Goal: Task Accomplishment & Management: Manage account settings

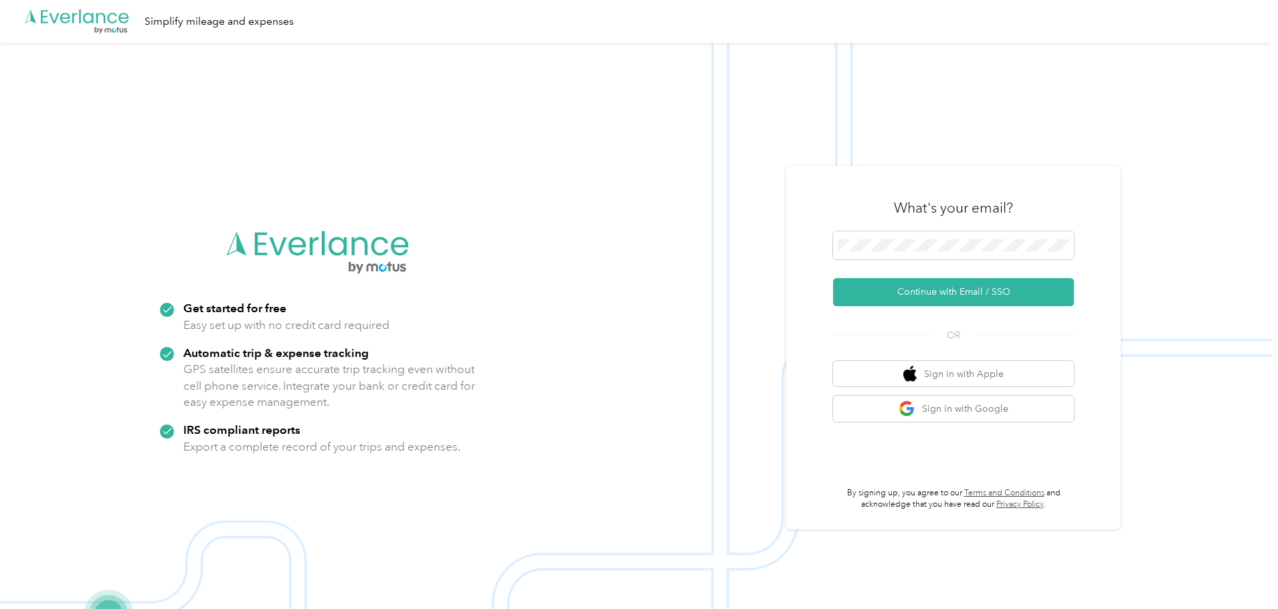
scroll to position [43, 0]
click at [953, 290] on button "Continue with Email / SSO" at bounding box center [953, 292] width 241 height 28
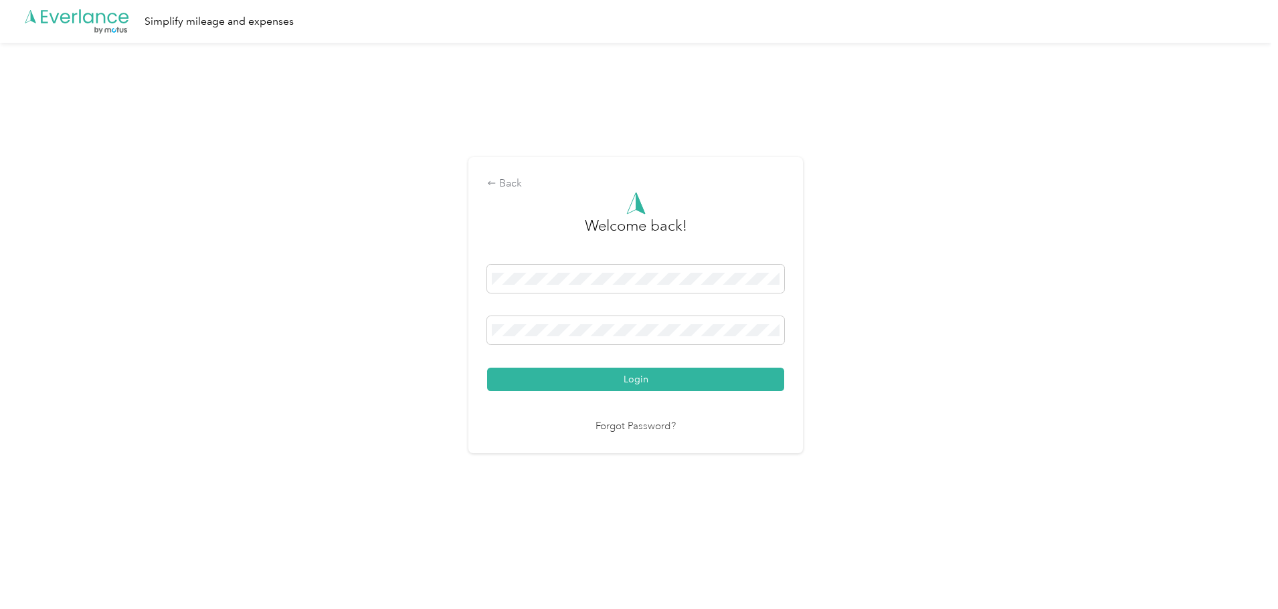
click at [487, 368] on button "Login" at bounding box center [635, 379] width 297 height 23
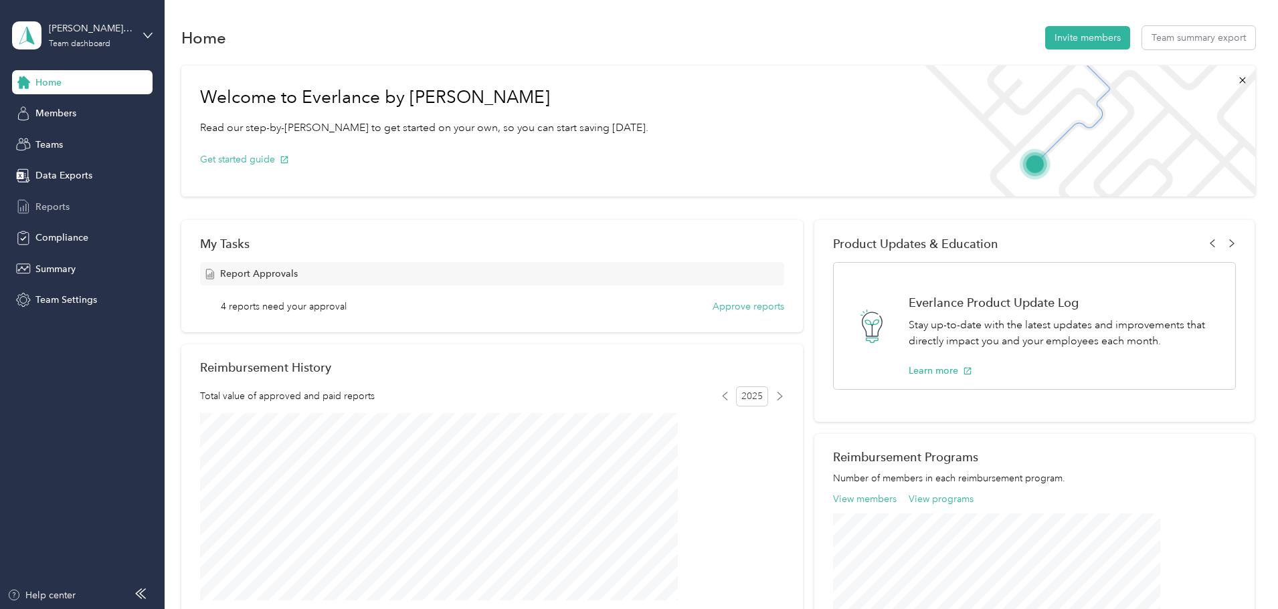
click at [58, 207] on span "Reports" at bounding box center [52, 207] width 34 height 14
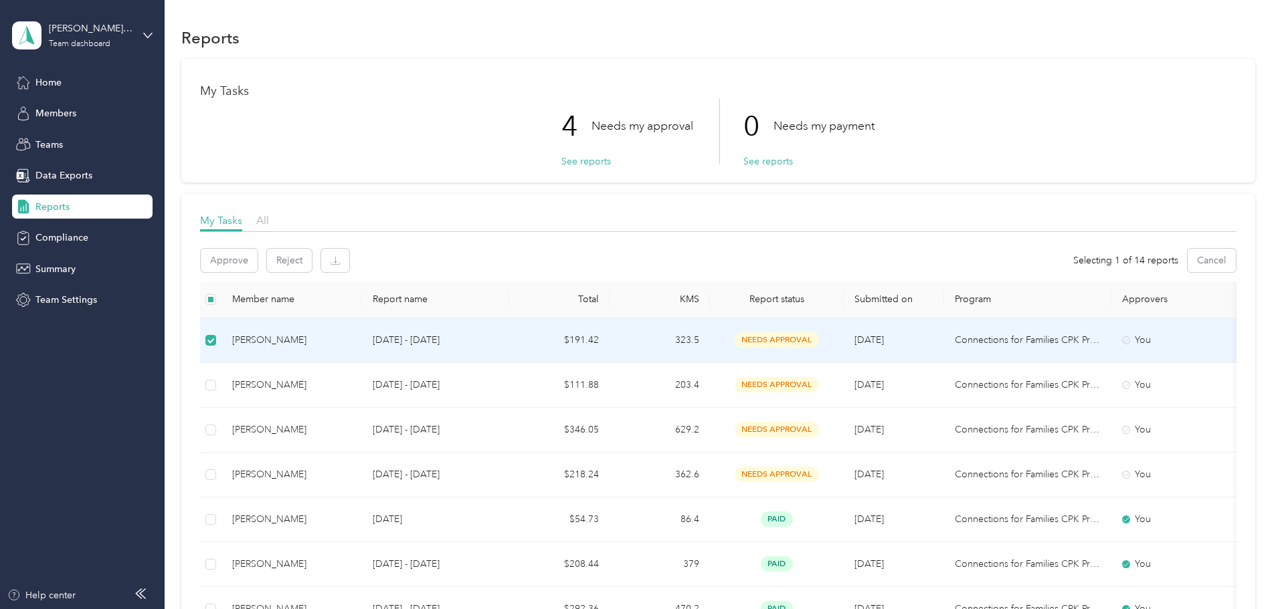
click at [351, 340] on div "[PERSON_NAME]" at bounding box center [291, 340] width 119 height 15
click at [338, 342] on div "[PERSON_NAME]" at bounding box center [291, 340] width 119 height 15
click at [819, 339] on span "needs approval" at bounding box center [776, 339] width 84 height 15
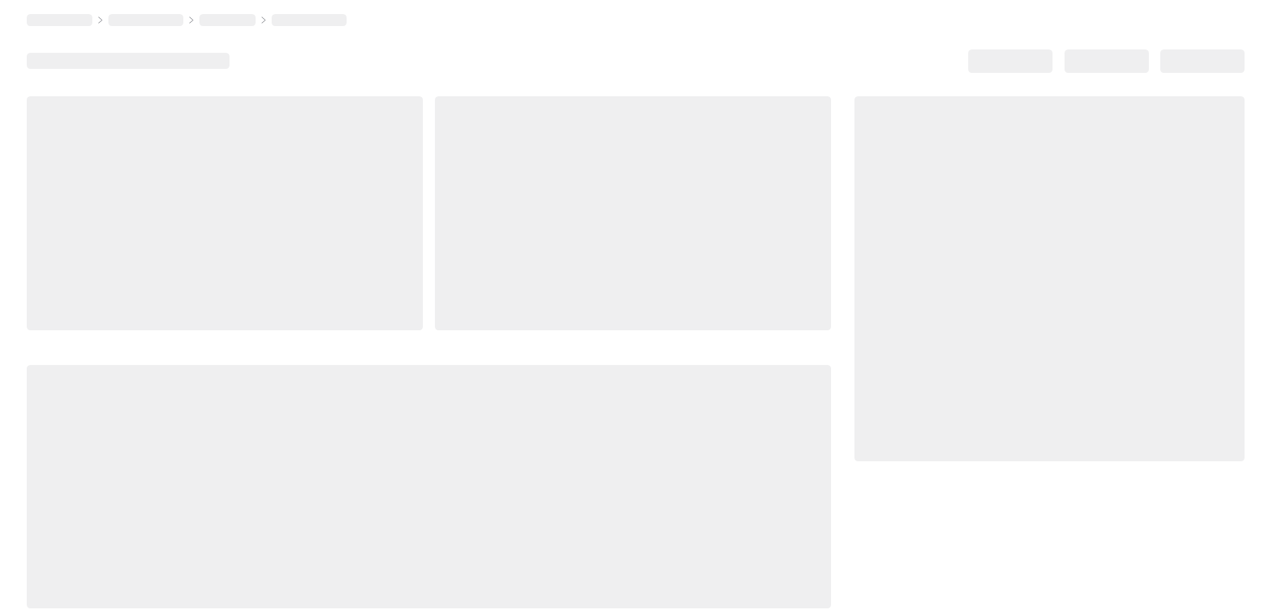
click at [874, 339] on div at bounding box center [1049, 279] width 390 height 366
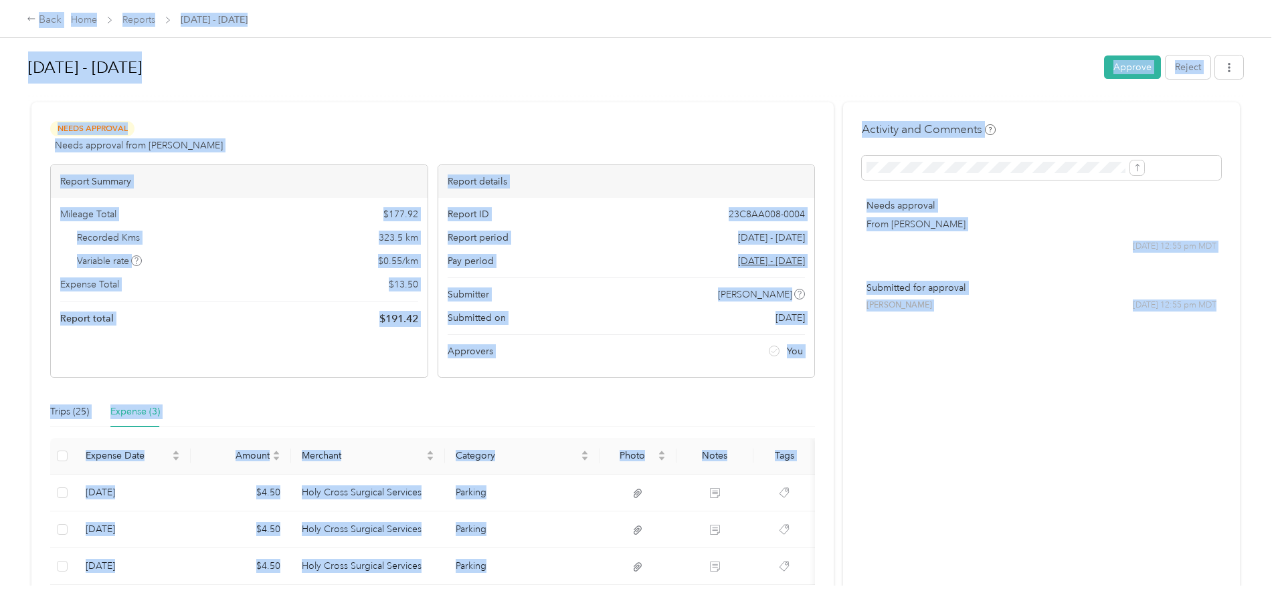
click at [945, 473] on div "Activity and Comments Needs approval From [PERSON_NAME] [DATE] 12:55 pm MDT Sub…" at bounding box center [1041, 365] width 397 height 526
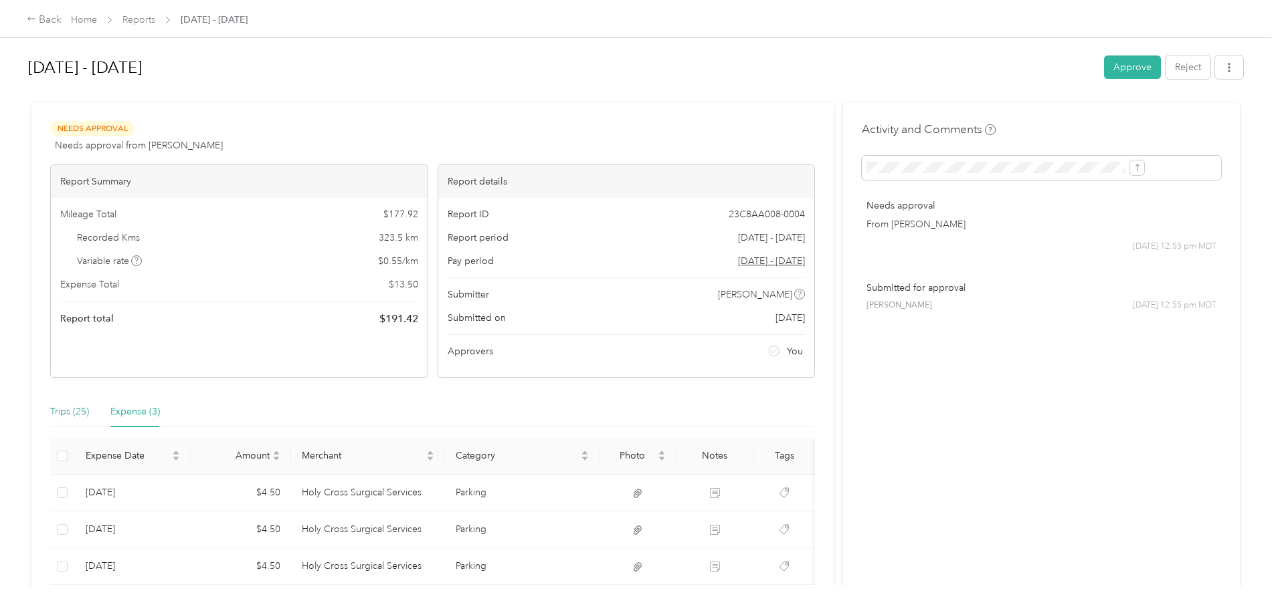
click at [89, 411] on div "Trips (25)" at bounding box center [69, 412] width 39 height 15
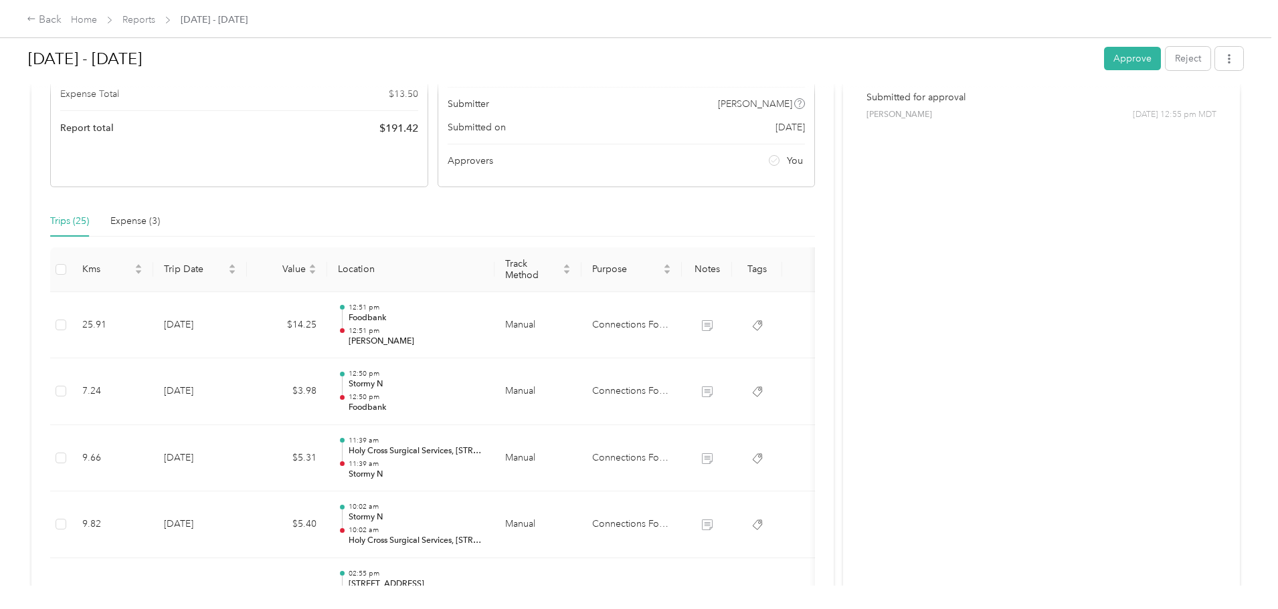
scroll to position [223, 0]
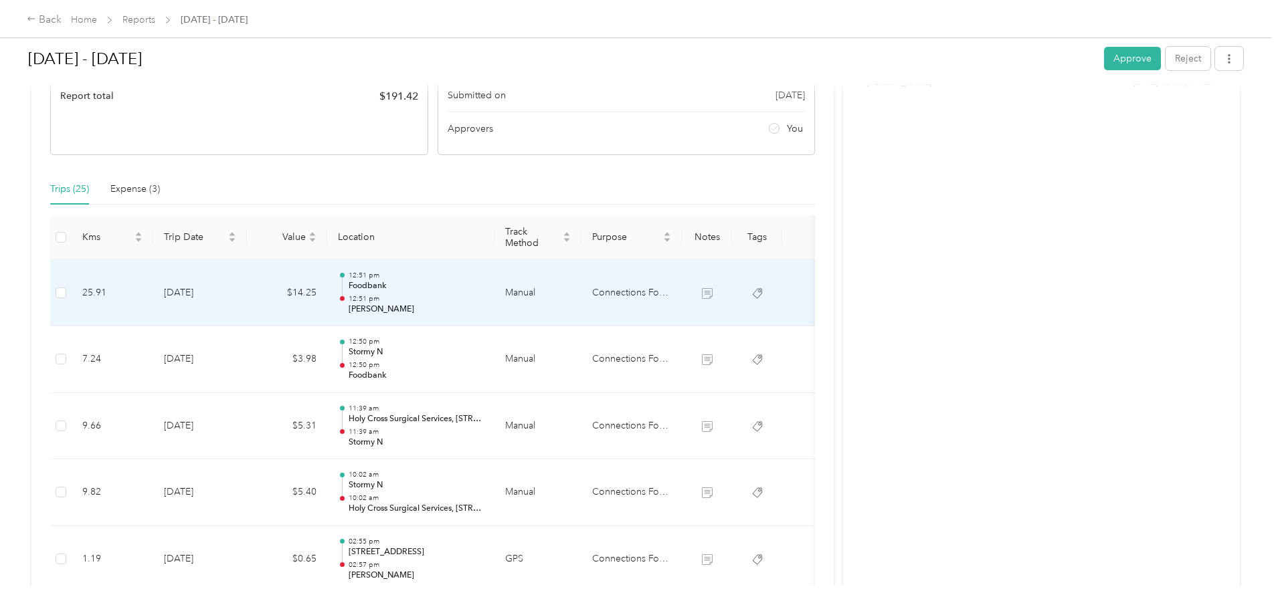
click at [581, 290] on td "Manual" at bounding box center [537, 293] width 87 height 67
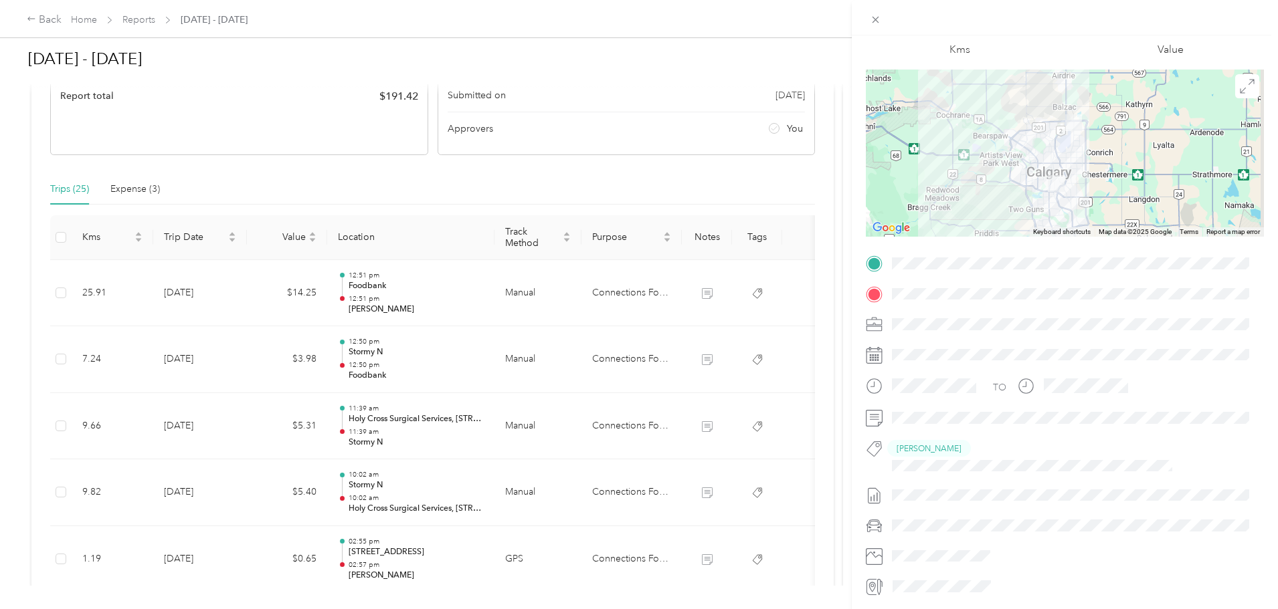
scroll to position [92, 0]
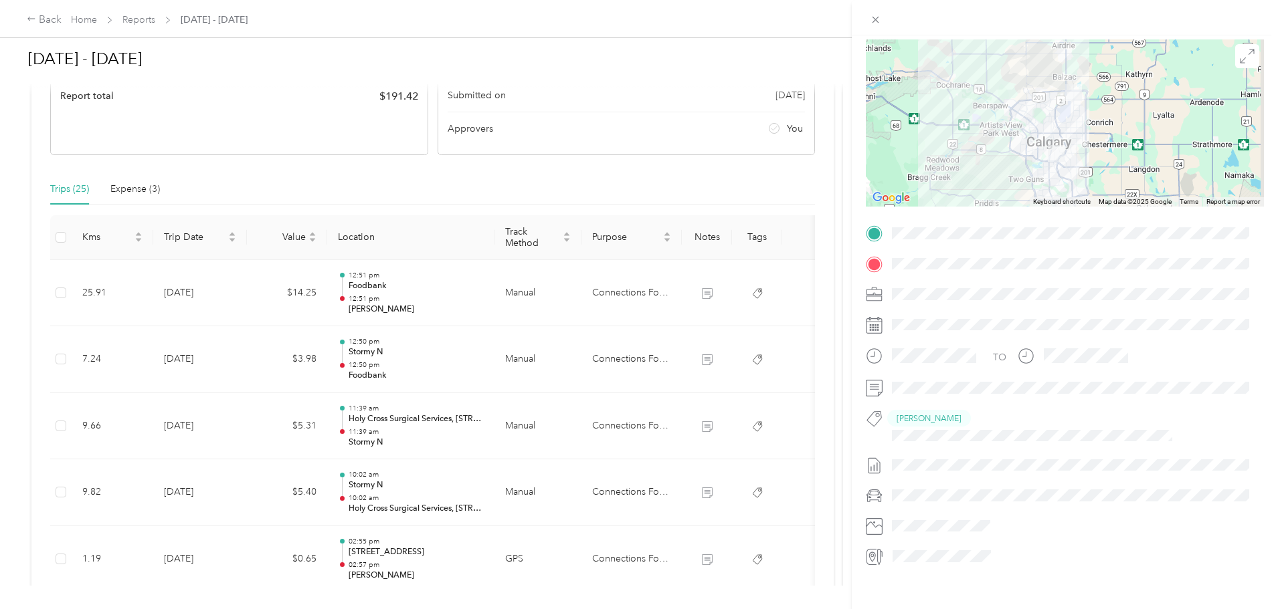
click at [916, 455] on div at bounding box center [1075, 465] width 377 height 21
click at [710, 186] on div "Trip details This trip cannot be edited because it is either under review, appr…" at bounding box center [639, 304] width 1278 height 609
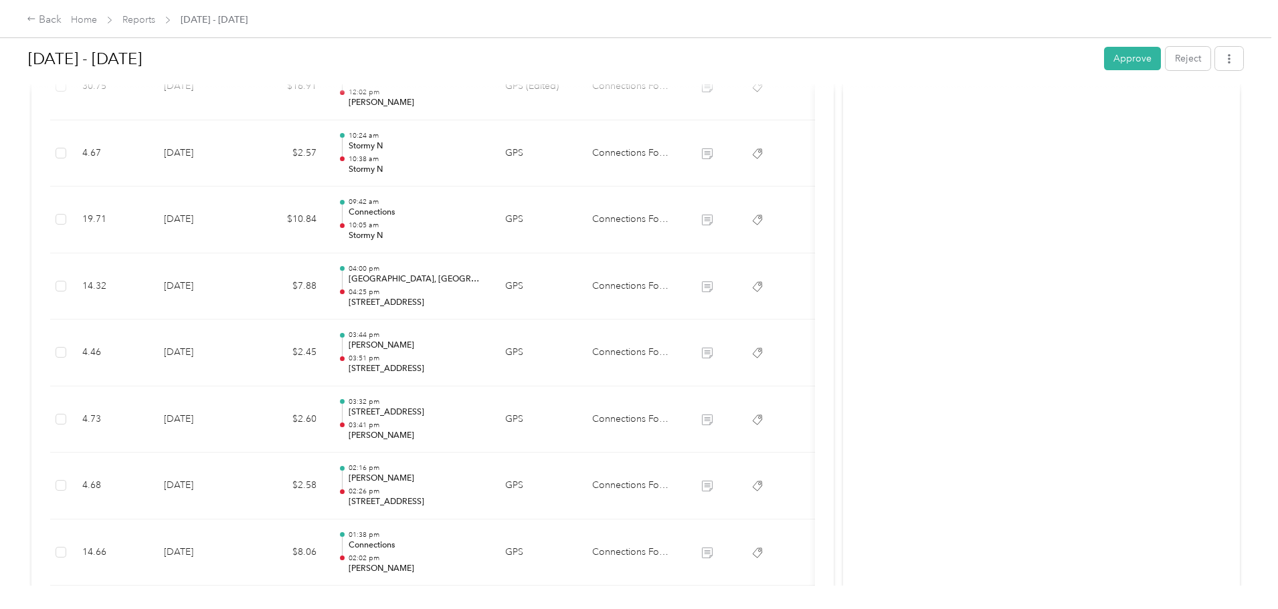
scroll to position [1670, 0]
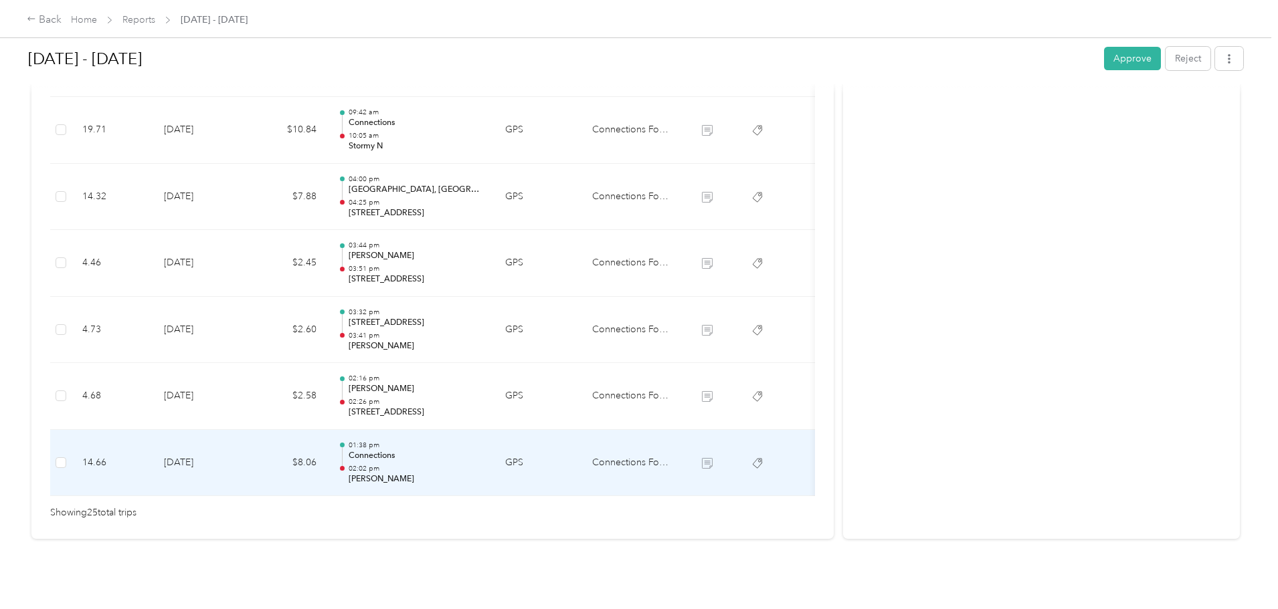
click at [581, 442] on td "GPS" at bounding box center [537, 463] width 87 height 67
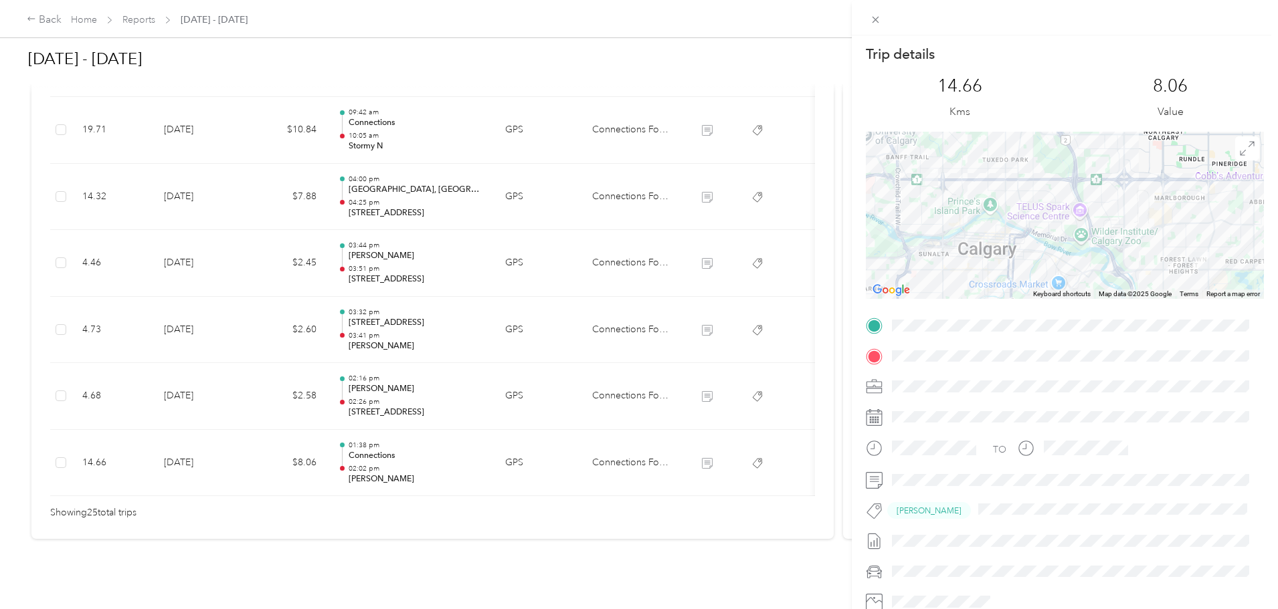
scroll to position [92, 0]
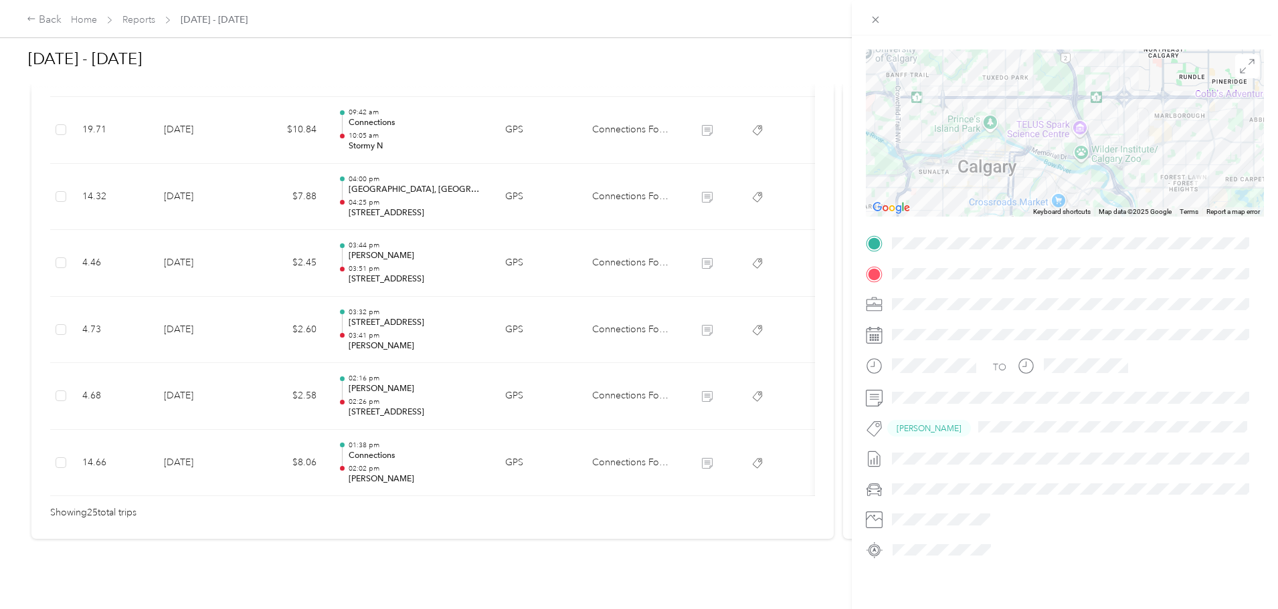
click at [618, 375] on div "Trip details This trip cannot be edited because it is either under review, appr…" at bounding box center [639, 304] width 1278 height 609
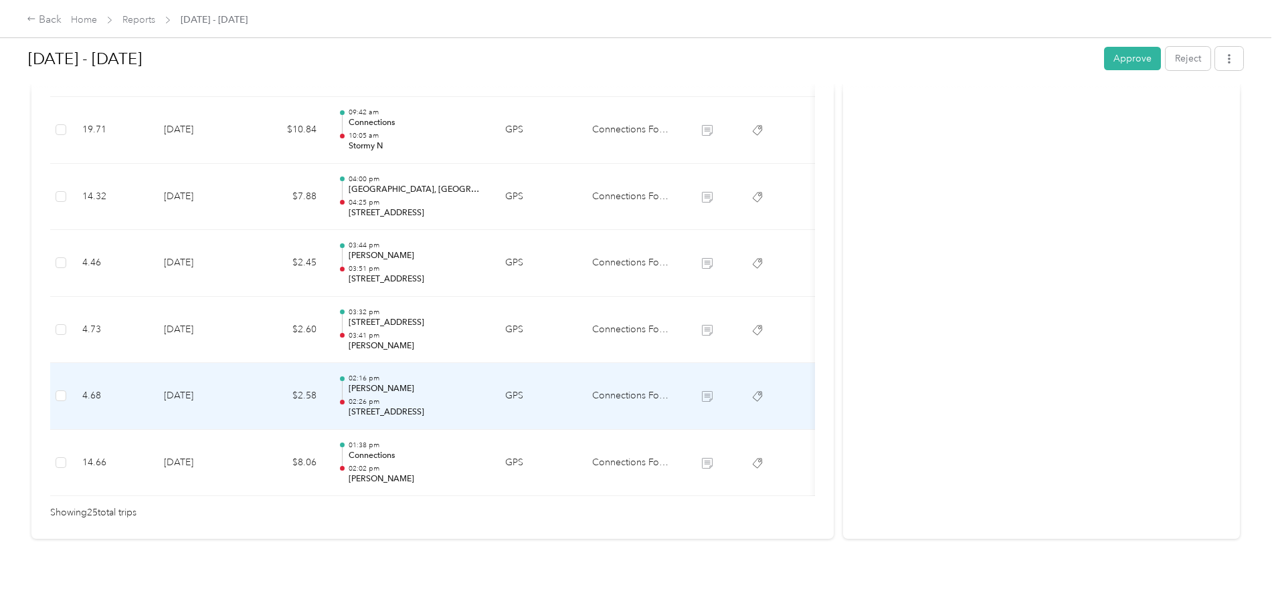
click at [581, 375] on td "GPS" at bounding box center [537, 396] width 87 height 67
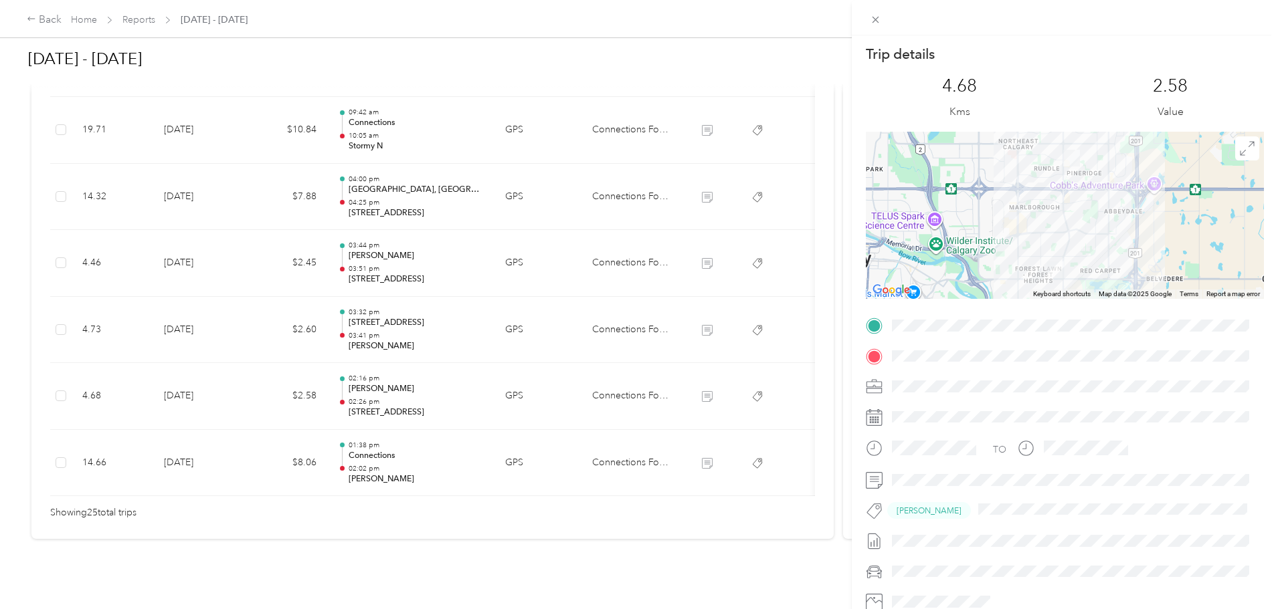
click at [623, 311] on div "Trip details This trip cannot be edited because it is either under review, appr…" at bounding box center [639, 304] width 1278 height 609
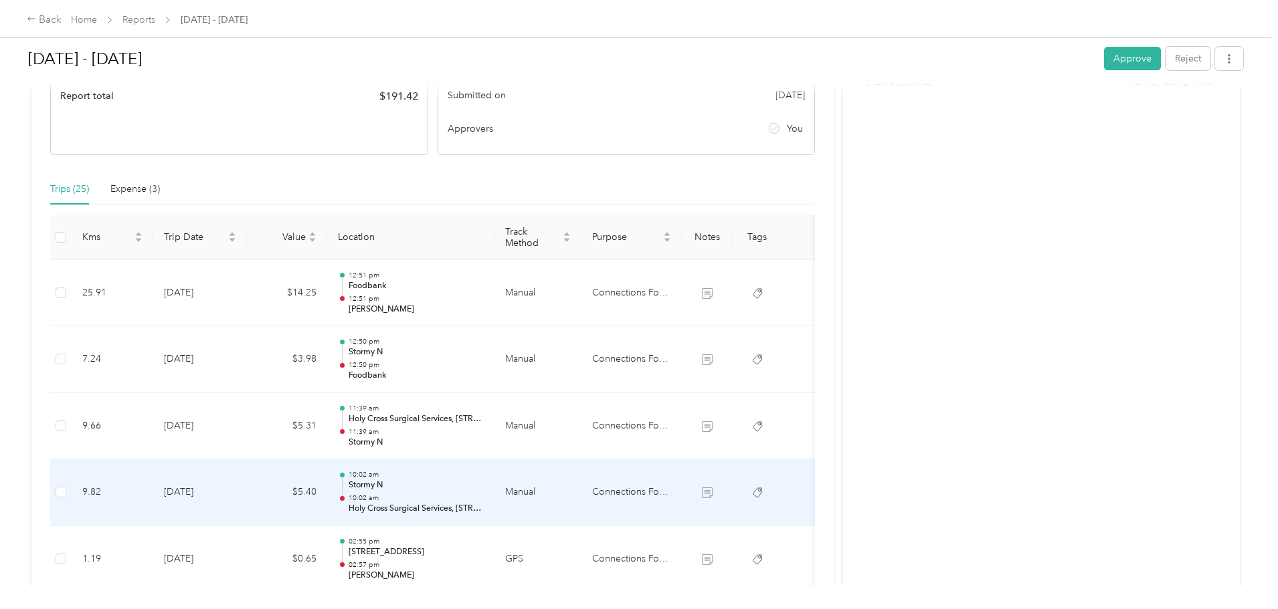
scroll to position [334, 0]
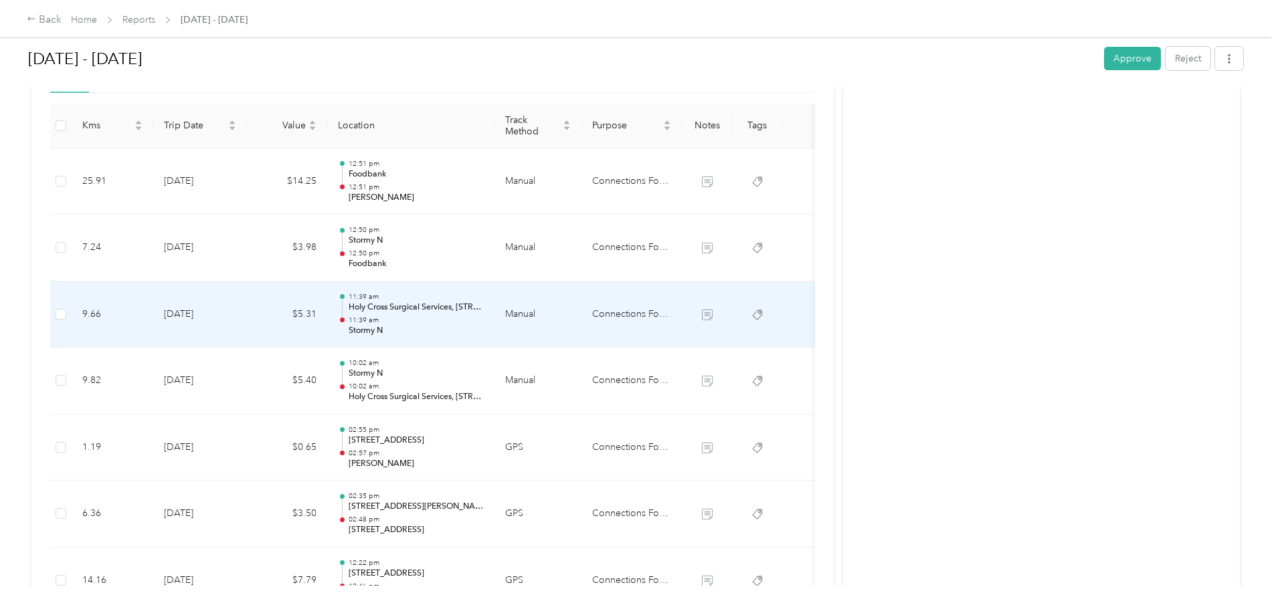
click at [484, 311] on p "Holy Cross Surgical Services, [STREET_ADDRESS]" at bounding box center [415, 308] width 135 height 12
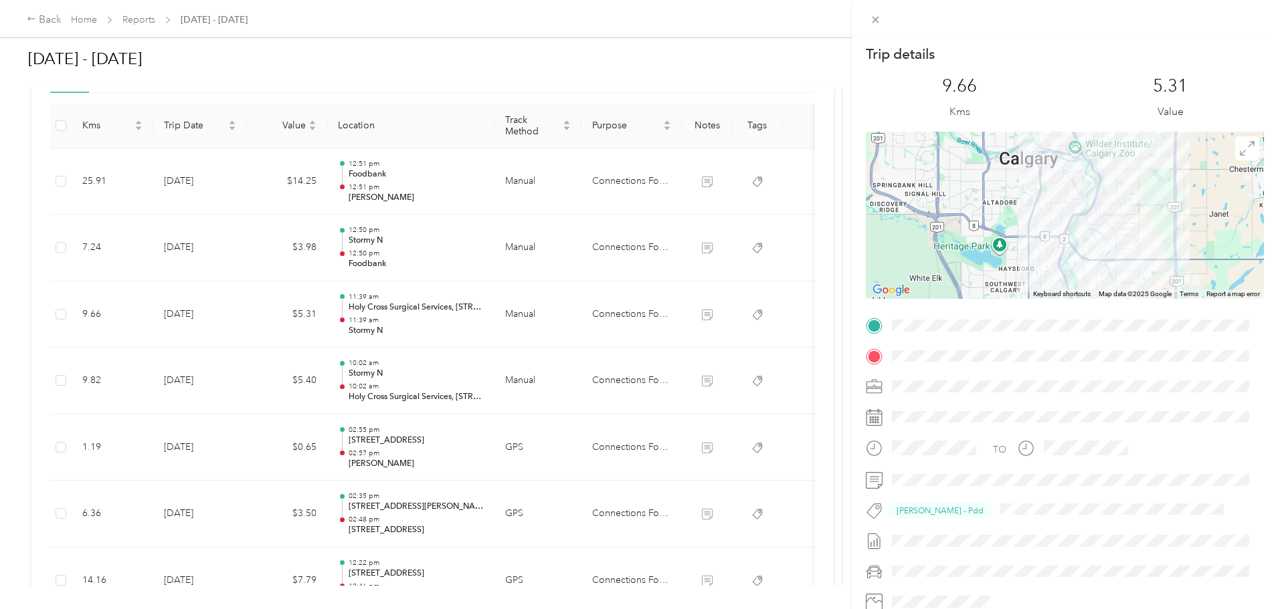
click at [625, 312] on div "Trip details This trip cannot be edited because it is either under review, appr…" at bounding box center [639, 304] width 1278 height 609
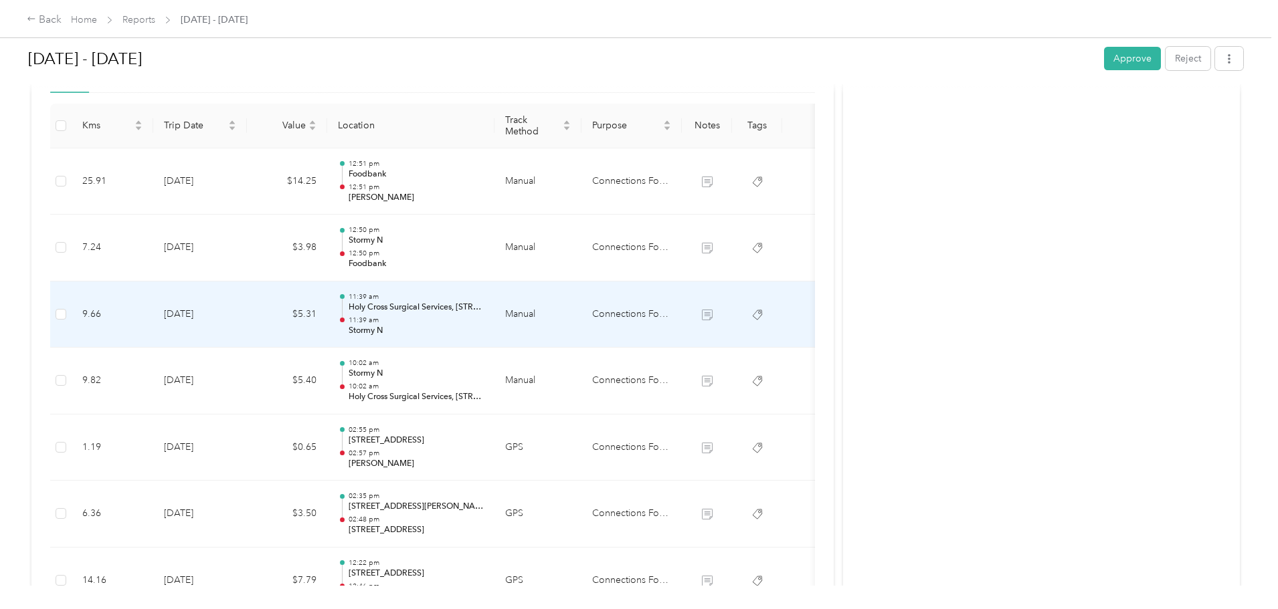
click at [581, 312] on td "Manual" at bounding box center [537, 315] width 87 height 67
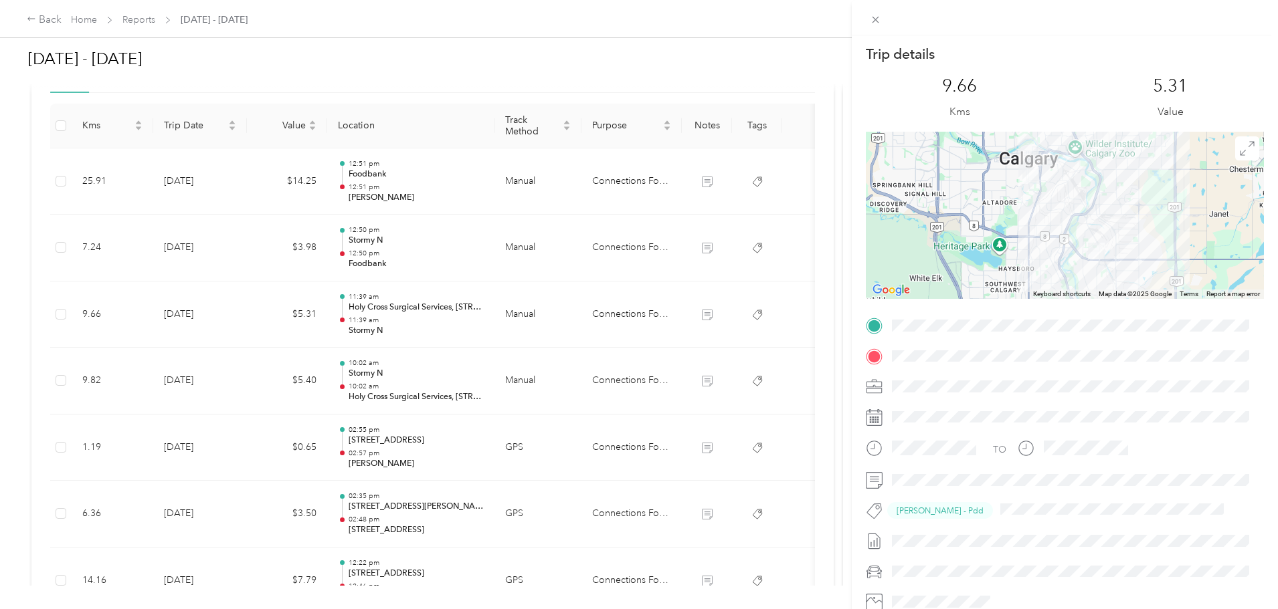
click at [634, 381] on div "Trip details This trip cannot be edited because it is either under review, appr…" at bounding box center [639, 304] width 1278 height 609
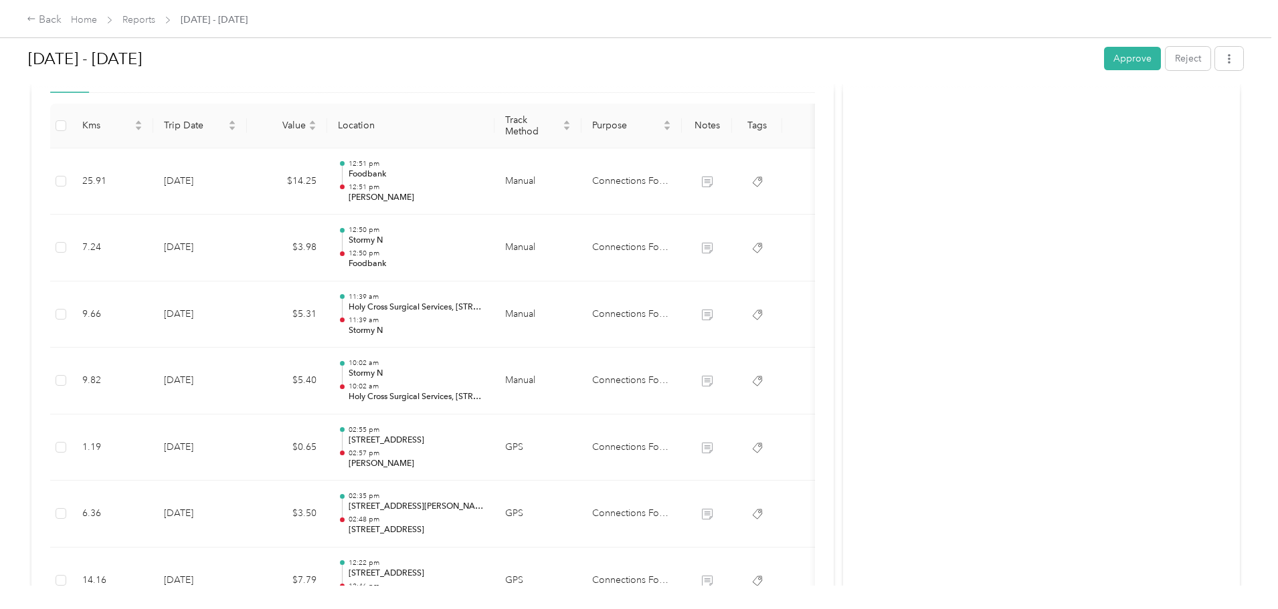
click at [581, 381] on td "Manual" at bounding box center [537, 381] width 87 height 67
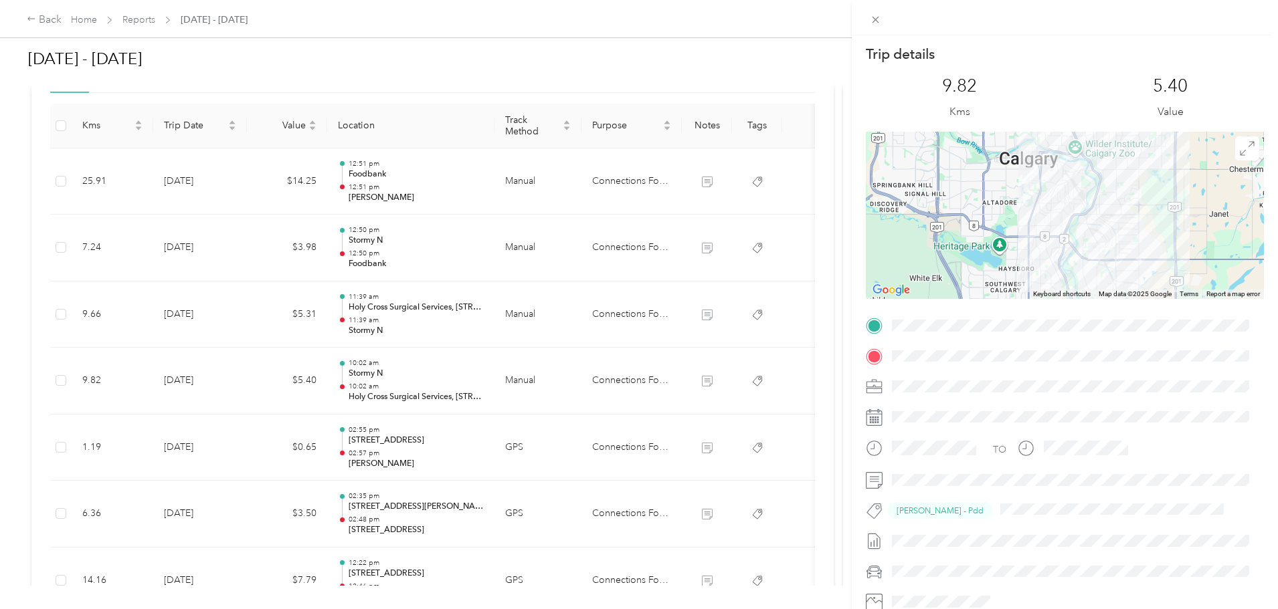
click at [633, 245] on div "Trip details This trip cannot be edited because it is either under review, appr…" at bounding box center [639, 304] width 1278 height 609
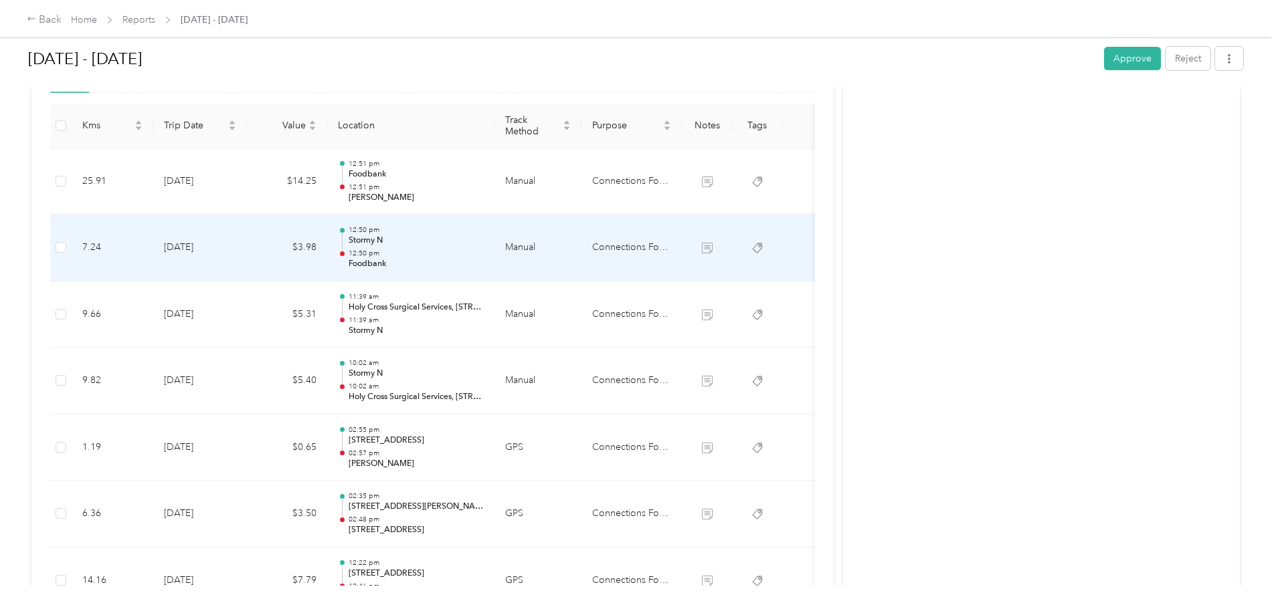
click at [581, 245] on td "Manual" at bounding box center [537, 248] width 87 height 67
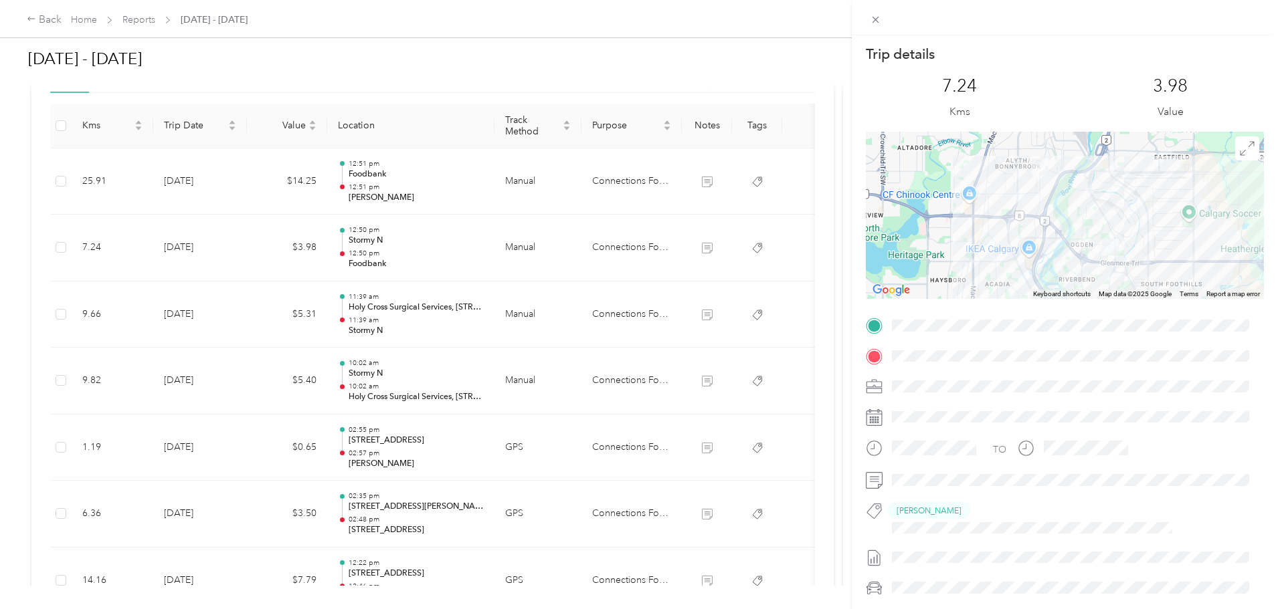
click at [632, 181] on div "Trip details This trip cannot be edited because it is either under review, appr…" at bounding box center [639, 304] width 1278 height 609
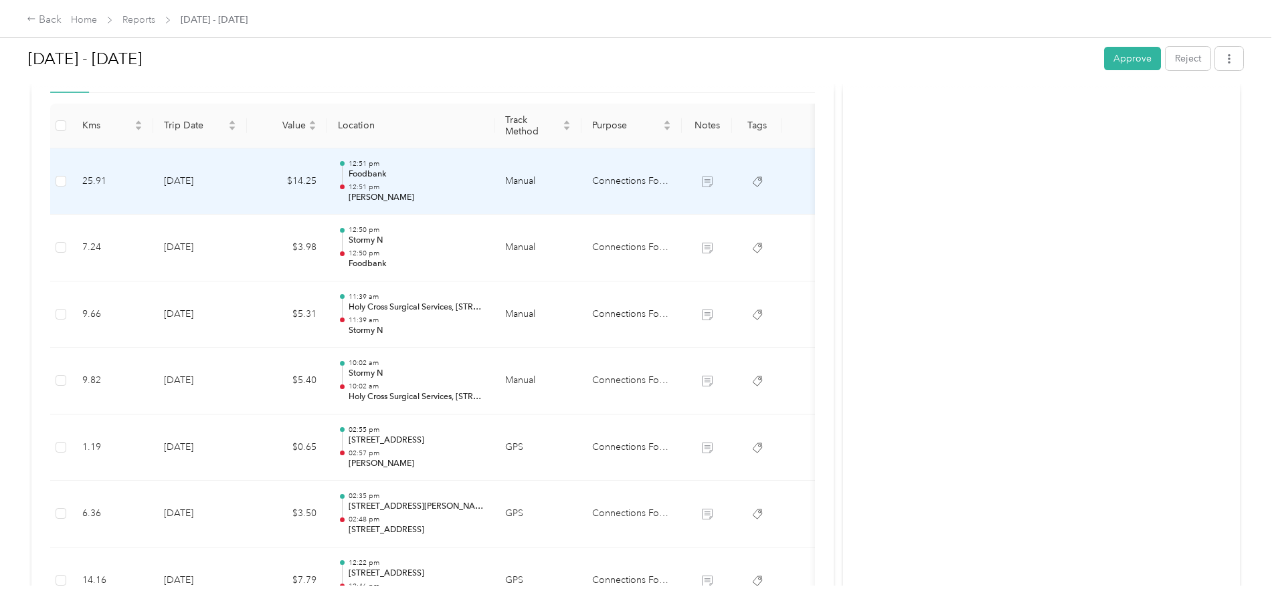
click at [581, 181] on td "Manual" at bounding box center [537, 181] width 87 height 67
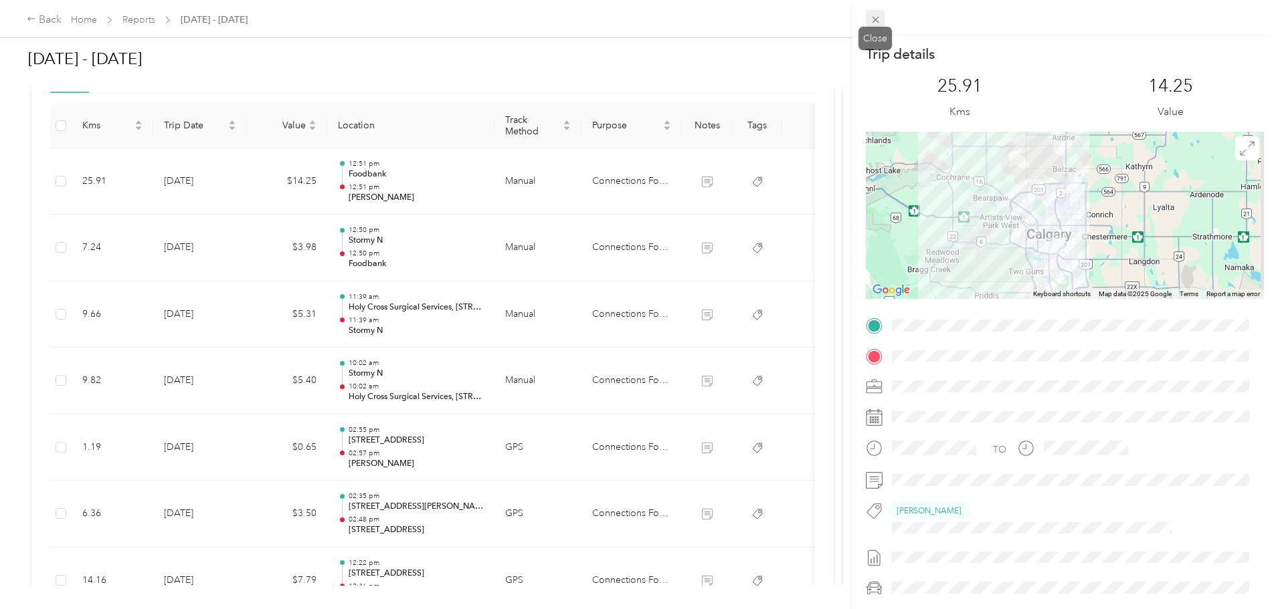
click at [876, 19] on icon at bounding box center [875, 20] width 7 height 7
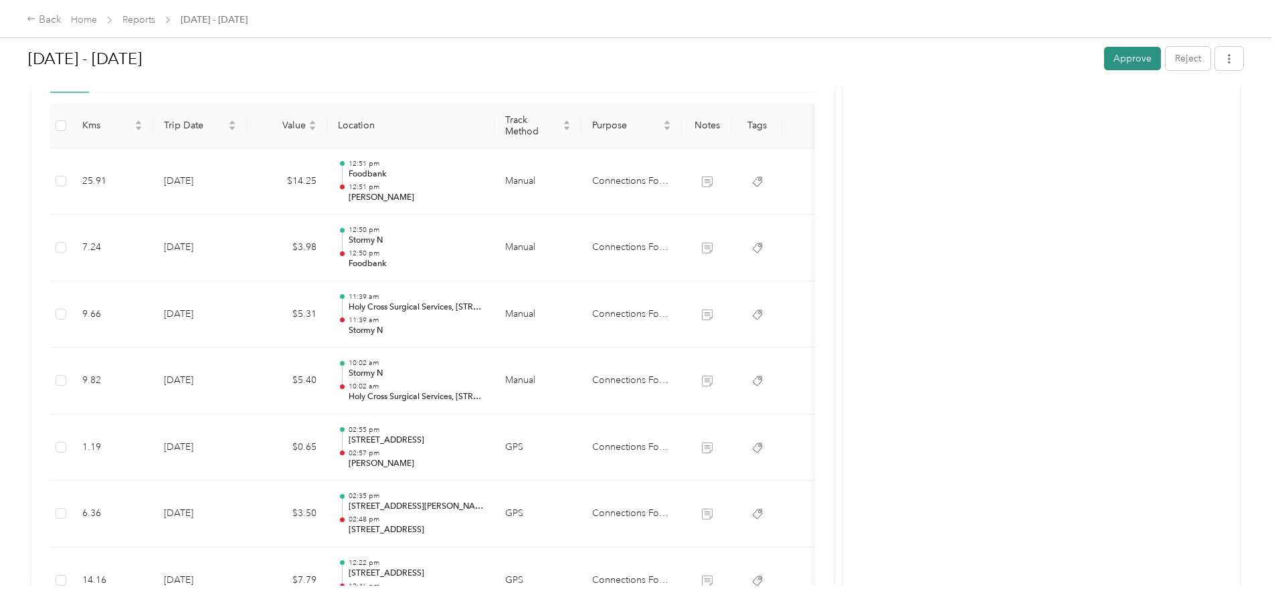
click at [1104, 56] on button "Approve" at bounding box center [1132, 58] width 57 height 23
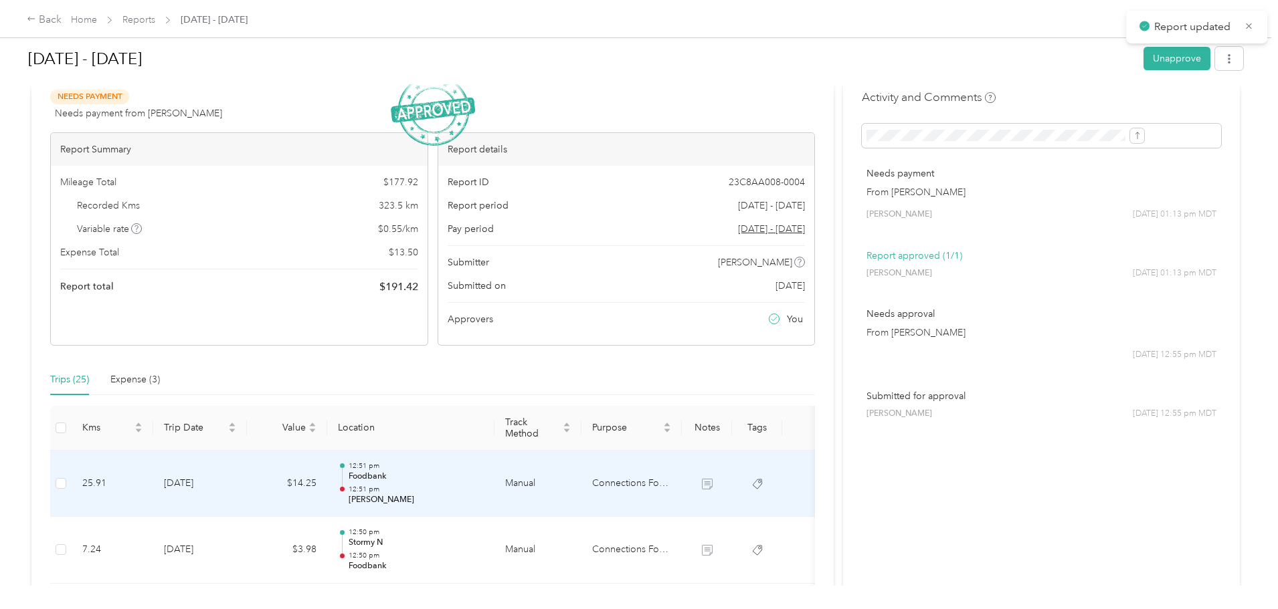
scroll to position [0, 0]
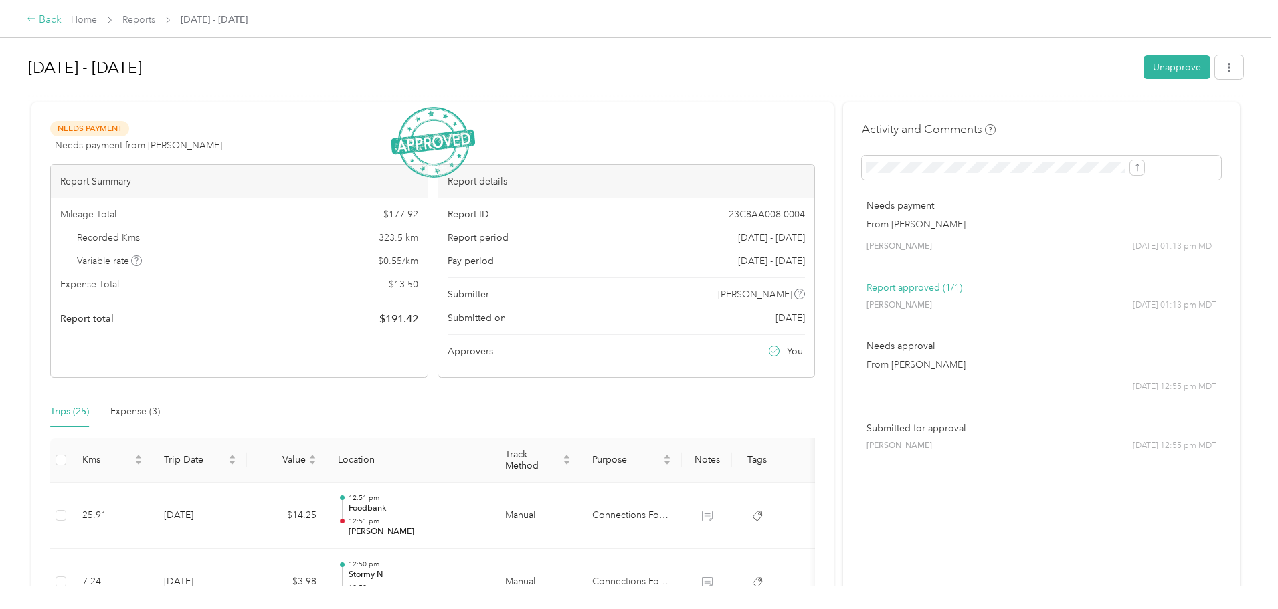
click at [62, 16] on div "Back" at bounding box center [44, 20] width 35 height 16
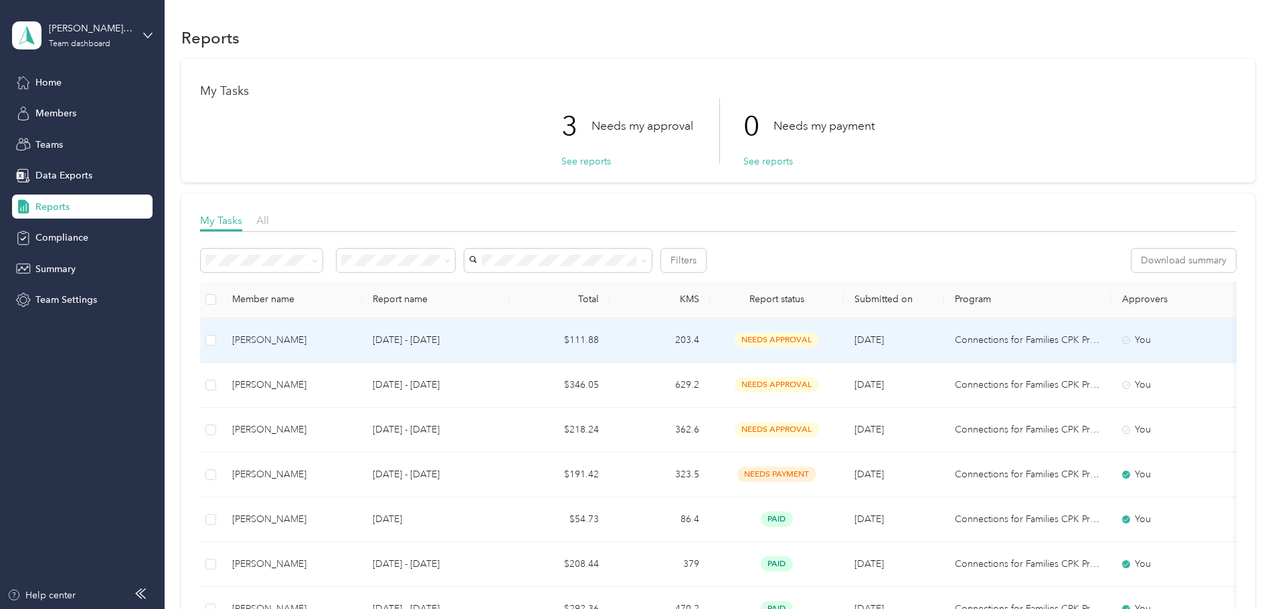
click at [609, 336] on td "$111.88" at bounding box center [559, 340] width 100 height 45
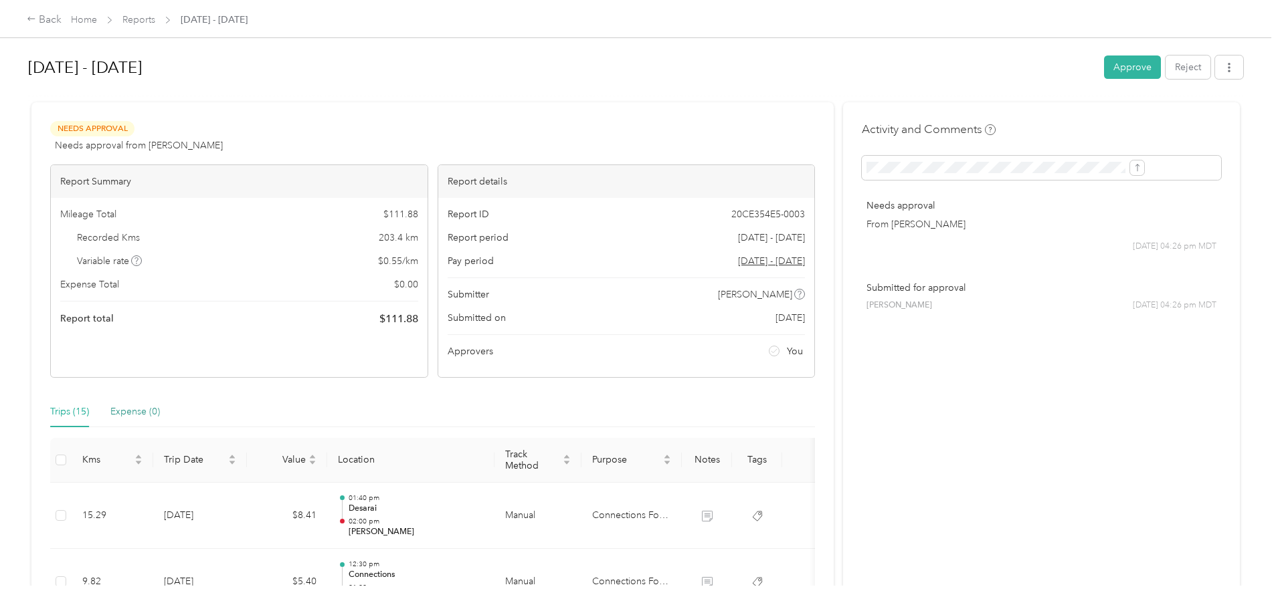
click at [160, 415] on div "Expense (0)" at bounding box center [134, 412] width 49 height 15
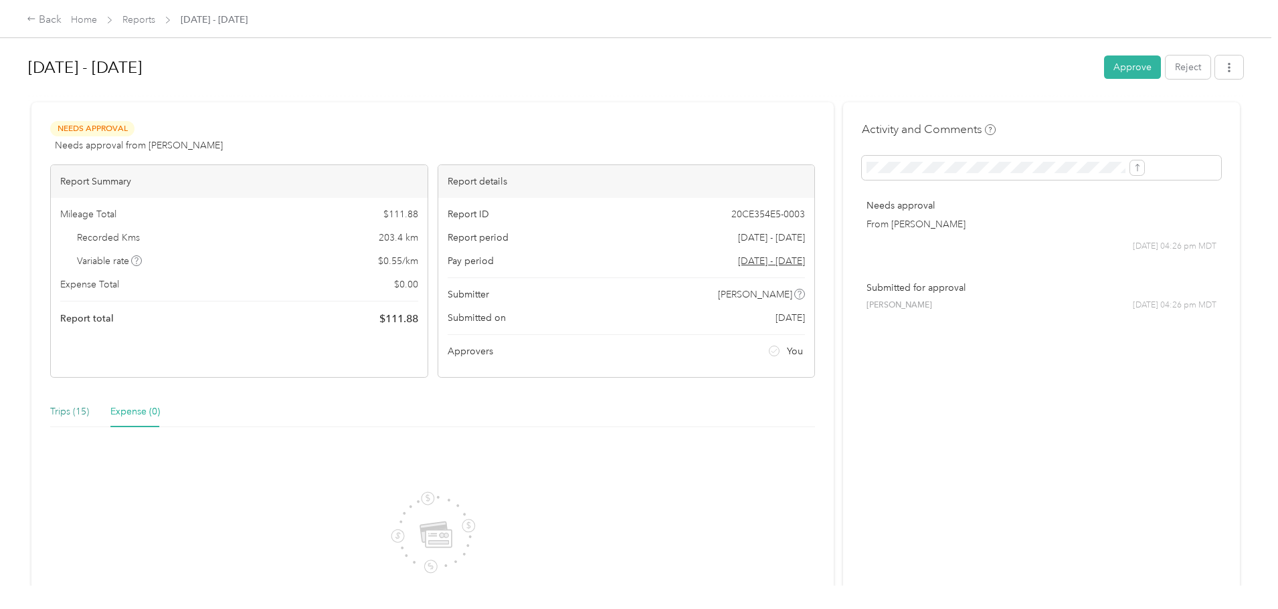
click at [89, 412] on div "Trips (15)" at bounding box center [69, 412] width 39 height 15
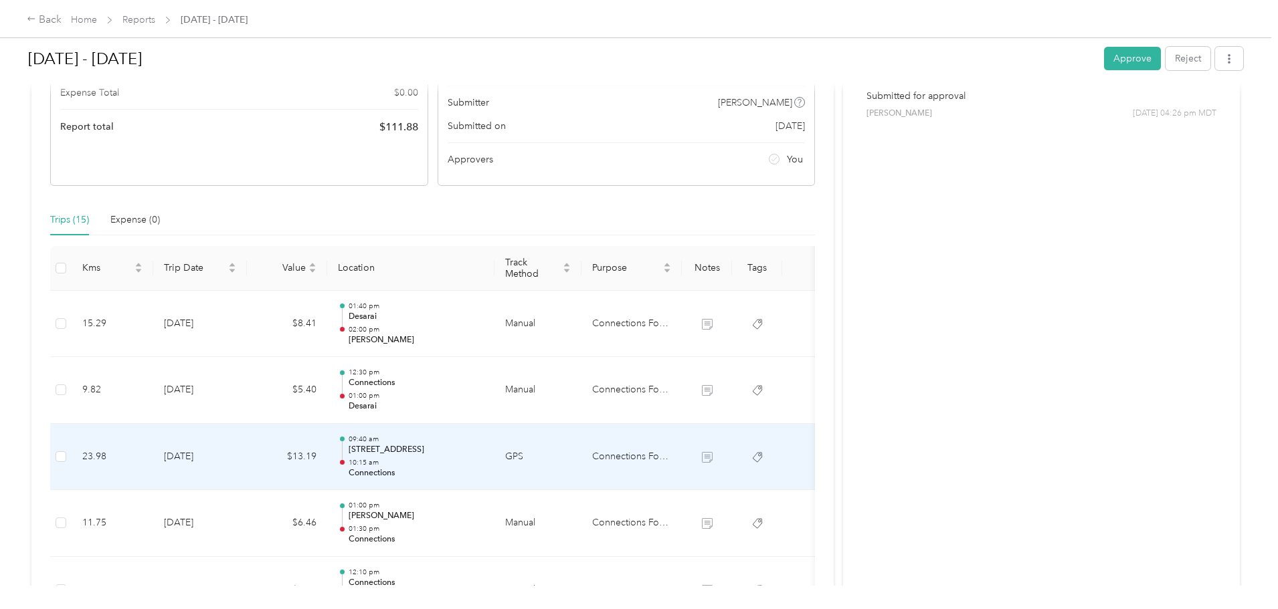
scroll to position [223, 0]
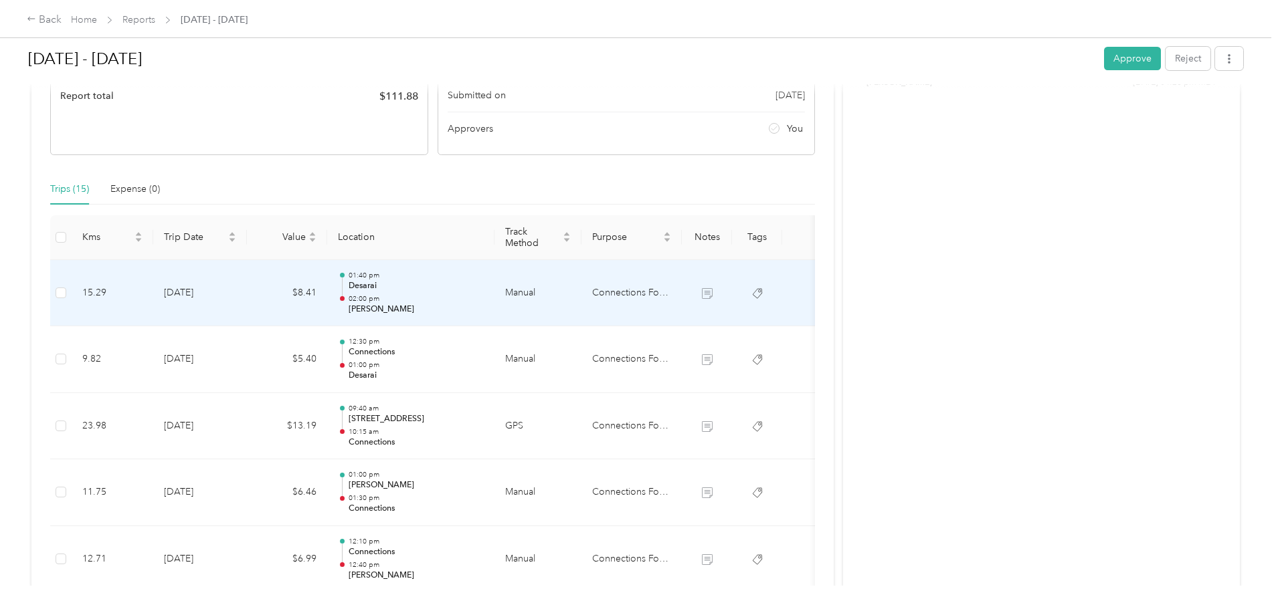
click at [581, 296] on td "Manual" at bounding box center [537, 293] width 87 height 67
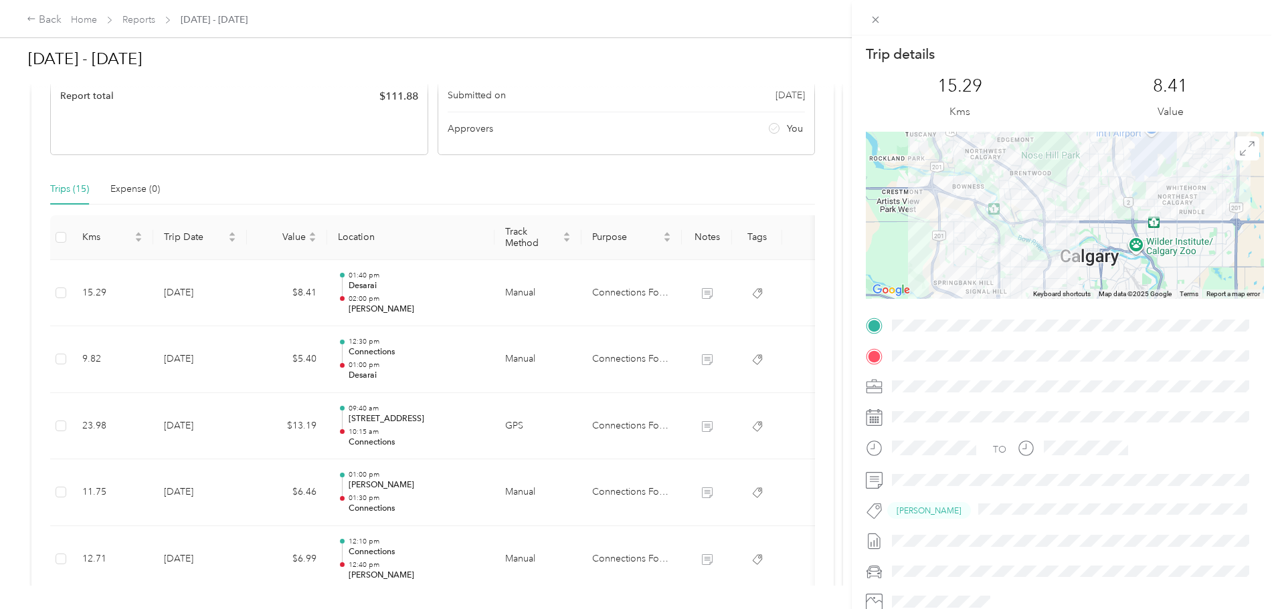
click at [625, 357] on div "Trip details This trip cannot be edited because it is either under review, appr…" at bounding box center [639, 304] width 1278 height 609
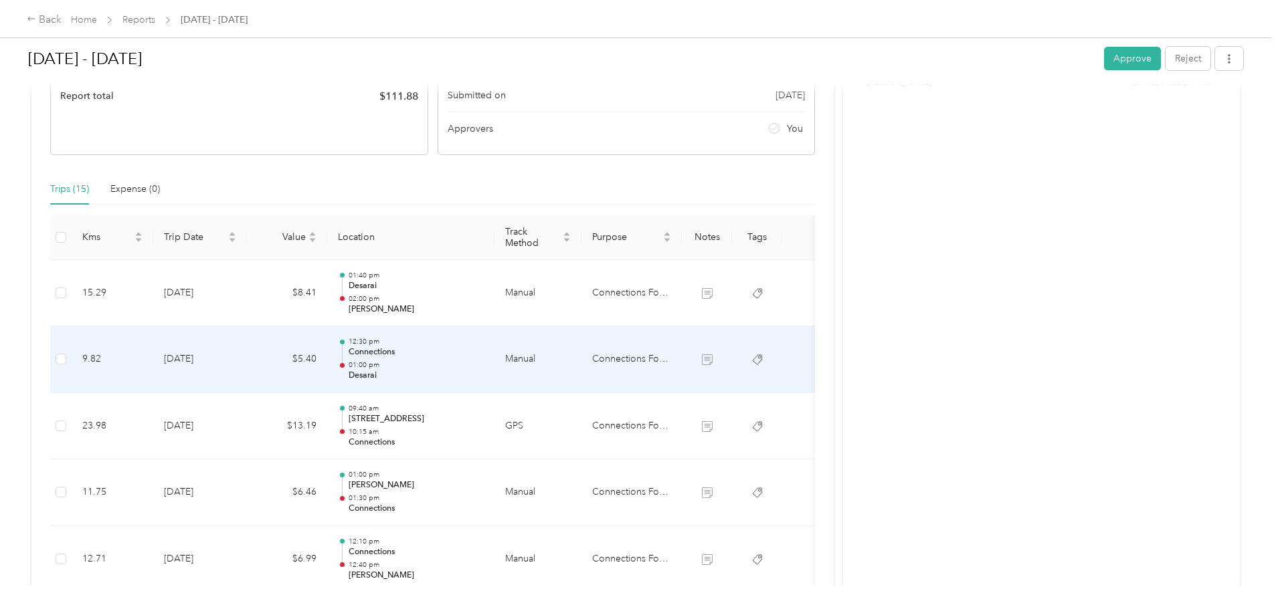
click at [581, 357] on td "Manual" at bounding box center [537, 359] width 87 height 67
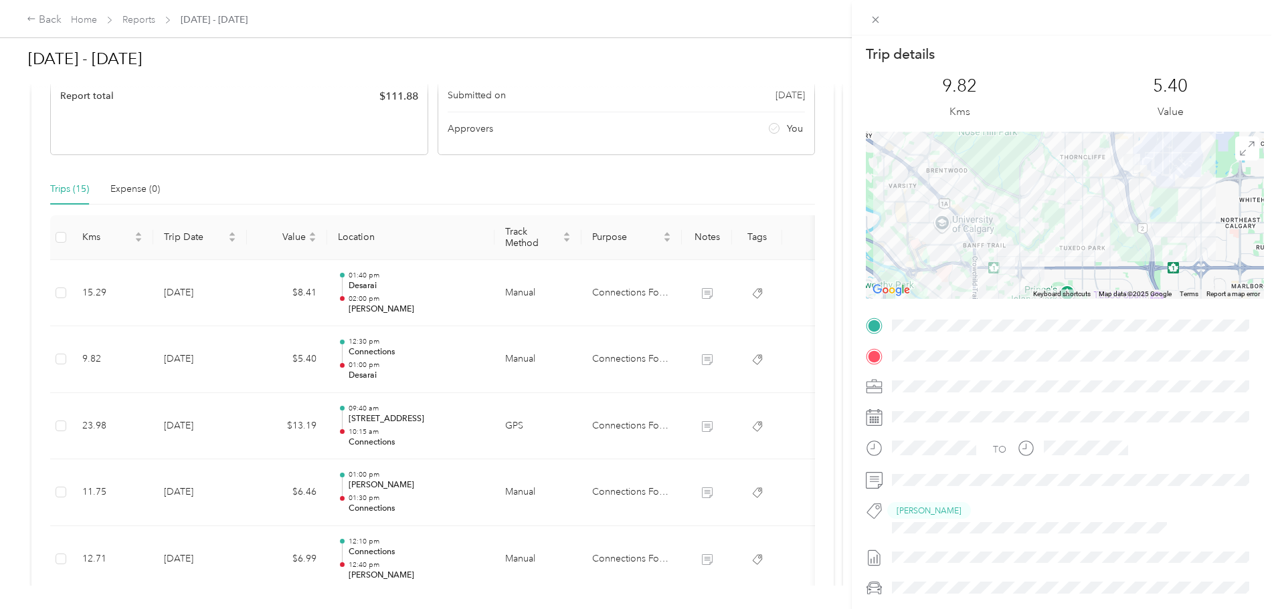
click at [625, 357] on div "Trip details This trip cannot be edited because it is either under review, appr…" at bounding box center [639, 304] width 1278 height 609
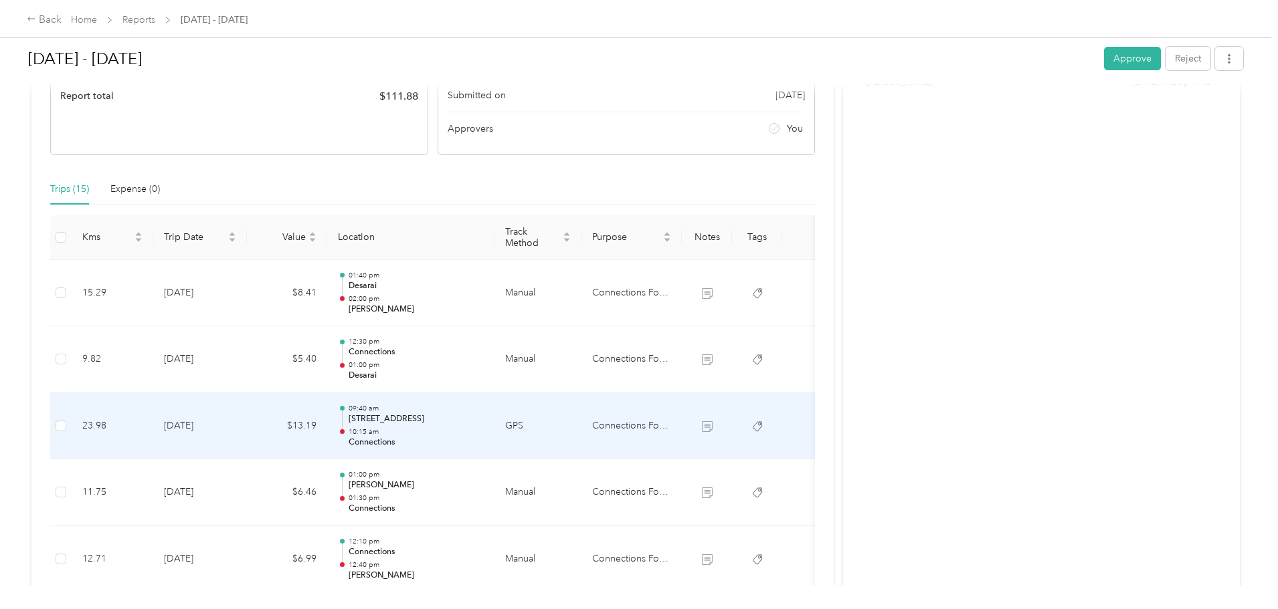
click at [581, 424] on td "GPS" at bounding box center [537, 426] width 87 height 67
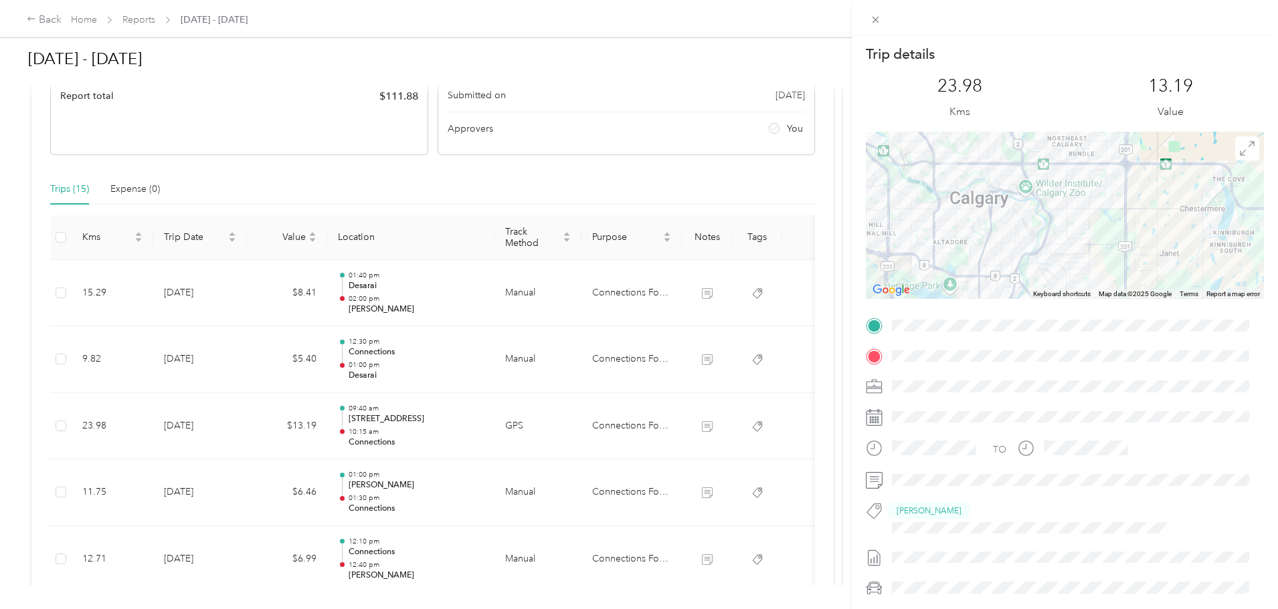
click at [621, 424] on div "Trip details This trip cannot be edited because it is either under review, appr…" at bounding box center [639, 304] width 1278 height 609
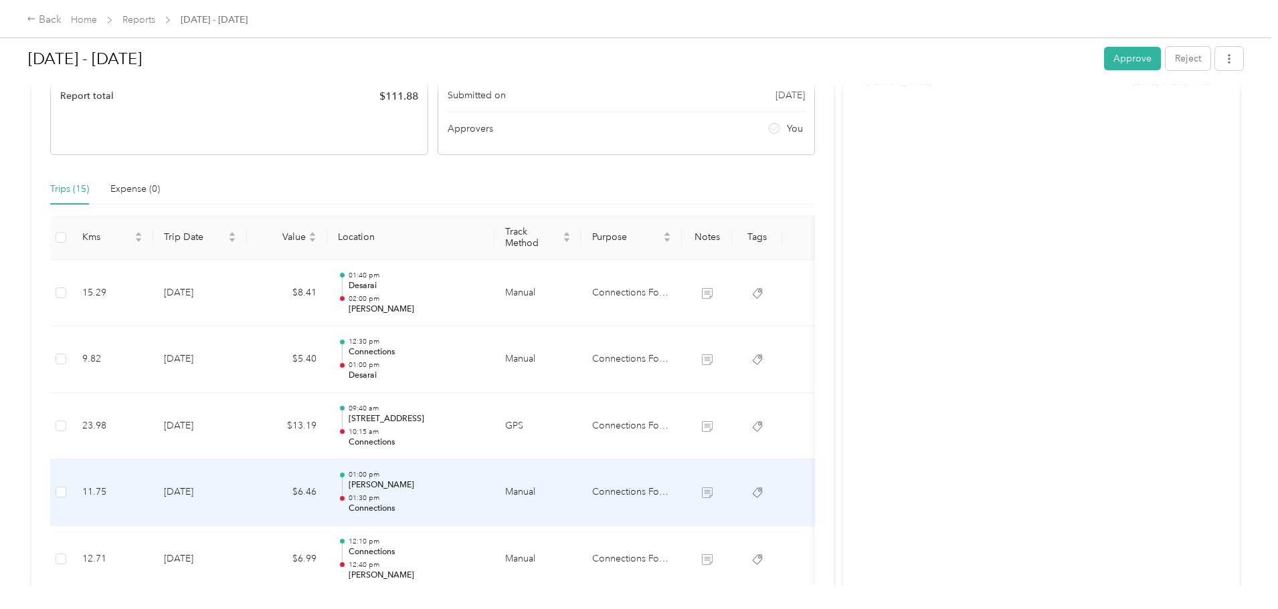
click at [581, 495] on td "Manual" at bounding box center [537, 493] width 87 height 67
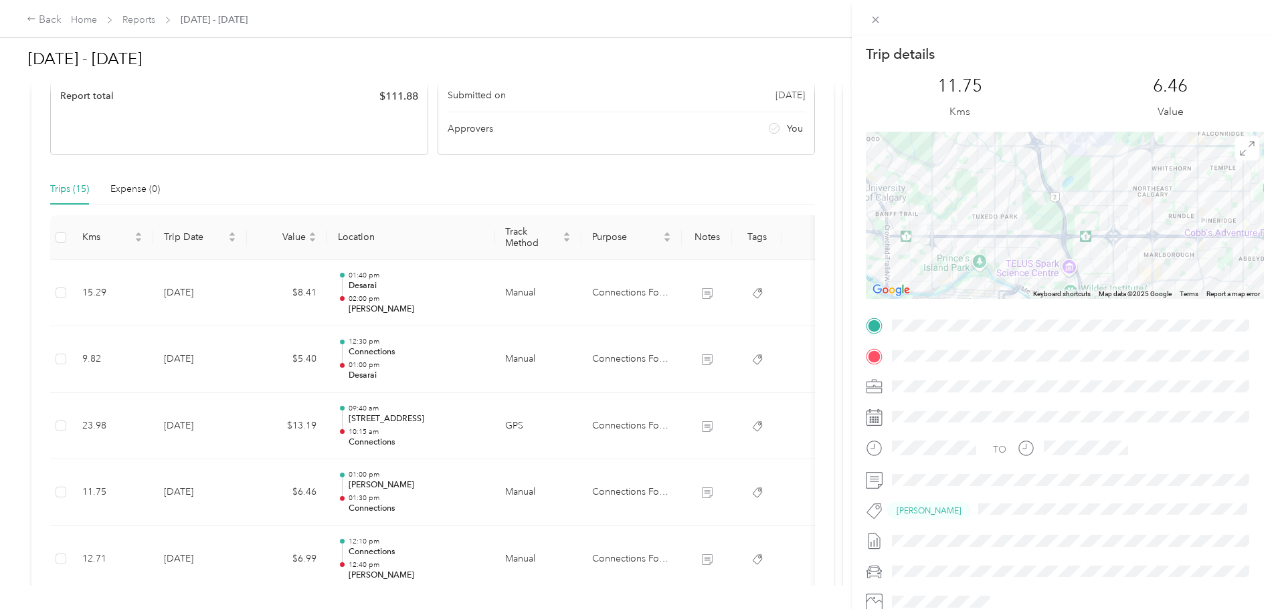
click at [621, 494] on div "Trip details This trip cannot be edited because it is either under review, appr…" at bounding box center [639, 304] width 1278 height 609
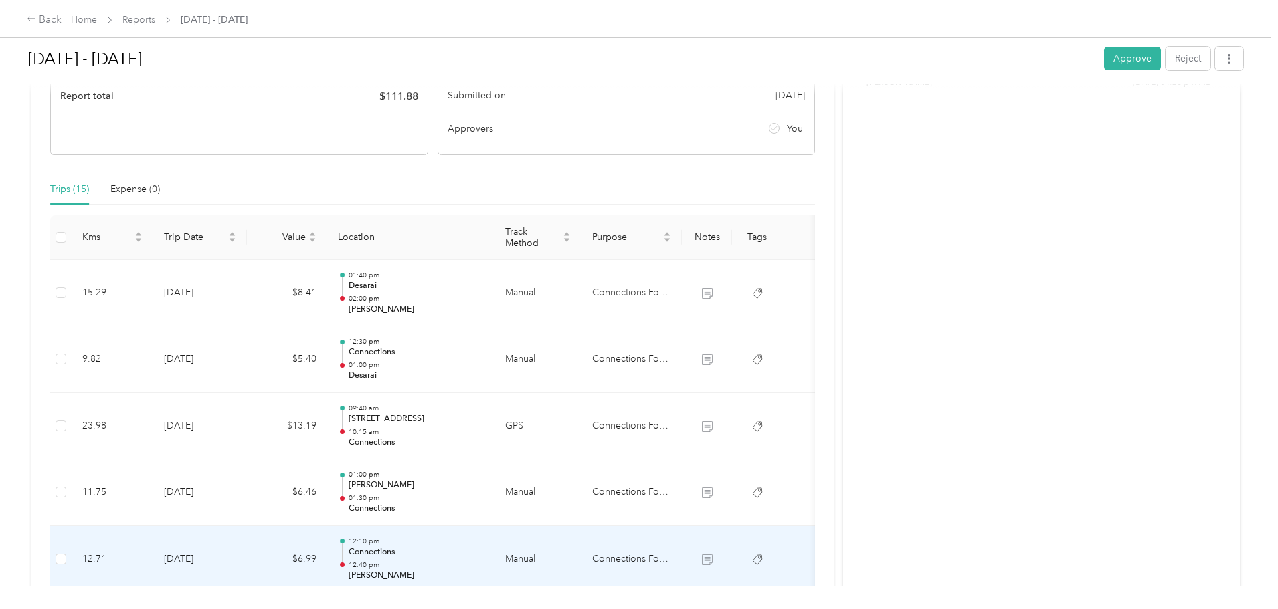
click at [581, 559] on td "Manual" at bounding box center [537, 559] width 87 height 67
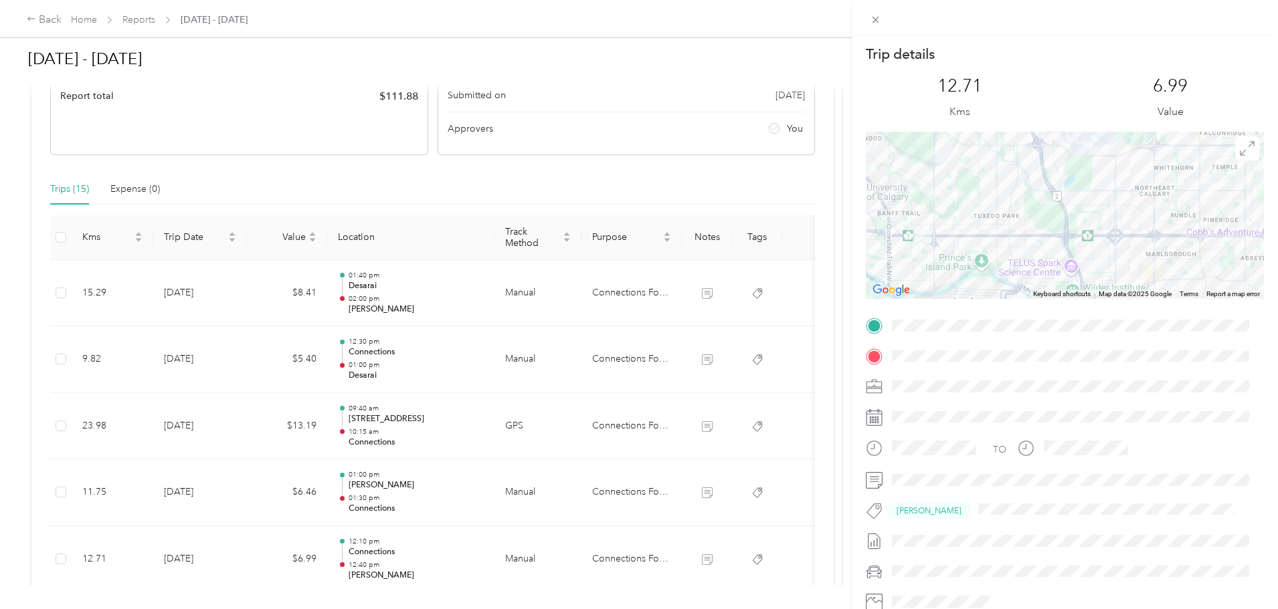
click at [622, 559] on div "Trip details This trip cannot be edited because it is either under review, appr…" at bounding box center [639, 304] width 1278 height 609
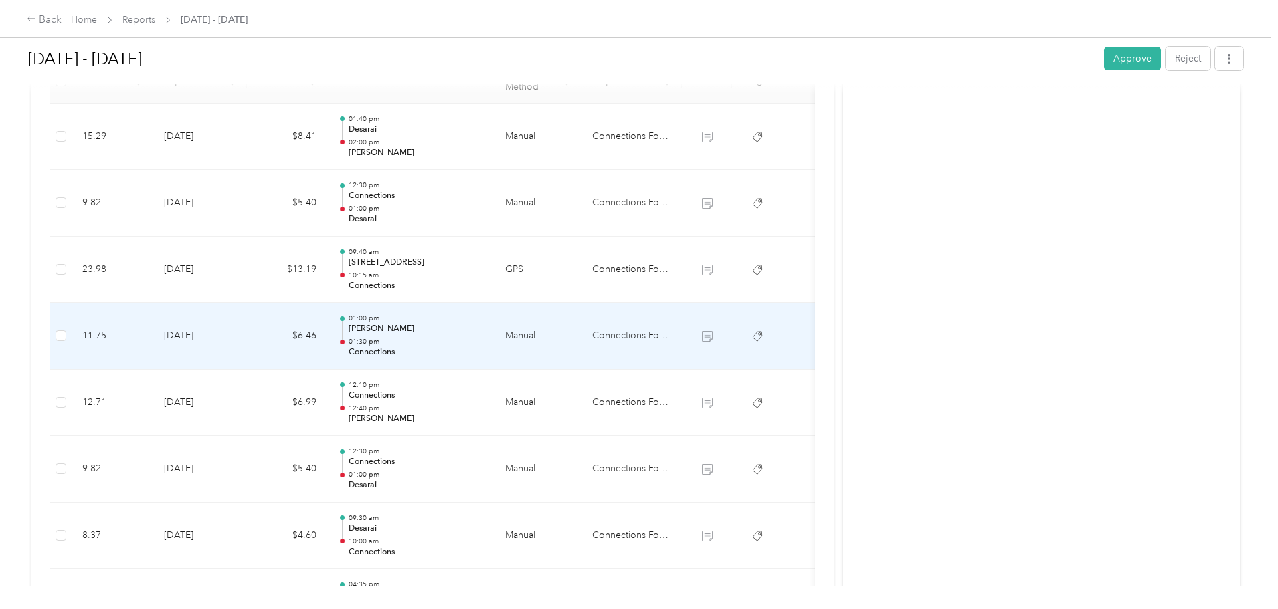
scroll to position [446, 0]
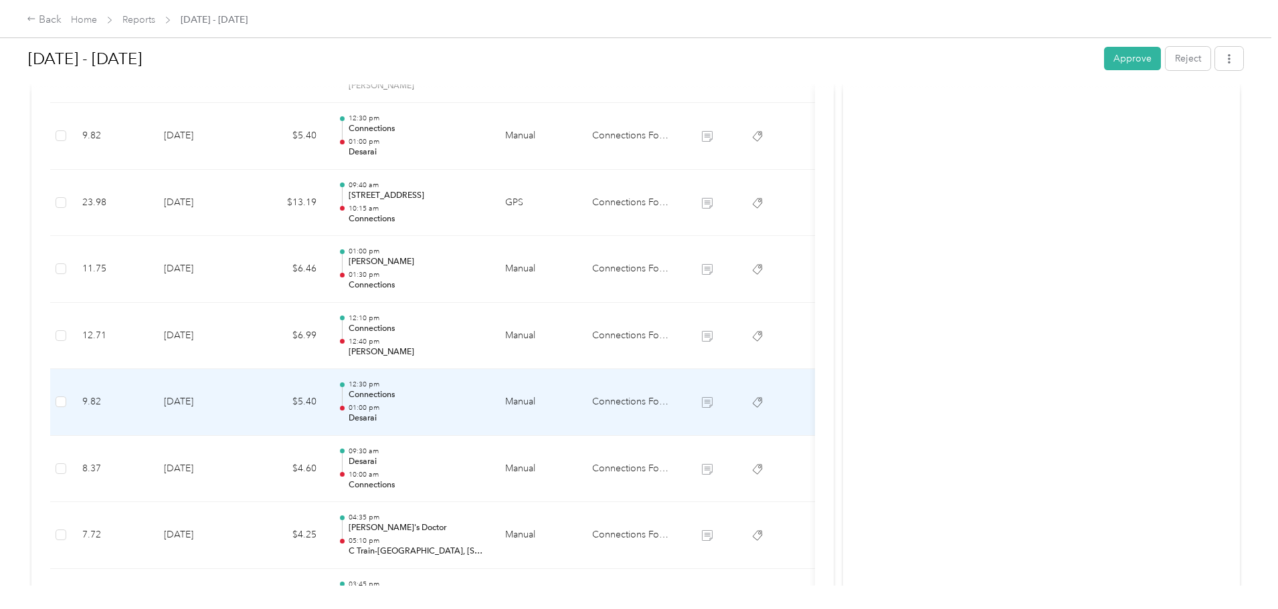
click at [581, 401] on td "Manual" at bounding box center [537, 402] width 87 height 67
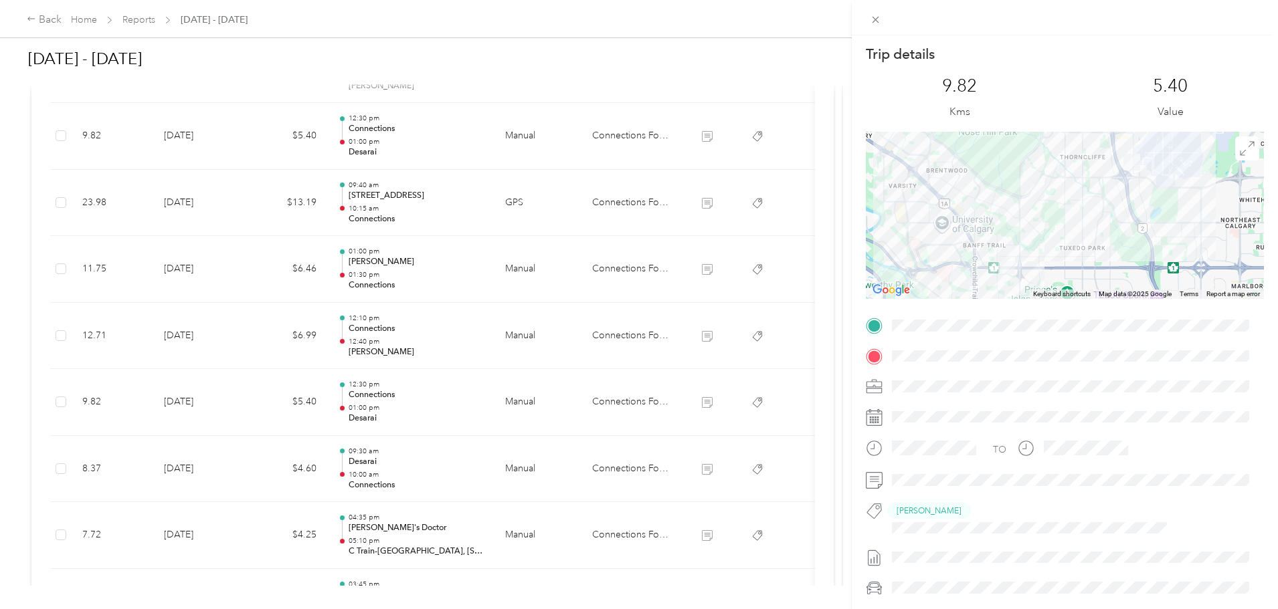
click at [619, 401] on div "Trip details This trip cannot be edited because it is either under review, appr…" at bounding box center [639, 304] width 1278 height 609
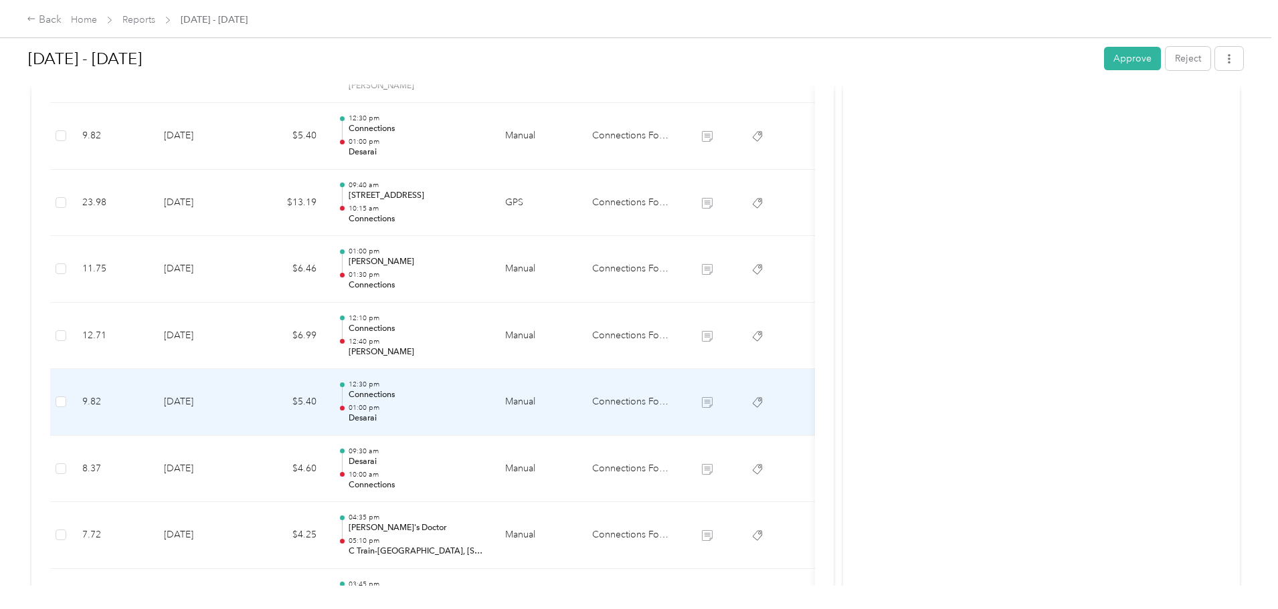
click at [581, 401] on td "Manual" at bounding box center [537, 402] width 87 height 67
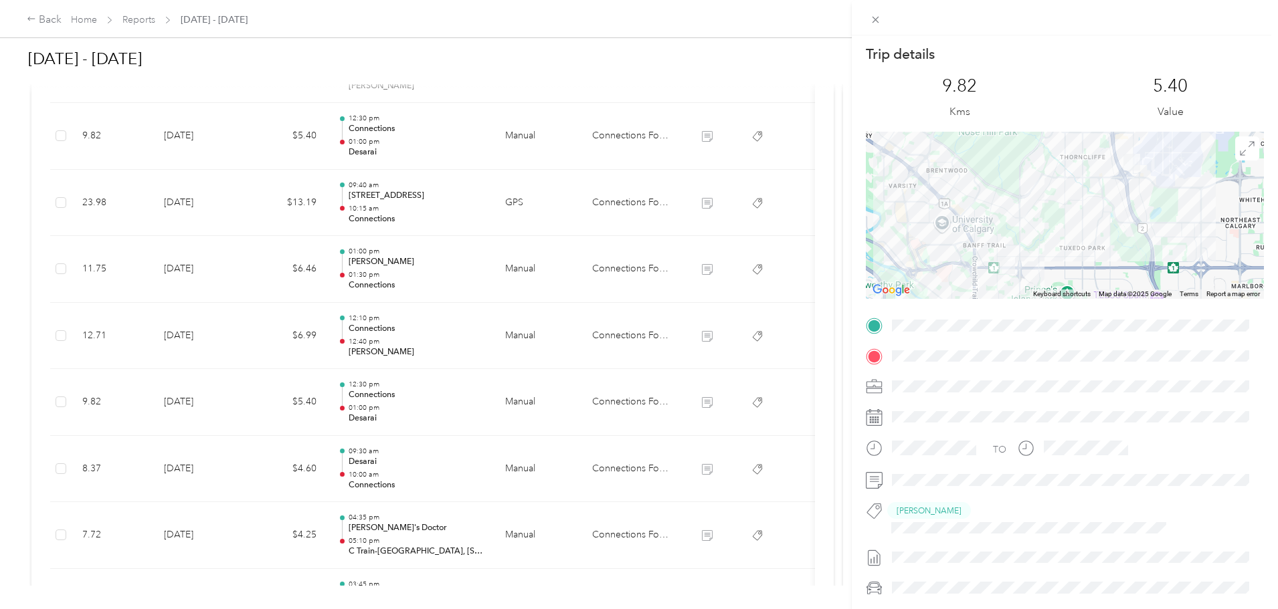
click at [619, 401] on div "Trip details This trip cannot be edited because it is either under review, appr…" at bounding box center [639, 304] width 1278 height 609
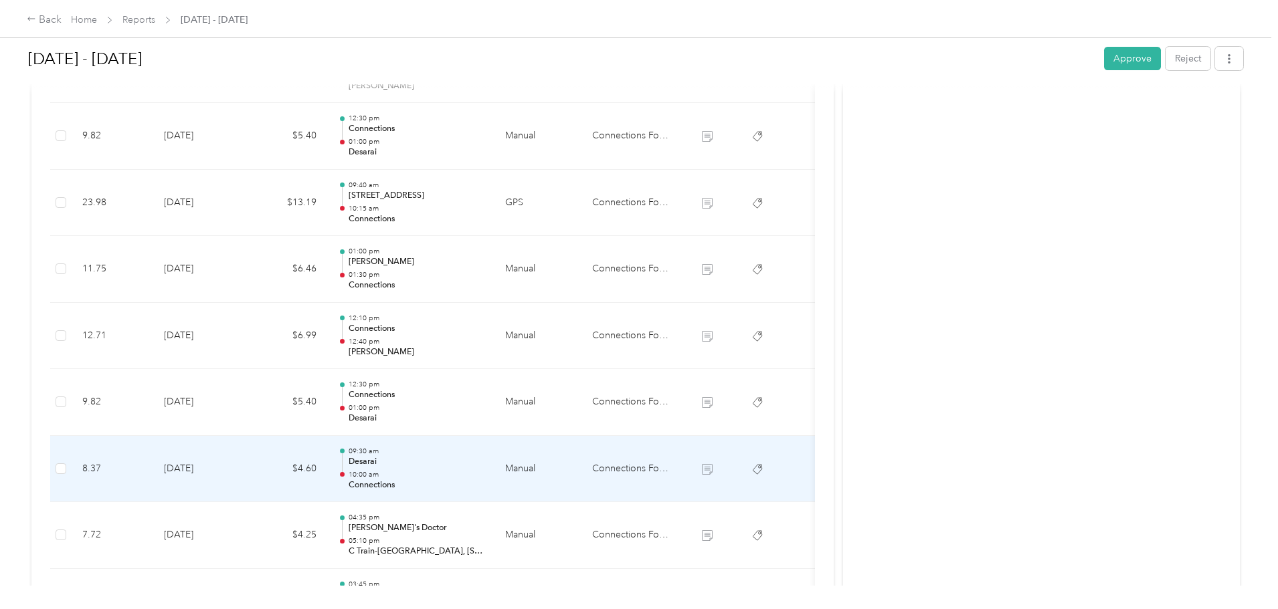
click at [581, 472] on td "Manual" at bounding box center [537, 469] width 87 height 67
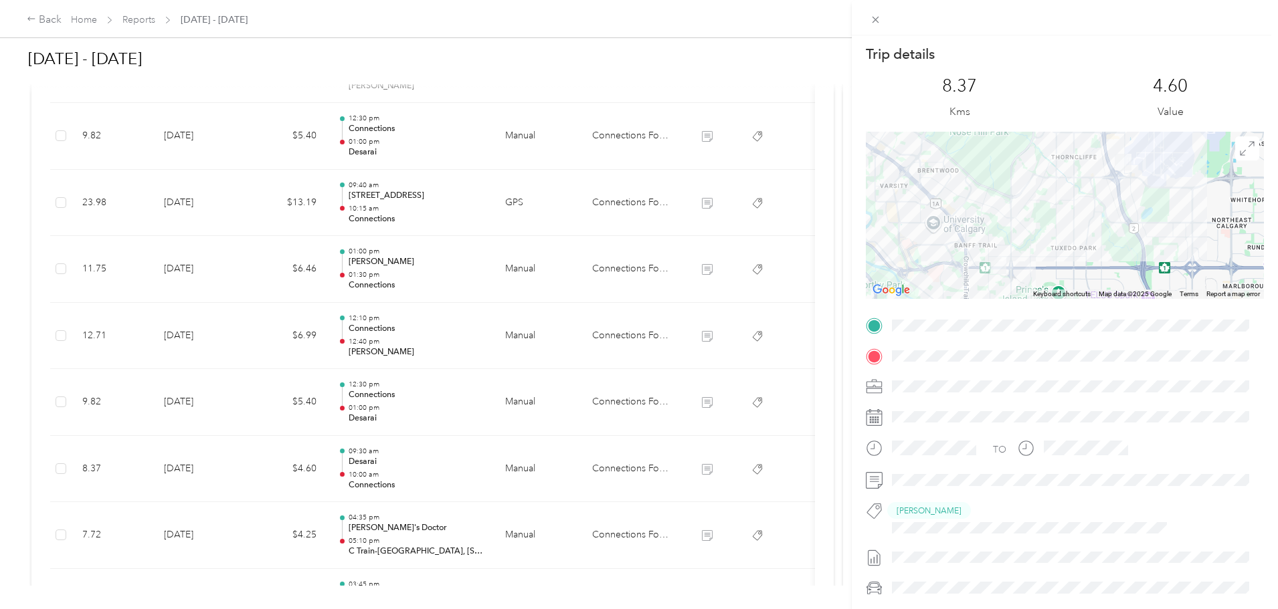
click at [626, 472] on div "Trip details This trip cannot be edited because it is either under review, appr…" at bounding box center [639, 304] width 1278 height 609
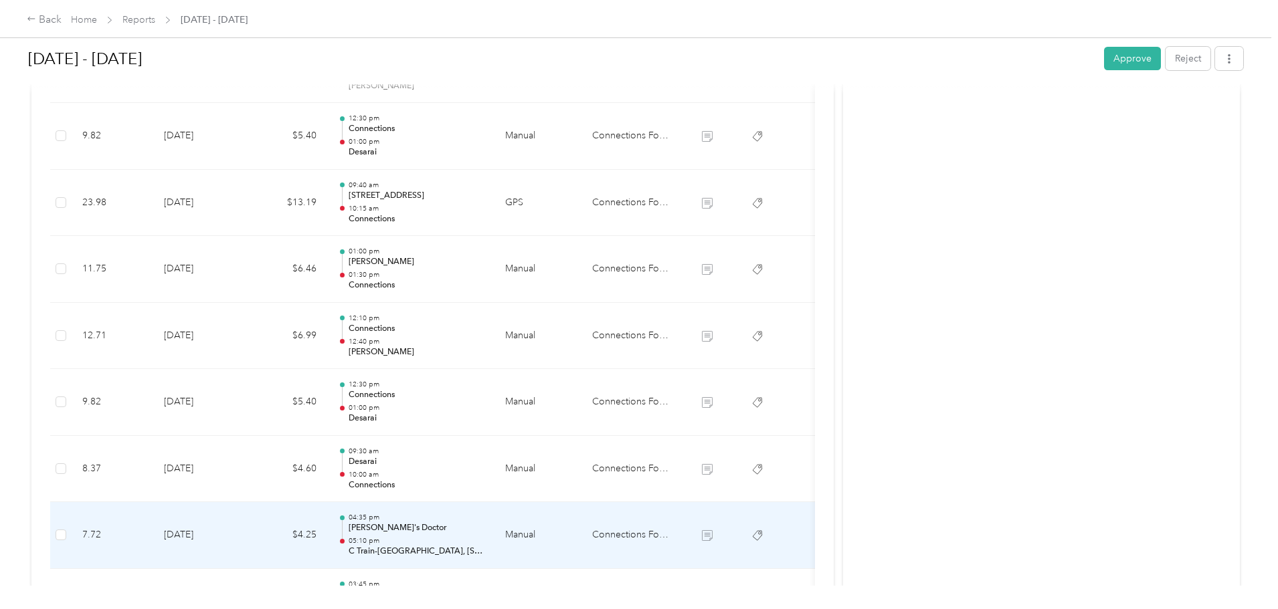
click at [581, 537] on td "Manual" at bounding box center [537, 535] width 87 height 67
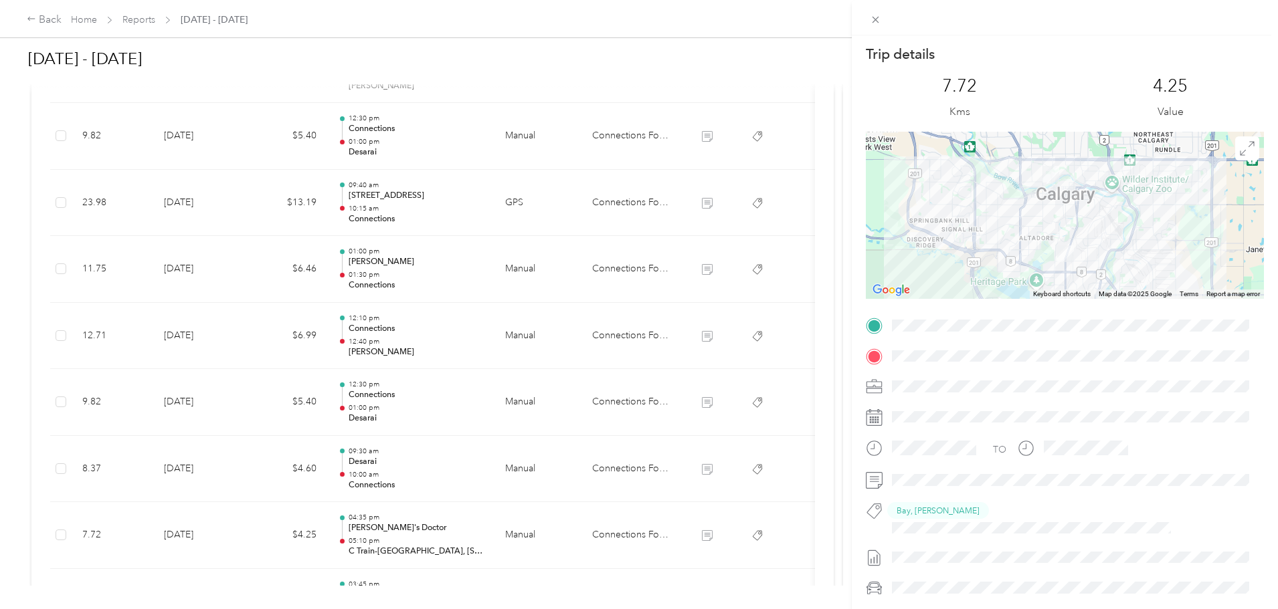
click at [629, 537] on div "Trip details This trip cannot be edited because it is either under review, appr…" at bounding box center [639, 304] width 1278 height 609
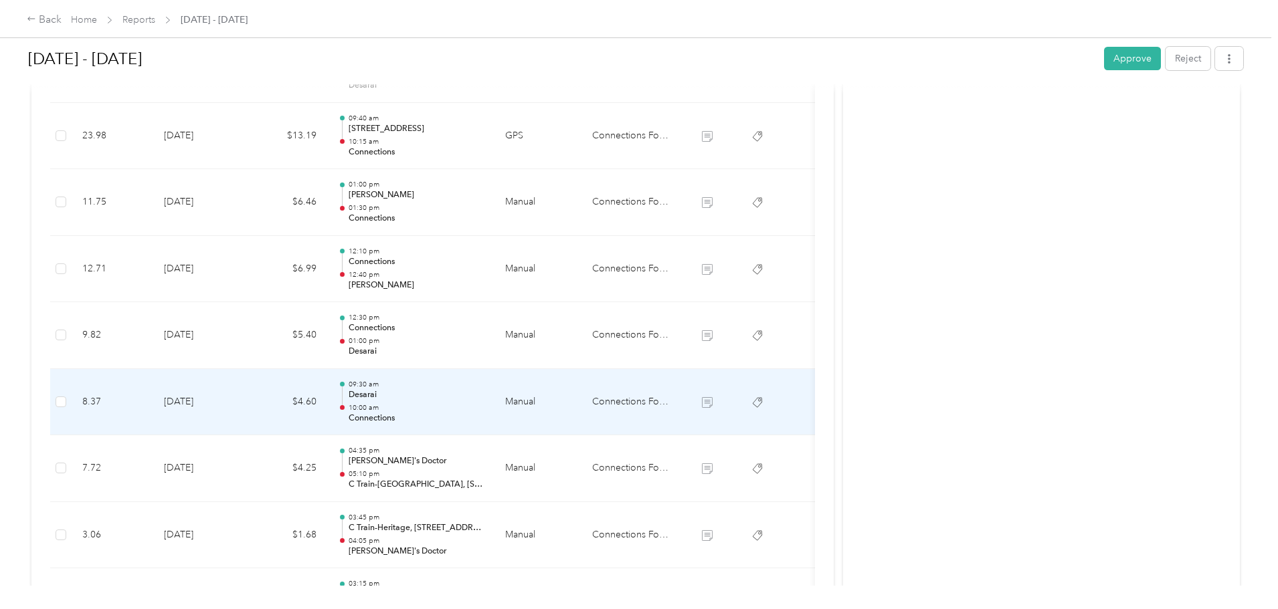
scroll to position [557, 0]
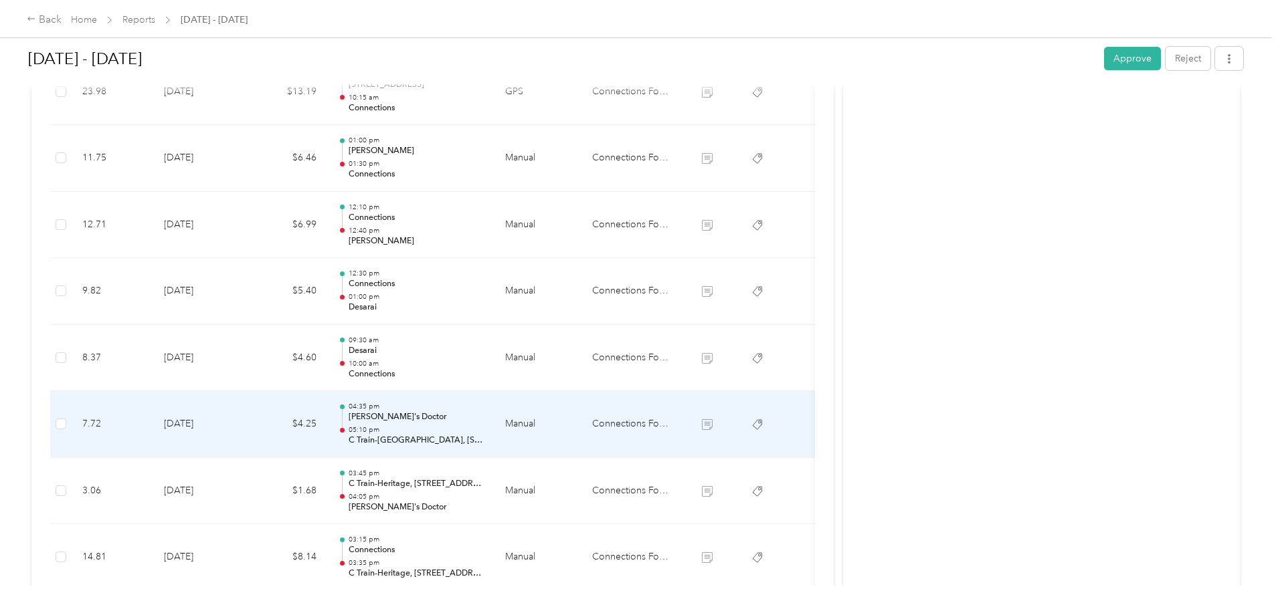
click at [581, 425] on td "Manual" at bounding box center [537, 424] width 87 height 67
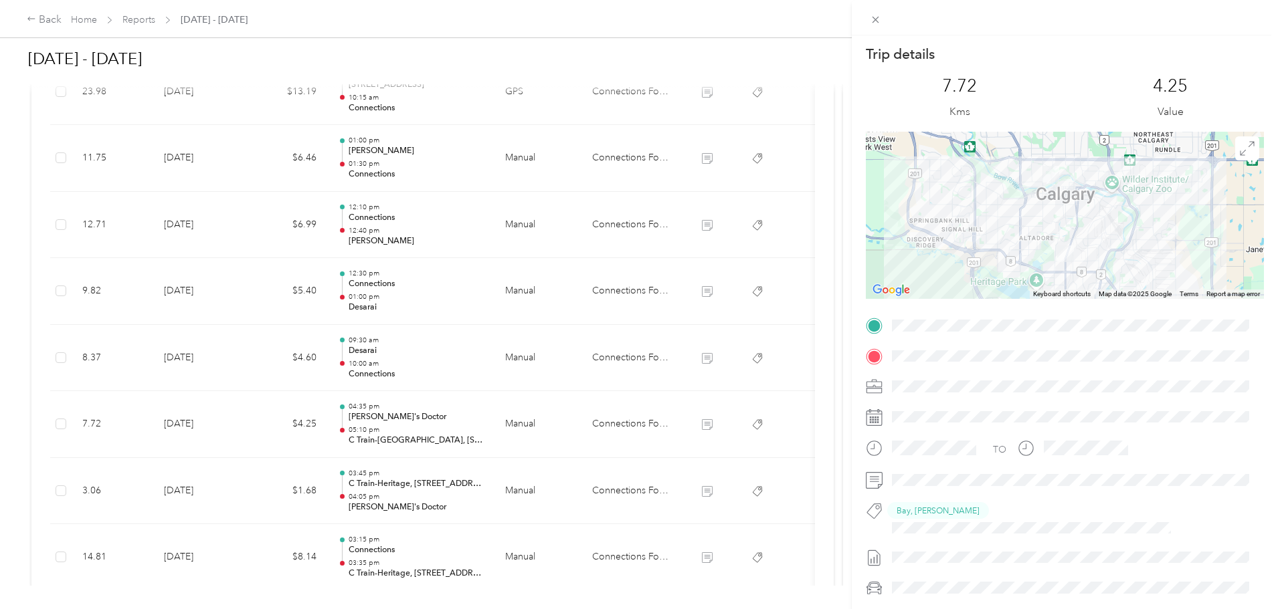
click at [633, 492] on div "Trip details This trip cannot be edited because it is either under review, appr…" at bounding box center [639, 304] width 1278 height 609
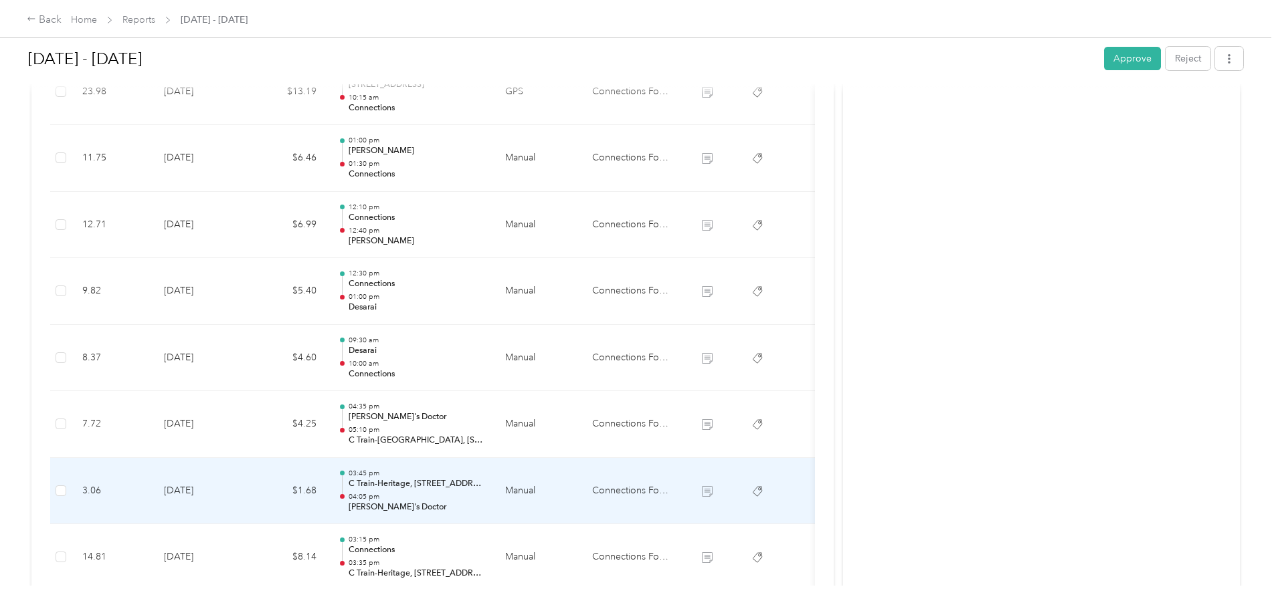
click at [581, 492] on td "Manual" at bounding box center [537, 491] width 87 height 67
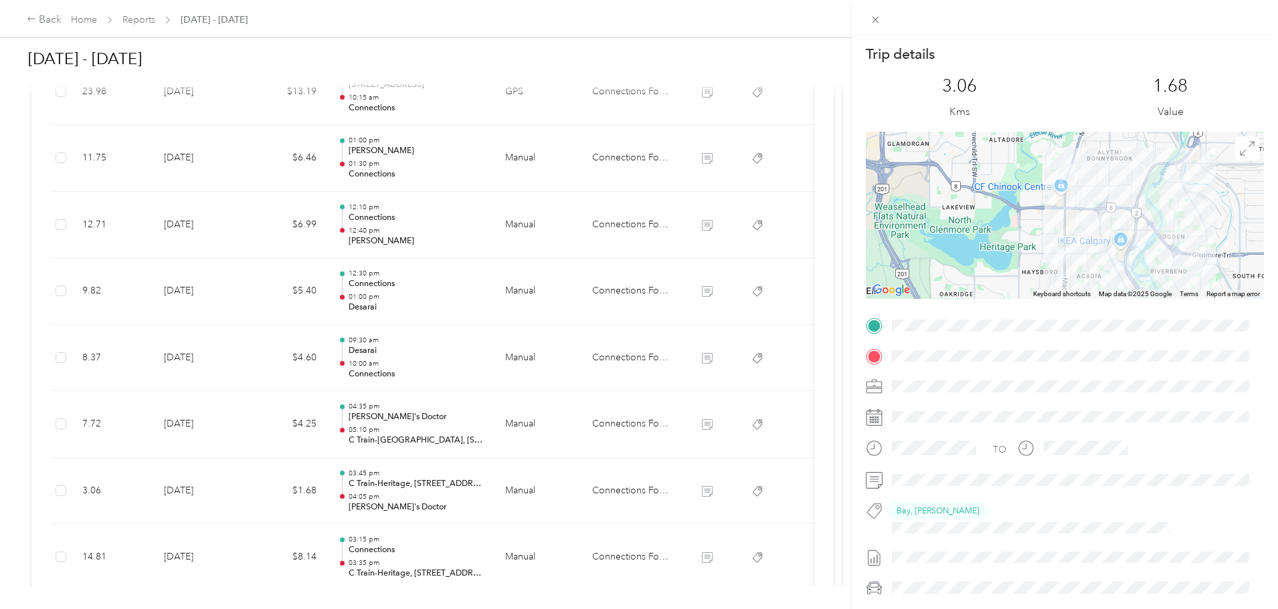
click at [630, 561] on div "Trip details This trip cannot be edited because it is either under review, appr…" at bounding box center [639, 304] width 1278 height 609
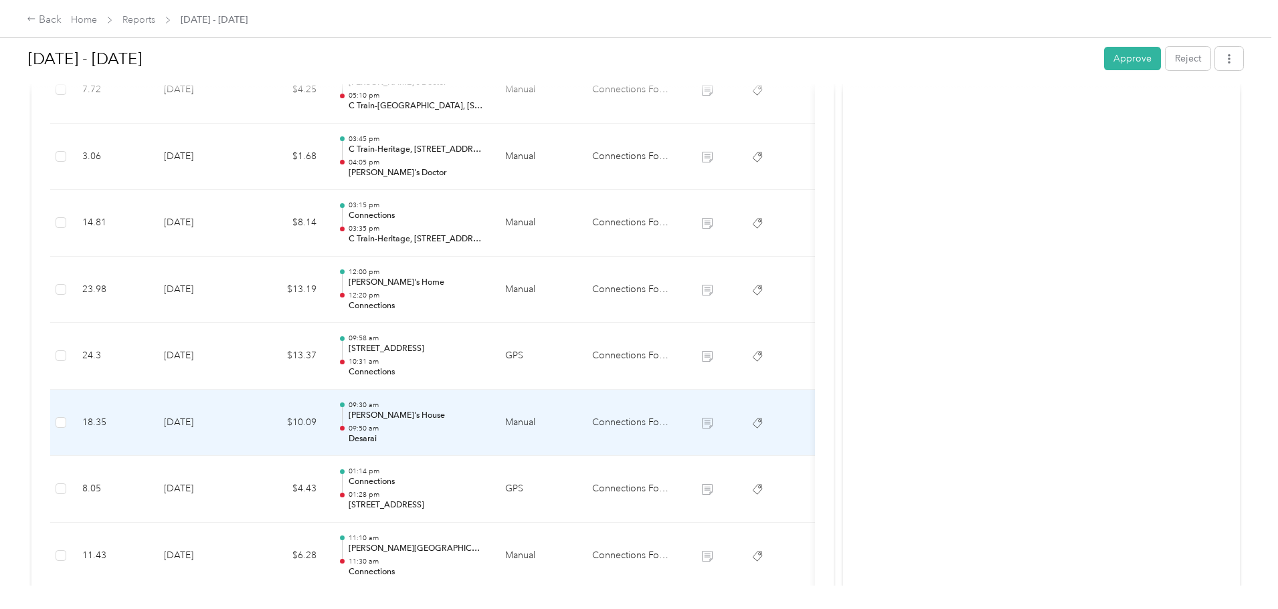
scroll to position [1003, 0]
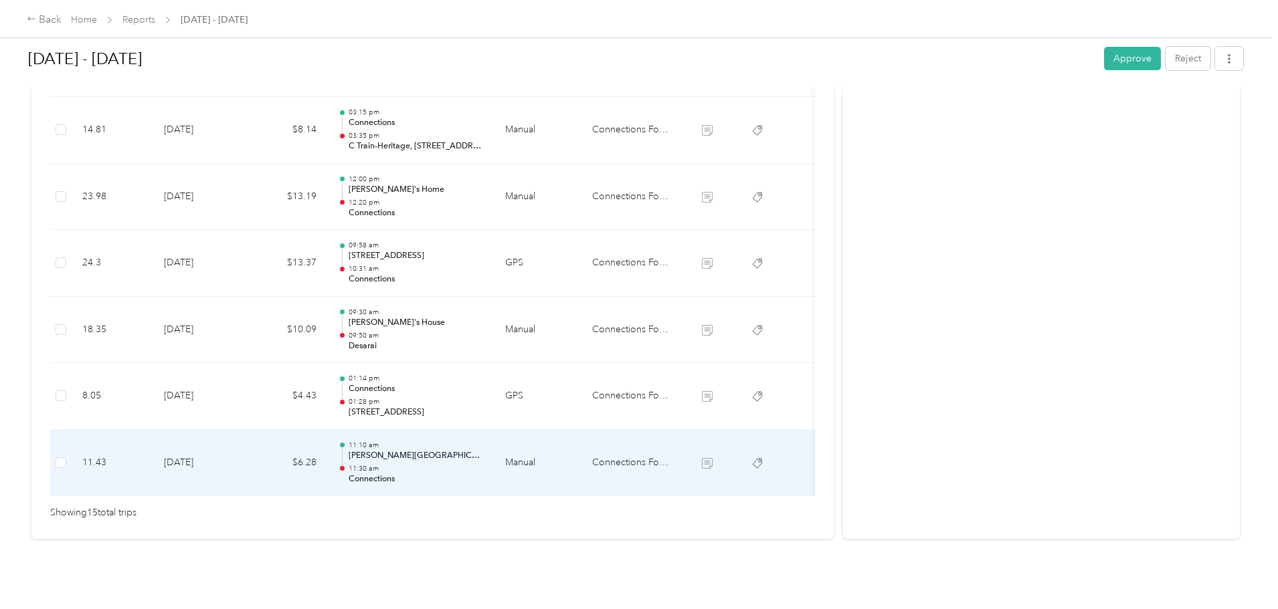
click at [581, 445] on td "Manual" at bounding box center [537, 463] width 87 height 67
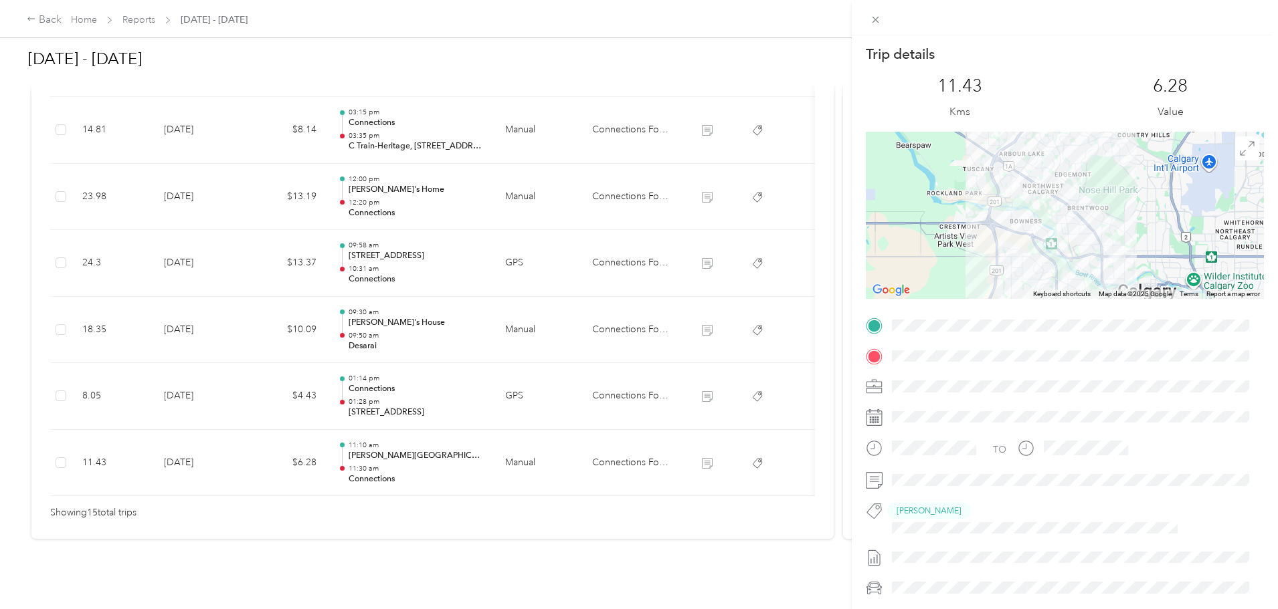
click at [1064, 217] on div at bounding box center [1065, 215] width 398 height 167
click at [1047, 217] on div at bounding box center [1065, 215] width 398 height 167
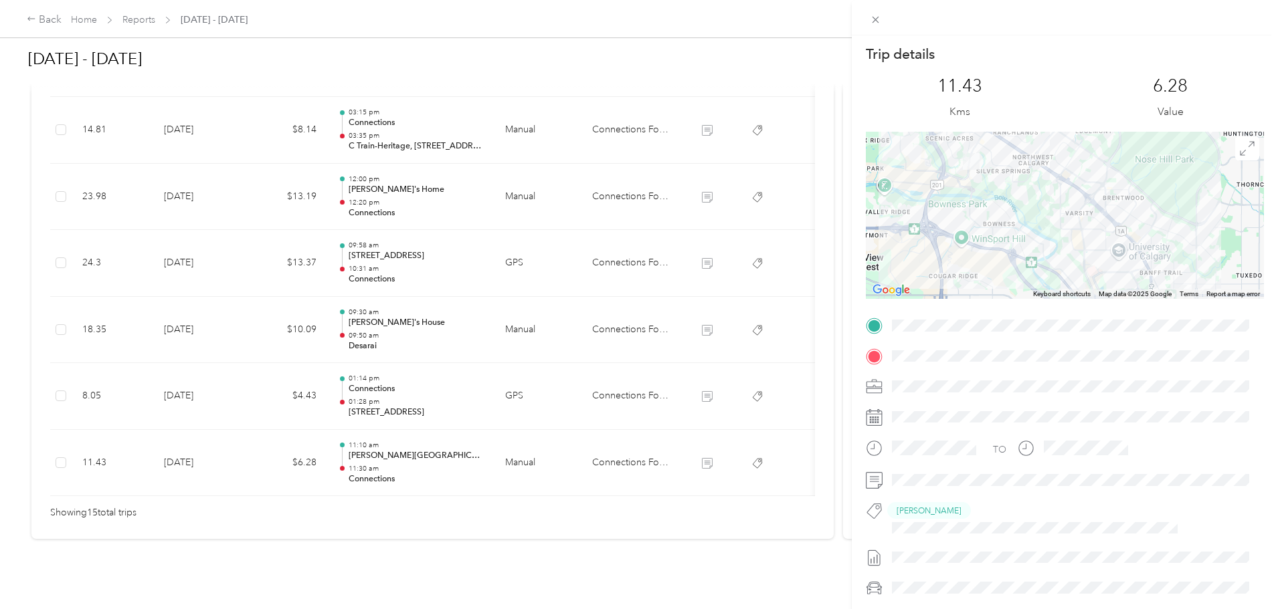
click at [1039, 209] on div at bounding box center [1065, 215] width 398 height 167
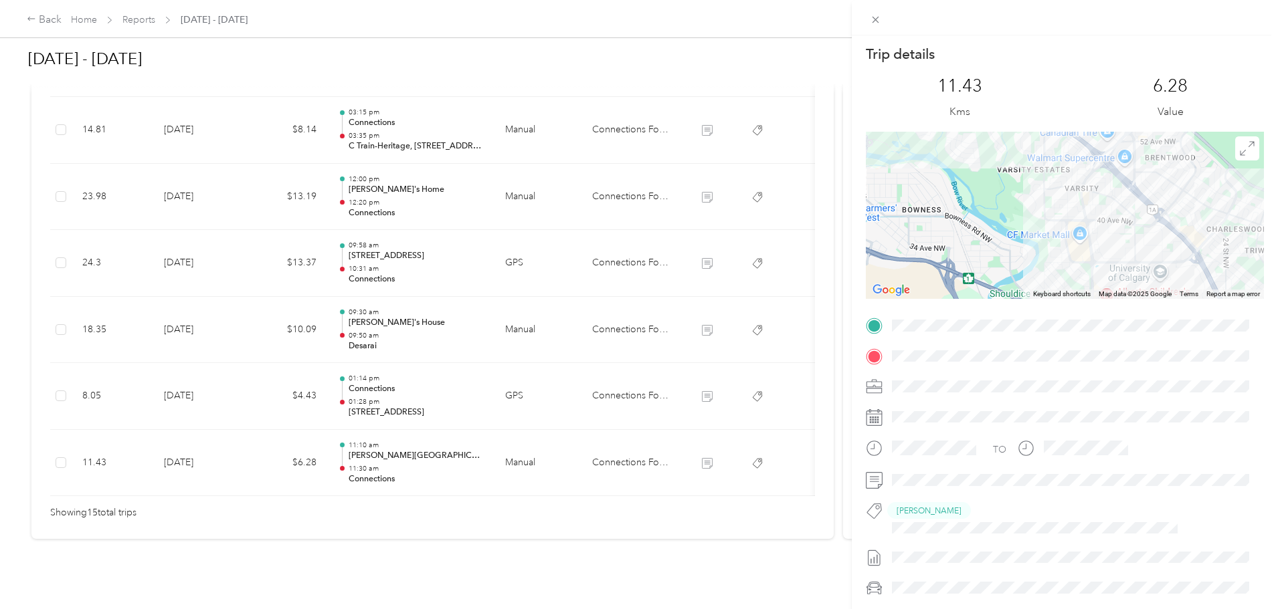
drag, startPoint x: 1081, startPoint y: 229, endPoint x: 1017, endPoint y: 150, distance: 101.7
click at [1017, 150] on div at bounding box center [1065, 215] width 398 height 167
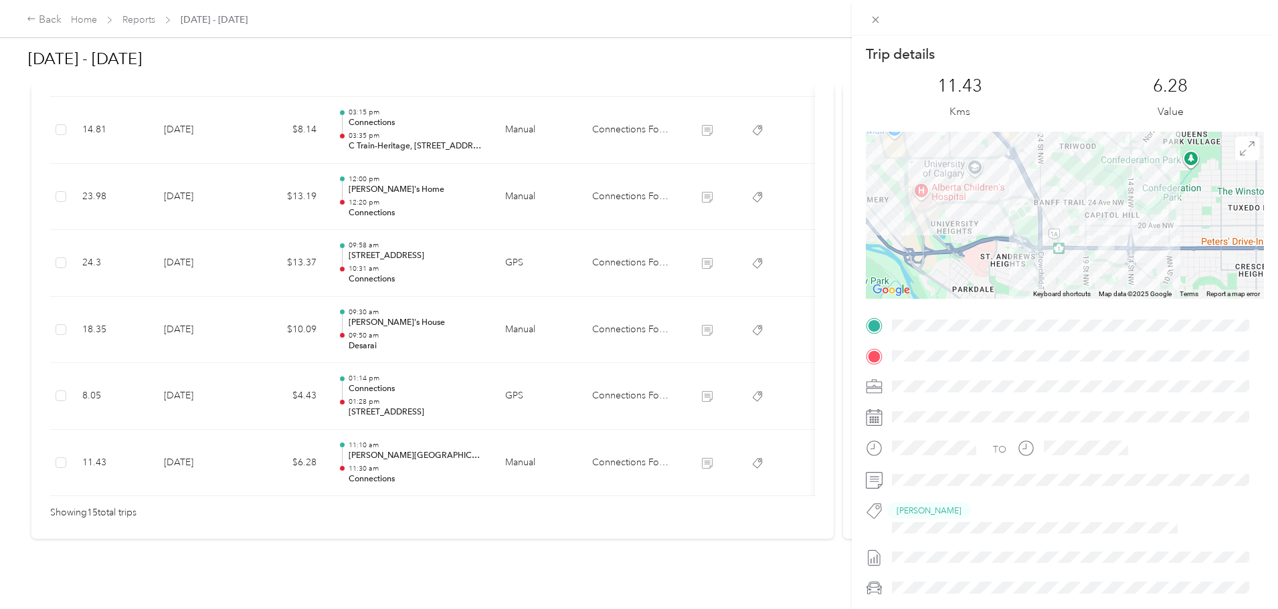
drag, startPoint x: 1189, startPoint y: 211, endPoint x: 1065, endPoint y: 179, distance: 128.7
click at [1065, 179] on div at bounding box center [1065, 215] width 398 height 167
click at [1011, 225] on div at bounding box center [1065, 215] width 398 height 167
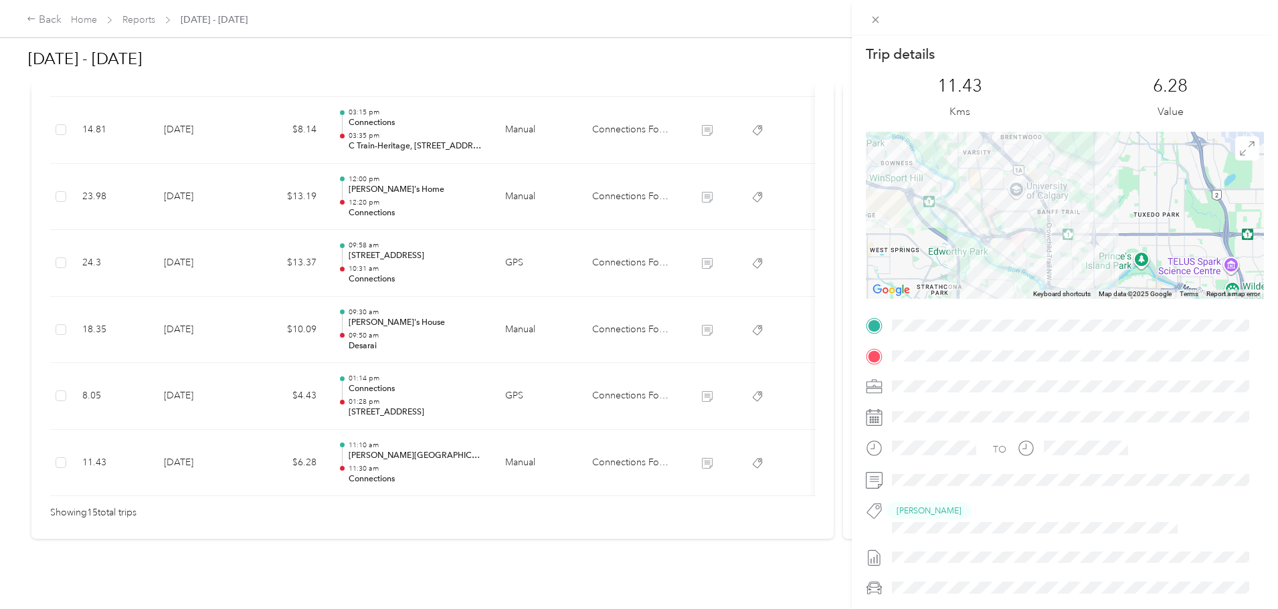
click at [491, 379] on div "Trip details This trip cannot be edited because it is either under review, appr…" at bounding box center [639, 304] width 1278 height 609
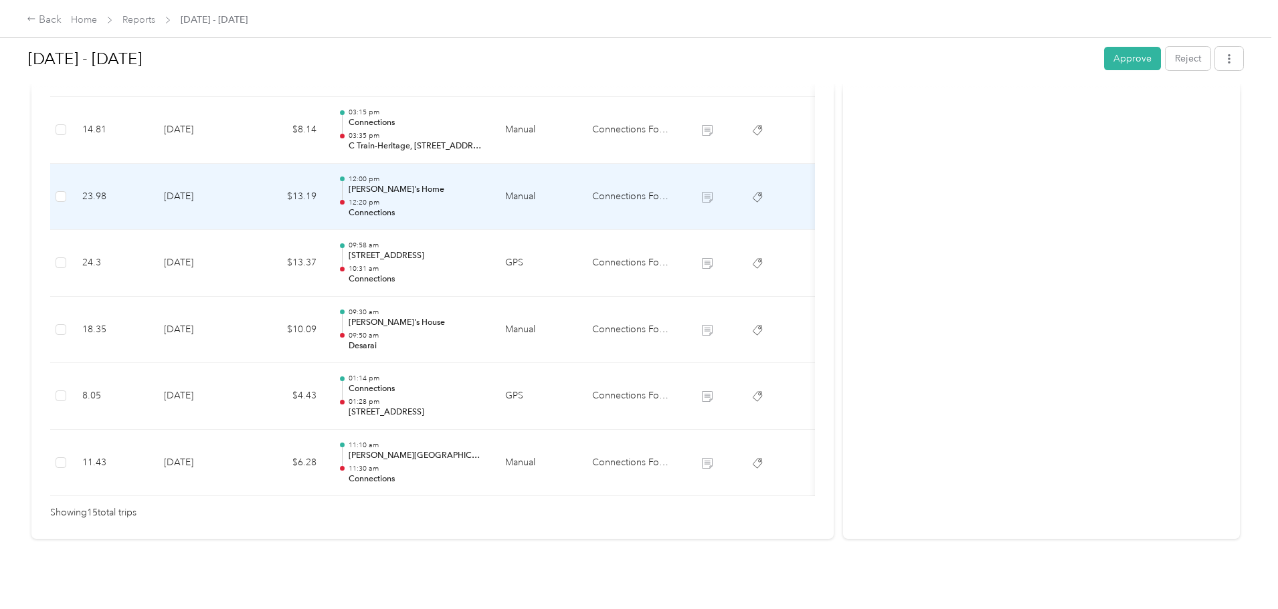
click at [484, 184] on p "[PERSON_NAME]'s Home" at bounding box center [415, 190] width 135 height 12
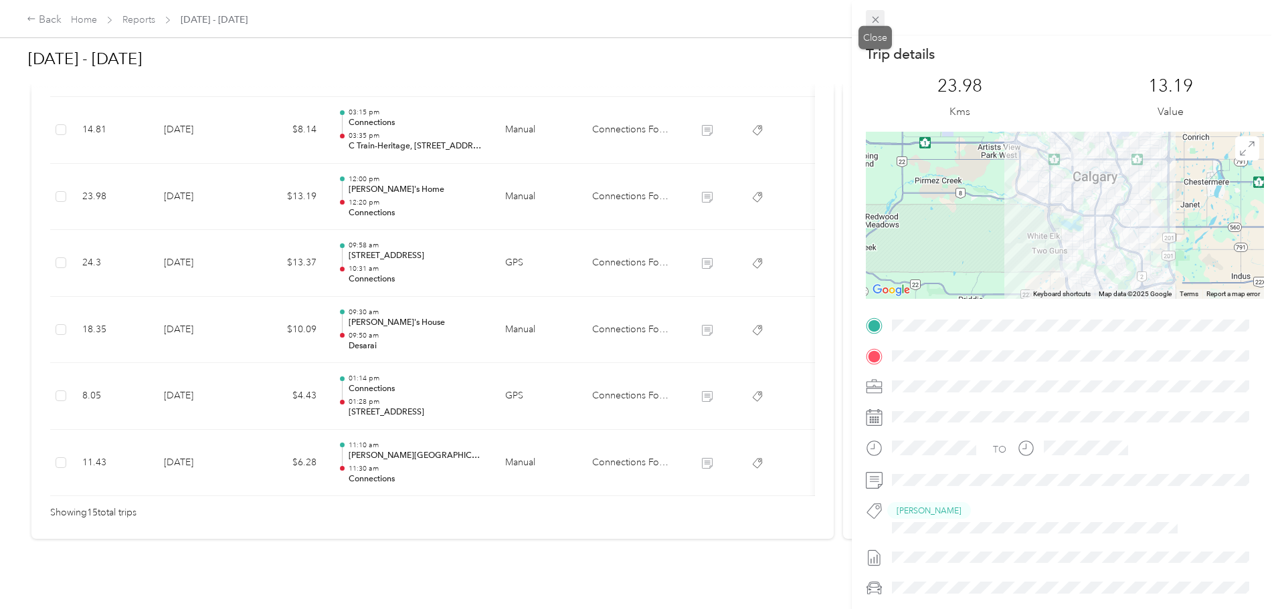
click at [876, 18] on icon at bounding box center [875, 20] width 7 height 7
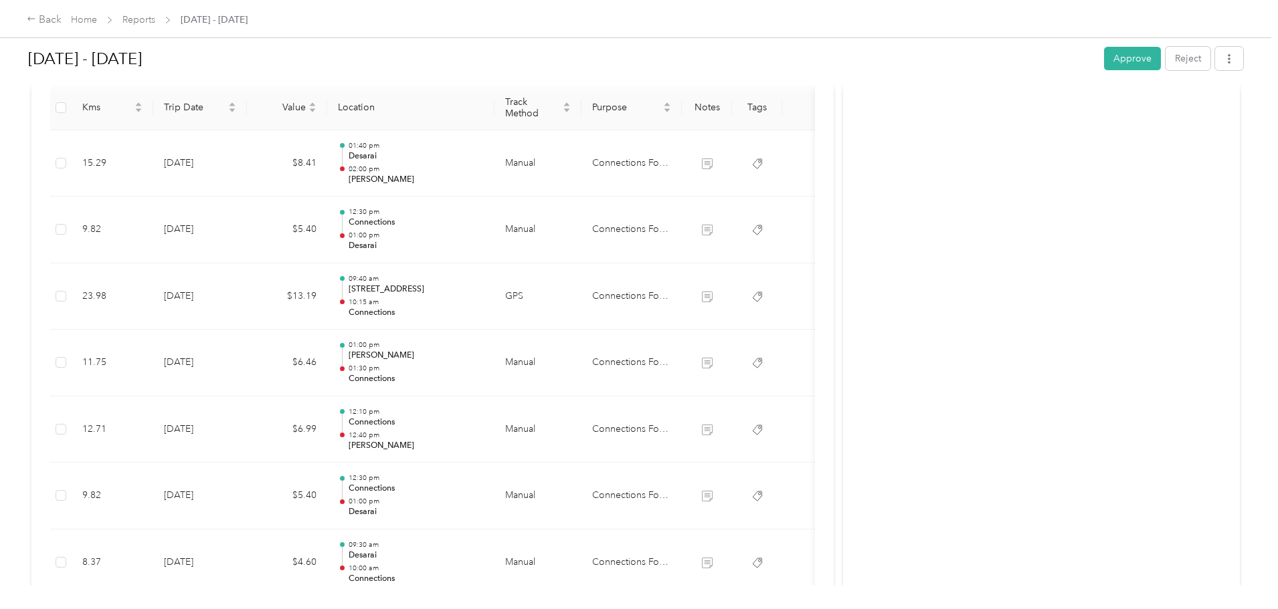
scroll to position [334, 0]
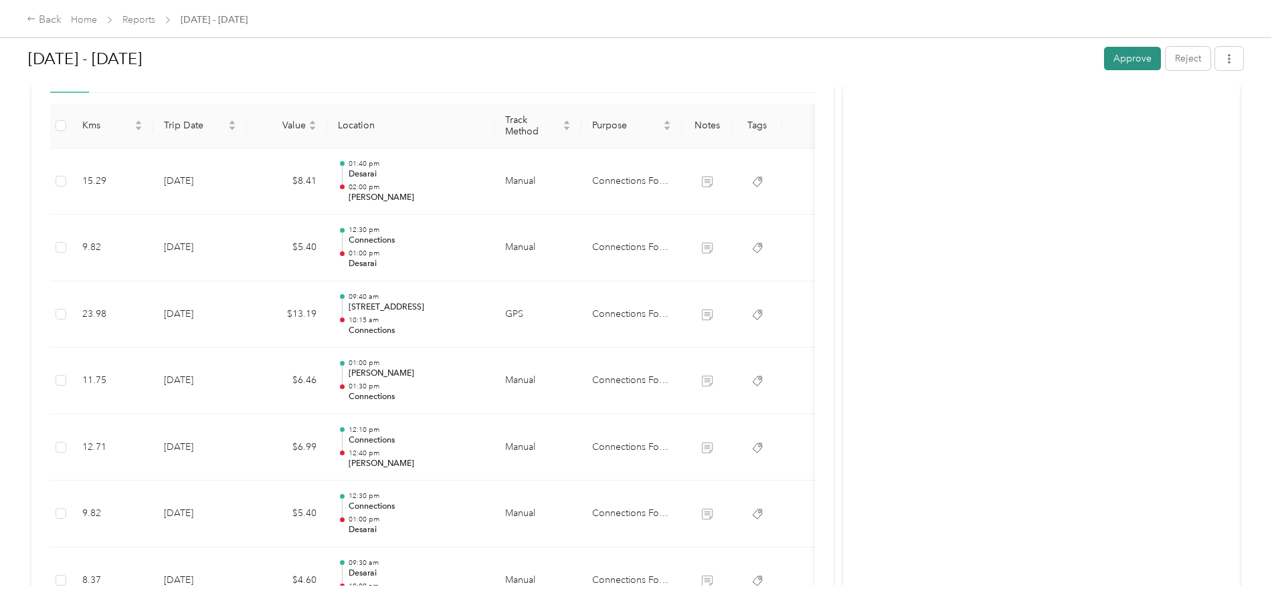
click at [1104, 62] on button "Approve" at bounding box center [1132, 58] width 57 height 23
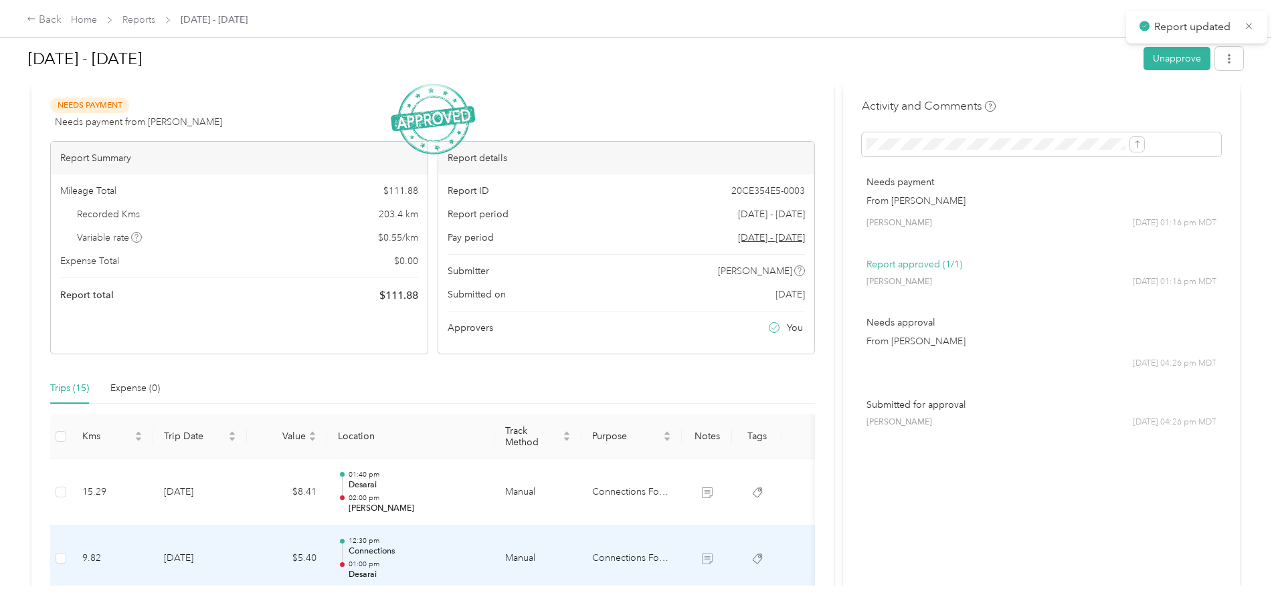
scroll to position [0, 0]
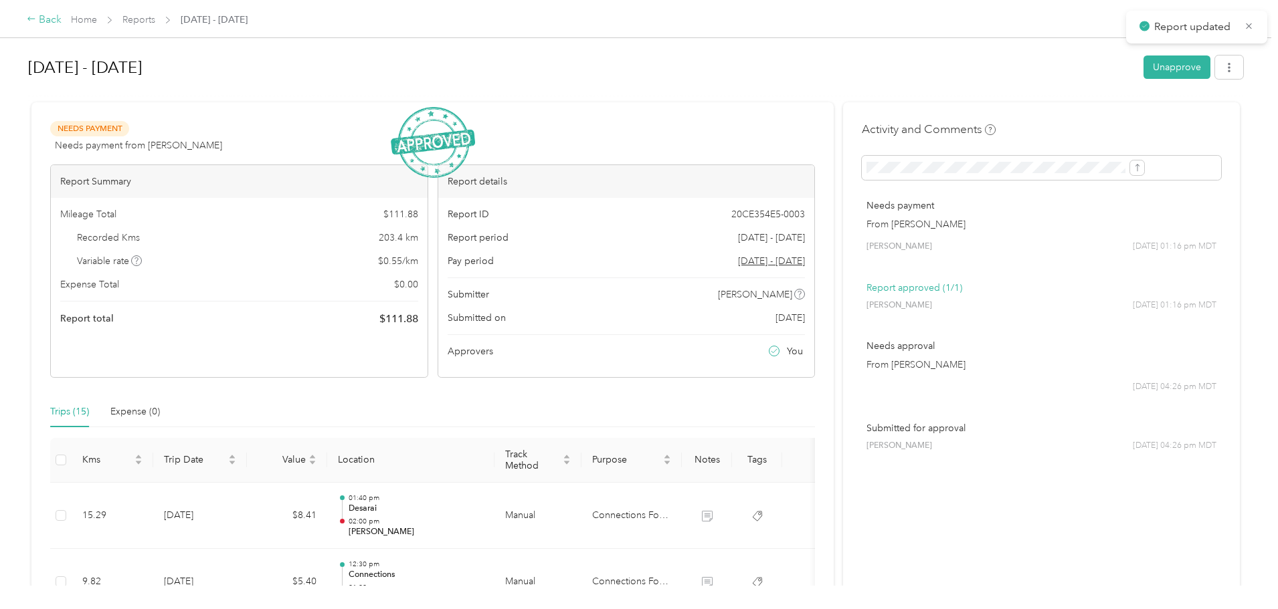
click at [62, 16] on div "Back" at bounding box center [44, 20] width 35 height 16
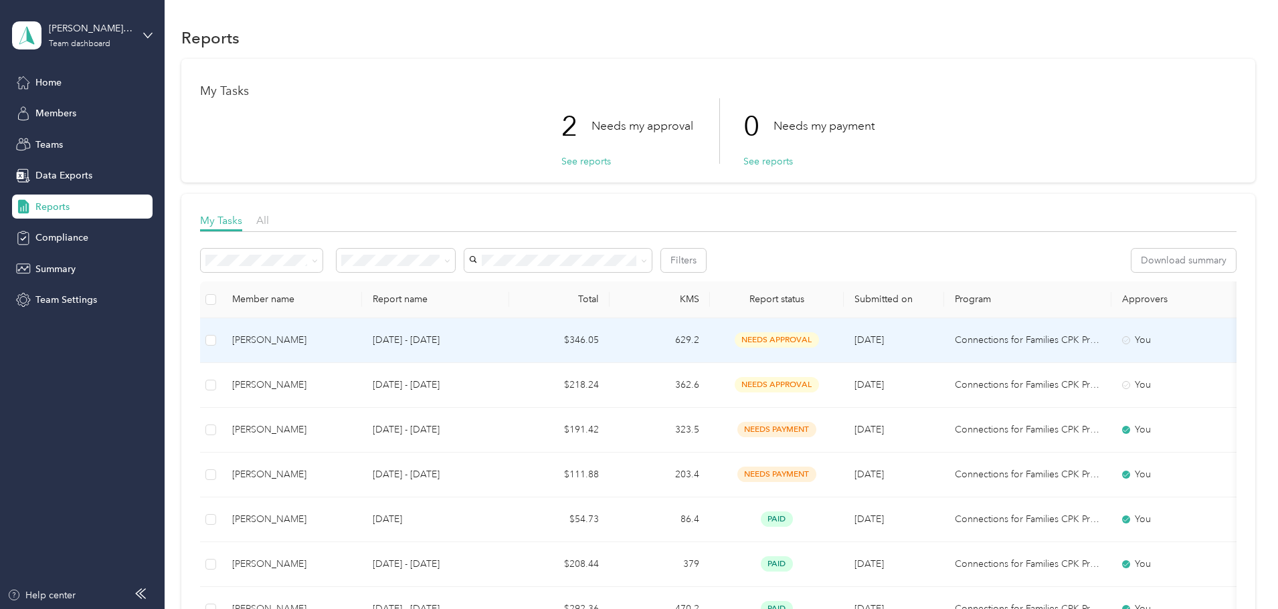
click at [609, 339] on td "$346.05" at bounding box center [559, 340] width 100 height 45
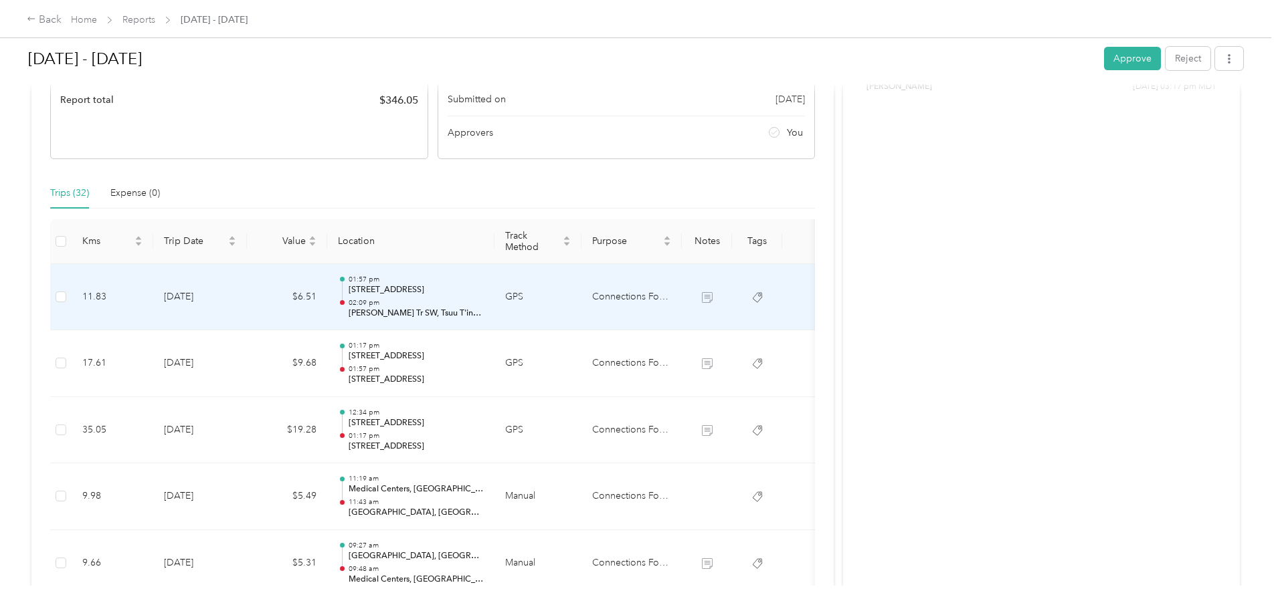
scroll to position [223, 0]
click at [484, 298] on p "02:09 pm" at bounding box center [415, 298] width 135 height 9
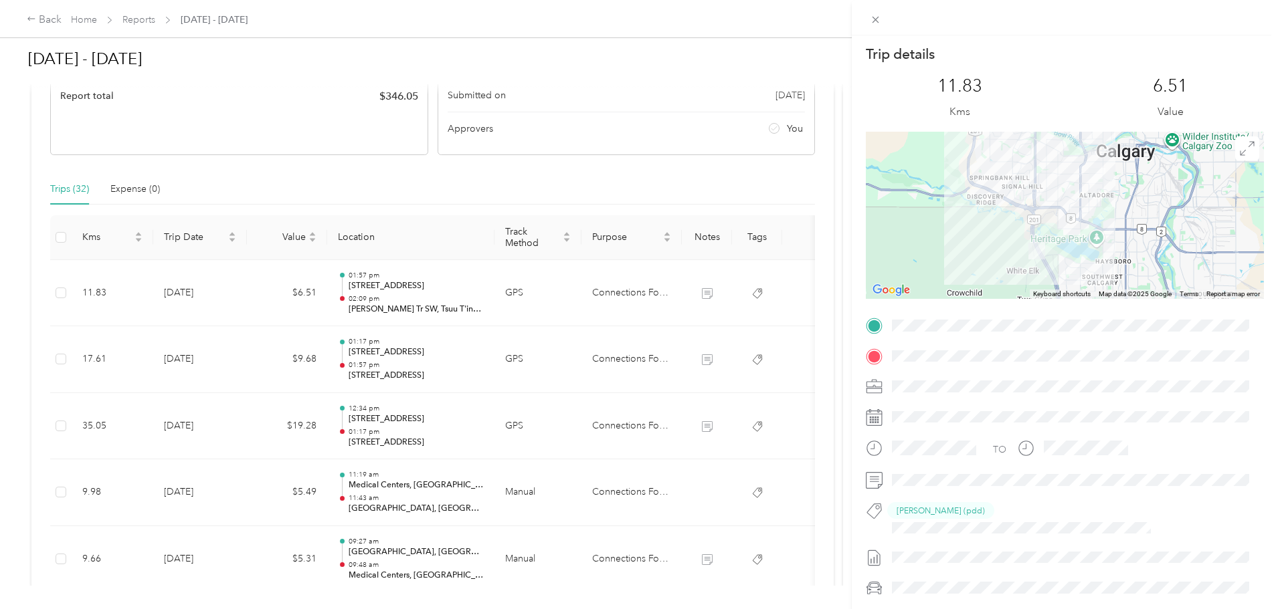
click at [1051, 232] on div at bounding box center [1065, 215] width 398 height 167
click at [1051, 233] on div at bounding box center [1065, 215] width 398 height 167
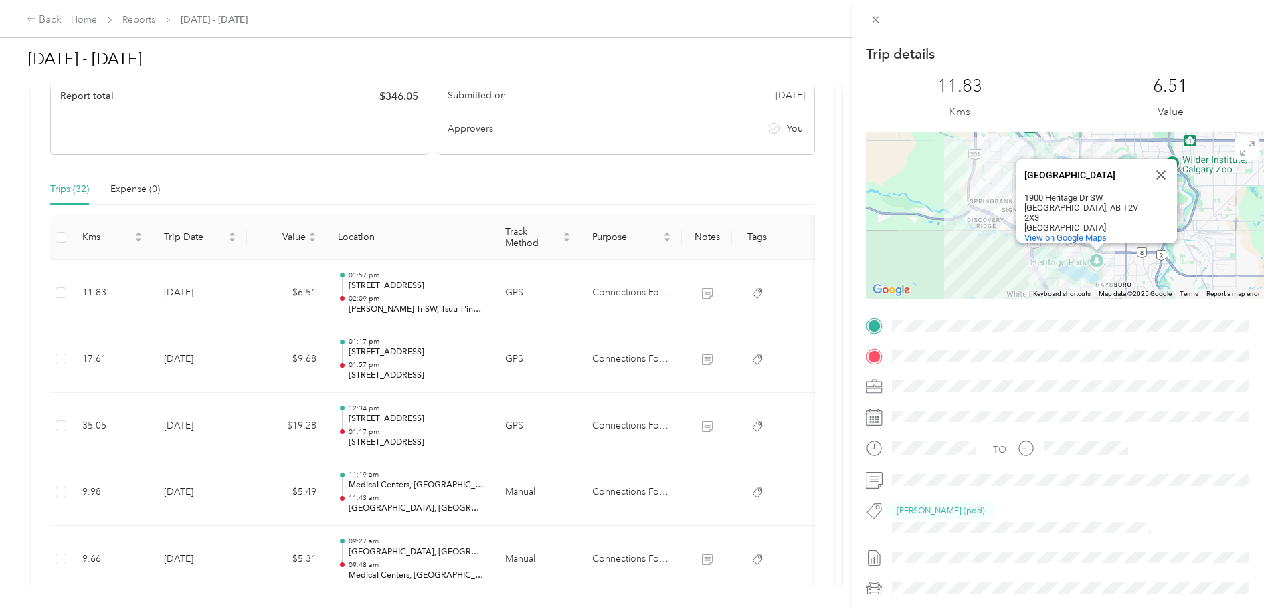
click at [1197, 192] on div "[GEOGRAPHIC_DATA] [STREET_ADDRESS] View on Google Maps" at bounding box center [1065, 215] width 398 height 167
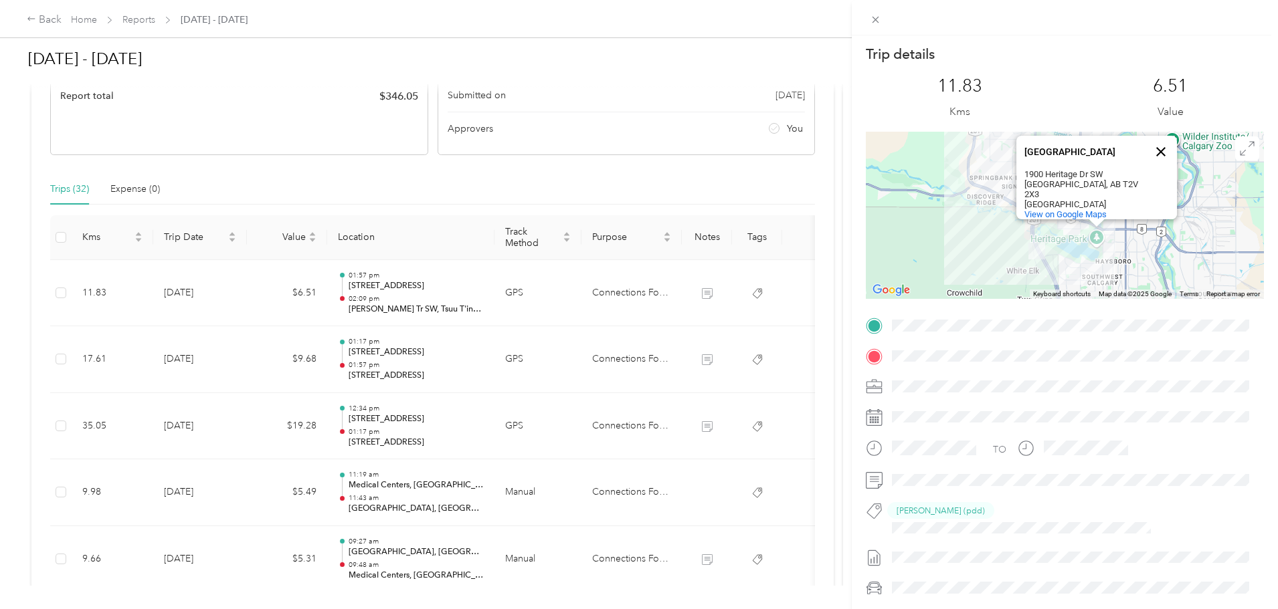
click at [1153, 154] on button "Close" at bounding box center [1160, 152] width 32 height 32
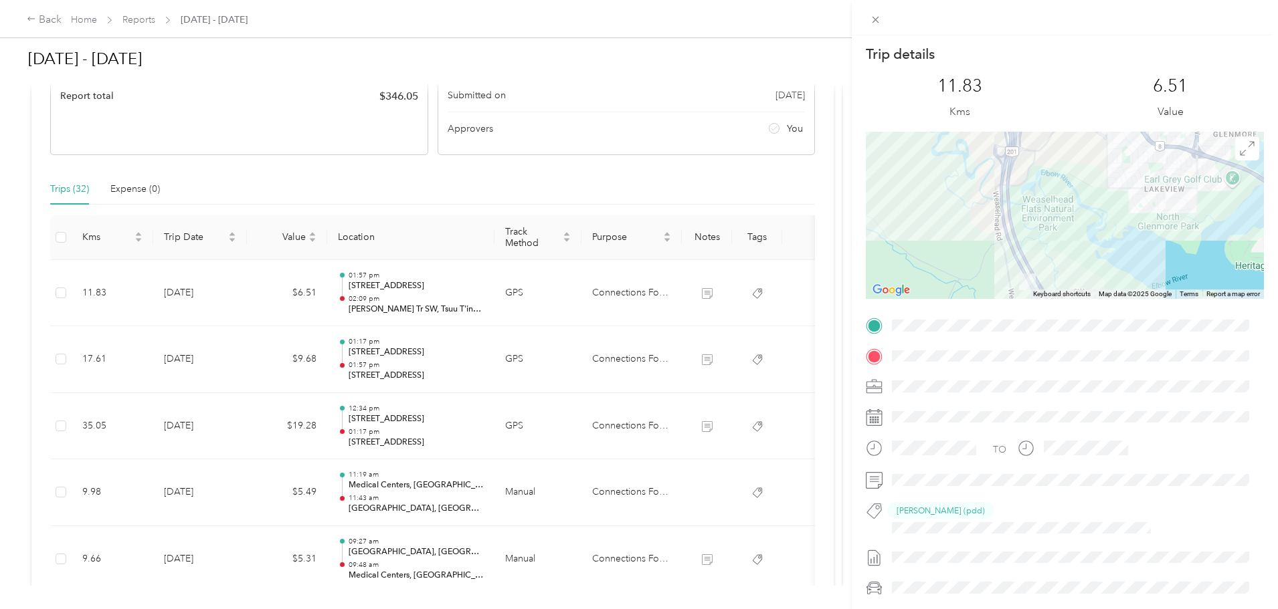
drag, startPoint x: 1041, startPoint y: 259, endPoint x: 1092, endPoint y: 129, distance: 139.4
click at [1092, 129] on div "Trip details This trip cannot be edited because it is either under review, appr…" at bounding box center [1065, 352] width 398 height 615
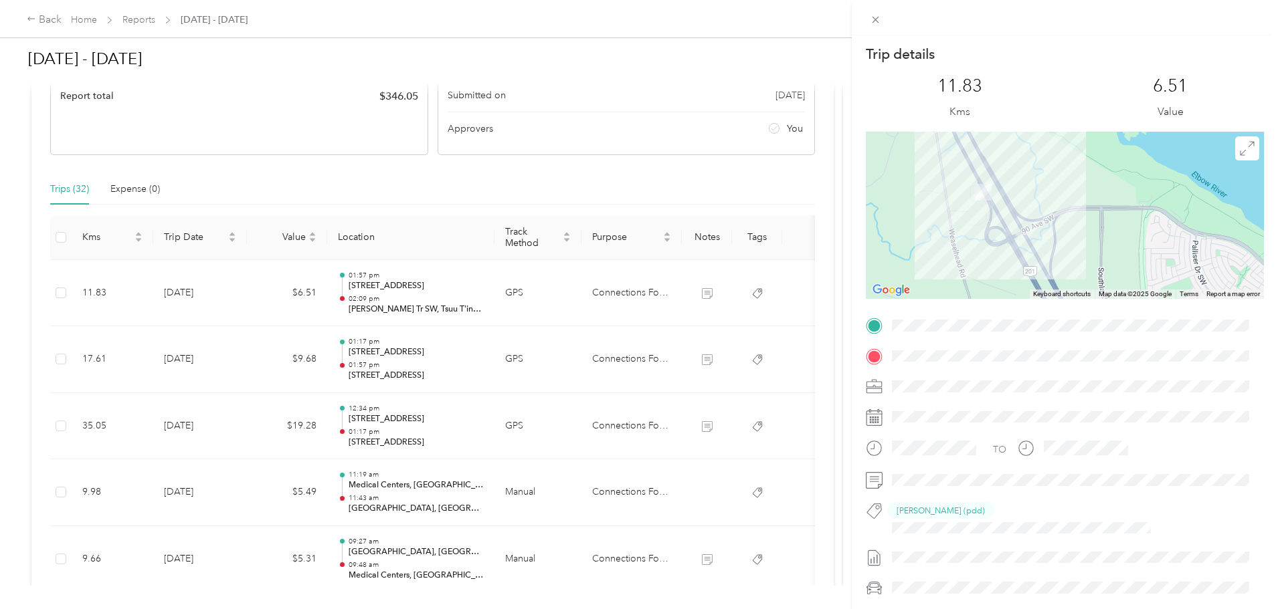
drag, startPoint x: 982, startPoint y: 225, endPoint x: 1033, endPoint y: 157, distance: 85.6
click at [1033, 157] on div at bounding box center [1065, 215] width 398 height 167
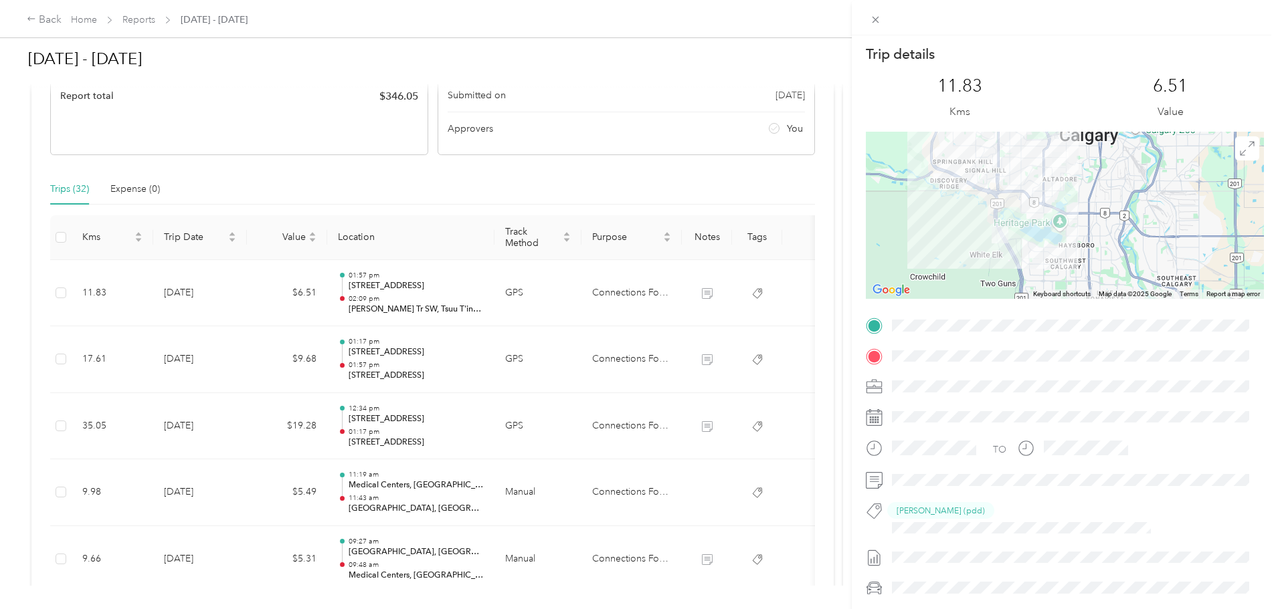
drag, startPoint x: 1117, startPoint y: 164, endPoint x: 1076, endPoint y: 197, distance: 52.9
click at [1076, 197] on div at bounding box center [1065, 215] width 398 height 167
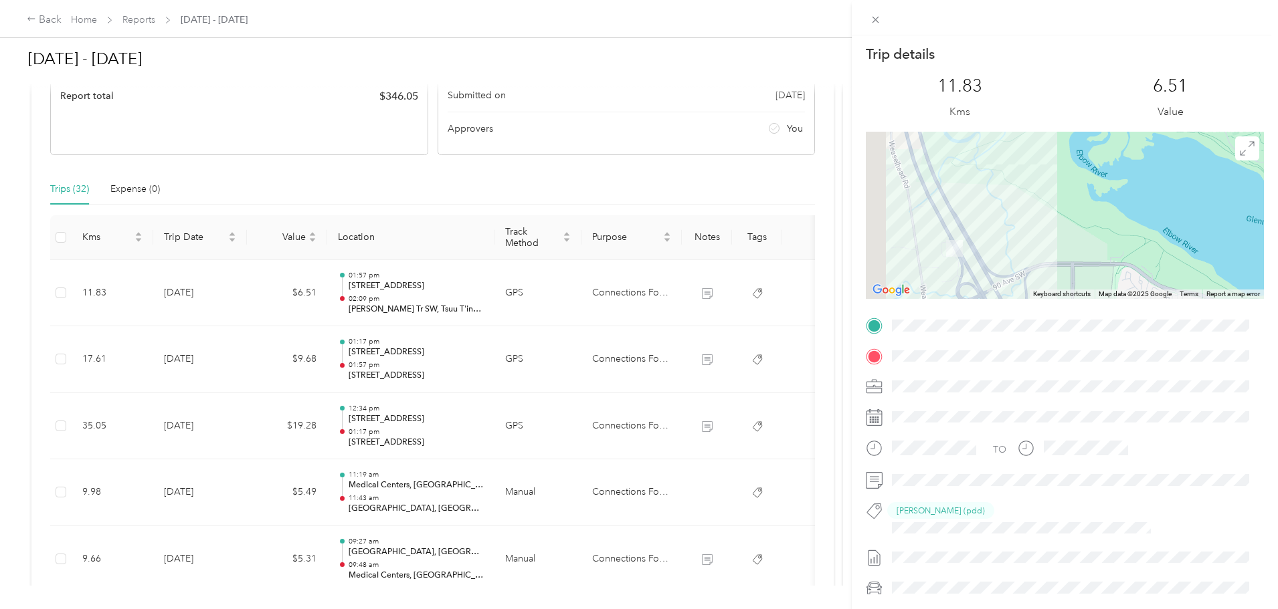
drag, startPoint x: 970, startPoint y: 257, endPoint x: 1036, endPoint y: 208, distance: 82.3
click at [1036, 208] on div at bounding box center [1065, 215] width 398 height 167
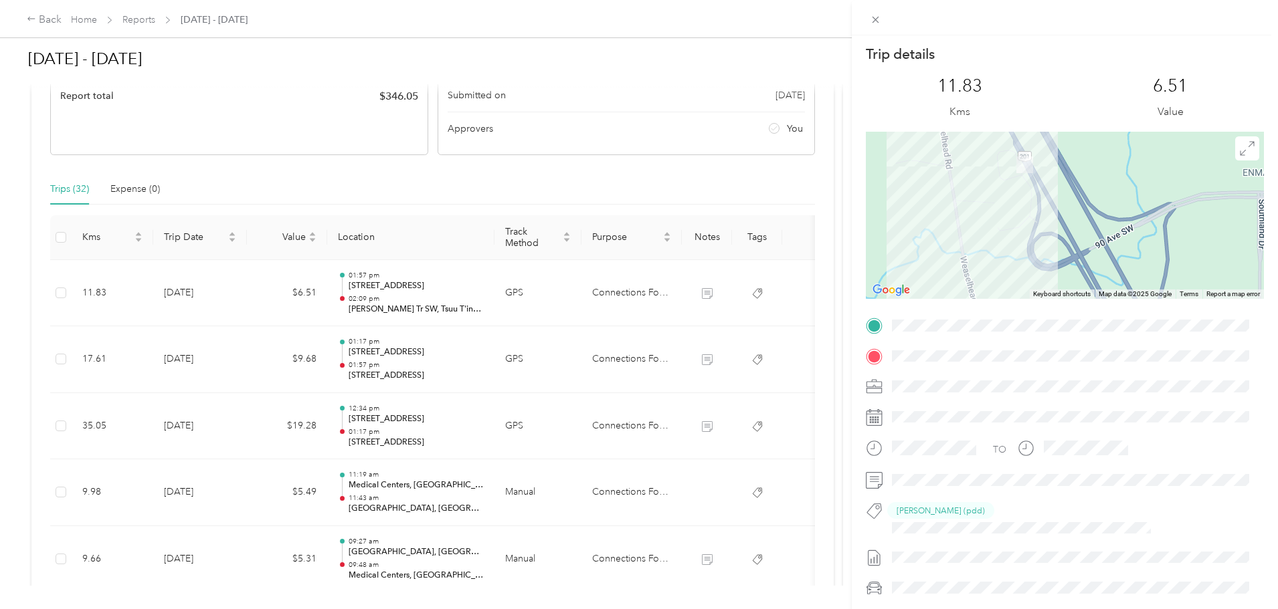
drag, startPoint x: 955, startPoint y: 238, endPoint x: 1086, endPoint y: 143, distance: 161.3
click at [1086, 143] on div at bounding box center [1065, 215] width 398 height 167
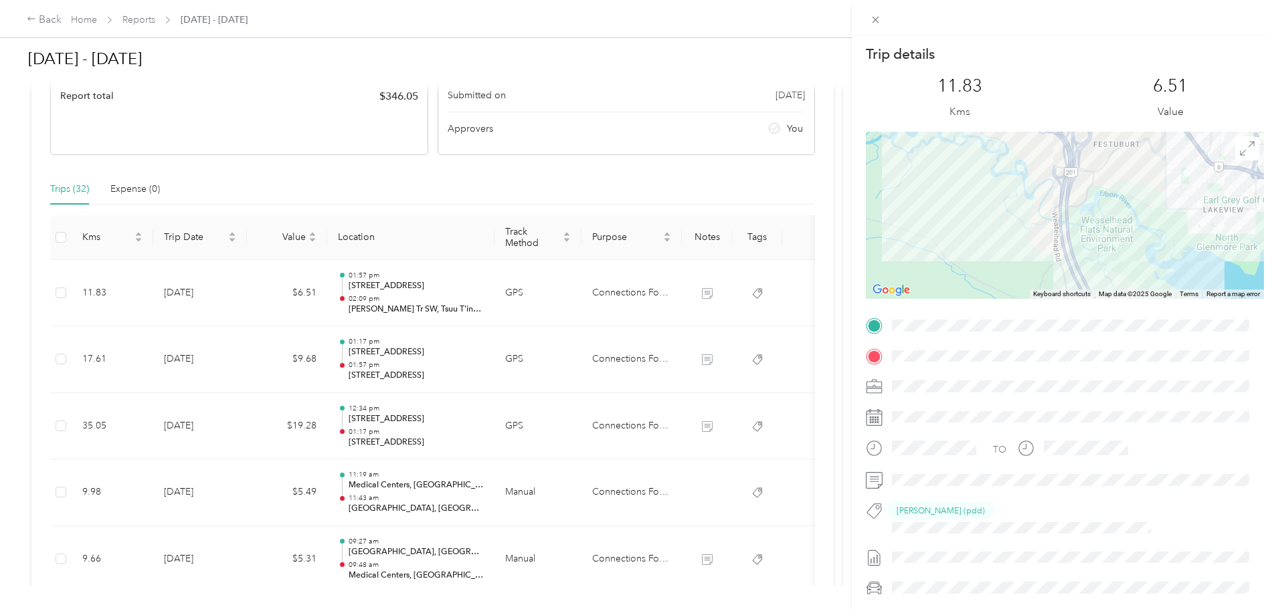
drag, startPoint x: 1099, startPoint y: 199, endPoint x: 1116, endPoint y: 307, distance: 109.1
click at [1116, 307] on div "Trip details This trip cannot be edited because it is either under review, appr…" at bounding box center [1065, 352] width 398 height 615
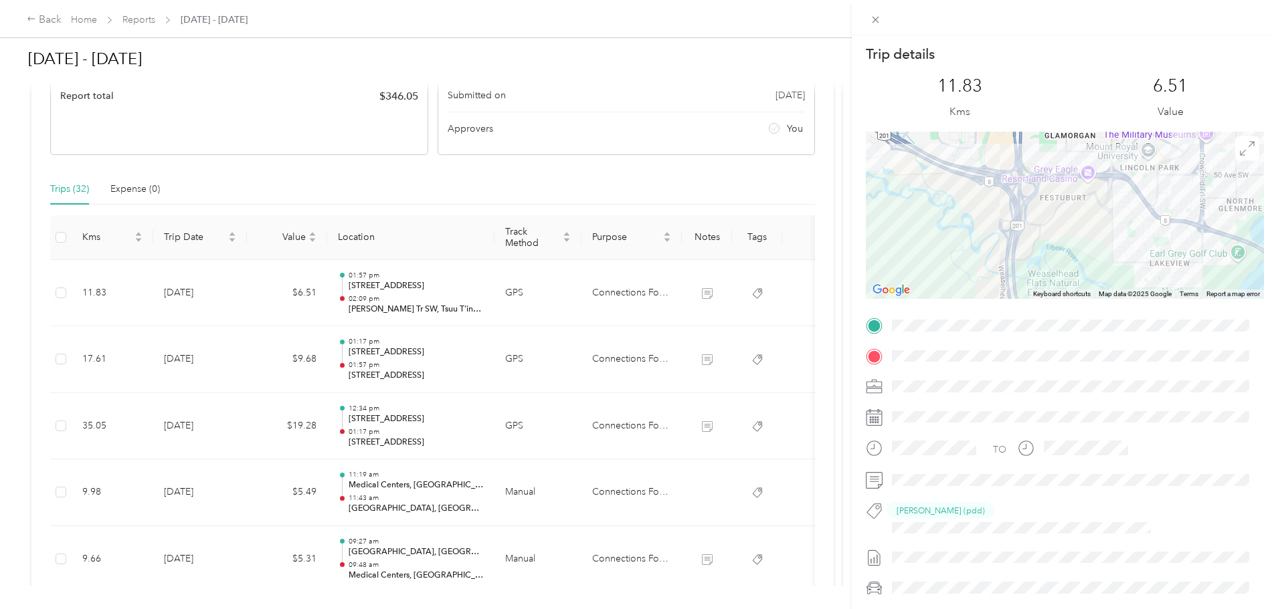
drag, startPoint x: 1122, startPoint y: 176, endPoint x: 1067, endPoint y: 232, distance: 78.5
click at [1067, 232] on div at bounding box center [1065, 215] width 398 height 167
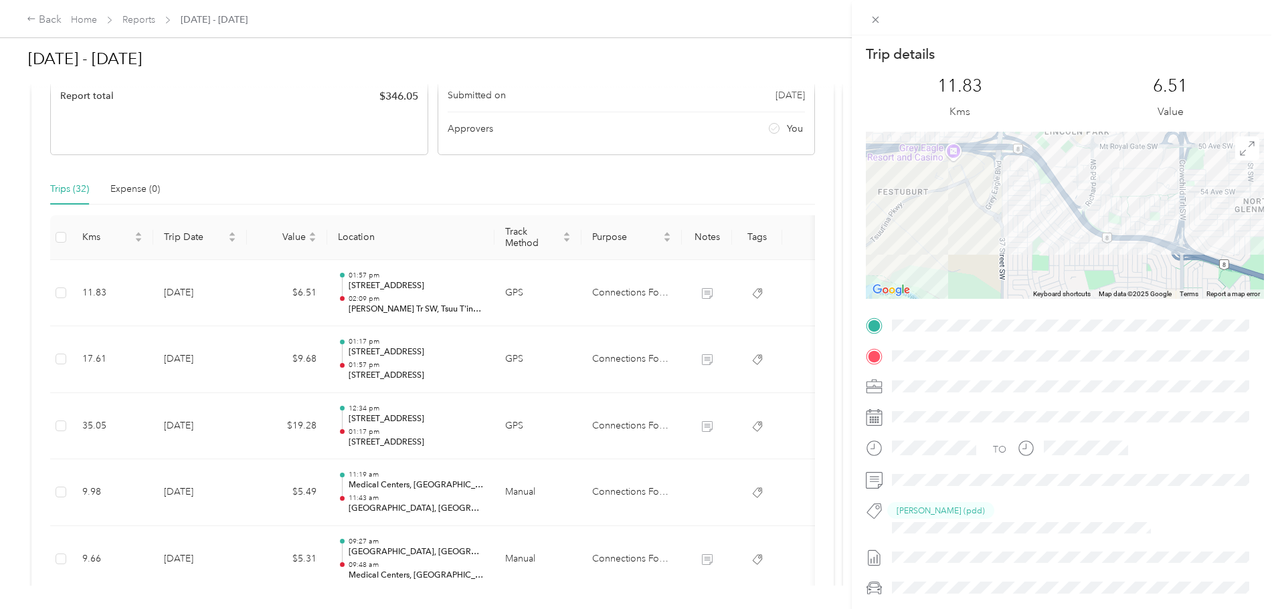
drag, startPoint x: 1134, startPoint y: 199, endPoint x: 984, endPoint y: 225, distance: 152.9
click at [984, 225] on div at bounding box center [1065, 215] width 398 height 167
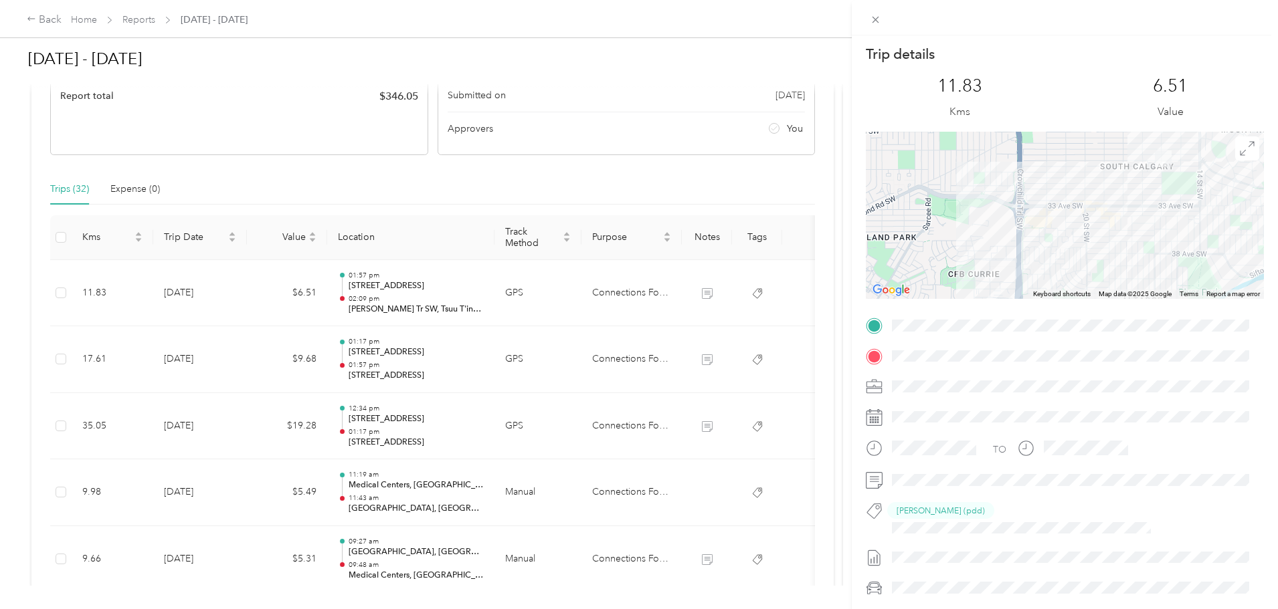
drag, startPoint x: 1178, startPoint y: 206, endPoint x: 1012, endPoint y: 459, distance: 302.4
click at [1012, 459] on div "Trip details This trip cannot be edited because it is either under review, appr…" at bounding box center [1065, 352] width 398 height 615
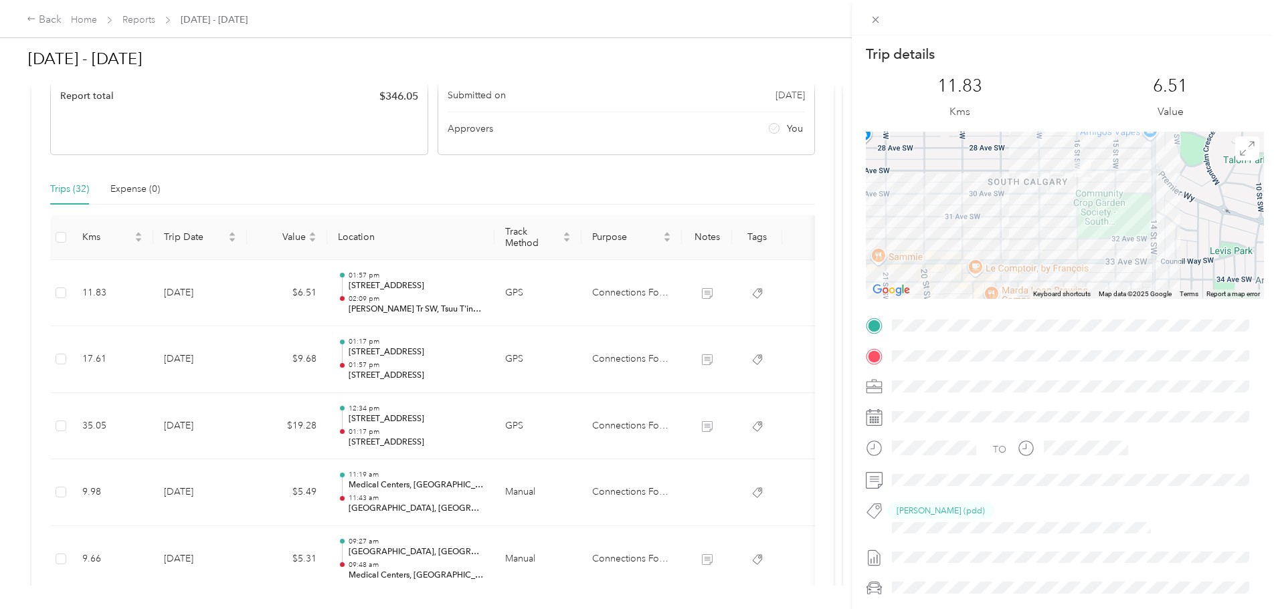
drag, startPoint x: 1217, startPoint y: 177, endPoint x: 1103, endPoint y: 267, distance: 144.8
click at [1103, 267] on div at bounding box center [1065, 215] width 398 height 167
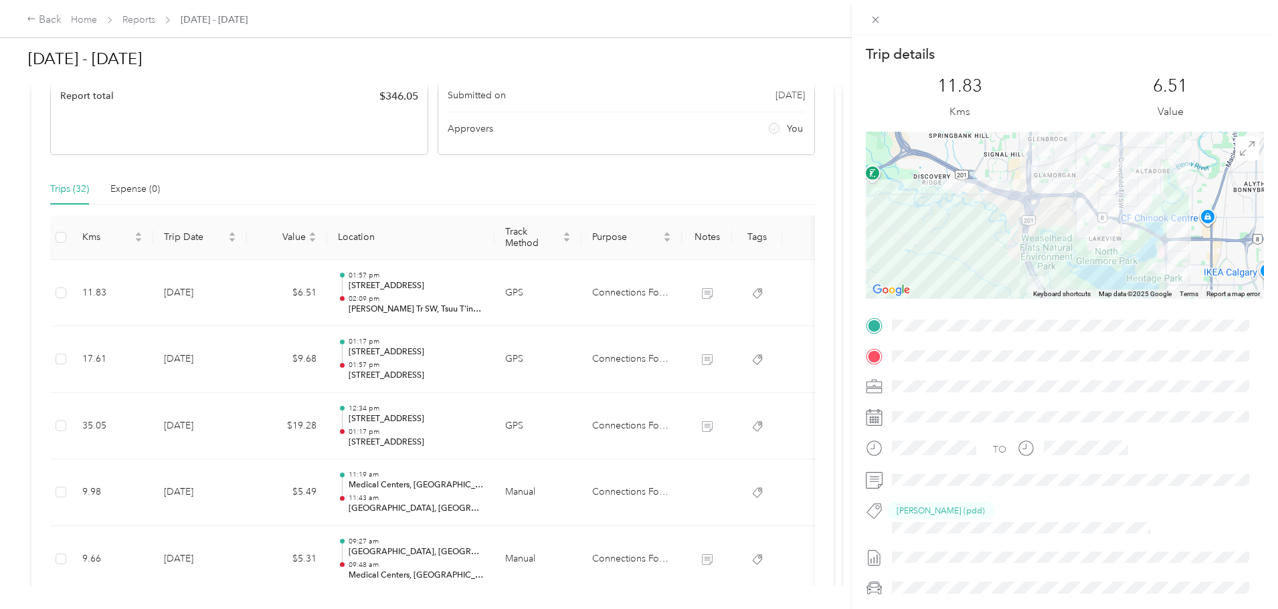
drag, startPoint x: 1057, startPoint y: 275, endPoint x: 1114, endPoint y: 183, distance: 108.4
click at [1114, 183] on div at bounding box center [1065, 215] width 398 height 167
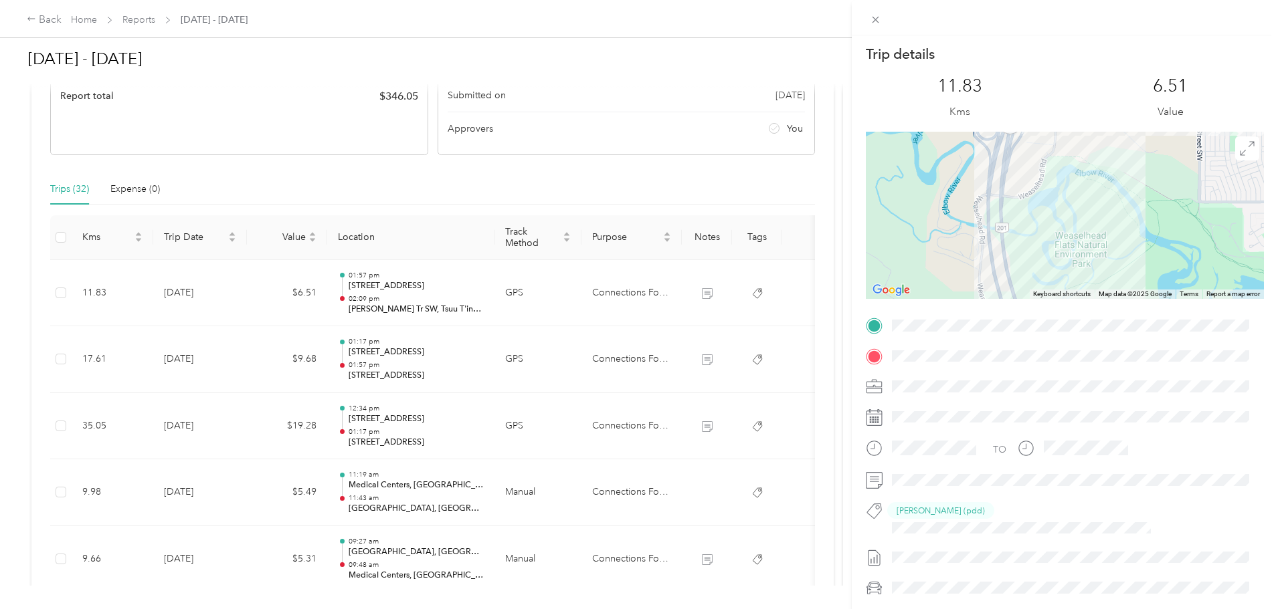
drag, startPoint x: 969, startPoint y: 231, endPoint x: 1037, endPoint y: 232, distance: 68.2
click at [1037, 232] on div at bounding box center [1065, 215] width 398 height 167
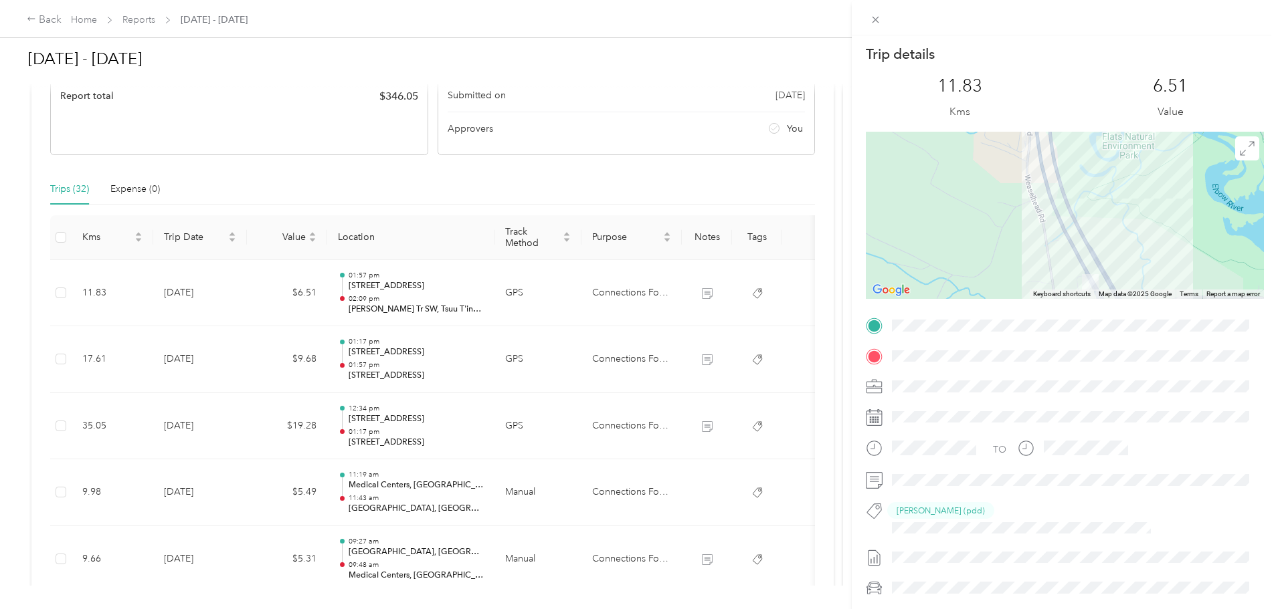
drag, startPoint x: 1165, startPoint y: 227, endPoint x: 1083, endPoint y: 128, distance: 128.3
click at [1083, 128] on div "Trip details This trip cannot be edited because it is either under review, appr…" at bounding box center [1065, 352] width 398 height 615
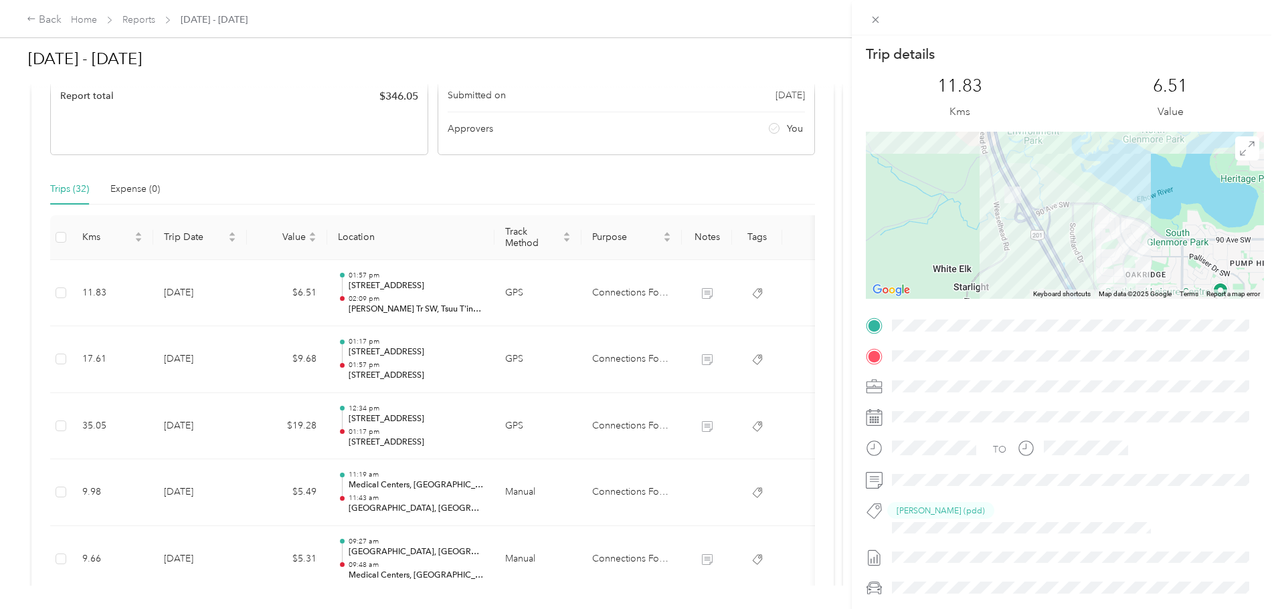
drag, startPoint x: 1141, startPoint y: 241, endPoint x: 1056, endPoint y: 197, distance: 96.0
click at [1056, 197] on div at bounding box center [1065, 215] width 398 height 167
click at [490, 357] on div "Trip details This trip cannot be edited because it is either under review, appr…" at bounding box center [639, 304] width 1278 height 609
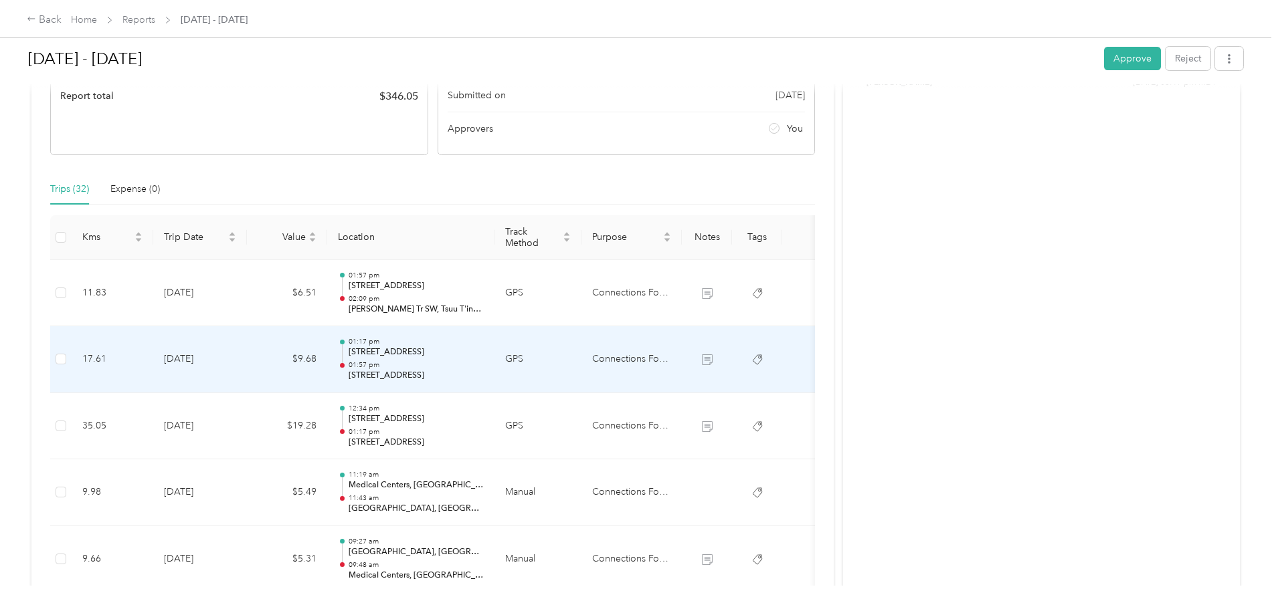
click at [484, 357] on p "[STREET_ADDRESS]" at bounding box center [415, 352] width 135 height 12
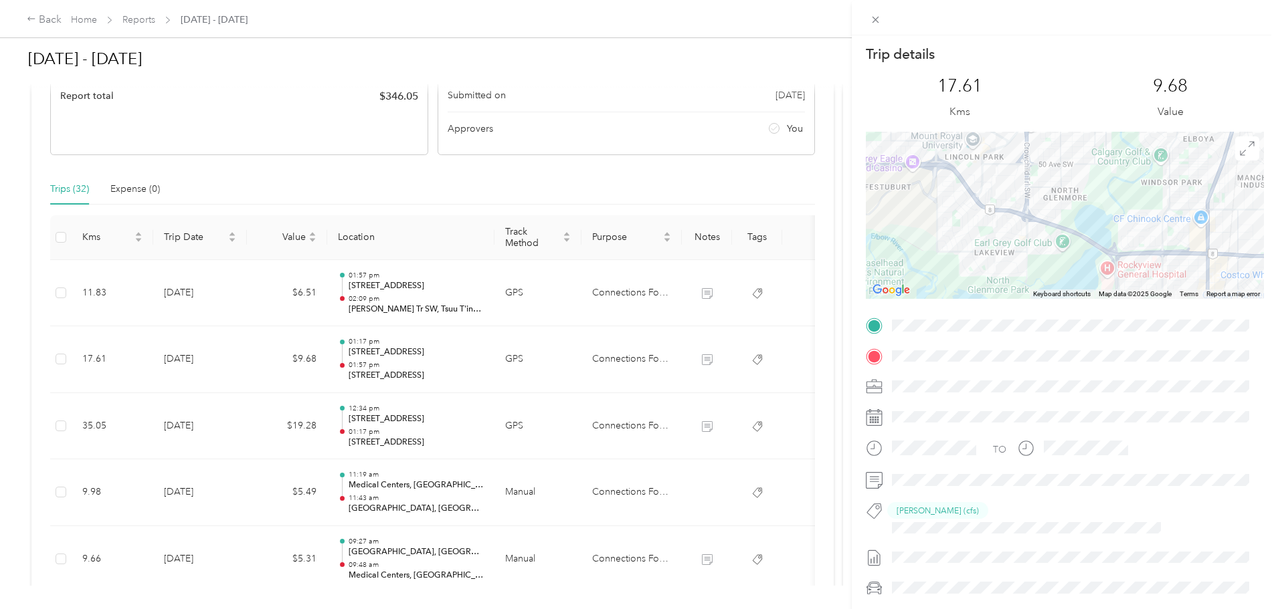
drag, startPoint x: 1118, startPoint y: 172, endPoint x: 1147, endPoint y: 187, distance: 32.9
click at [1147, 187] on div at bounding box center [1065, 215] width 398 height 167
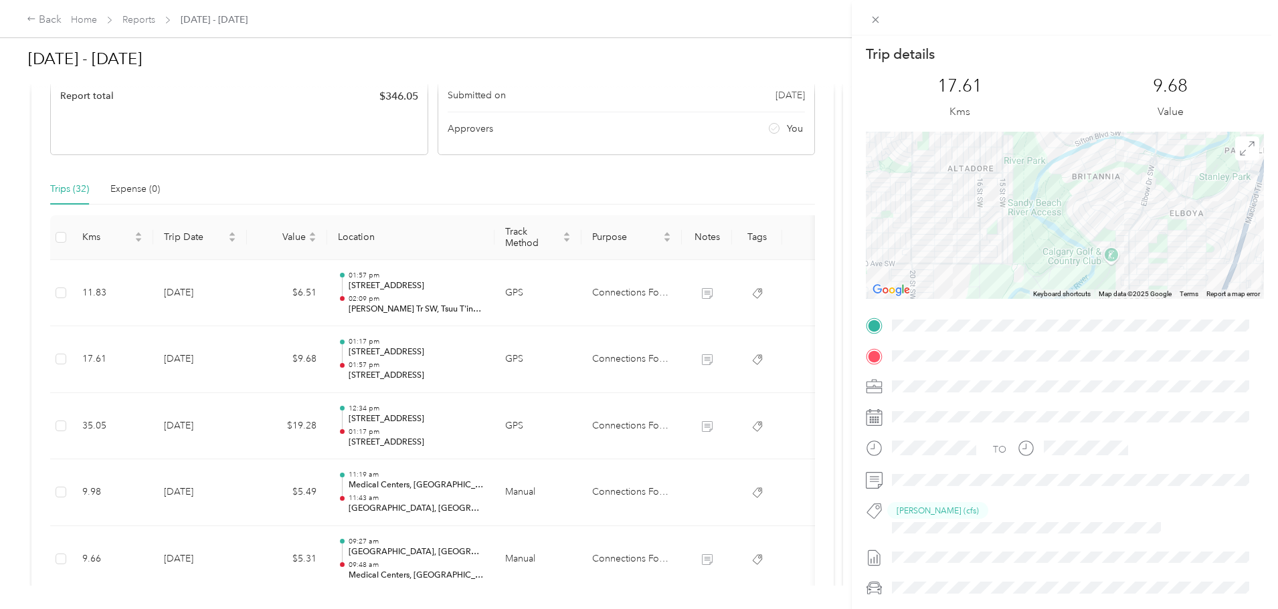
drag, startPoint x: 1173, startPoint y: 171, endPoint x: 1173, endPoint y: 286, distance: 115.0
click at [1173, 301] on div "Trip details This trip cannot be edited because it is either under review, appr…" at bounding box center [1065, 352] width 398 height 615
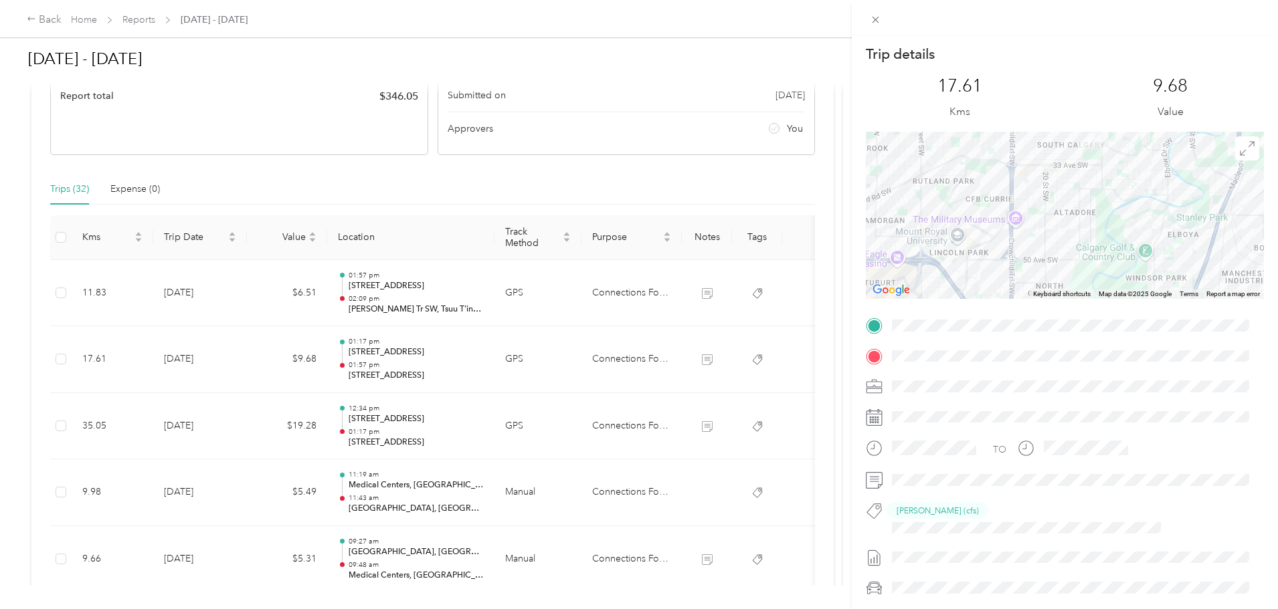
click at [543, 493] on div "Trip details This trip cannot be edited because it is either under review, appr…" at bounding box center [639, 304] width 1278 height 609
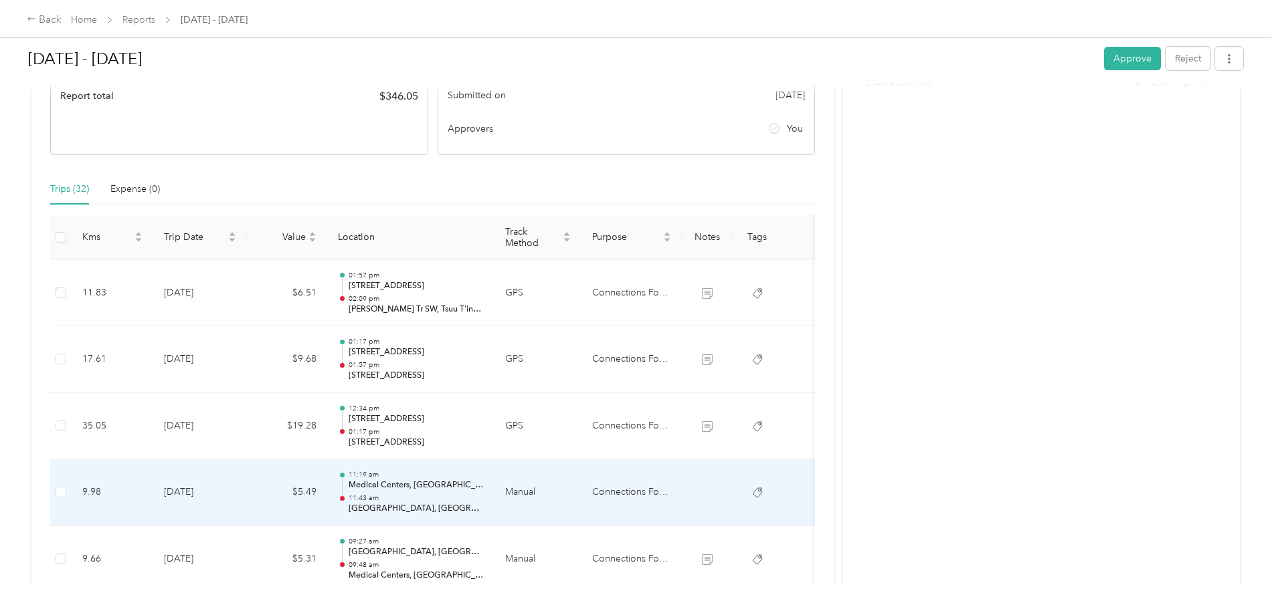
click at [484, 493] on div "11:19 am Medical Centers, [GEOGRAPHIC_DATA], [GEOGRAPHIC_DATA], [GEOGRAPHIC_DAT…" at bounding box center [415, 492] width 135 height 45
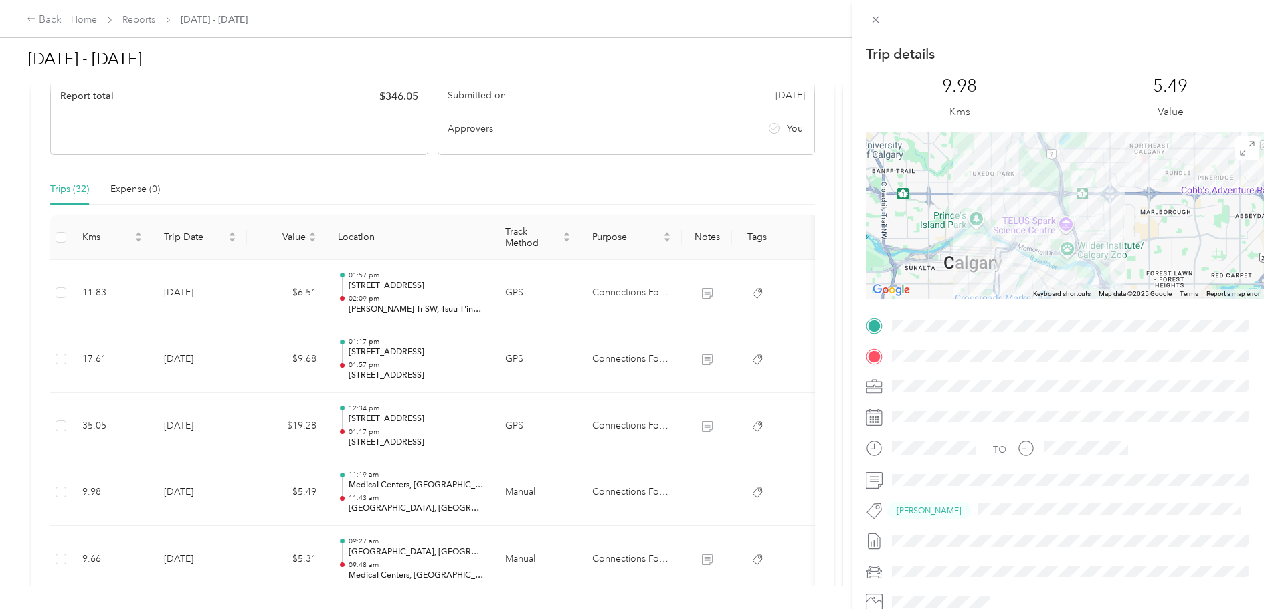
click at [551, 483] on div "Trip details This trip cannot be edited because it is either under review, appr…" at bounding box center [639, 304] width 1278 height 609
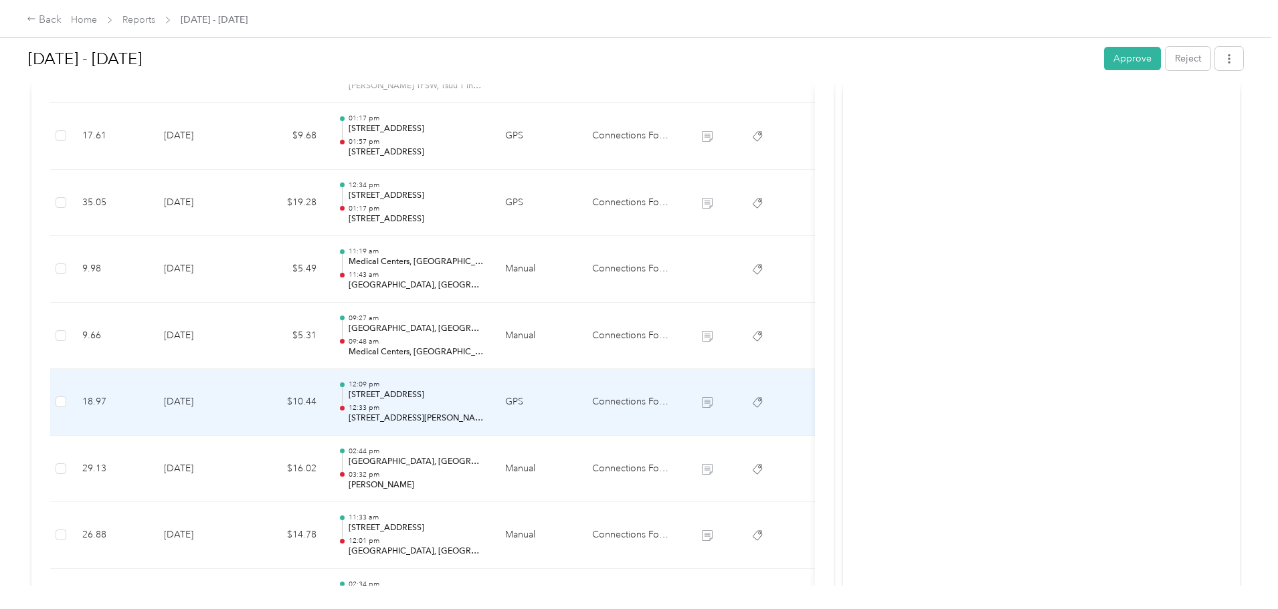
scroll to position [557, 0]
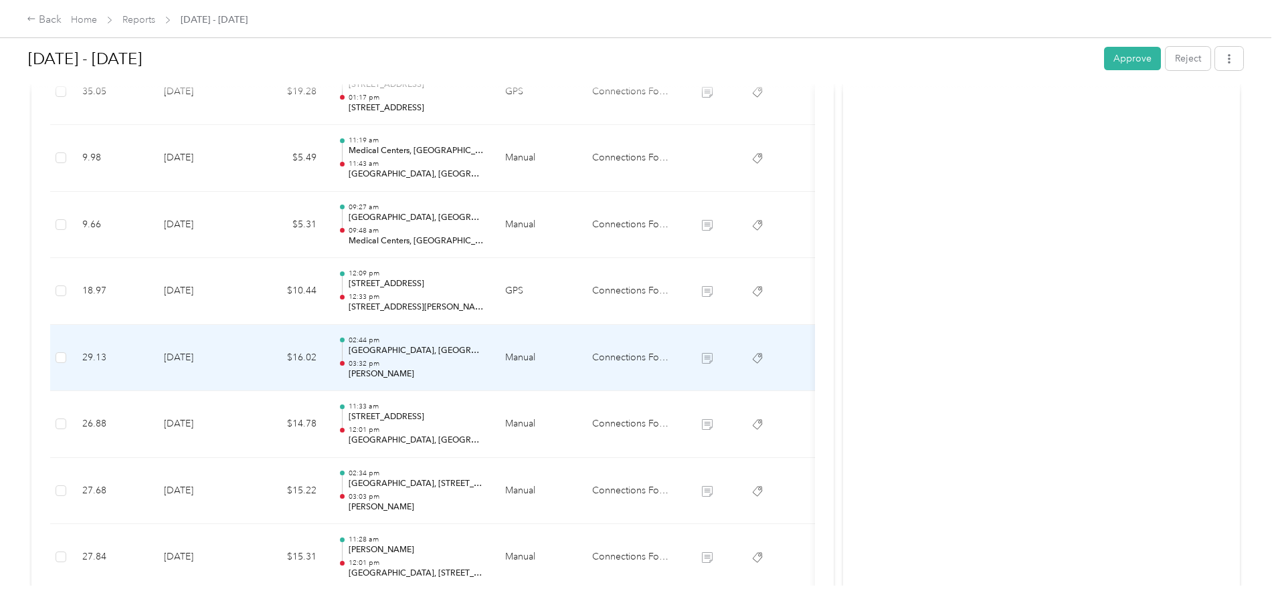
click at [484, 362] on p "03:32 pm" at bounding box center [415, 363] width 135 height 9
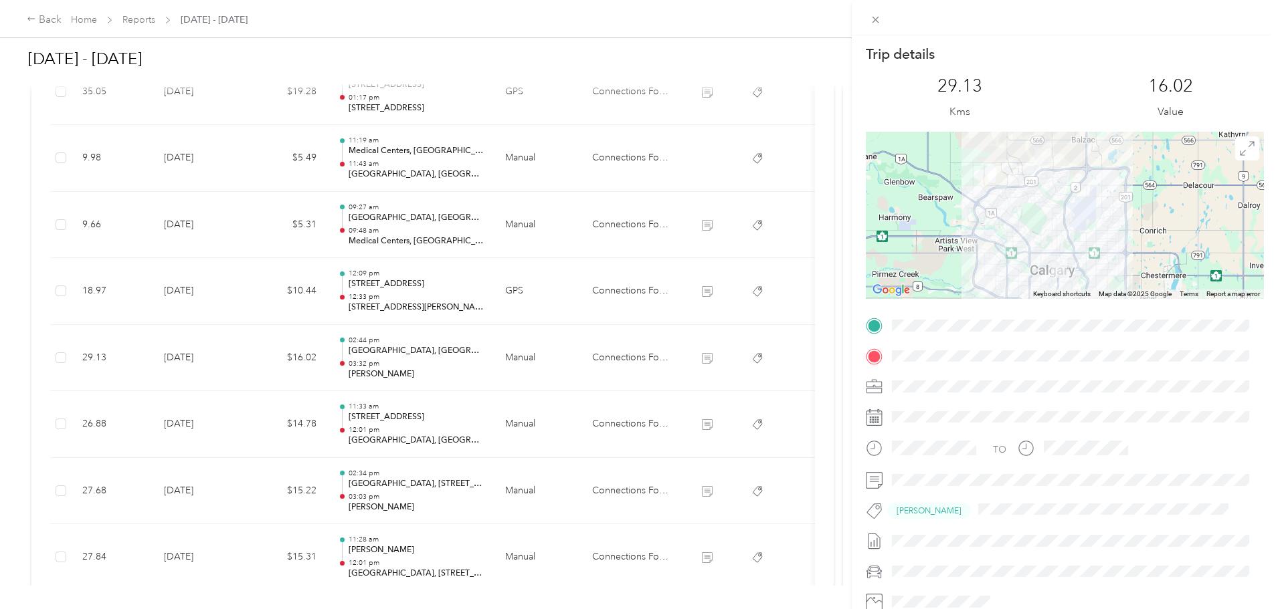
click at [526, 362] on div "Trip details This trip cannot be edited because it is either under review, appr…" at bounding box center [639, 304] width 1278 height 609
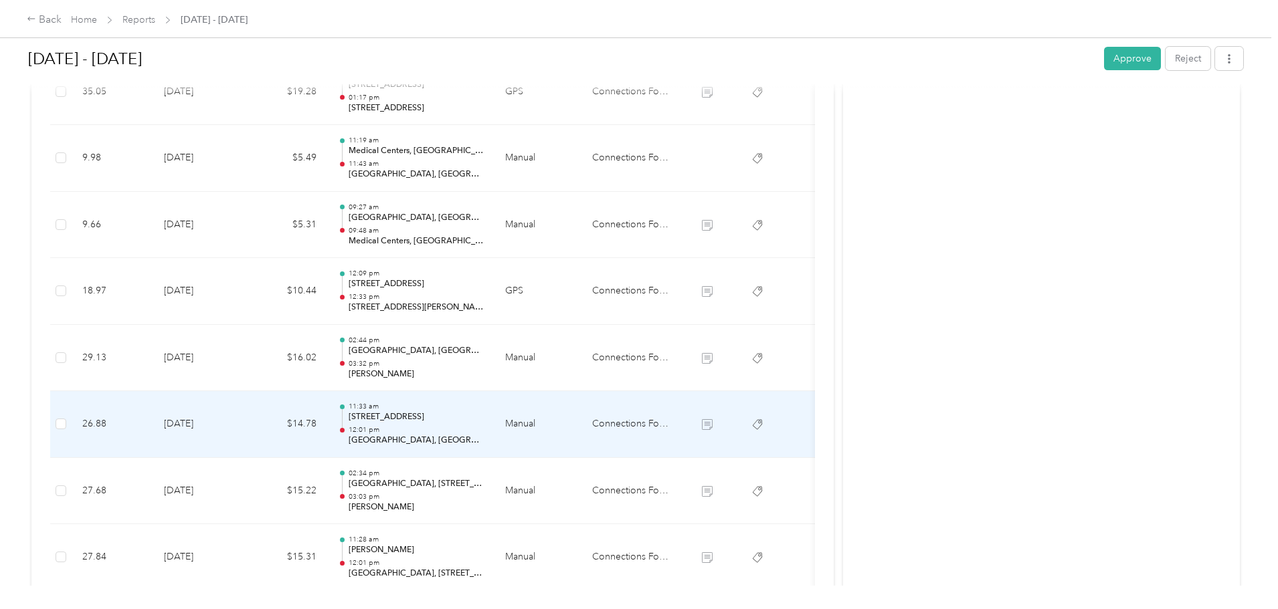
click at [484, 435] on p "[GEOGRAPHIC_DATA], [GEOGRAPHIC_DATA]" at bounding box center [415, 441] width 135 height 12
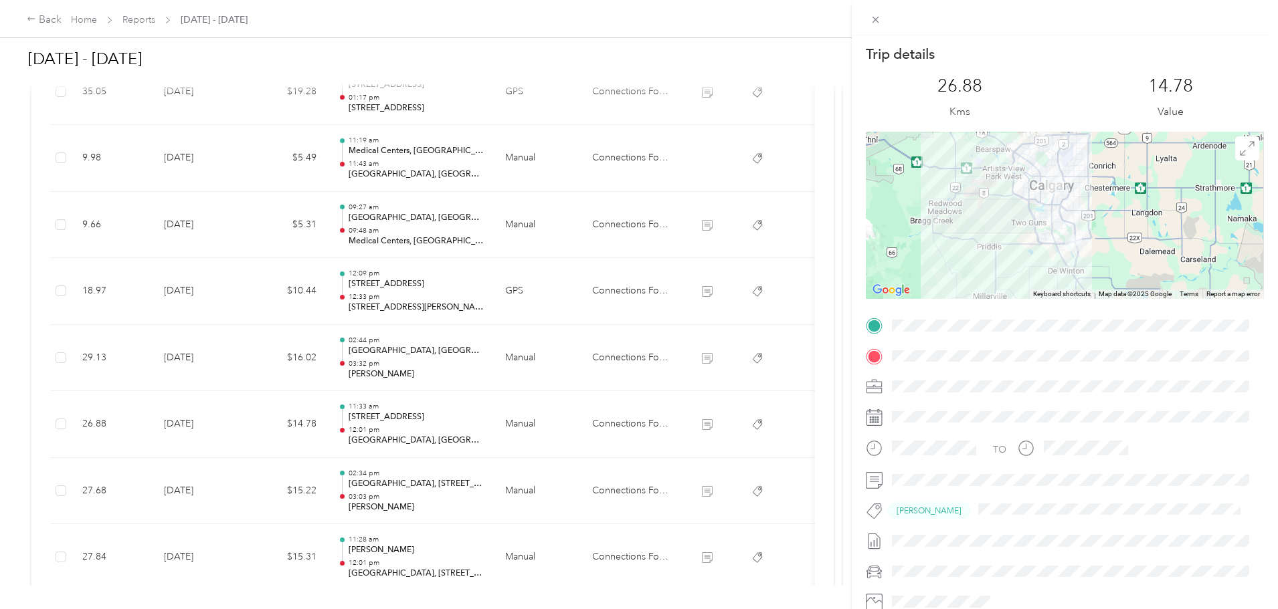
click at [531, 427] on div "Trip details This trip cannot be edited because it is either under review, appr…" at bounding box center [639, 304] width 1278 height 609
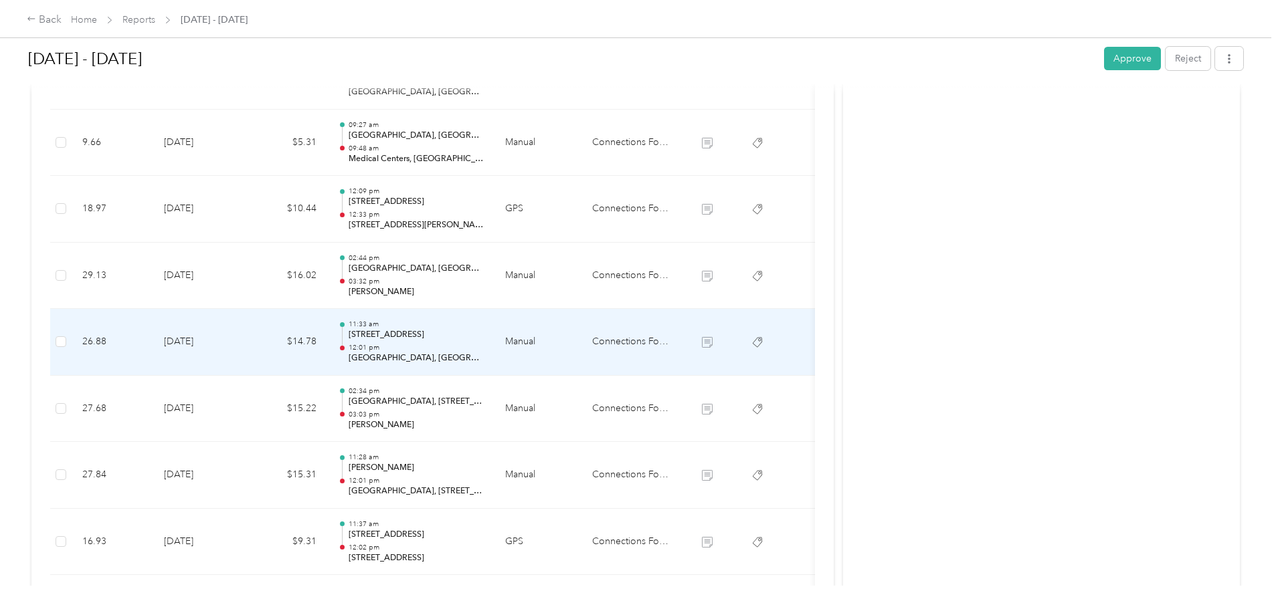
scroll to position [669, 0]
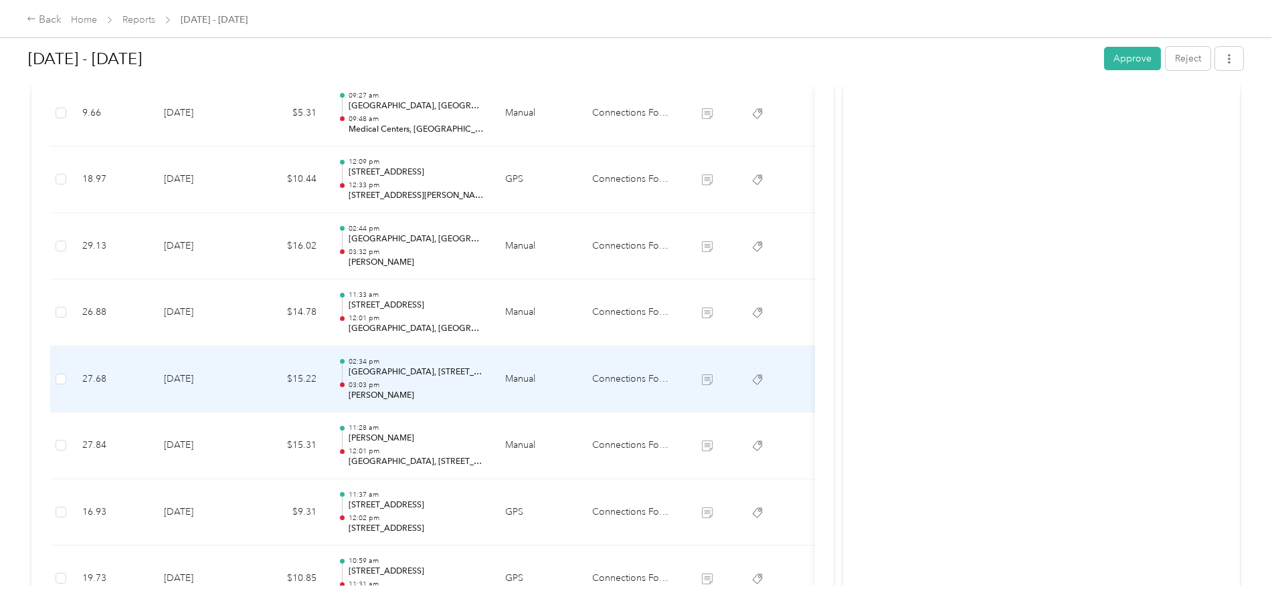
click at [484, 387] on p "03:03 pm" at bounding box center [415, 385] width 135 height 9
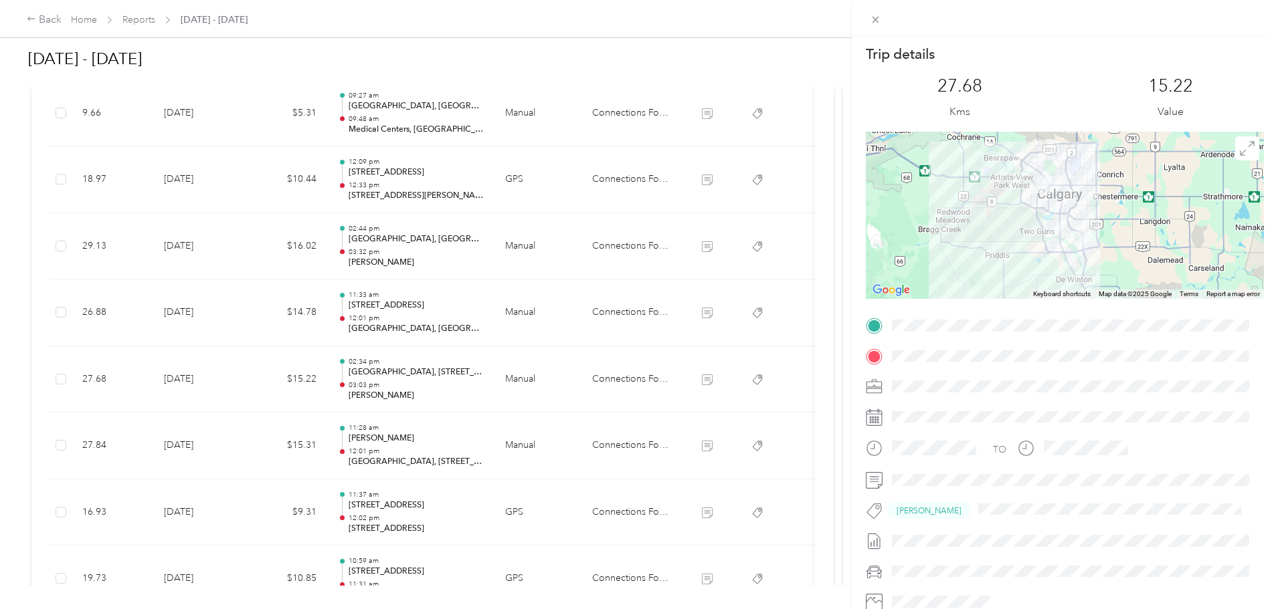
click at [516, 387] on div "Trip details This trip cannot be edited because it is either under review, appr…" at bounding box center [639, 304] width 1278 height 609
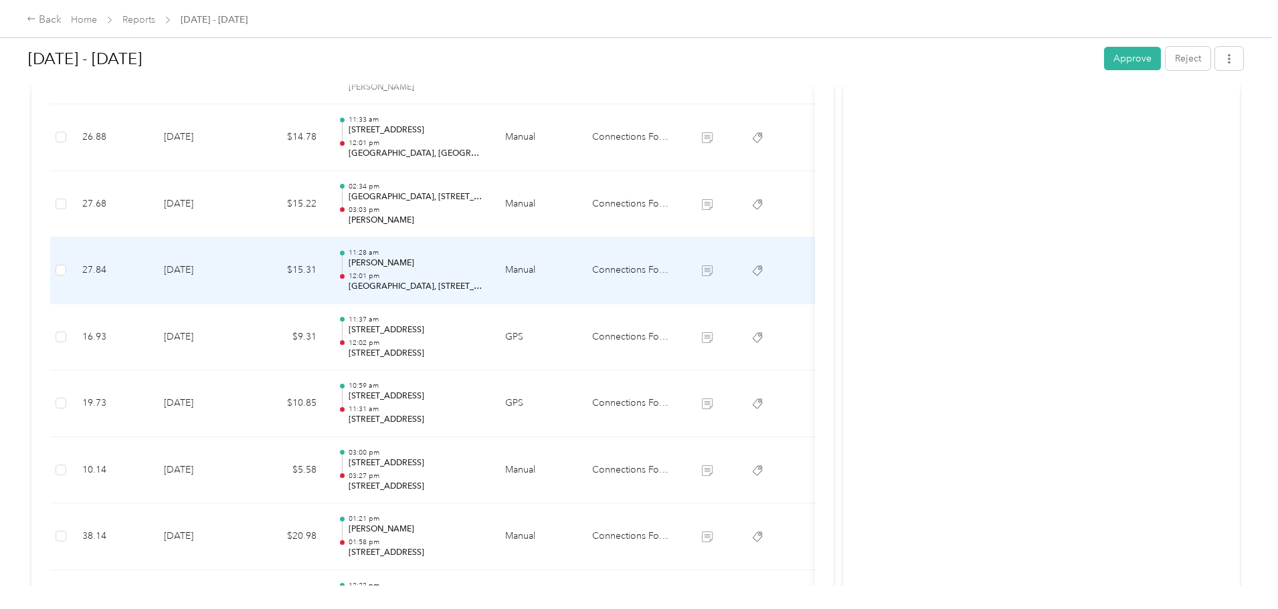
scroll to position [892, 0]
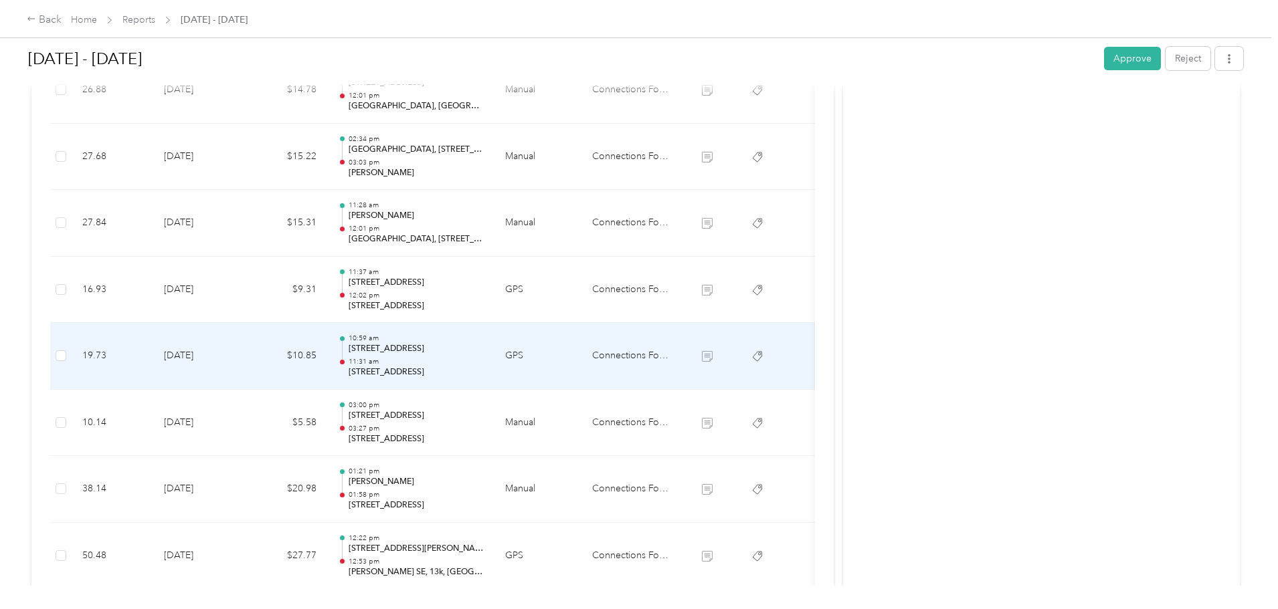
click at [484, 356] on div "10:59 am [STREET_ADDRESS] 11:31 am [STREET_ADDRESS]" at bounding box center [415, 356] width 135 height 45
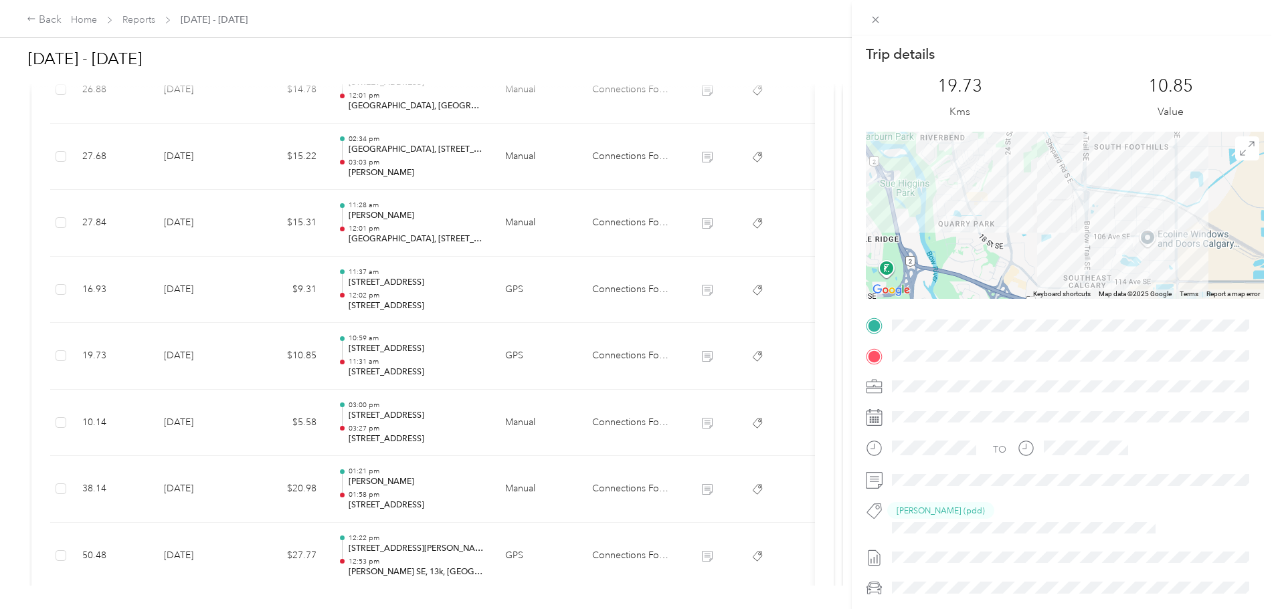
drag, startPoint x: 1130, startPoint y: 209, endPoint x: 971, endPoint y: 99, distance: 193.7
click at [971, 99] on div "Trip details This trip cannot be edited because it is either under review, appr…" at bounding box center [1065, 352] width 398 height 615
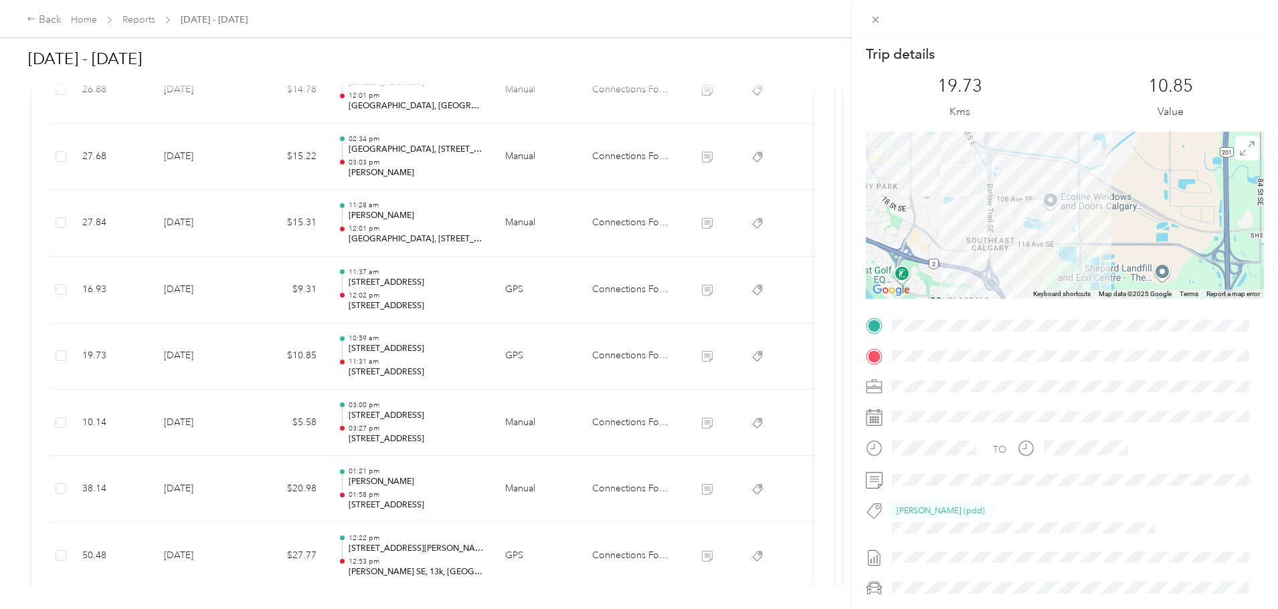
drag, startPoint x: 1010, startPoint y: 226, endPoint x: 916, endPoint y: 182, distance: 103.5
click at [916, 182] on div at bounding box center [1065, 215] width 398 height 167
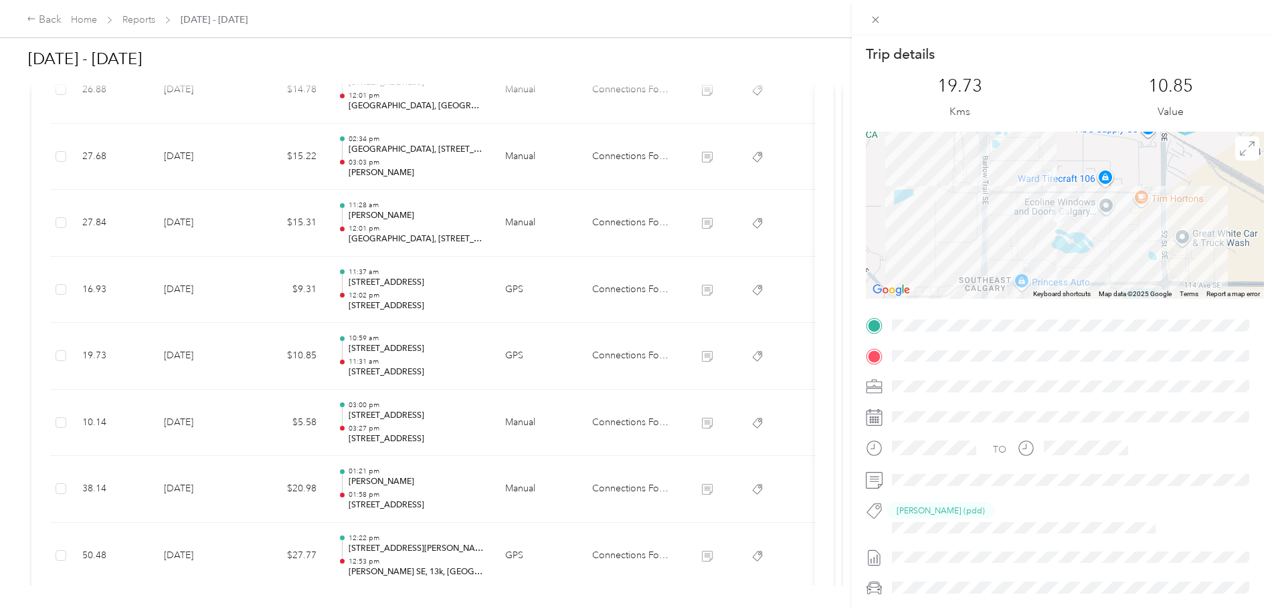
drag, startPoint x: 995, startPoint y: 205, endPoint x: 1100, endPoint y: 234, distance: 109.7
click at [1100, 234] on div at bounding box center [1065, 215] width 398 height 167
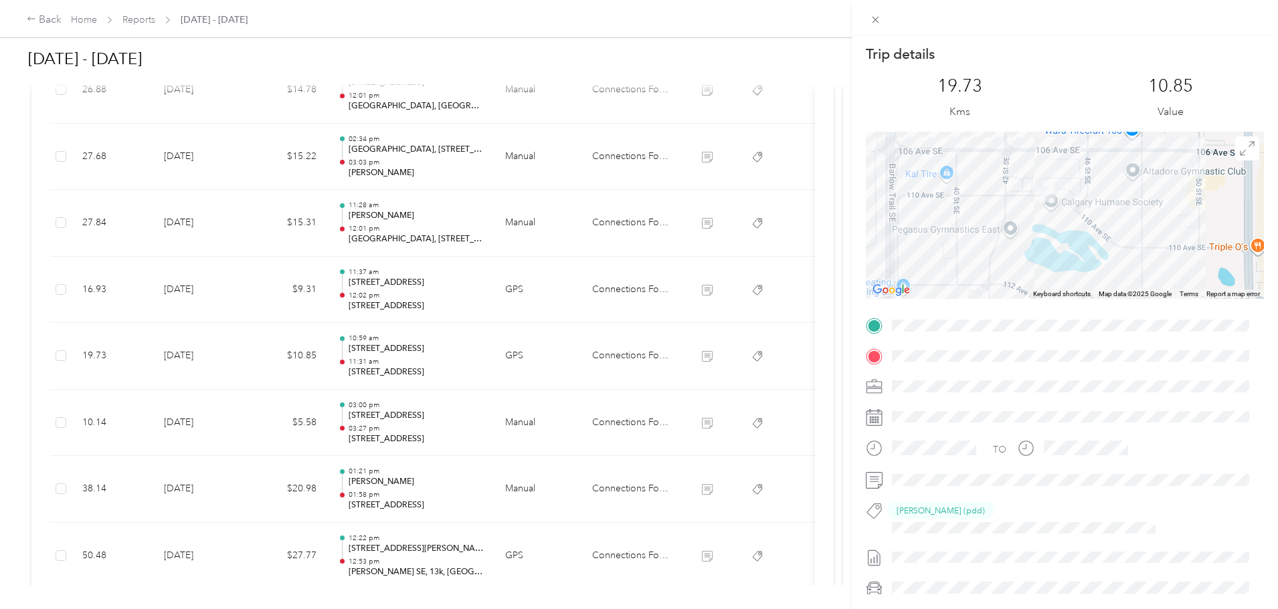
drag, startPoint x: 1069, startPoint y: 240, endPoint x: 1098, endPoint y: 240, distance: 28.8
click at [1098, 240] on div at bounding box center [1065, 215] width 398 height 167
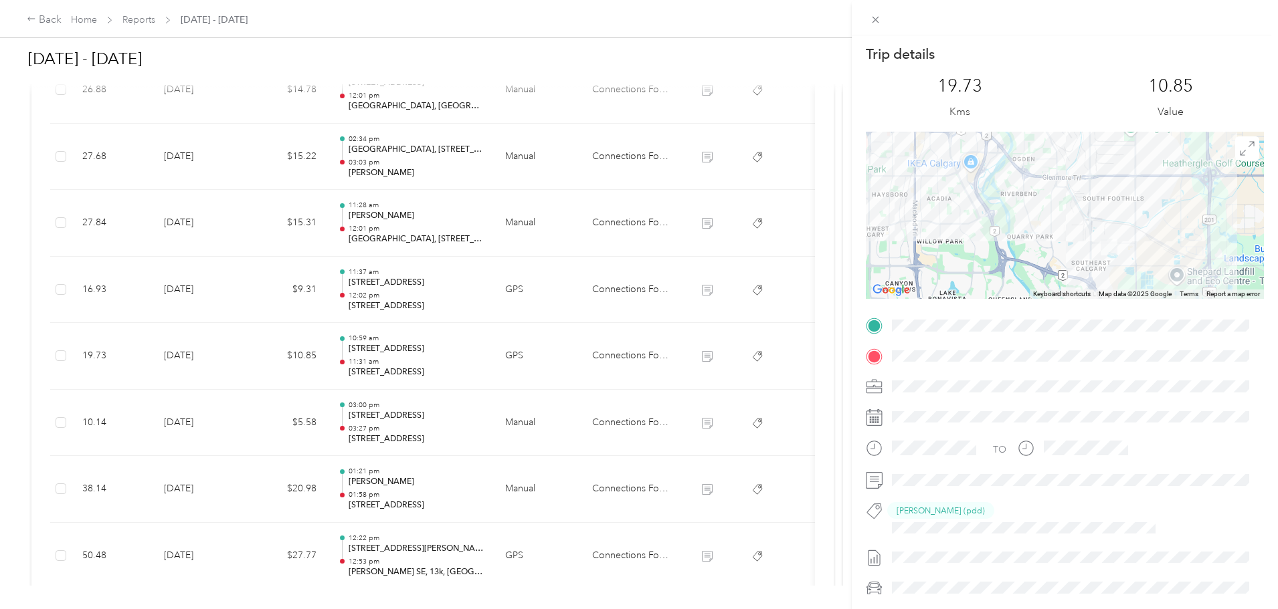
drag, startPoint x: 1110, startPoint y: 178, endPoint x: 1131, endPoint y: 206, distance: 34.9
click at [1131, 206] on div at bounding box center [1065, 215] width 398 height 167
click at [521, 425] on div "Trip details This trip cannot be edited because it is either under review, appr…" at bounding box center [639, 304] width 1278 height 609
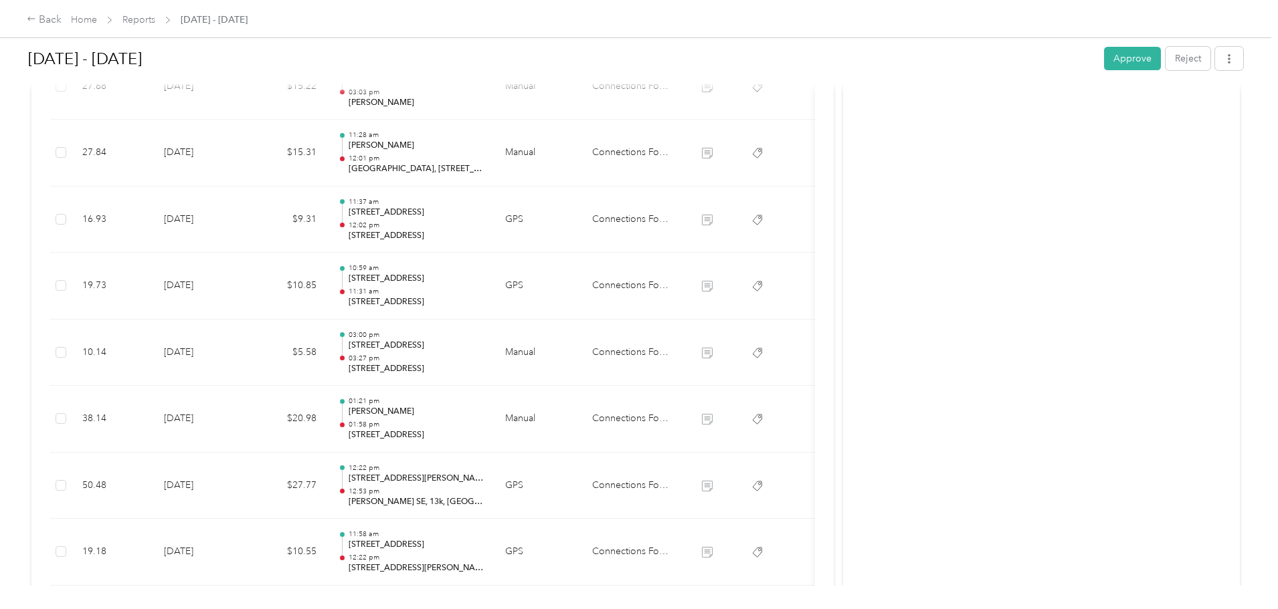
scroll to position [910, 0]
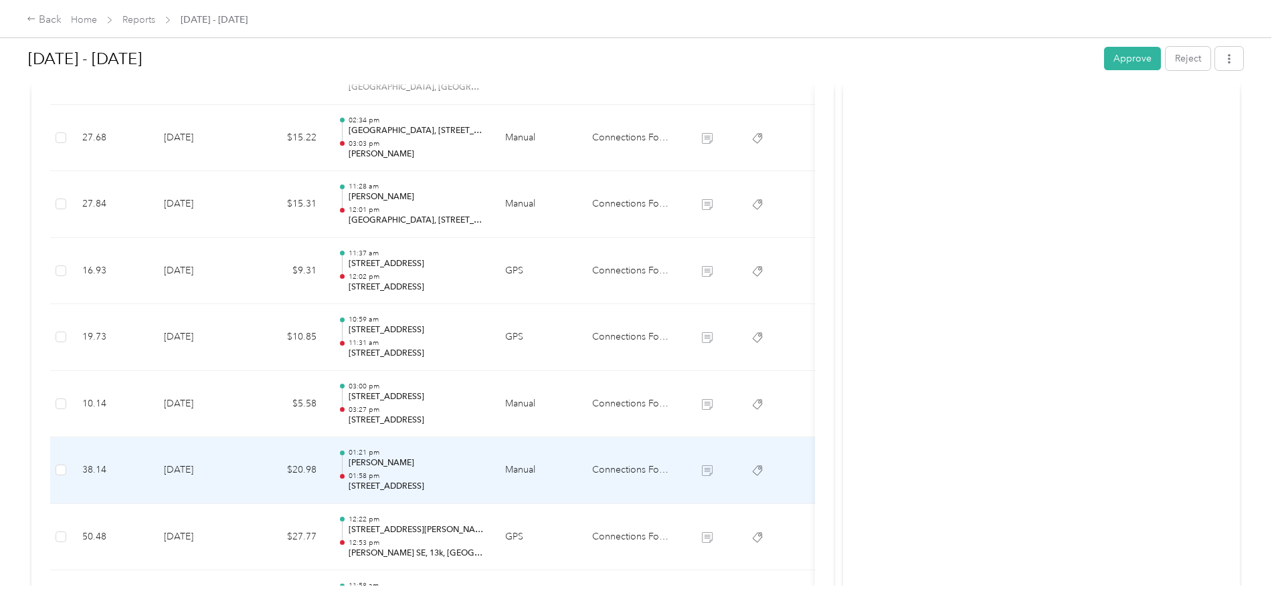
click at [484, 466] on p "[PERSON_NAME]" at bounding box center [415, 464] width 135 height 12
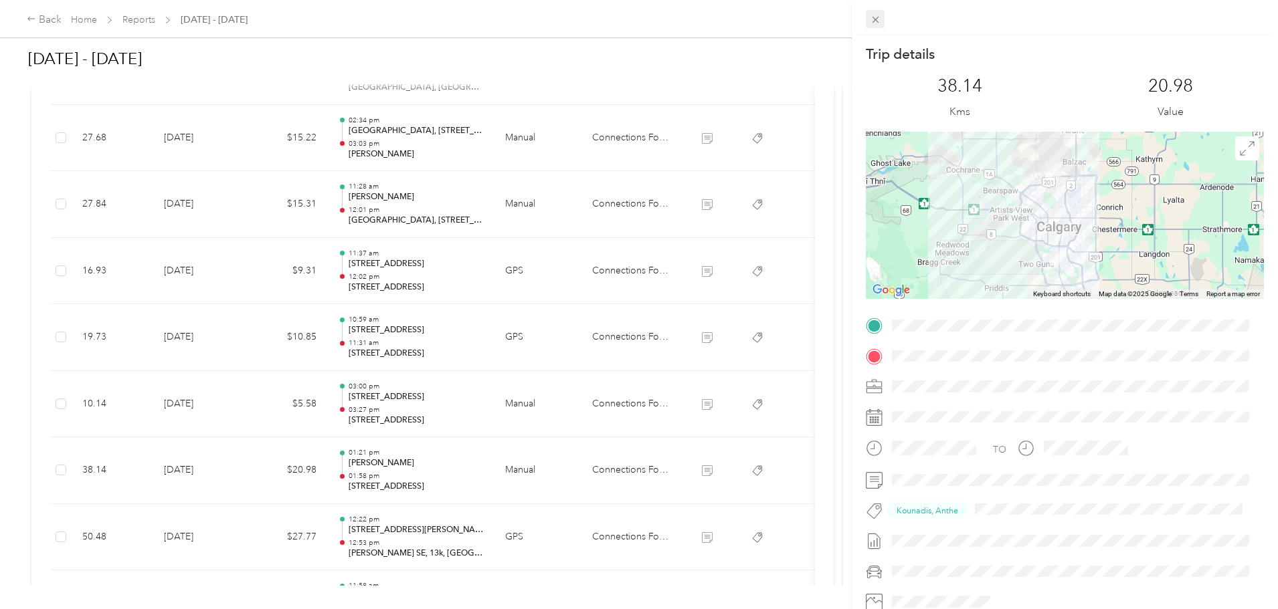
click at [875, 17] on icon at bounding box center [875, 19] width 11 height 11
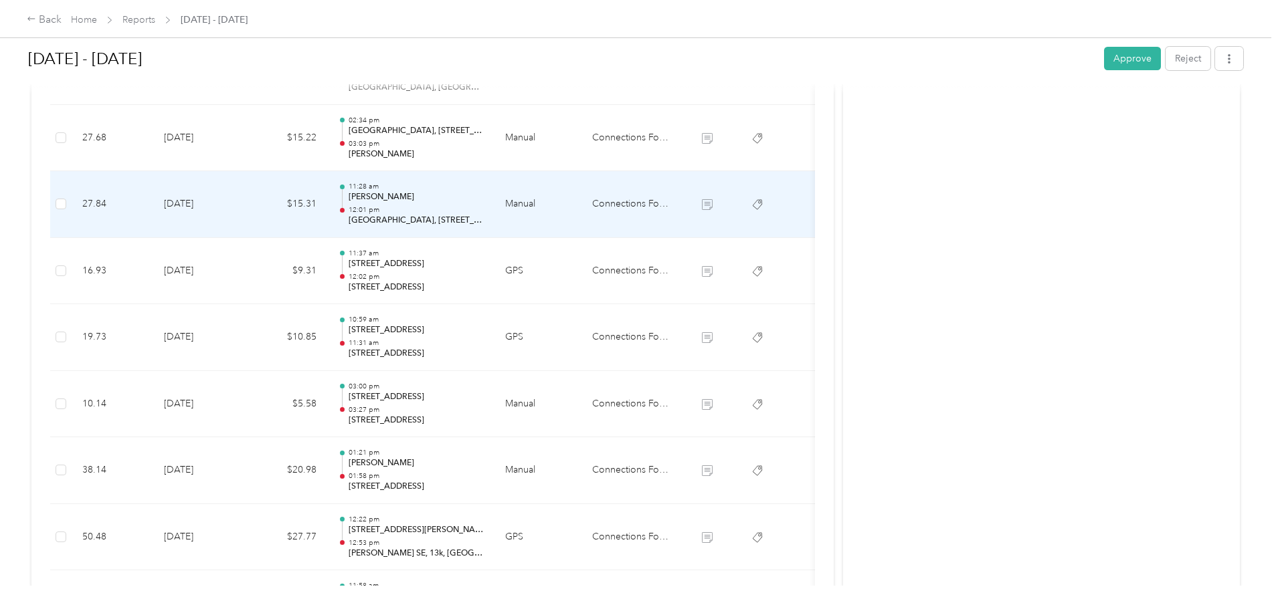
click at [581, 205] on td "Manual" at bounding box center [537, 204] width 87 height 67
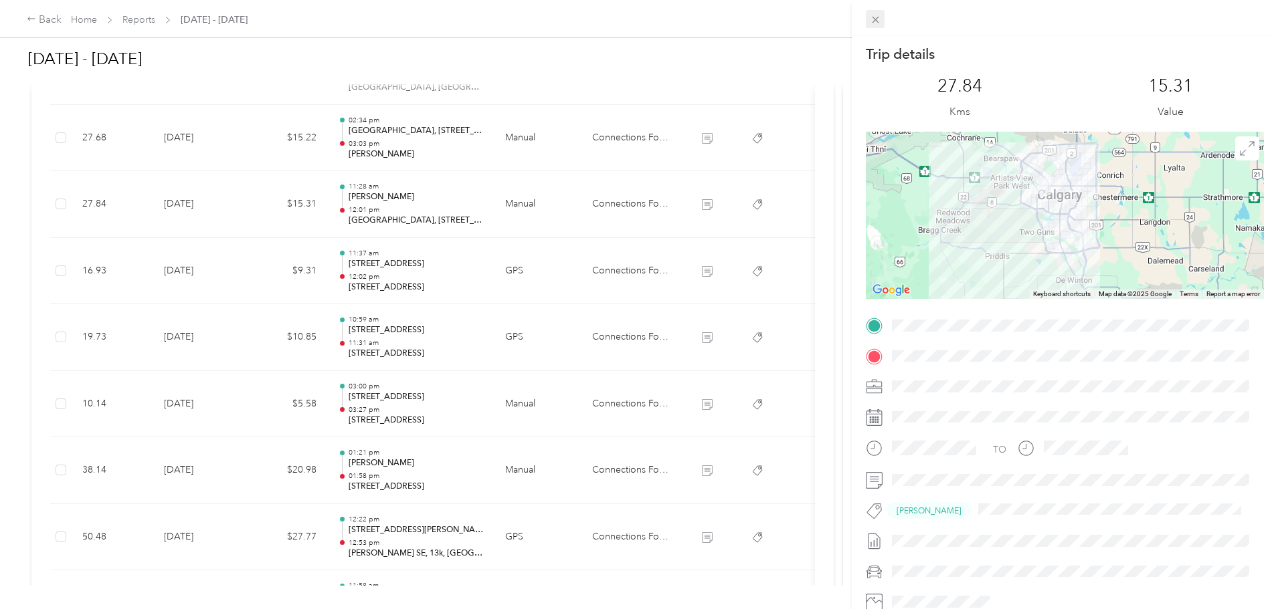
click at [873, 18] on icon at bounding box center [875, 20] width 7 height 7
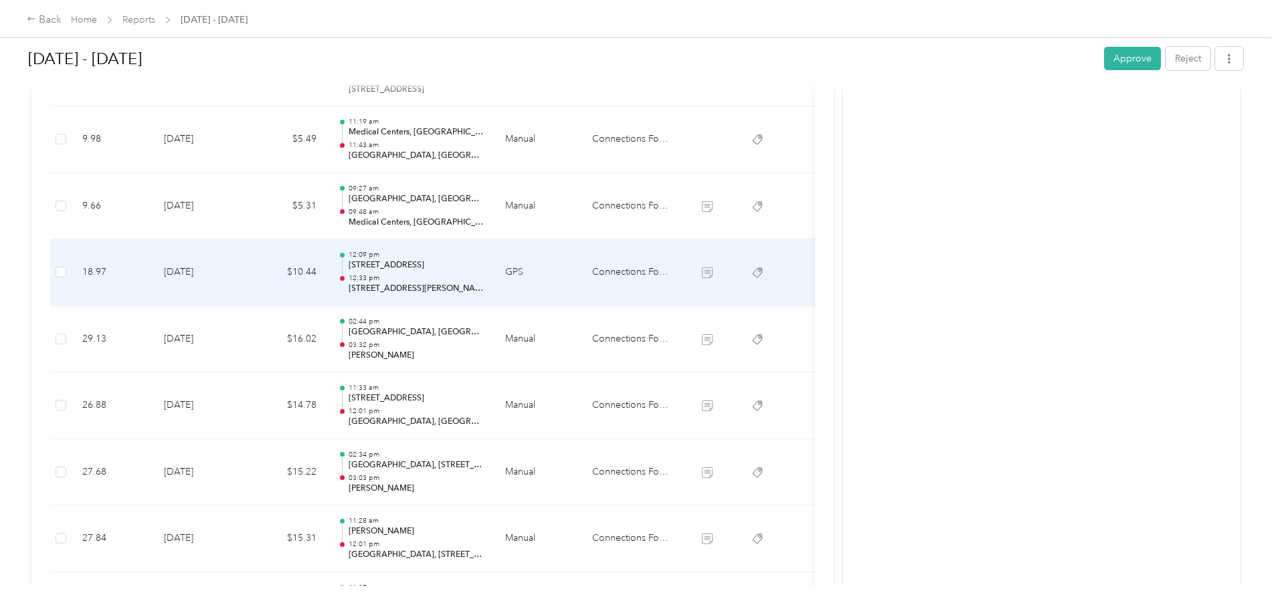
scroll to position [0, 0]
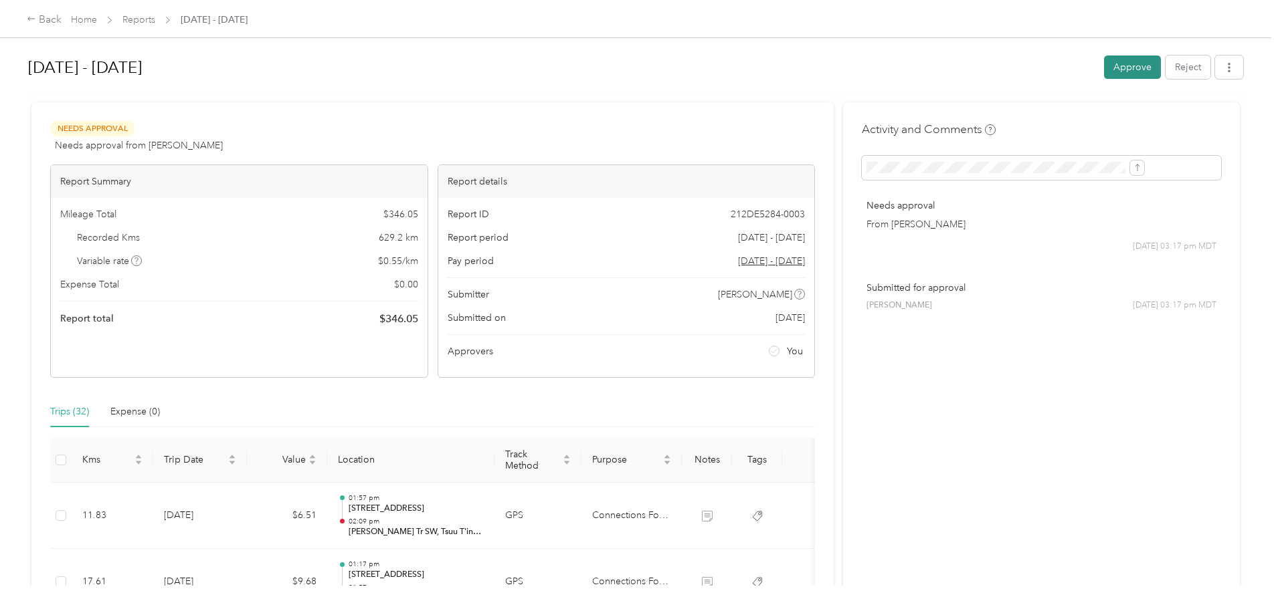
click at [1104, 65] on button "Approve" at bounding box center [1132, 67] width 57 height 23
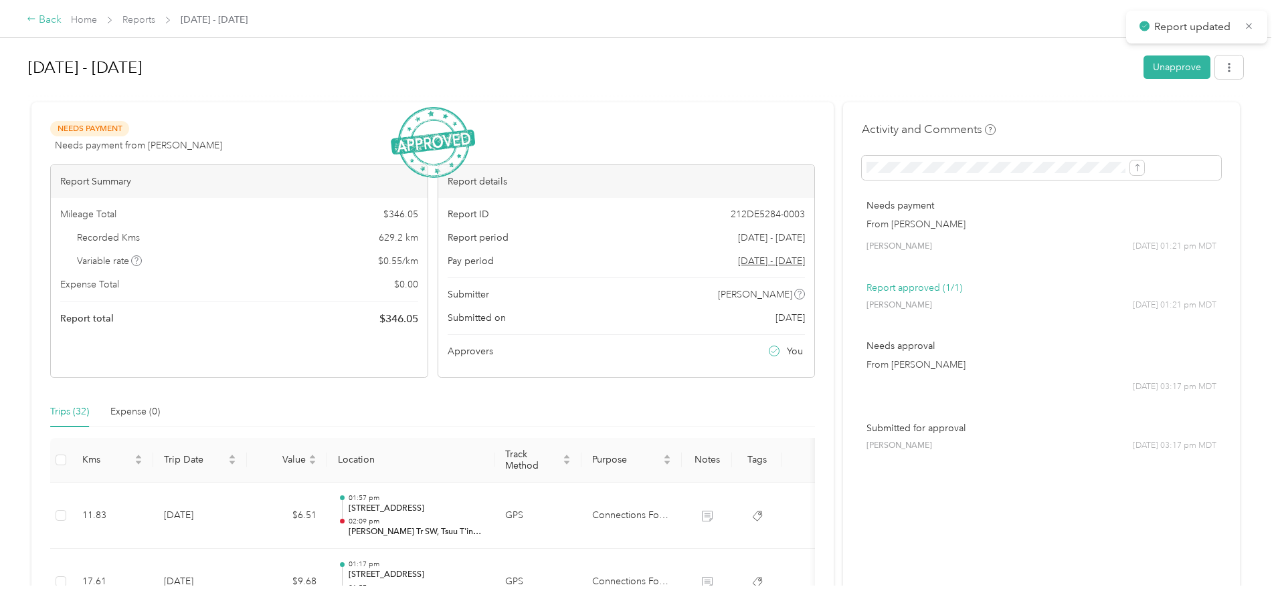
click at [62, 17] on div "Back" at bounding box center [44, 20] width 35 height 16
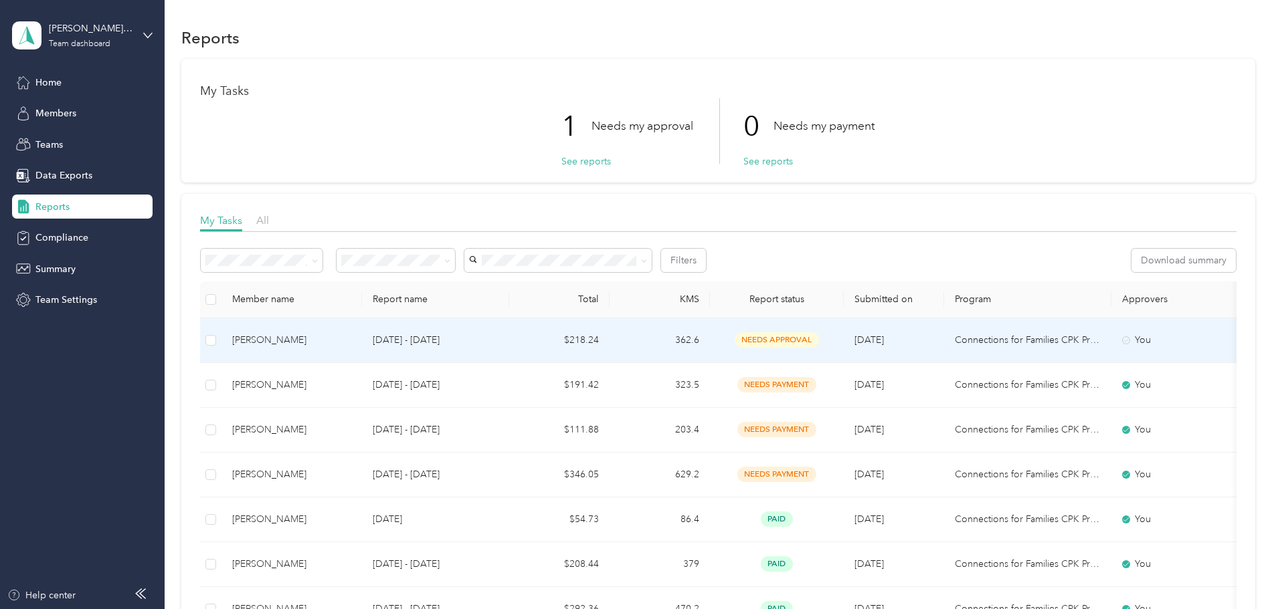
click at [498, 342] on p "[DATE] - [DATE]" at bounding box center [436, 340] width 126 height 15
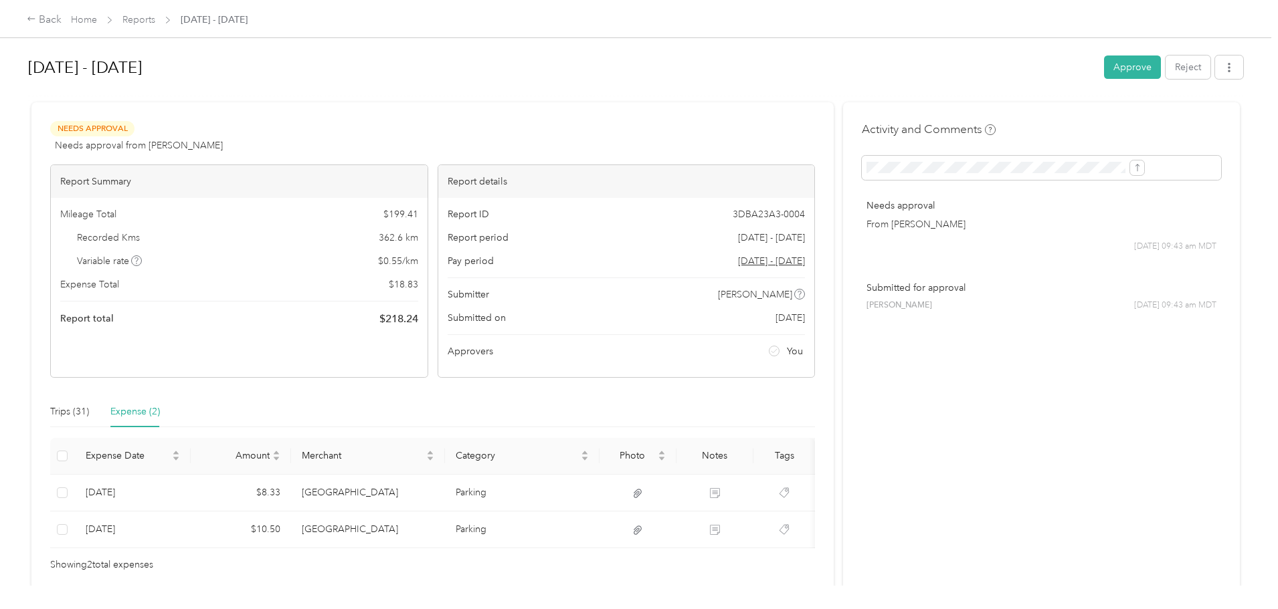
scroll to position [72, 0]
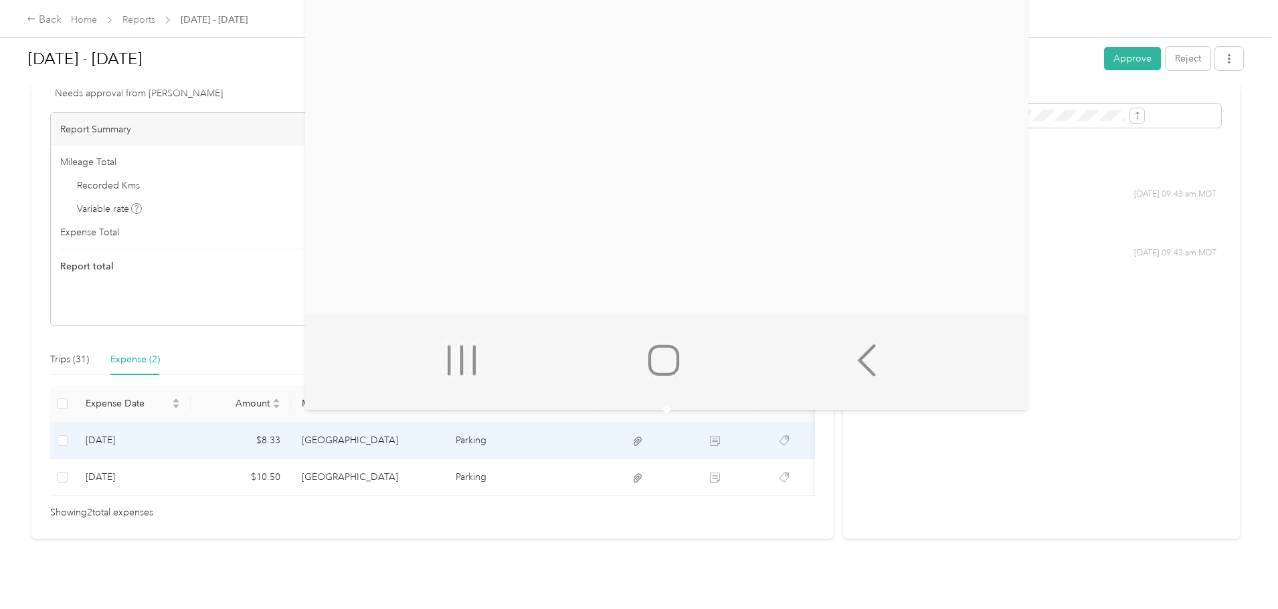
click at [641, 437] on icon at bounding box center [637, 441] width 8 height 9
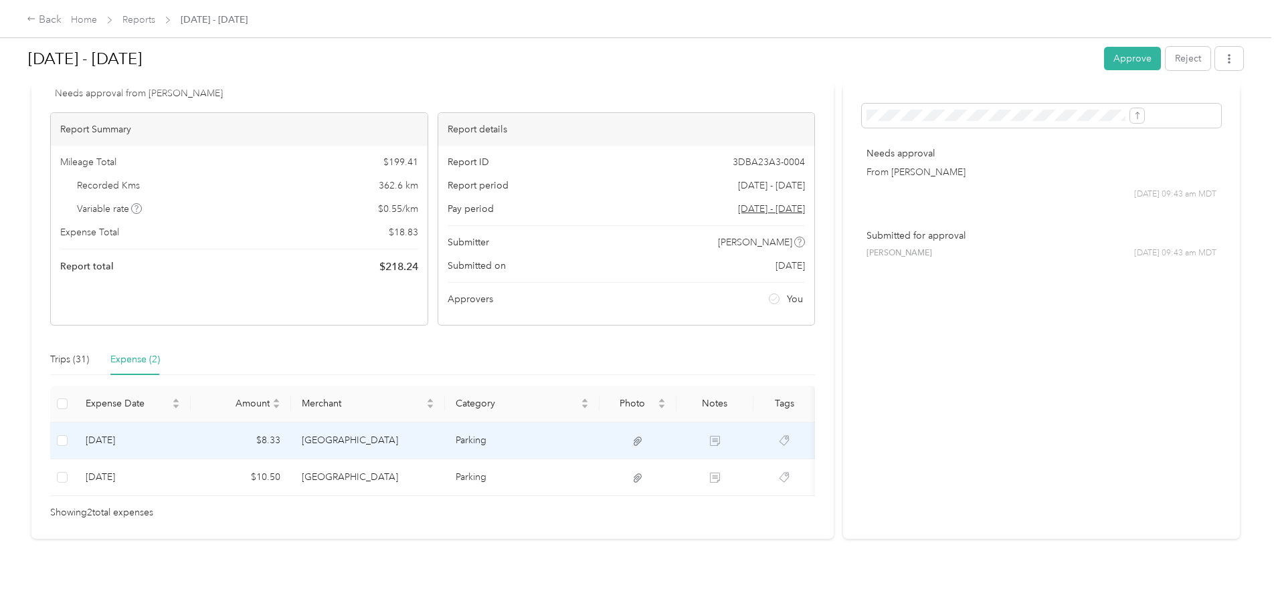
click at [524, 423] on td "Parking" at bounding box center [522, 441] width 155 height 37
click at [524, 609] on div at bounding box center [635, 609] width 1271 height 0
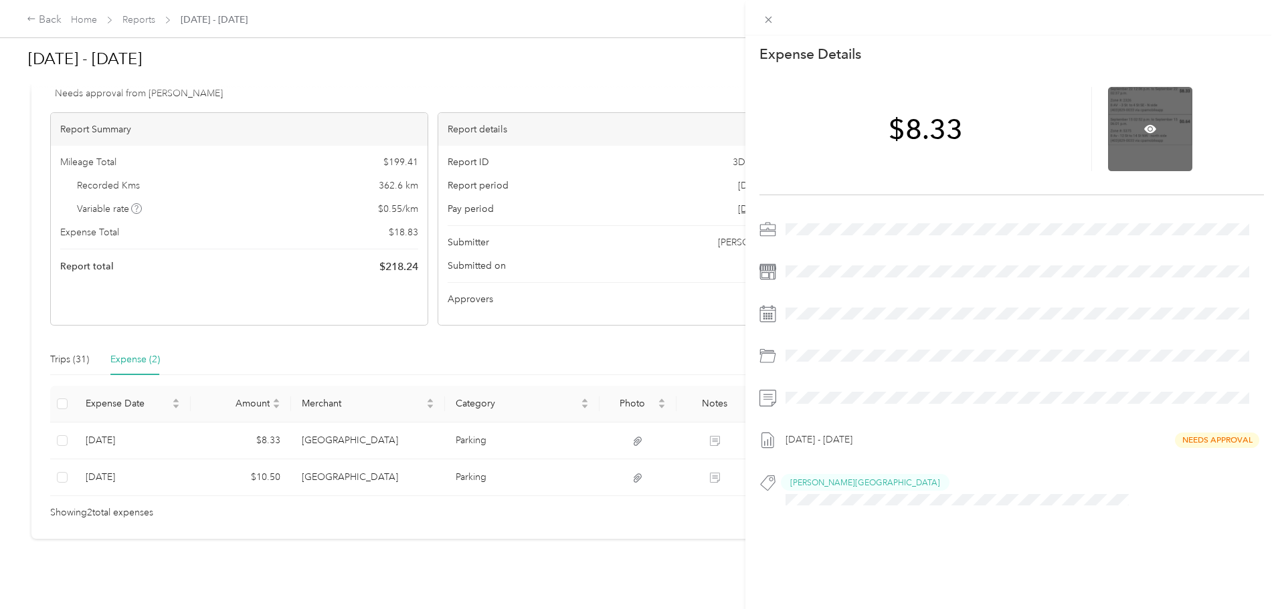
click at [1144, 119] on div at bounding box center [1150, 129] width 84 height 84
click at [1147, 128] on icon at bounding box center [1150, 129] width 12 height 8
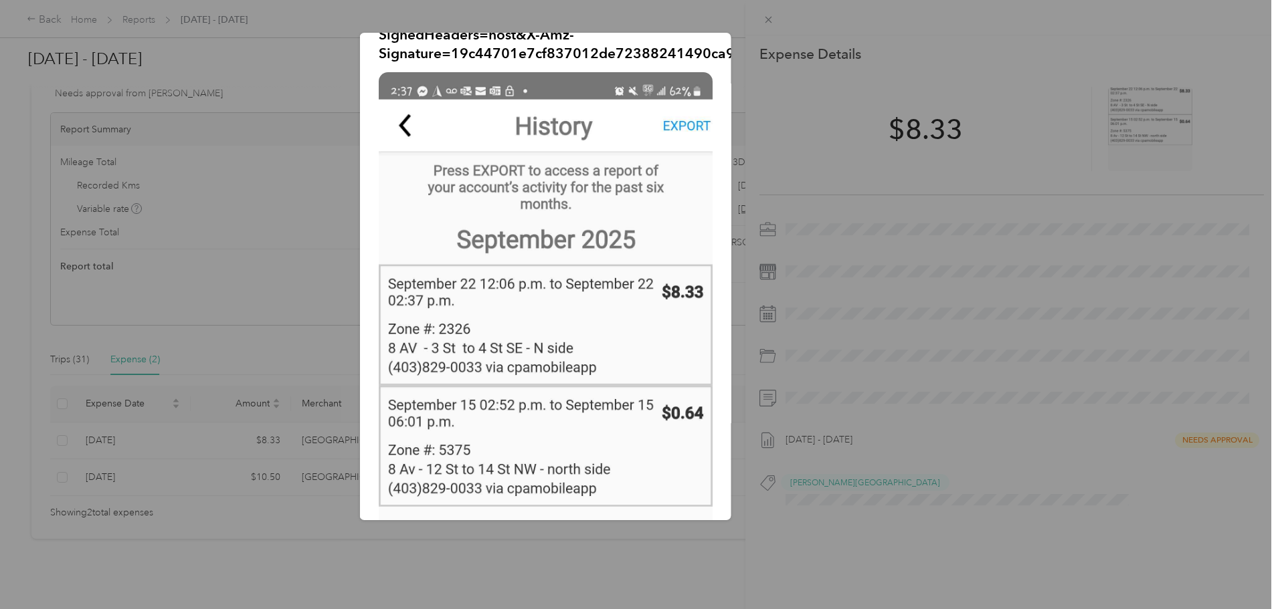
scroll to position [223, 0]
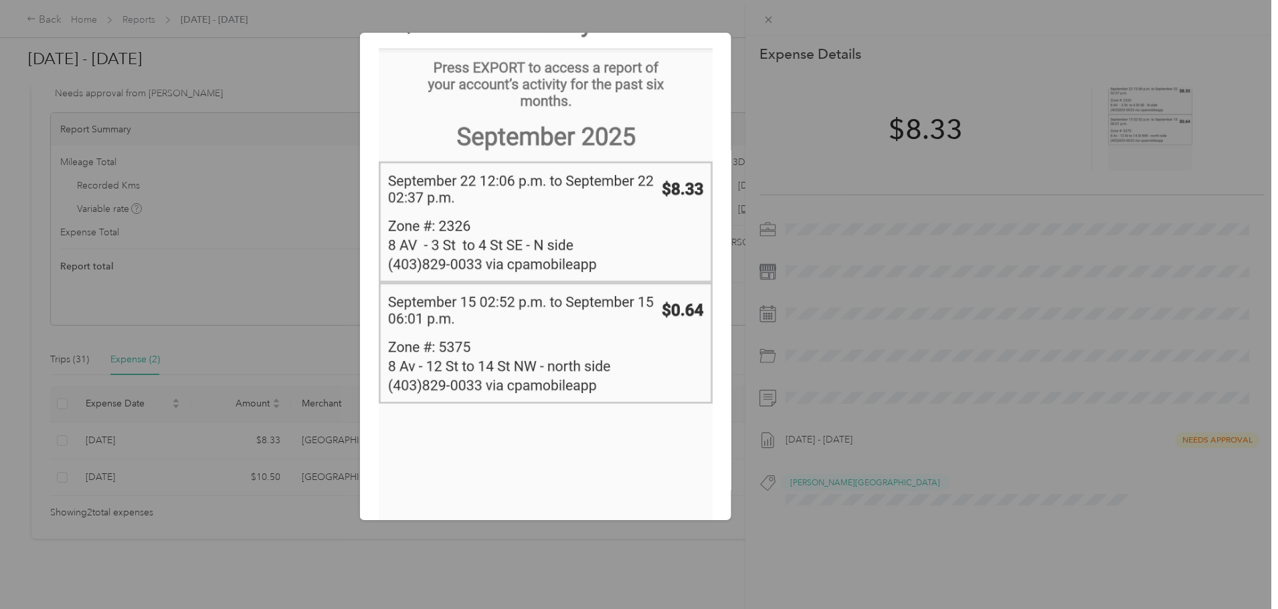
click at [1015, 324] on div at bounding box center [639, 304] width 1278 height 609
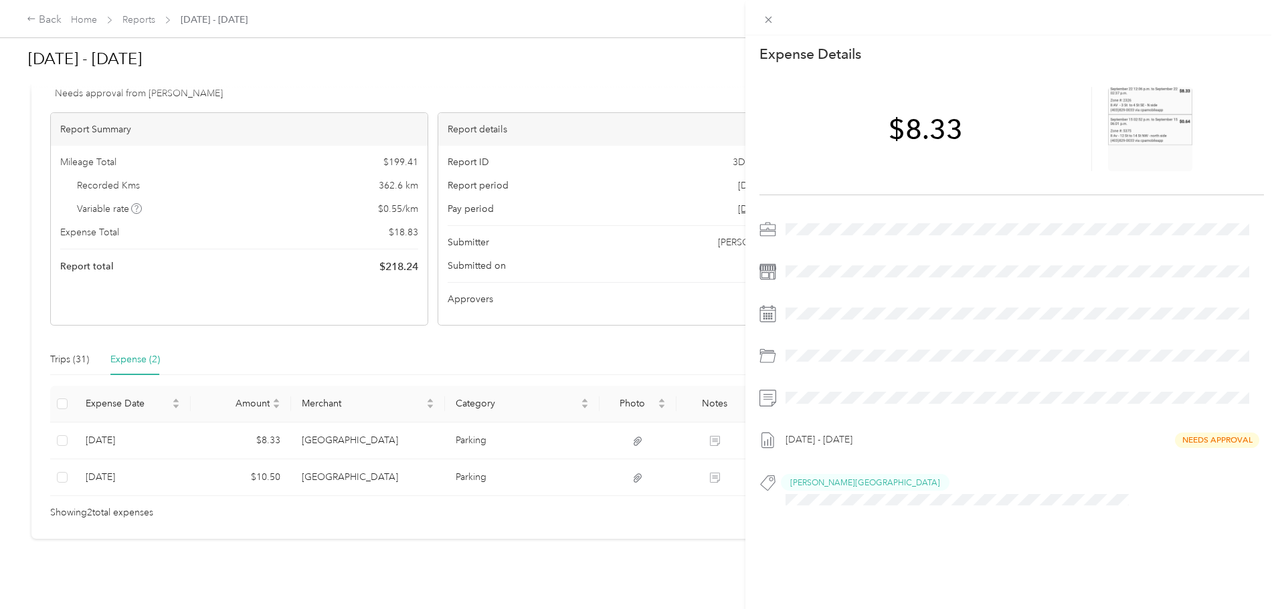
click at [666, 457] on div "This expense cannot be edited because it is either under review, approved, or p…" at bounding box center [639, 304] width 1278 height 609
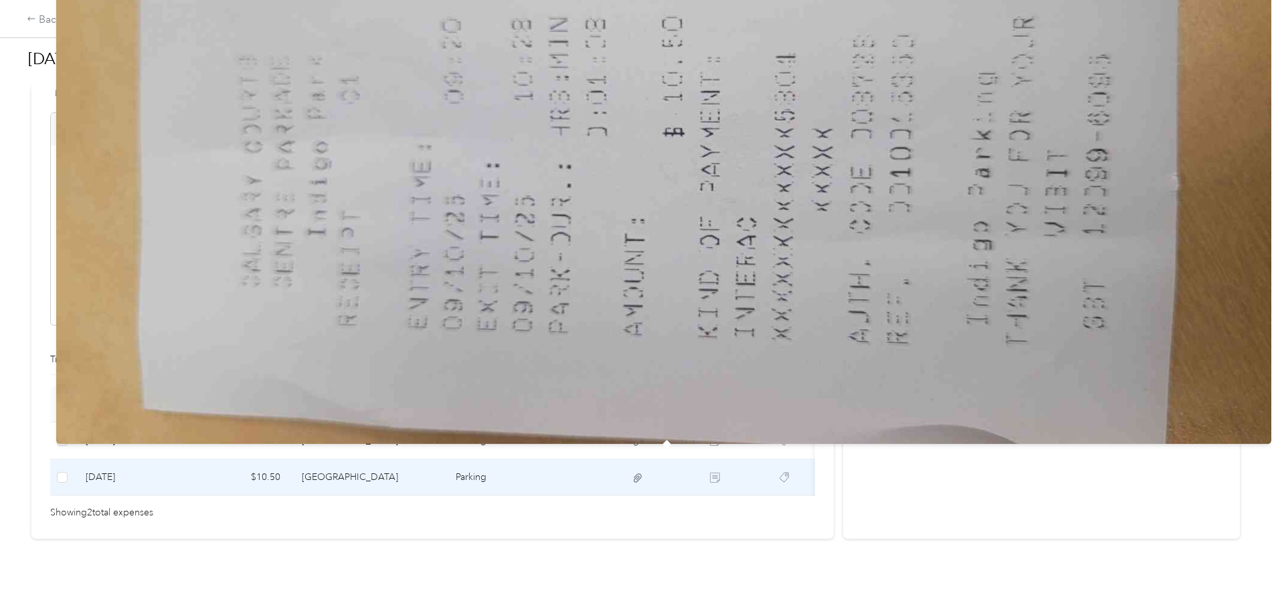
click at [641, 474] on icon at bounding box center [637, 478] width 8 height 9
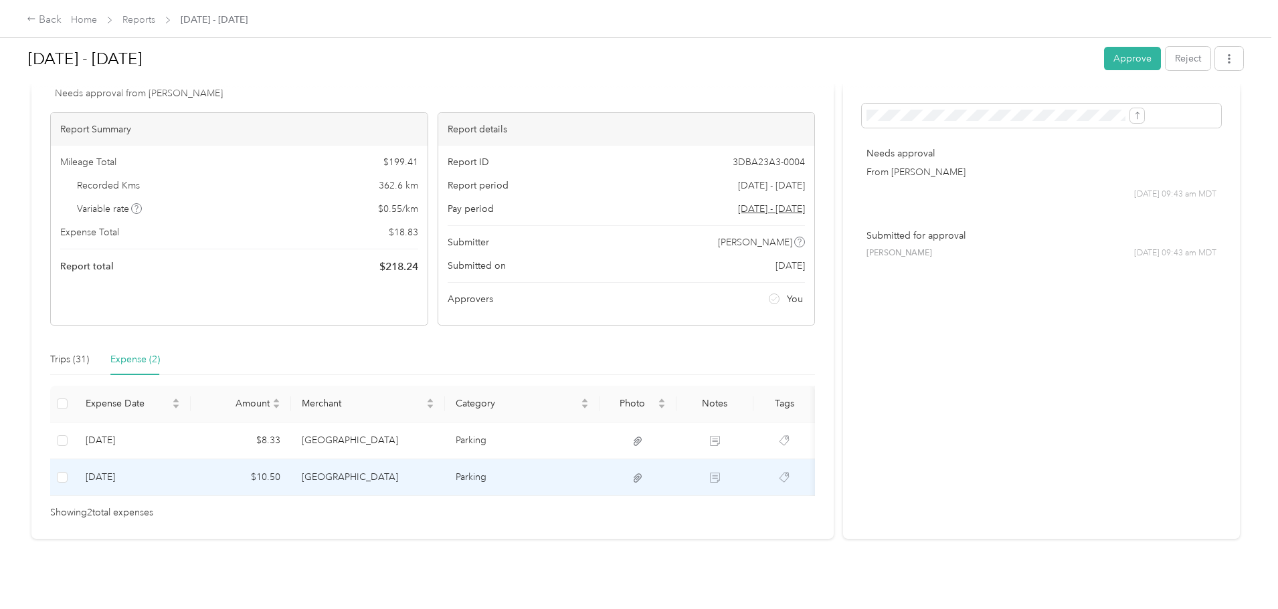
click at [534, 460] on td "Parking" at bounding box center [522, 478] width 155 height 37
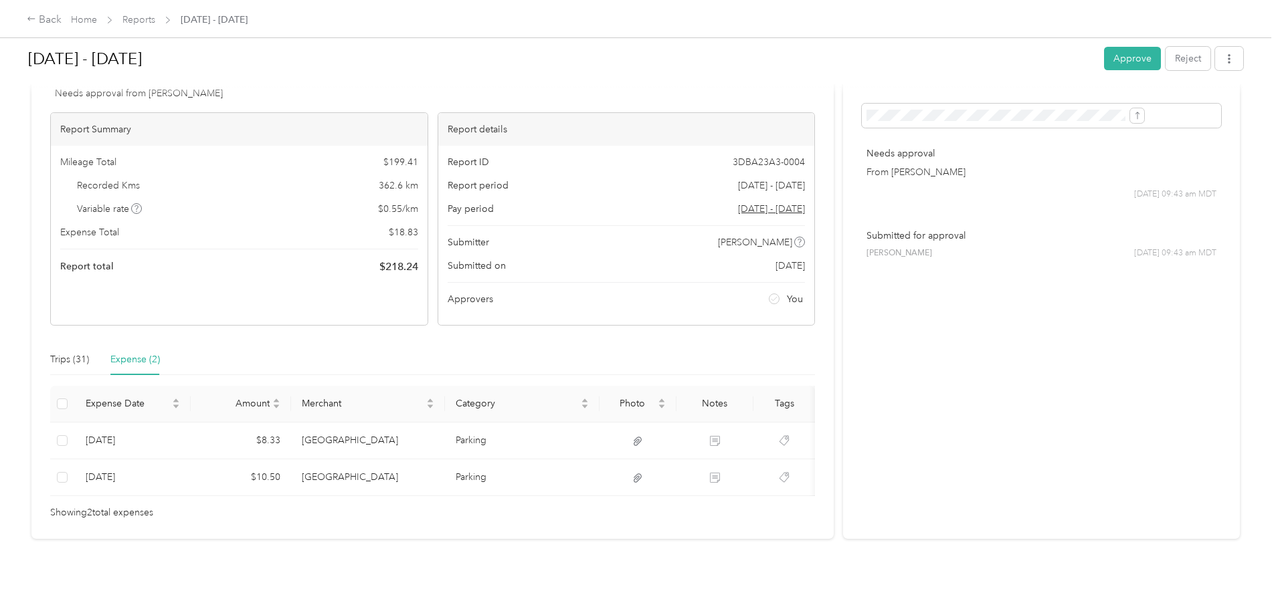
click at [534, 609] on div "Loading the expense" at bounding box center [635, 609] width 1271 height 0
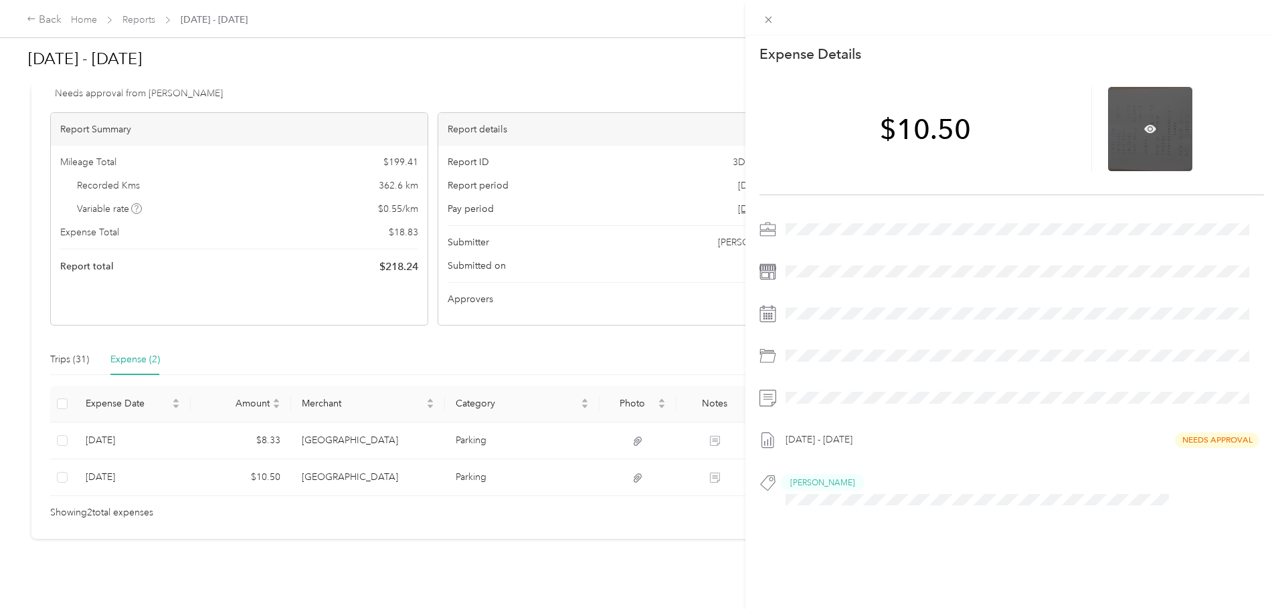
click at [1154, 128] on div at bounding box center [1150, 129] width 84 height 84
click at [1145, 128] on icon at bounding box center [1150, 129] width 12 height 12
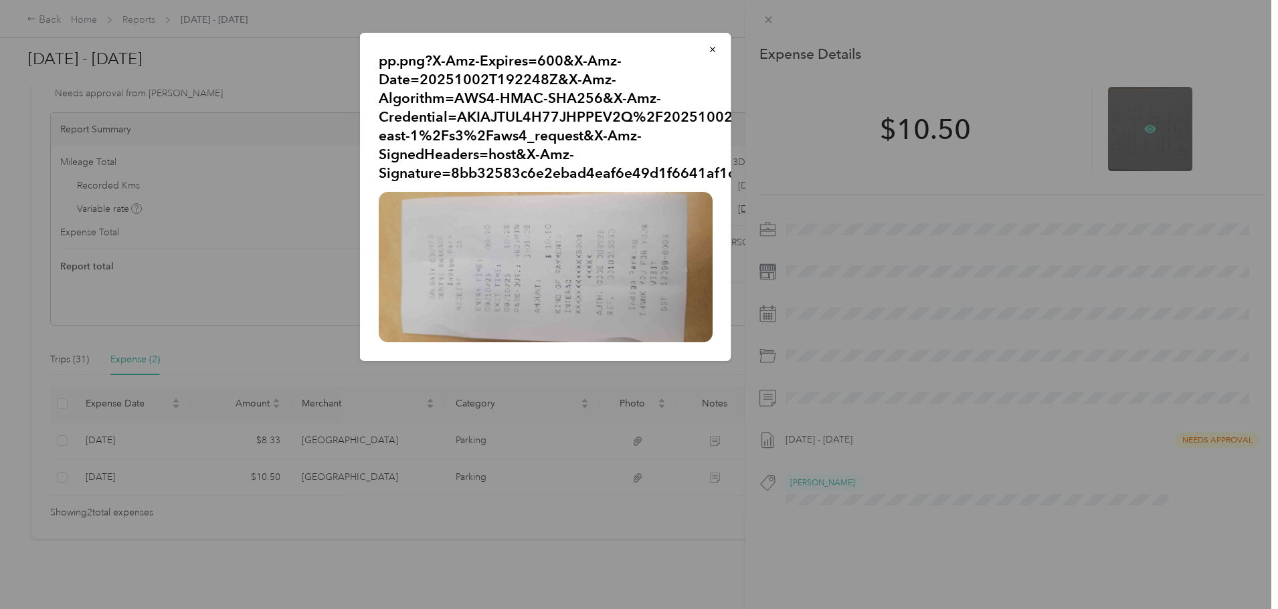
click at [1145, 128] on div at bounding box center [639, 304] width 1278 height 609
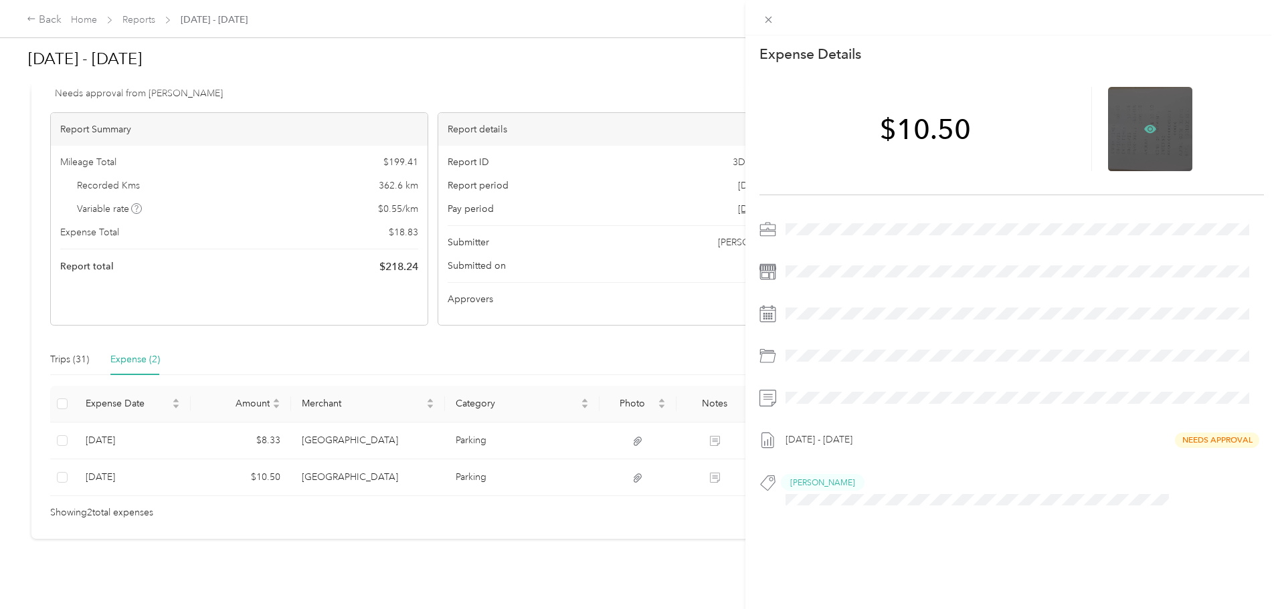
click at [1145, 128] on icon at bounding box center [1150, 129] width 12 height 12
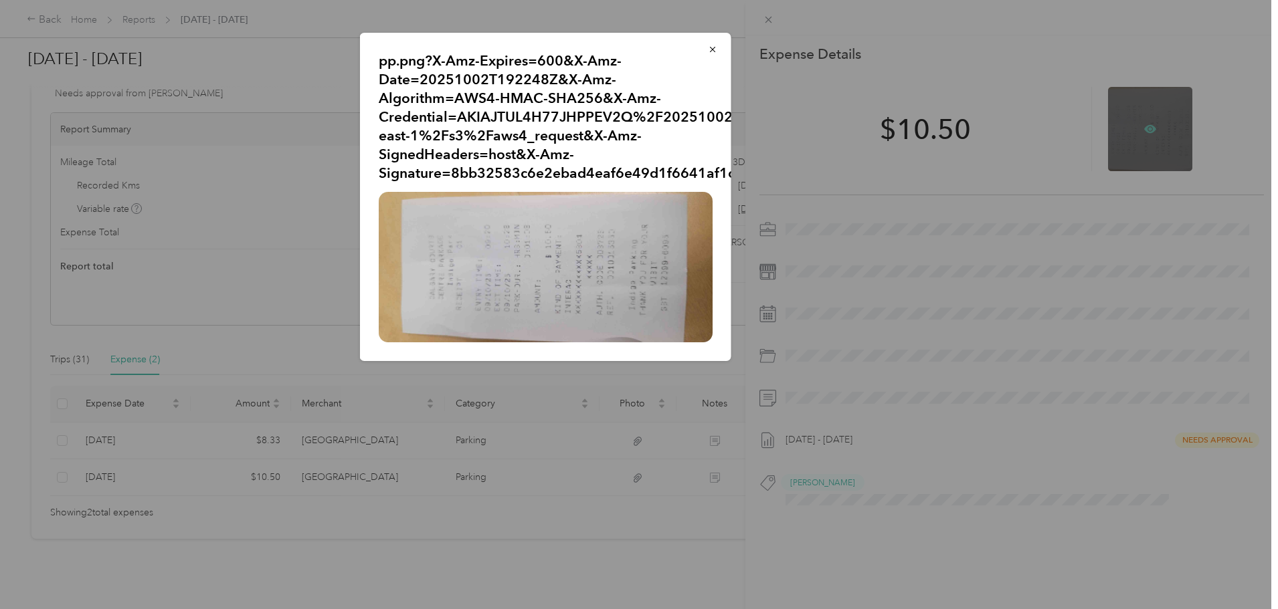
click at [1145, 128] on div at bounding box center [639, 304] width 1278 height 609
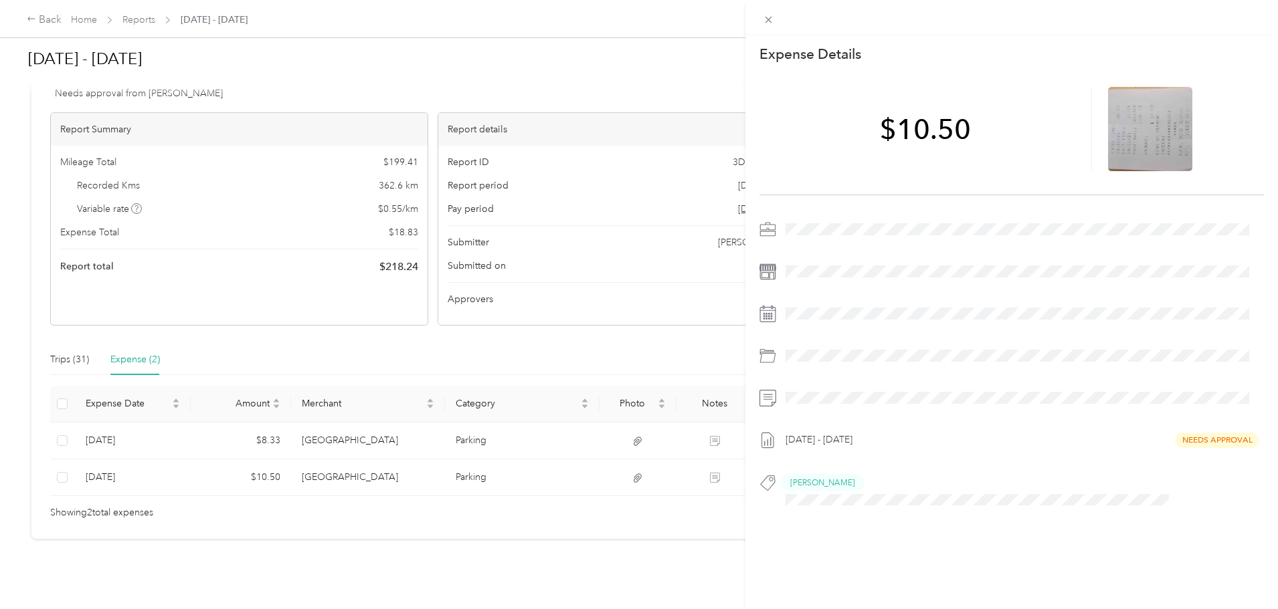
click at [668, 423] on div "This expense cannot be edited because it is either under review, approved, or p…" at bounding box center [639, 304] width 1278 height 609
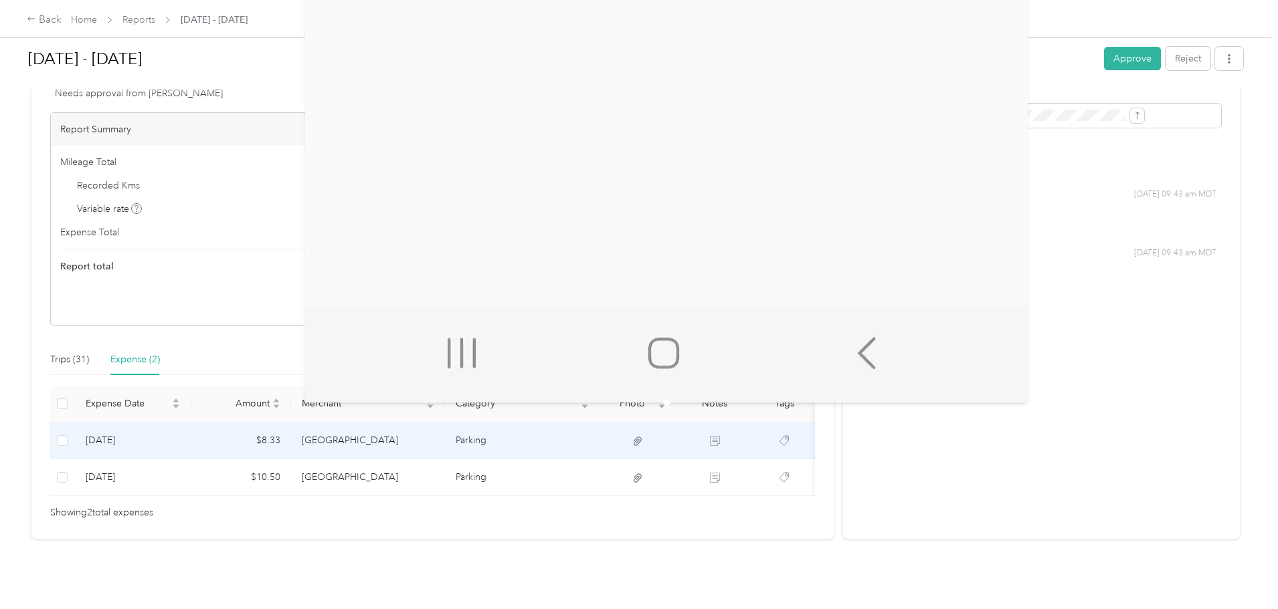
click at [541, 423] on td "Parking" at bounding box center [522, 441] width 155 height 37
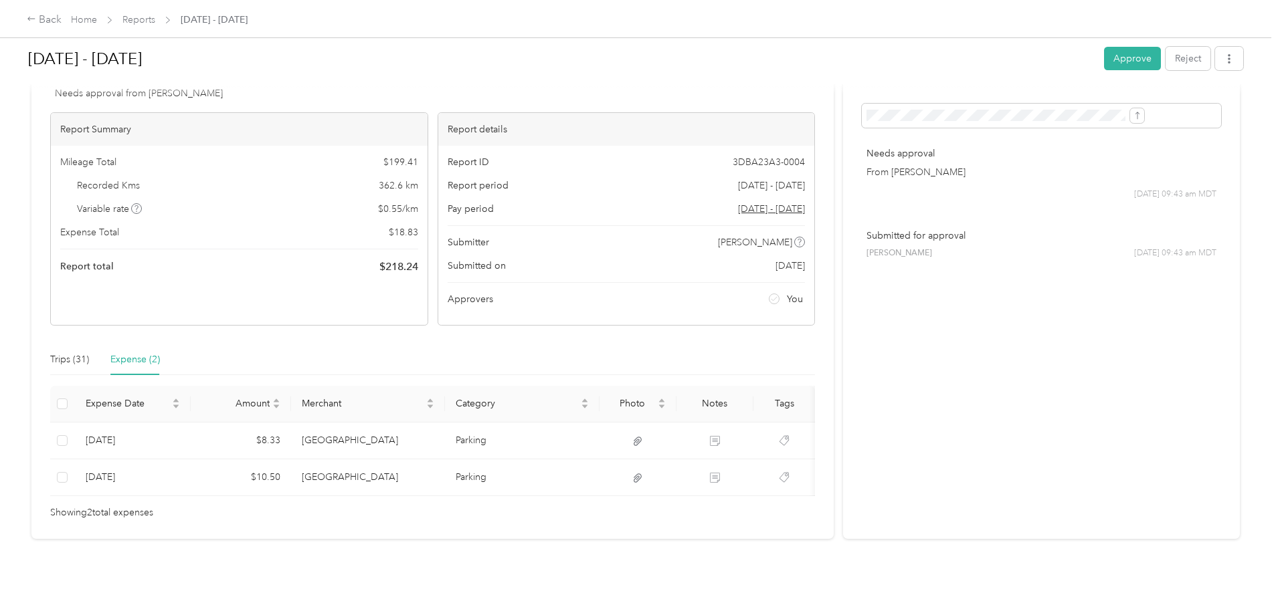
click at [541, 609] on div "This expense cannot be edited because it is either under review, approved, or p…" at bounding box center [635, 609] width 1271 height 0
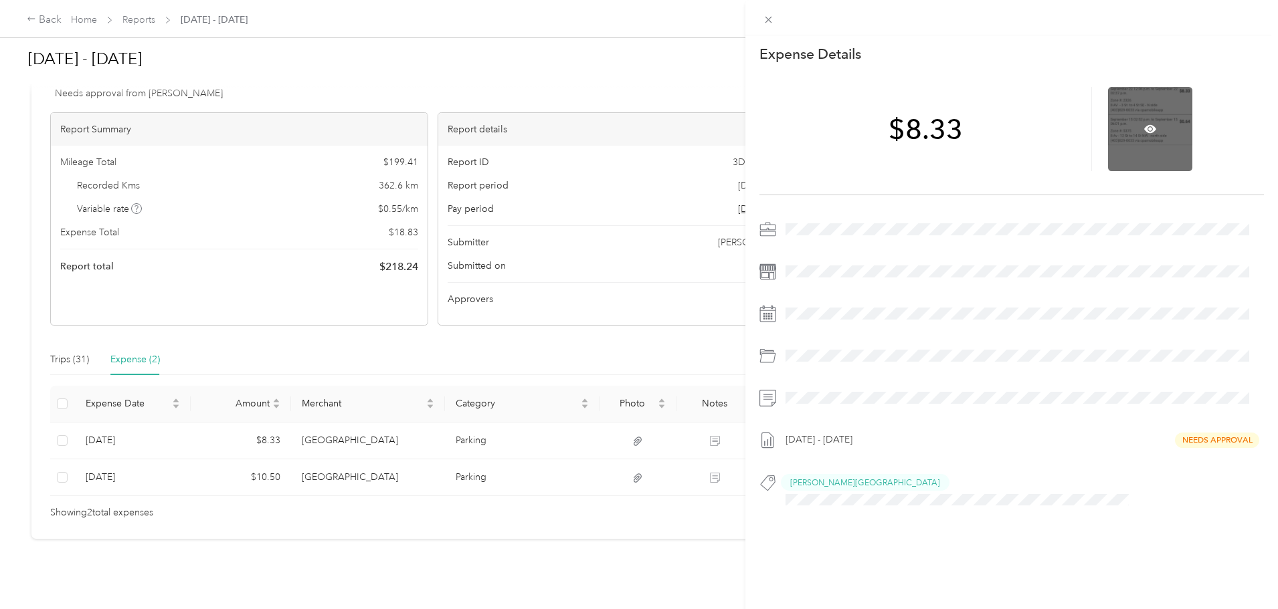
click at [1175, 127] on div at bounding box center [1150, 129] width 84 height 84
click at [1148, 128] on icon at bounding box center [1150, 129] width 4 height 4
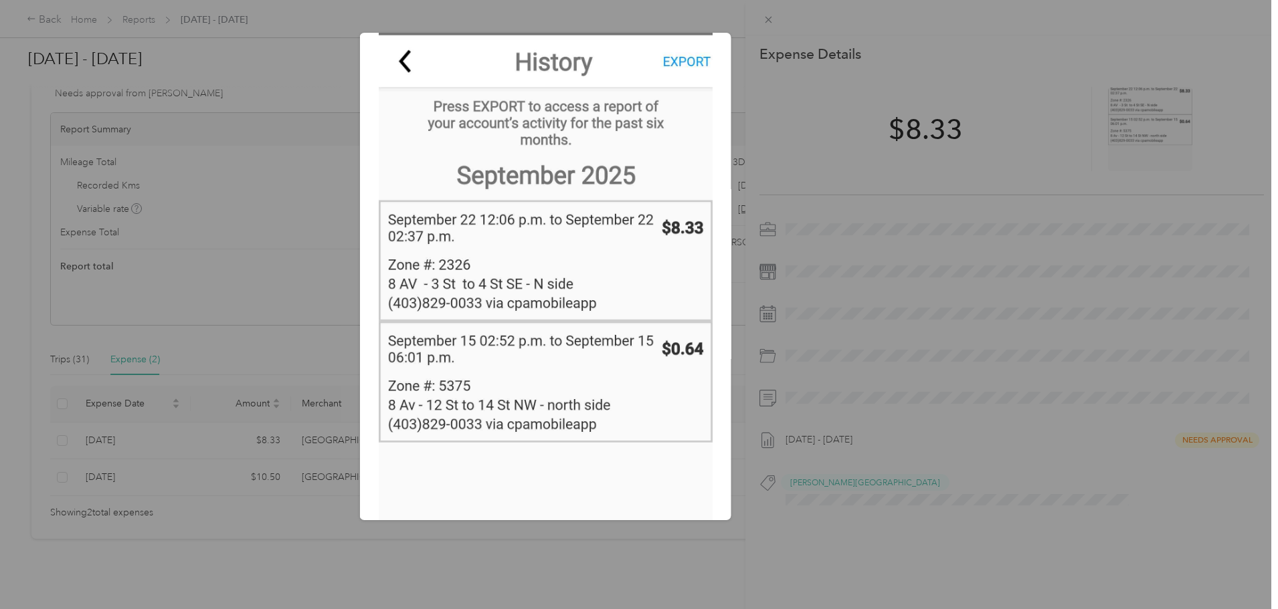
scroll to position [334, 0]
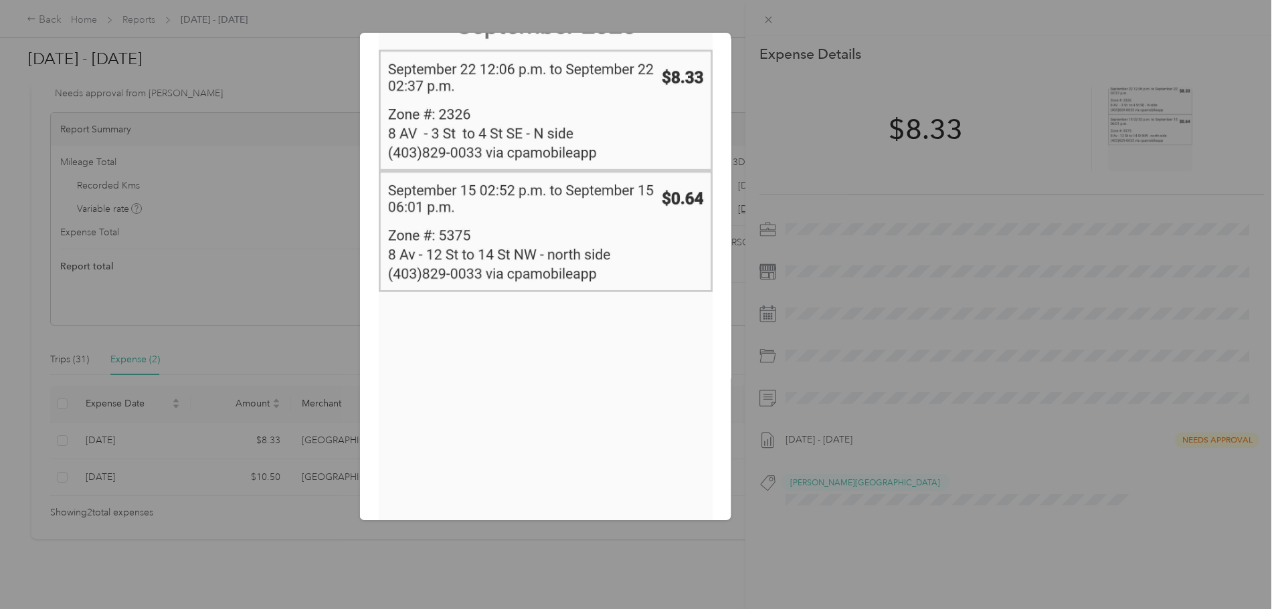
click at [1102, 285] on div at bounding box center [639, 304] width 1278 height 609
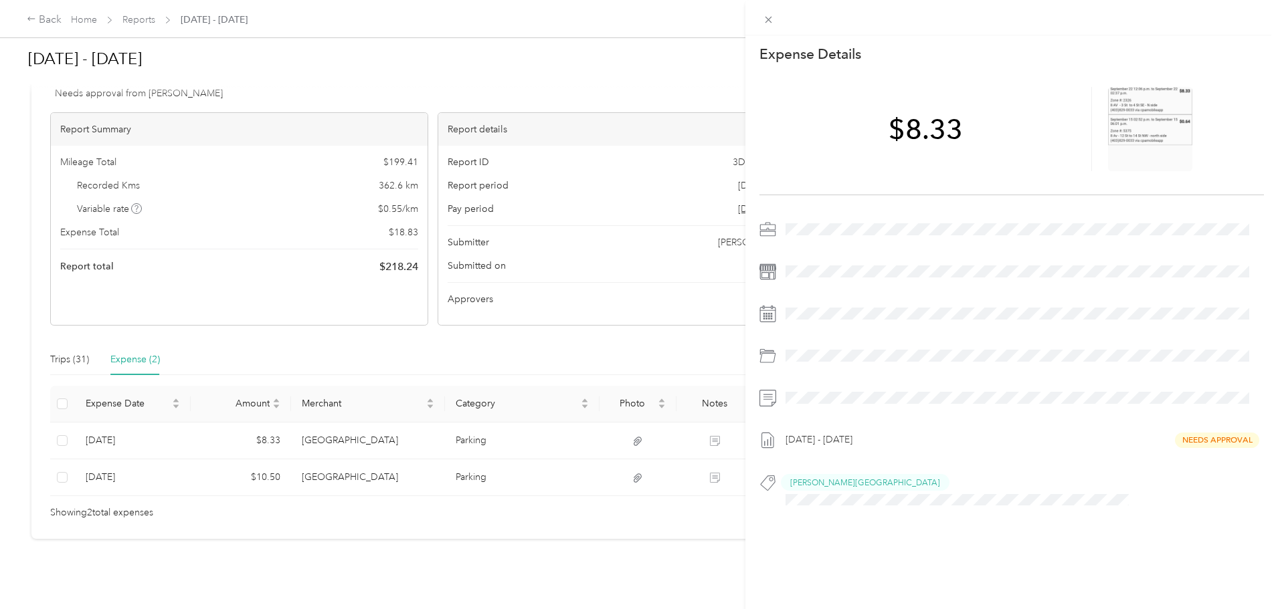
click at [179, 338] on div "This expense cannot be edited because it is either under review, approved, or p…" at bounding box center [639, 304] width 1278 height 609
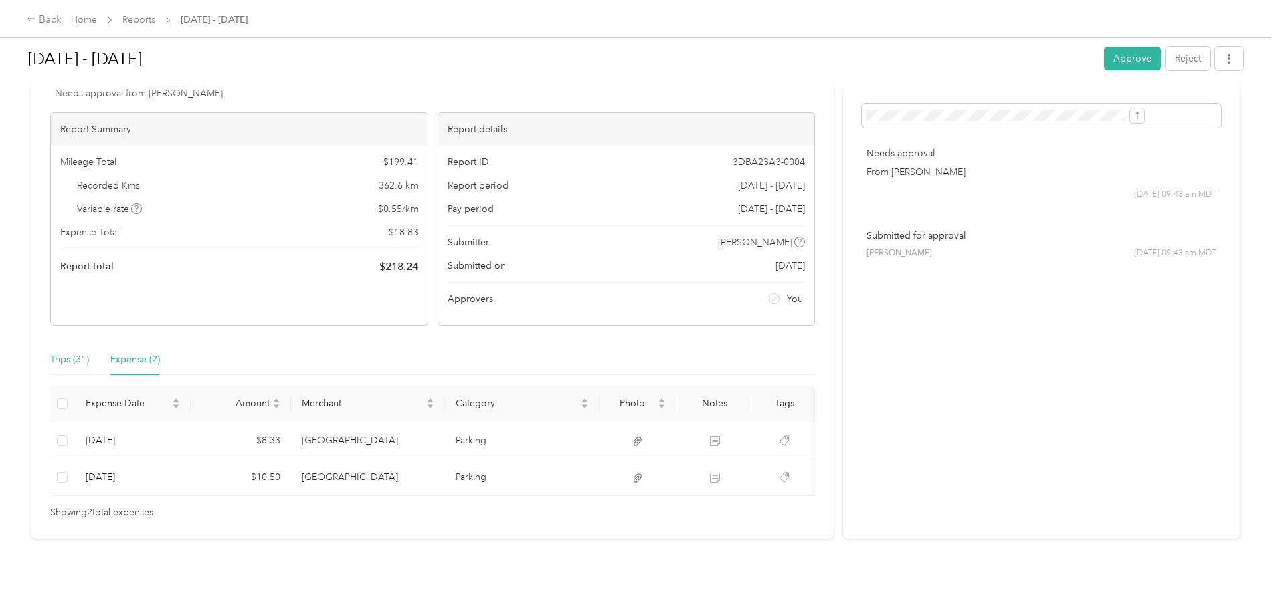
click at [89, 352] on div "Trips (31)" at bounding box center [69, 359] width 39 height 15
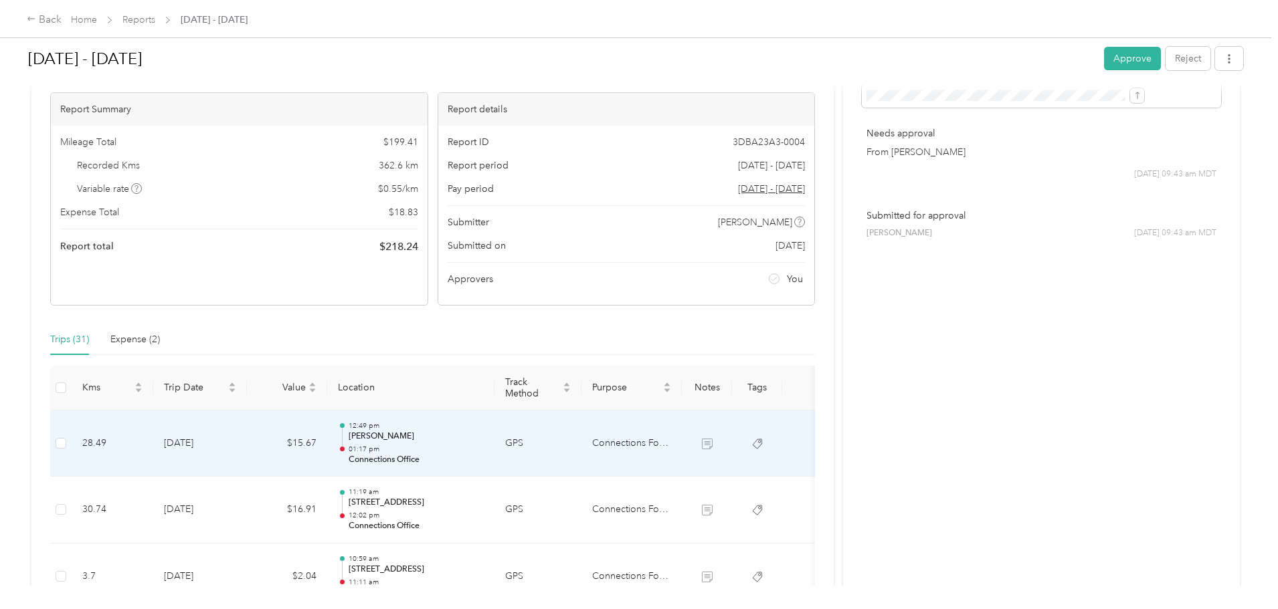
click at [482, 447] on p "01:17 pm" at bounding box center [415, 449] width 135 height 9
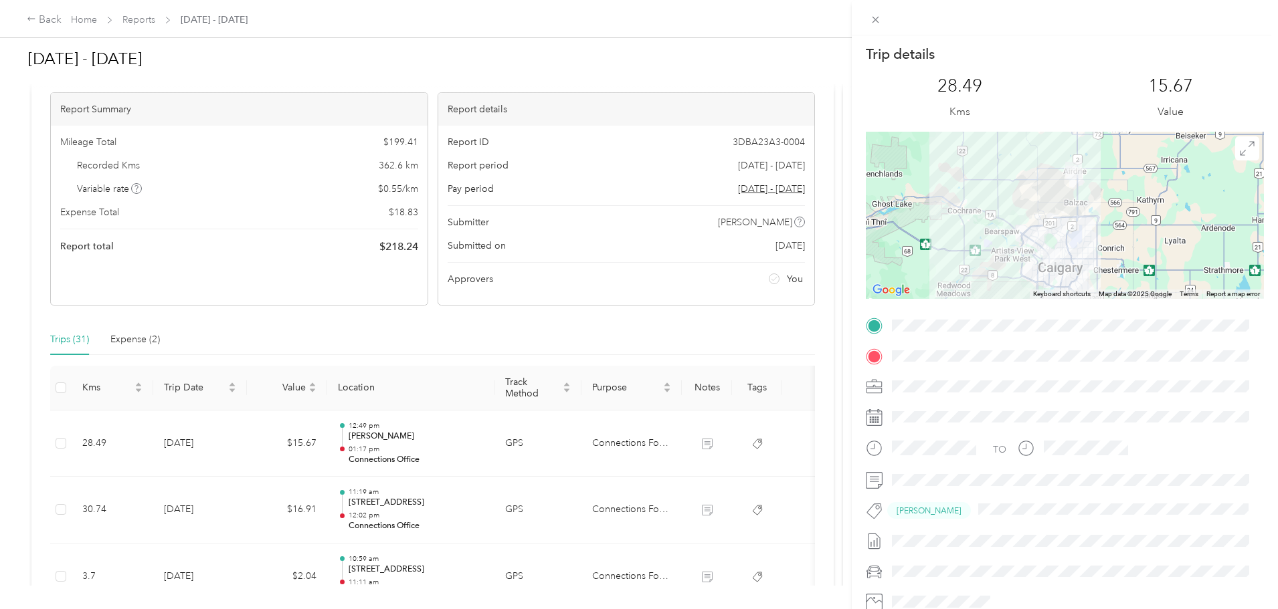
click at [482, 447] on div "Trip details This trip cannot be edited because it is either under review, appr…" at bounding box center [639, 304] width 1278 height 609
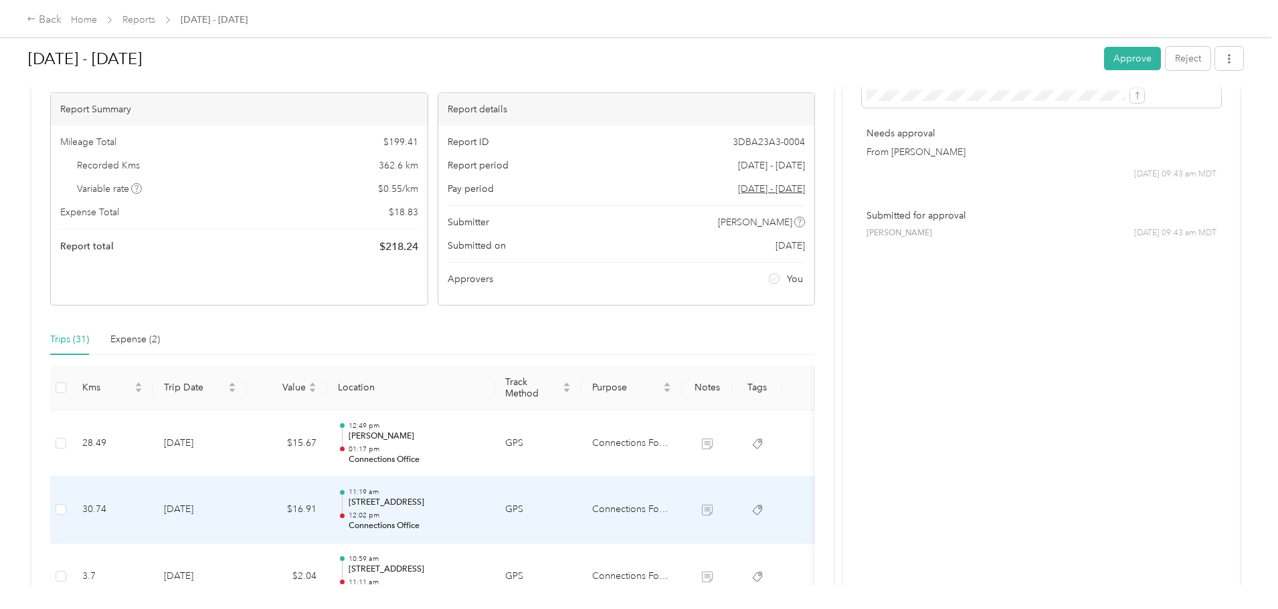
click at [484, 509] on div "11:19 am [STREET_ADDRESS] 12:02 pm Connections Office" at bounding box center [415, 510] width 135 height 45
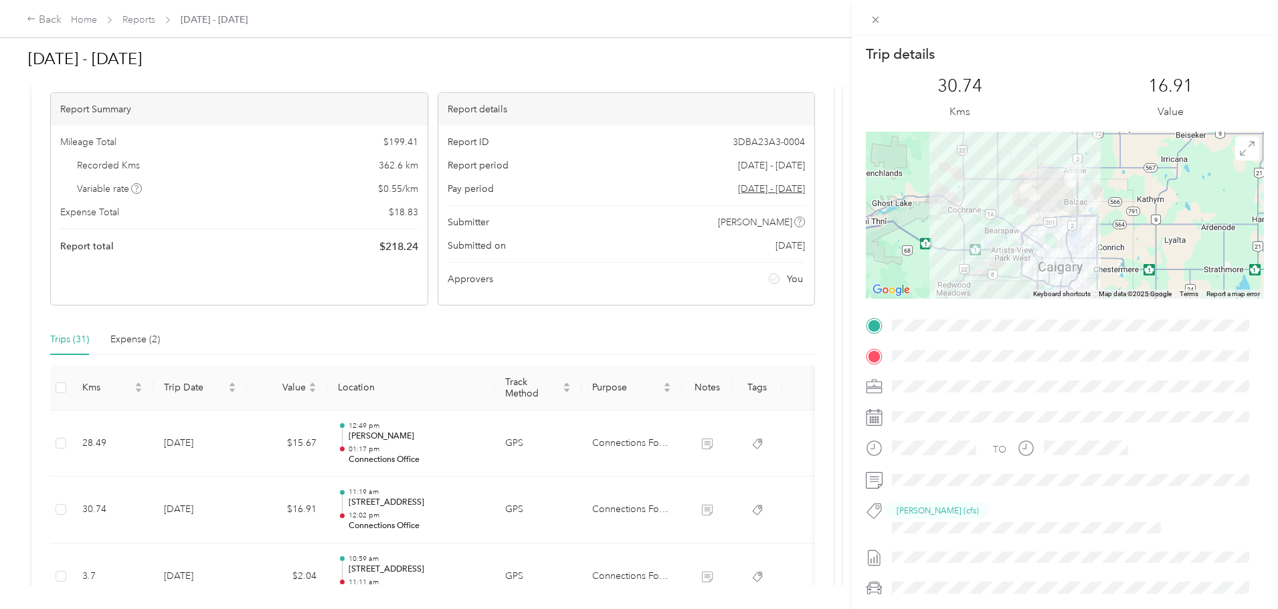
click at [480, 435] on div "Trip details This trip cannot be edited because it is either under review, appr…" at bounding box center [639, 304] width 1278 height 609
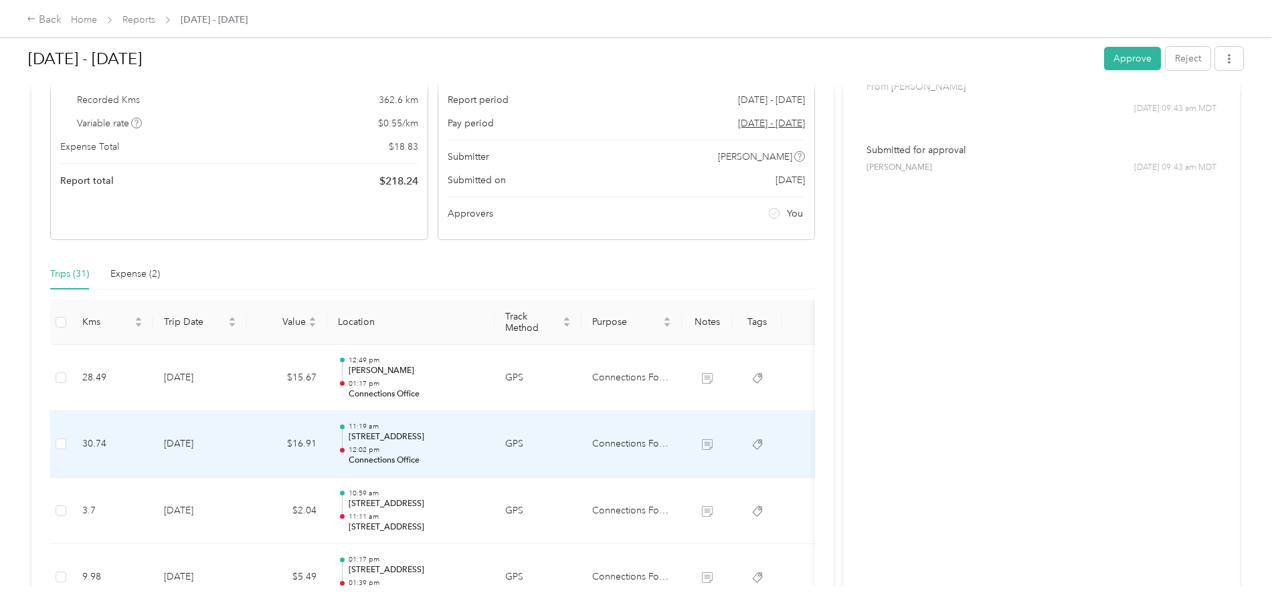
scroll to position [184, 0]
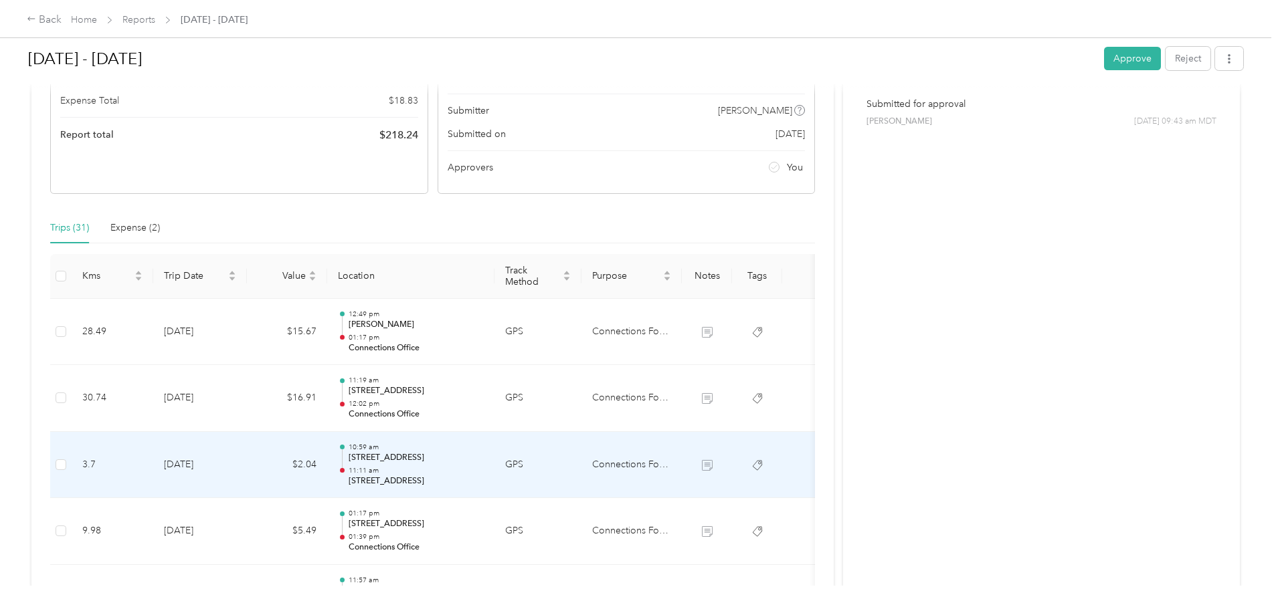
click at [484, 462] on p "[STREET_ADDRESS]" at bounding box center [415, 458] width 135 height 12
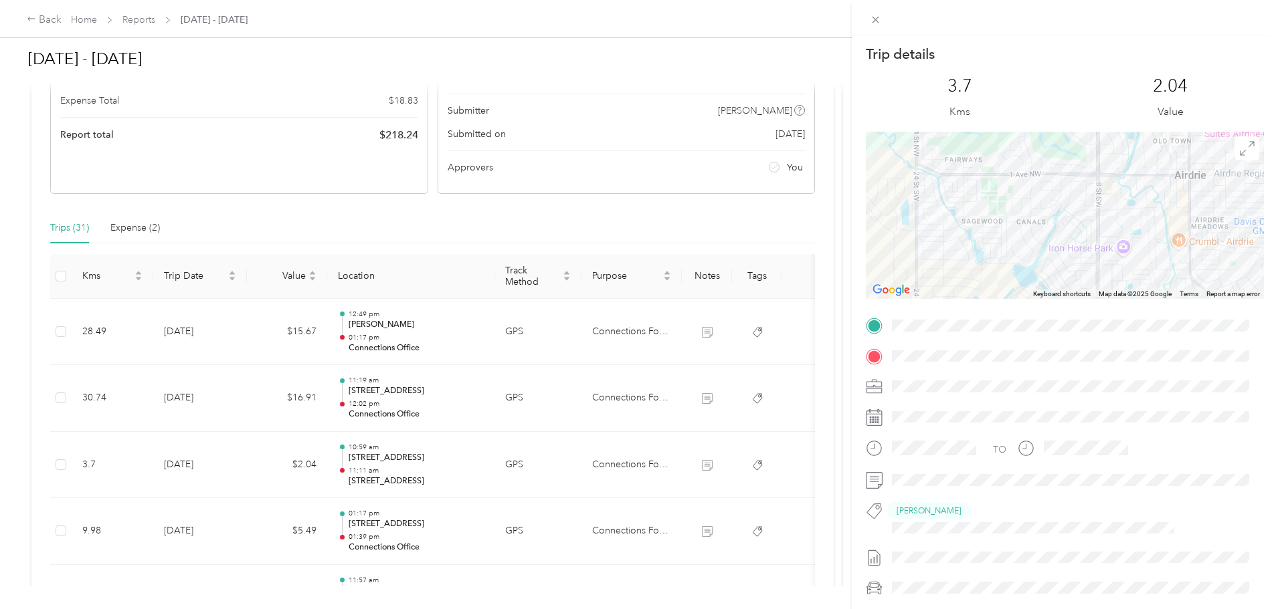
click at [495, 397] on div "Trip details This trip cannot be edited because it is either under review, appr…" at bounding box center [639, 304] width 1278 height 609
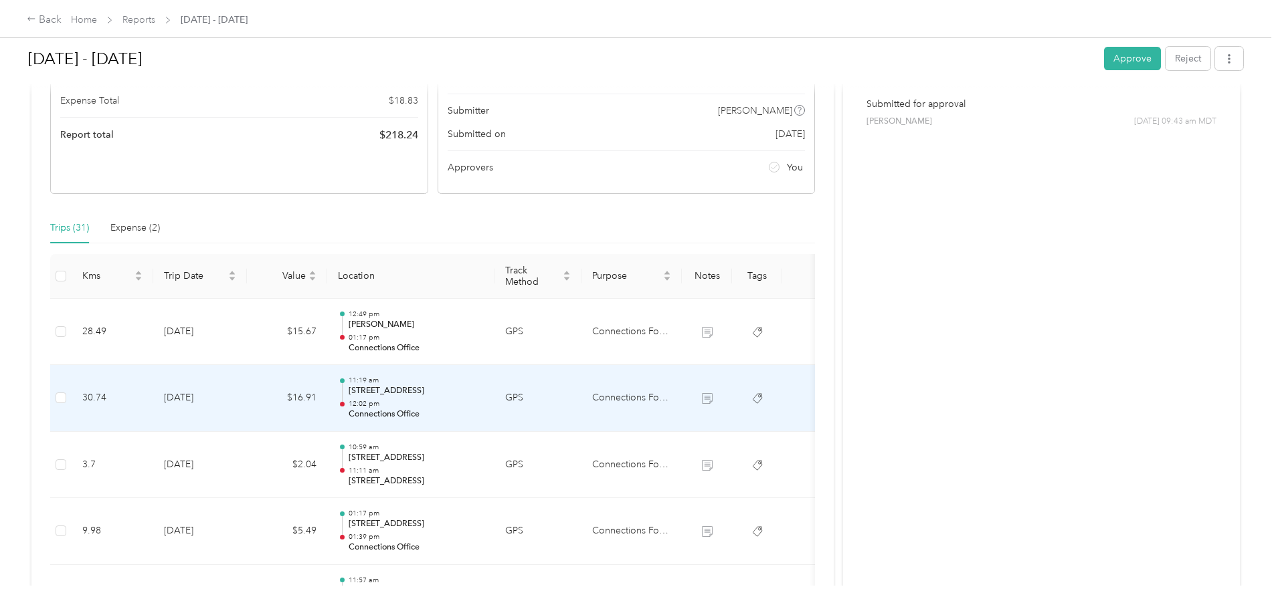
click at [484, 397] on div "11:19 am [STREET_ADDRESS] 12:02 pm Connections Office" at bounding box center [415, 398] width 135 height 45
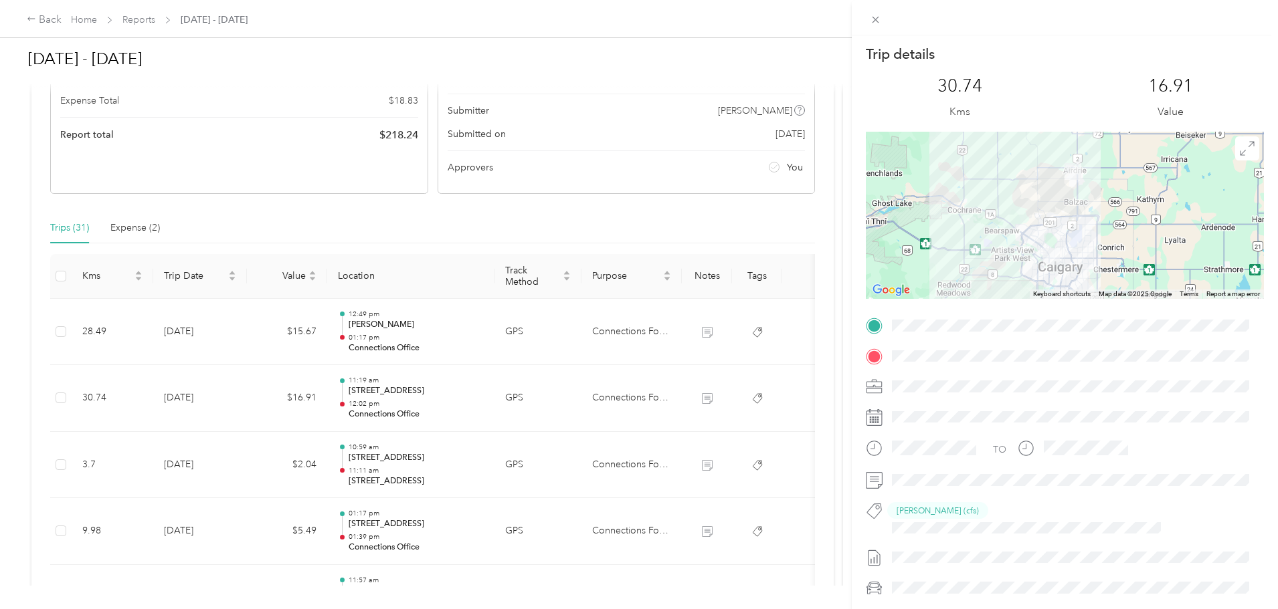
click at [495, 397] on div "Trip details This trip cannot be edited because it is either under review, appr…" at bounding box center [639, 304] width 1278 height 609
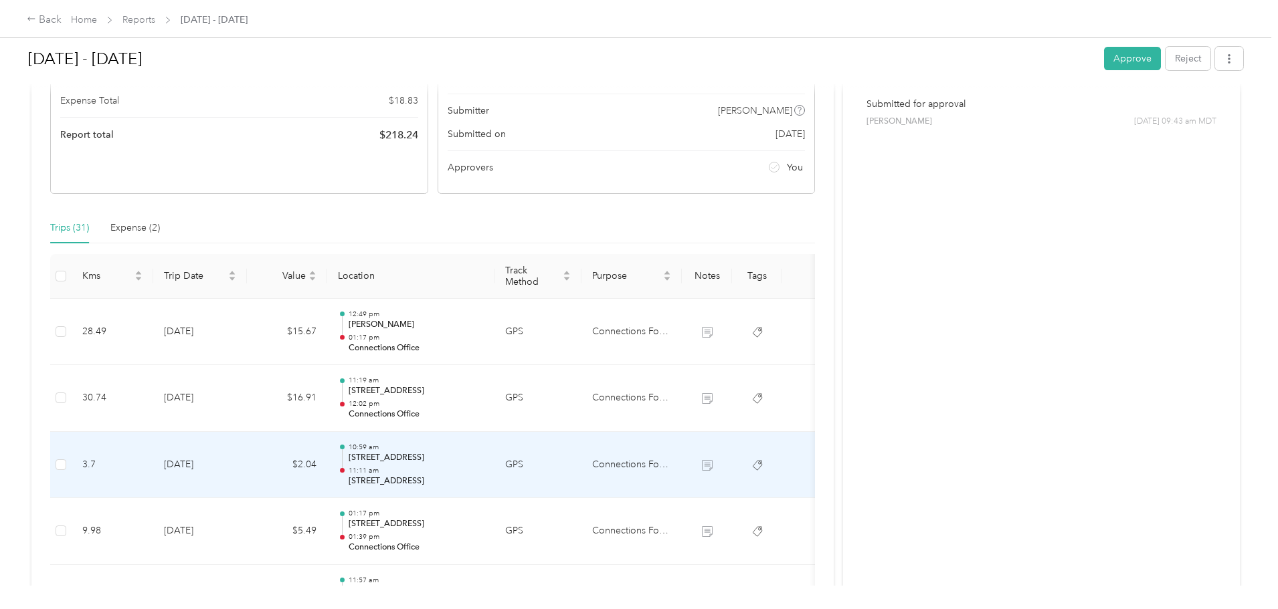
click at [484, 470] on p "11:11 am" at bounding box center [415, 470] width 135 height 9
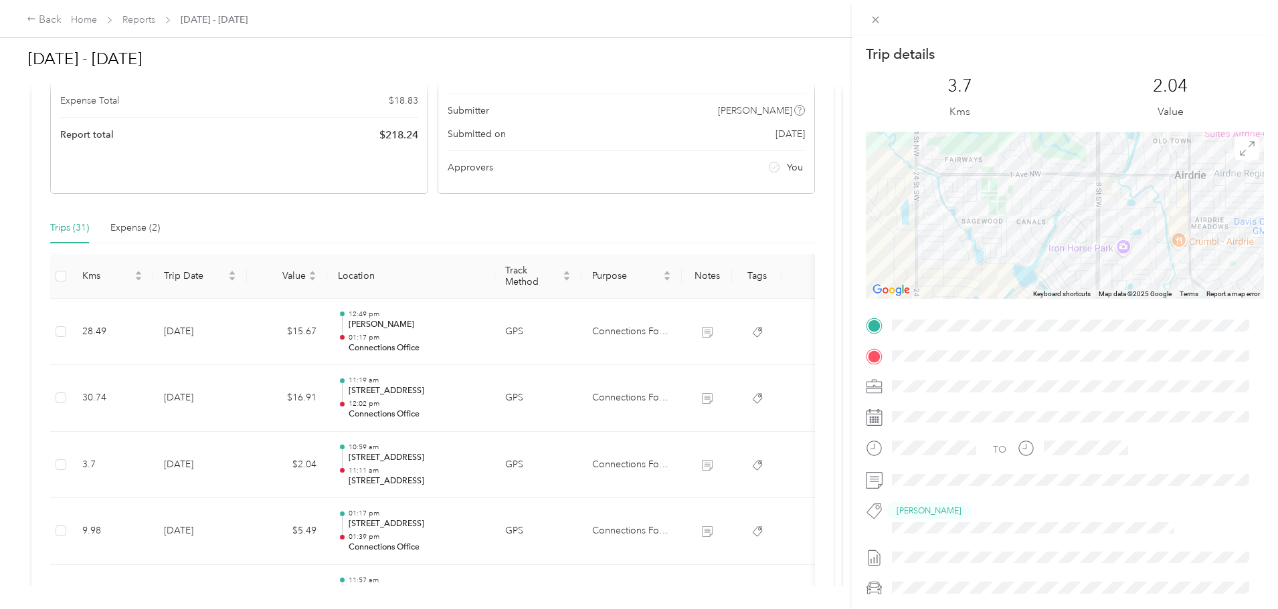
click at [492, 466] on div "Trip details This trip cannot be edited because it is either under review, appr…" at bounding box center [639, 304] width 1278 height 609
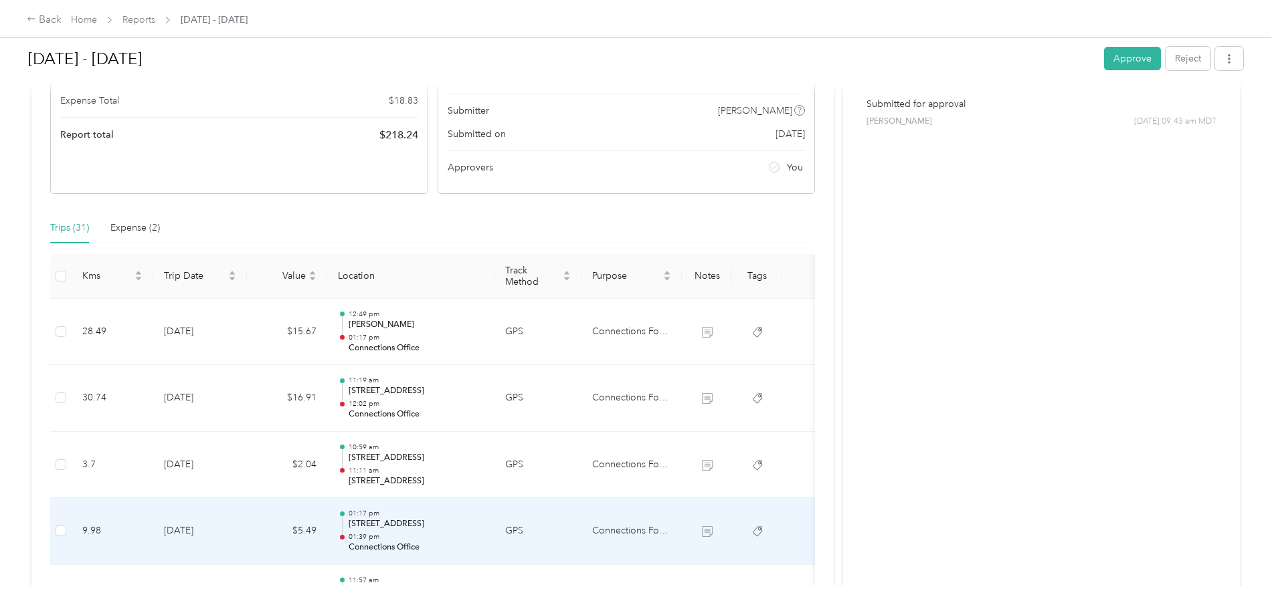
click at [484, 518] on p "[STREET_ADDRESS]" at bounding box center [415, 524] width 135 height 12
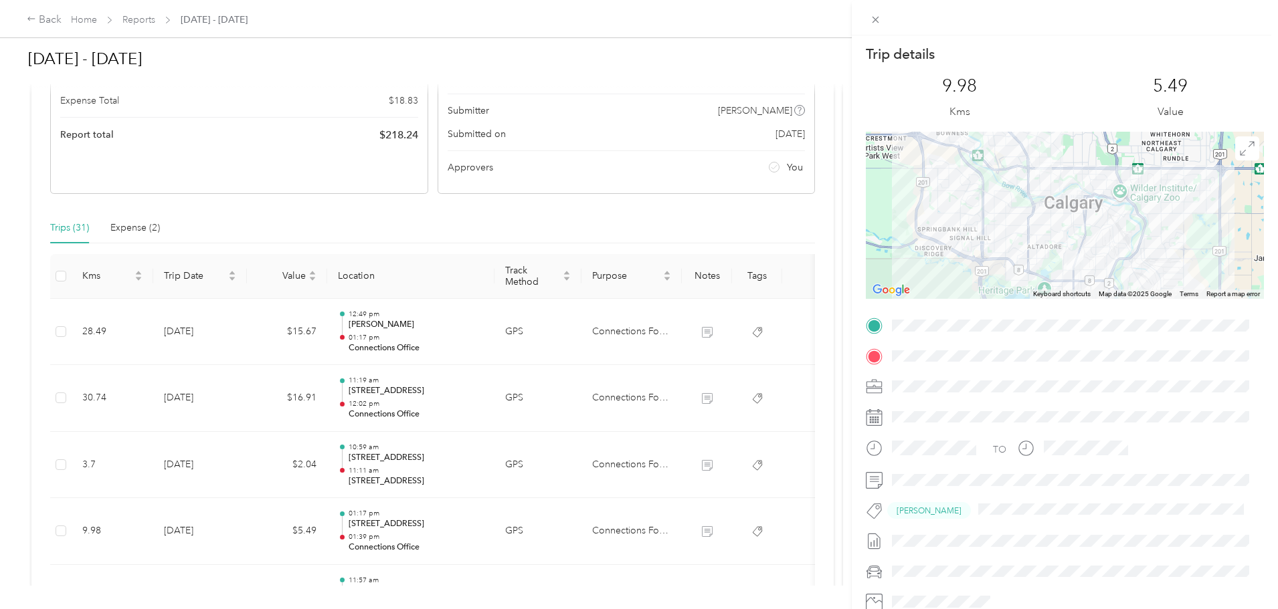
click at [508, 467] on div "Trip details This trip cannot be edited because it is either under review, appr…" at bounding box center [639, 304] width 1278 height 609
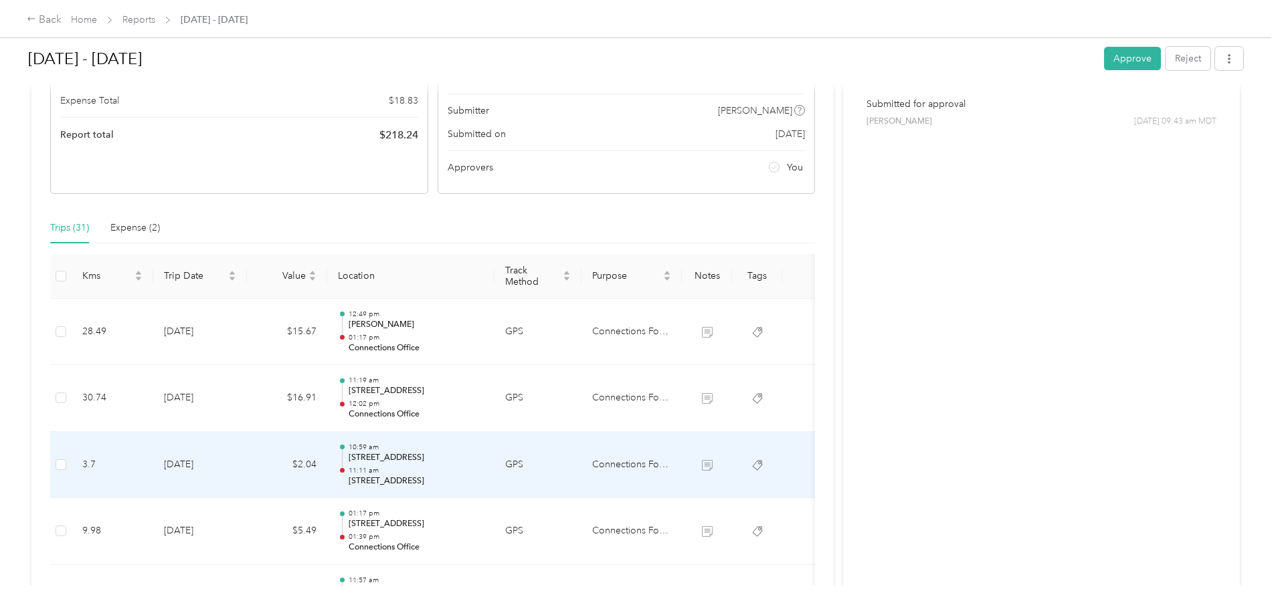
click at [484, 467] on p "11:11 am" at bounding box center [415, 470] width 135 height 9
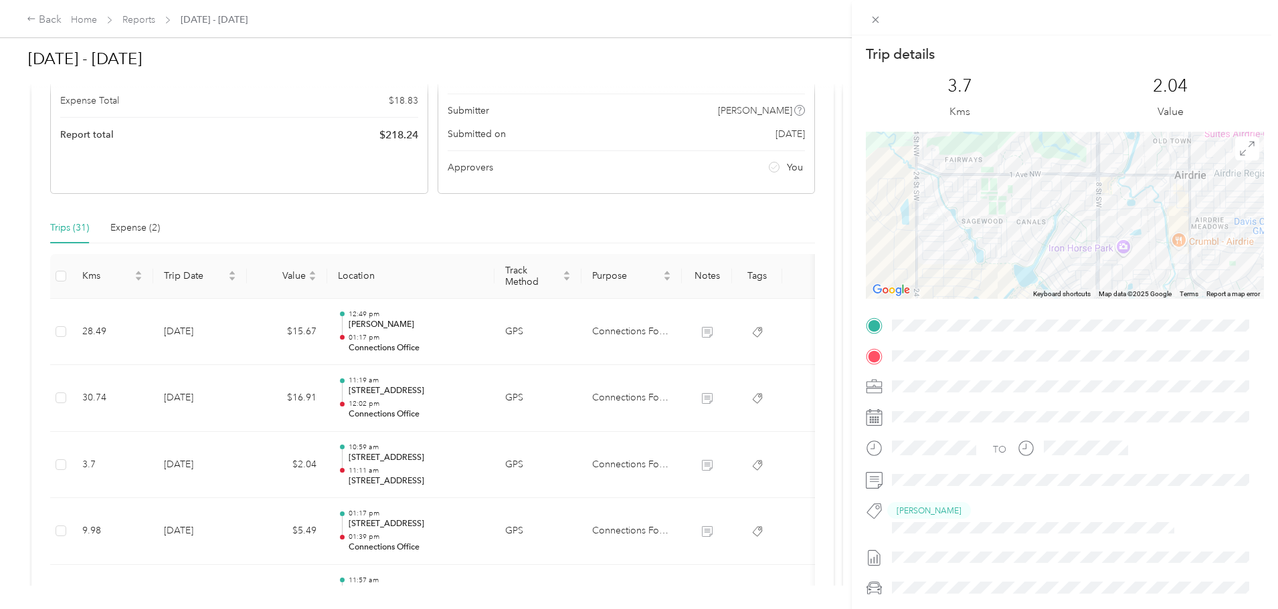
click at [500, 515] on div "Trip details This trip cannot be edited because it is either under review, appr…" at bounding box center [639, 304] width 1278 height 609
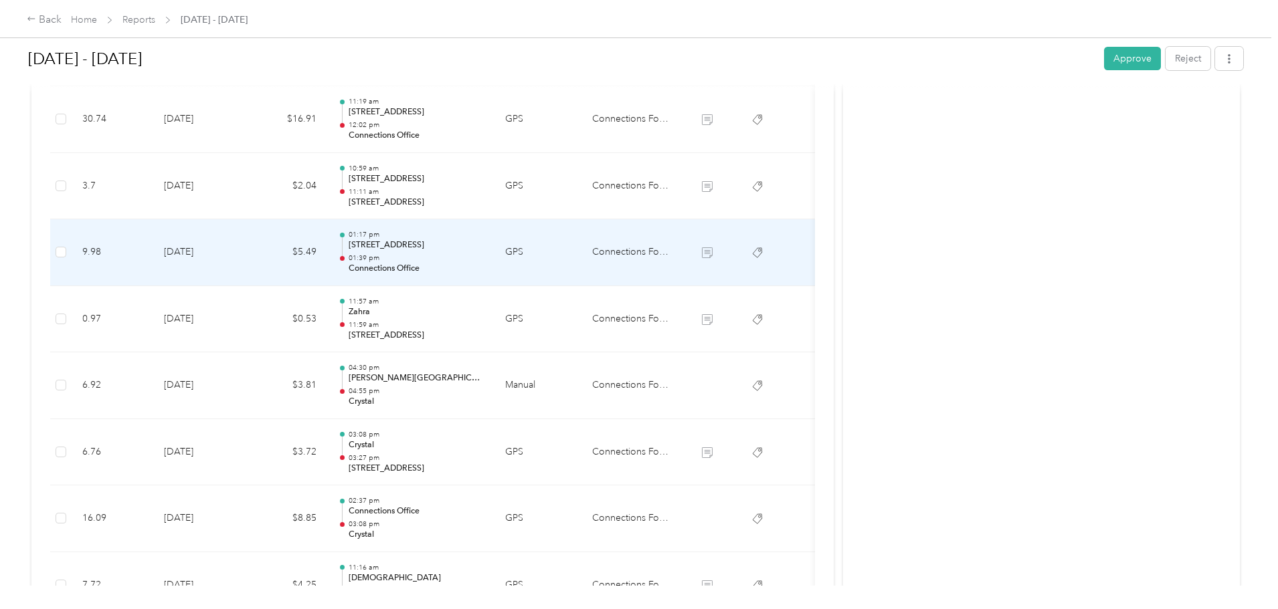
scroll to position [518, 0]
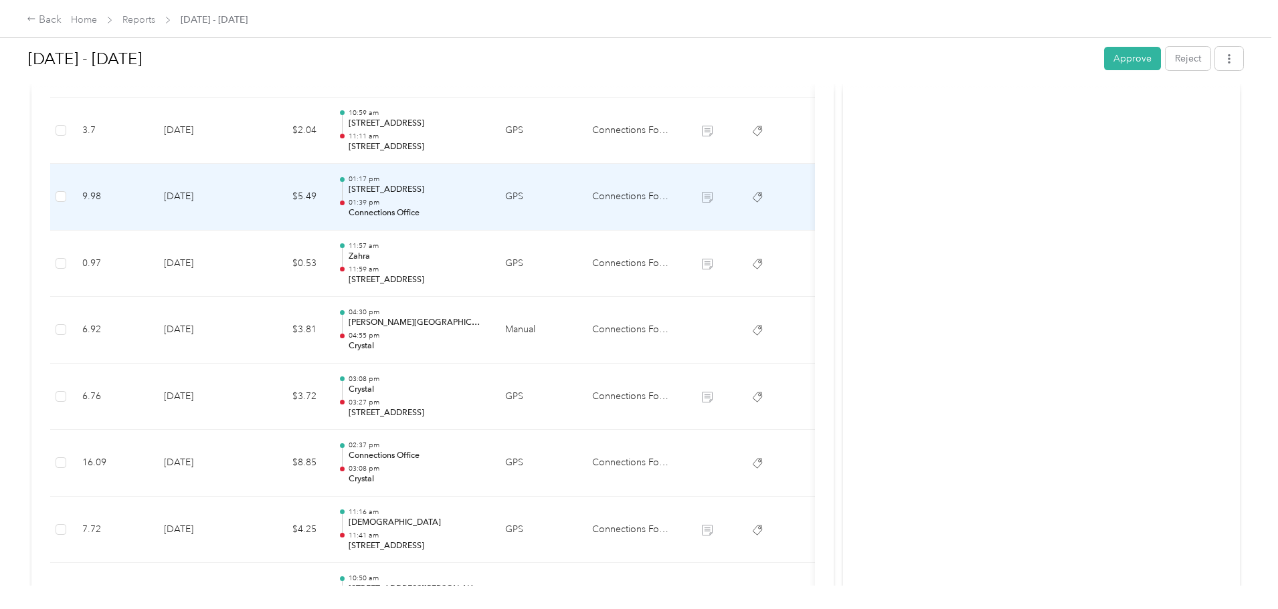
click at [484, 201] on p "01:39 pm" at bounding box center [415, 202] width 135 height 9
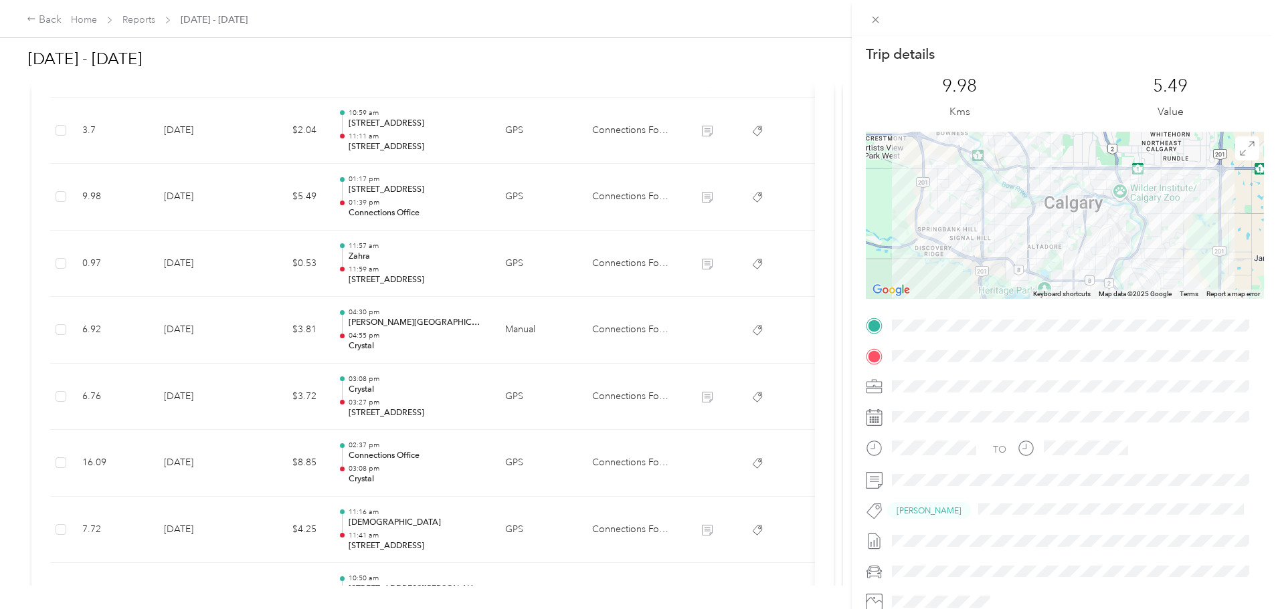
click at [494, 201] on div "Trip details This trip cannot be edited because it is either under review, appr…" at bounding box center [639, 304] width 1278 height 609
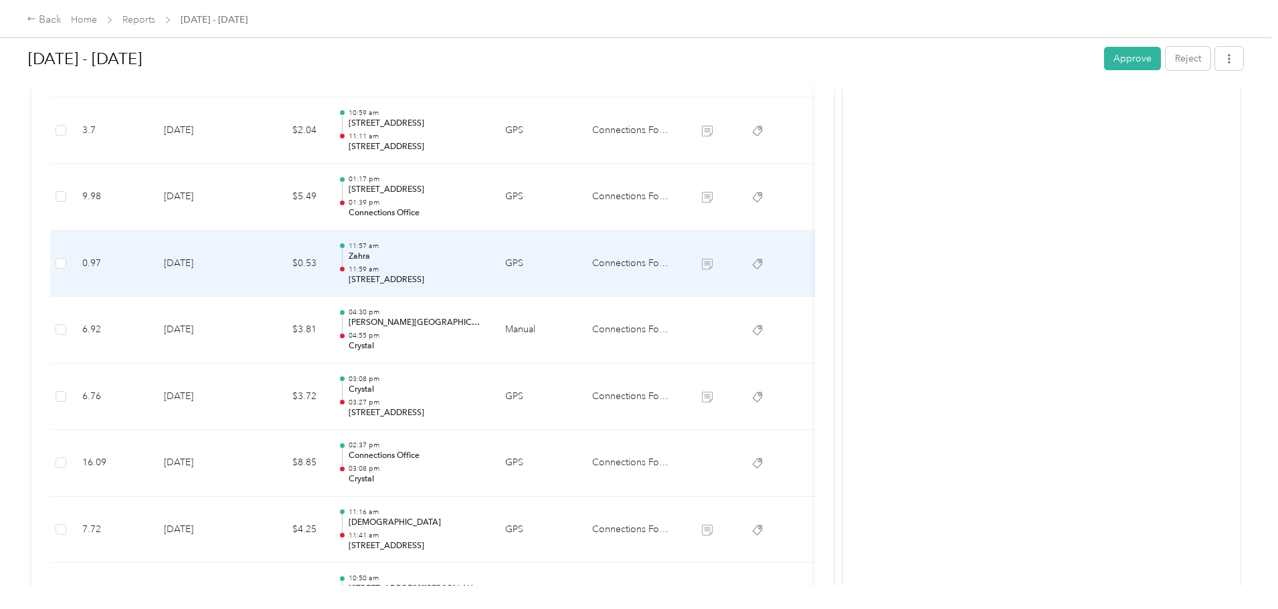
click at [478, 266] on p "11:59 am" at bounding box center [415, 269] width 135 height 9
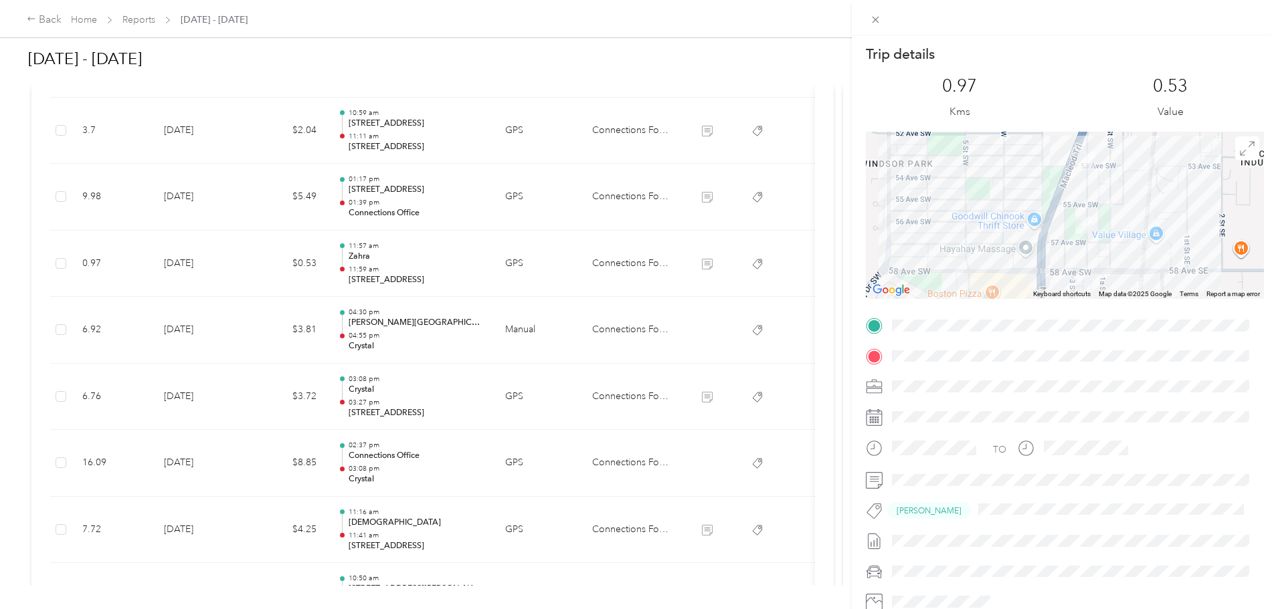
scroll to position [0, 0]
click at [479, 327] on div "Trip details This trip cannot be edited because it is either under review, appr…" at bounding box center [639, 304] width 1278 height 609
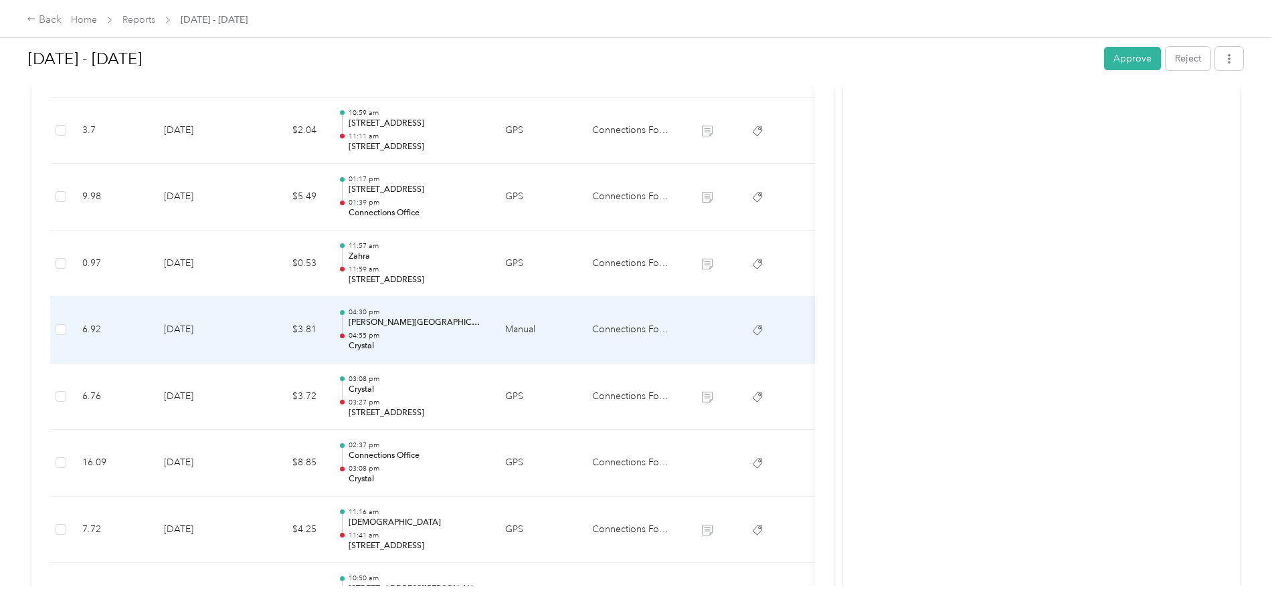
click at [479, 327] on p "[PERSON_NAME][GEOGRAPHIC_DATA]" at bounding box center [415, 323] width 135 height 12
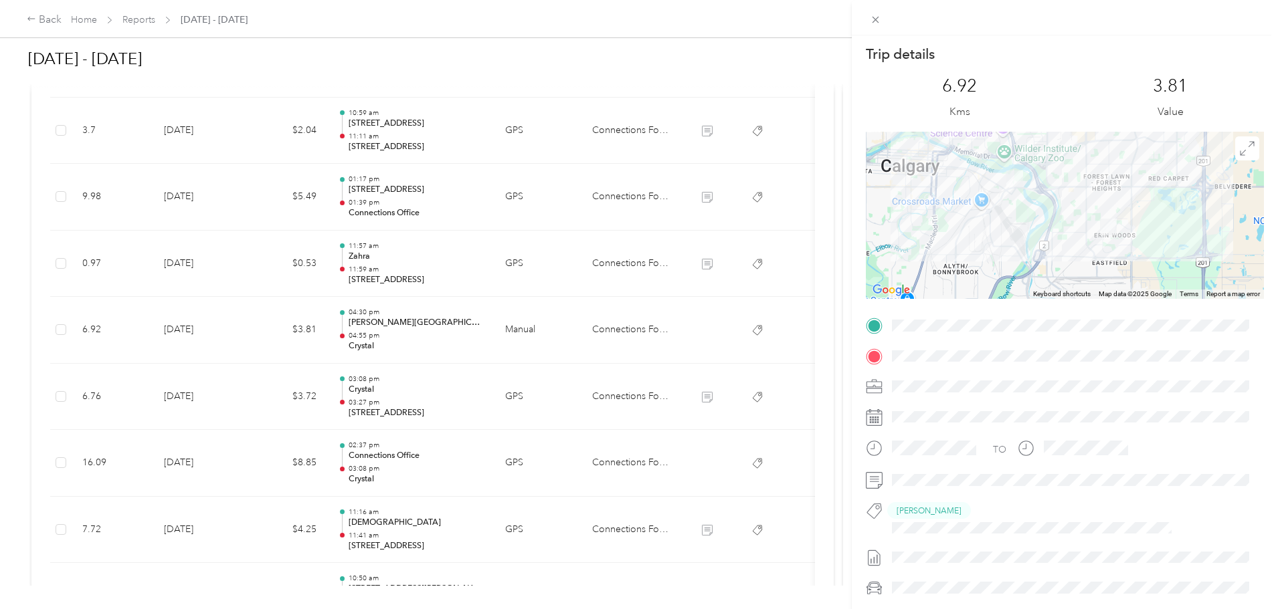
click at [487, 262] on div "Trip details This trip cannot be edited because it is either under review, appr…" at bounding box center [639, 304] width 1278 height 609
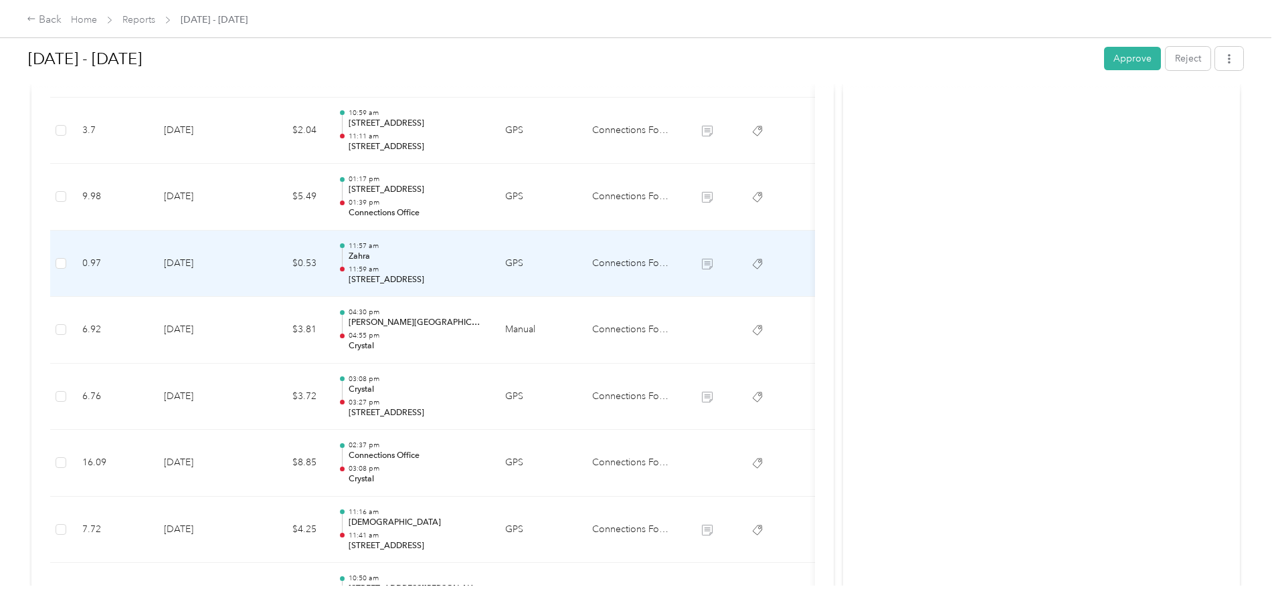
click at [484, 262] on p "Zahra" at bounding box center [415, 257] width 135 height 12
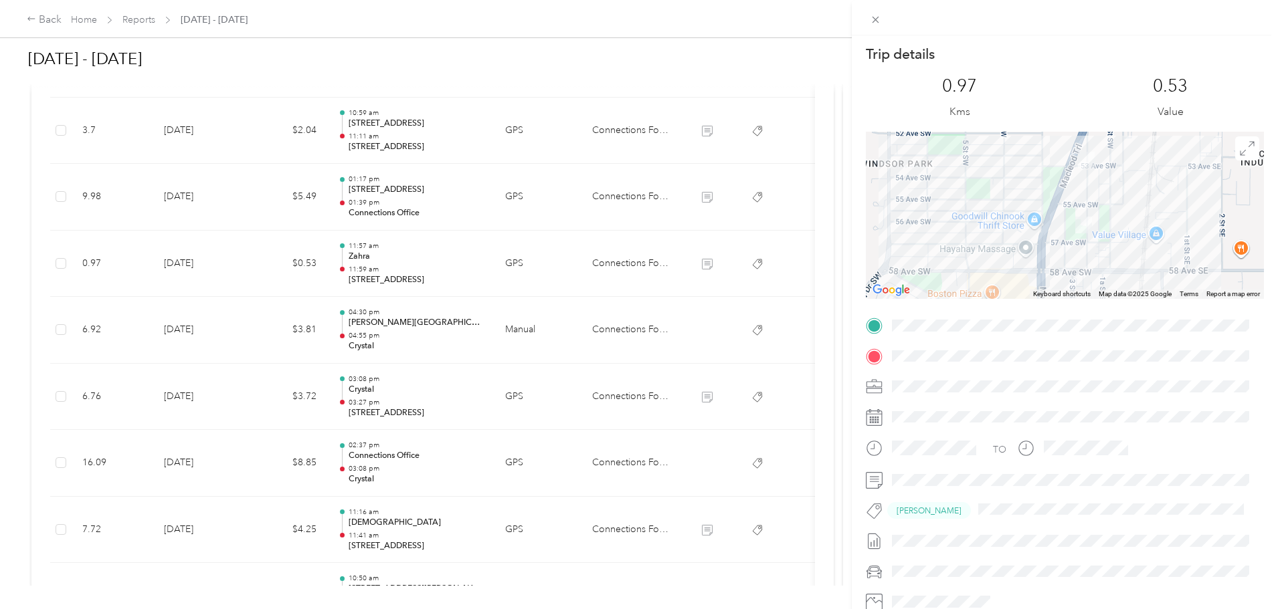
click at [488, 388] on div "Trip details This trip cannot be edited because it is either under review, appr…" at bounding box center [639, 304] width 1278 height 609
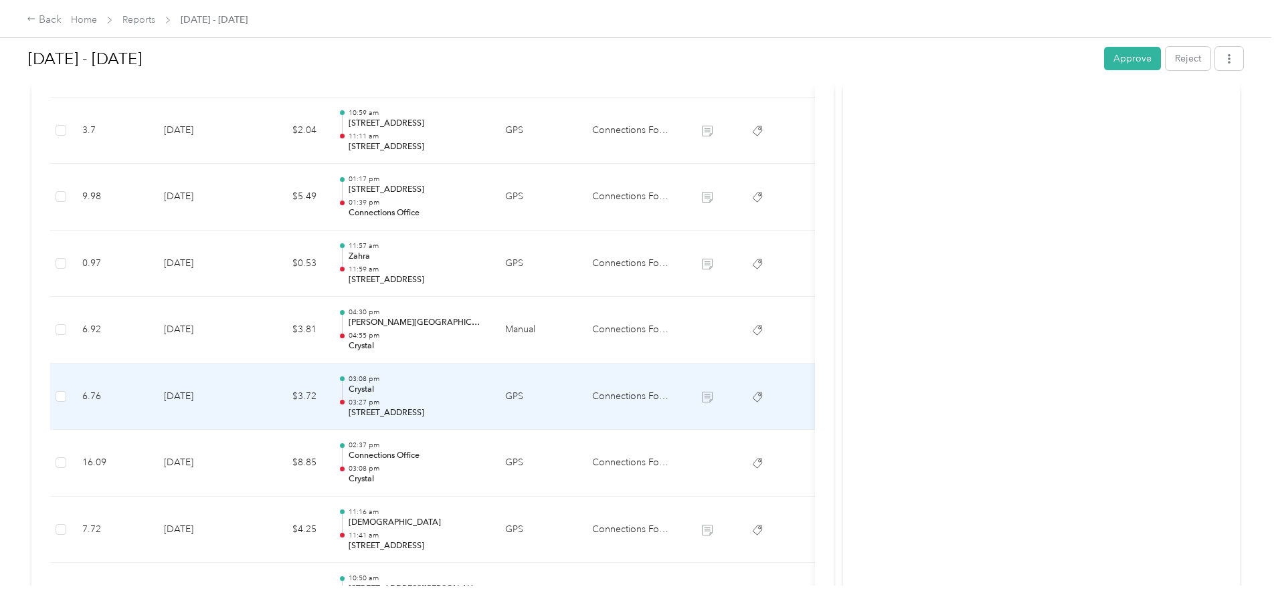
click at [484, 388] on p "Crystal" at bounding box center [415, 390] width 135 height 12
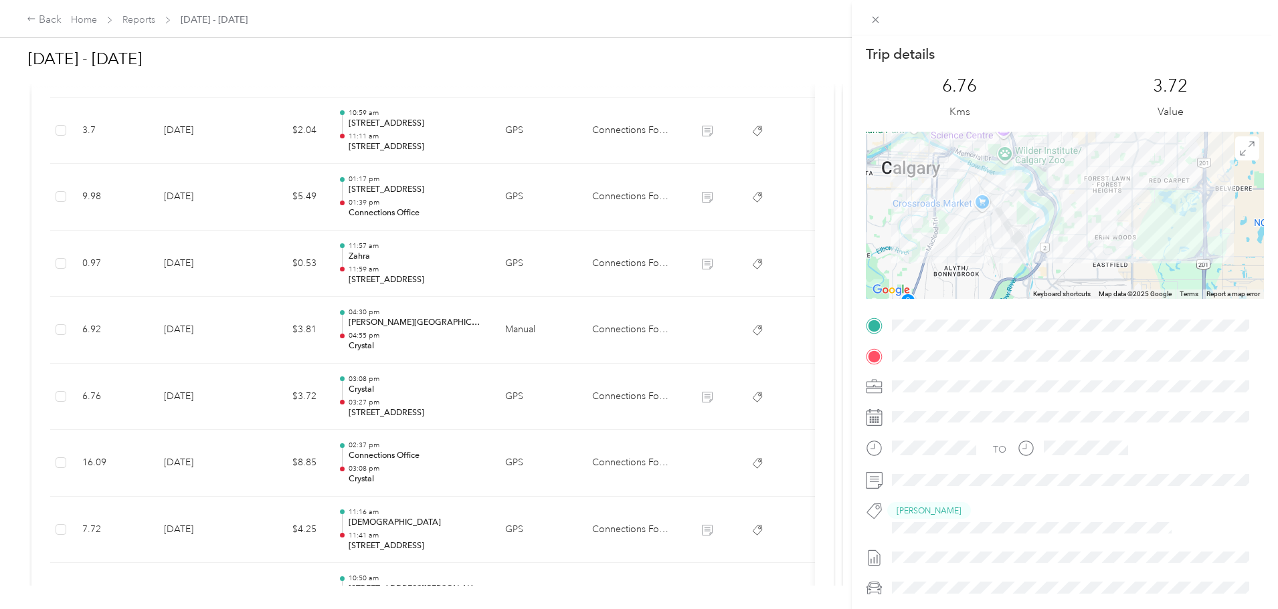
click at [488, 467] on div "Trip details This trip cannot be edited because it is either under review, appr…" at bounding box center [639, 304] width 1278 height 609
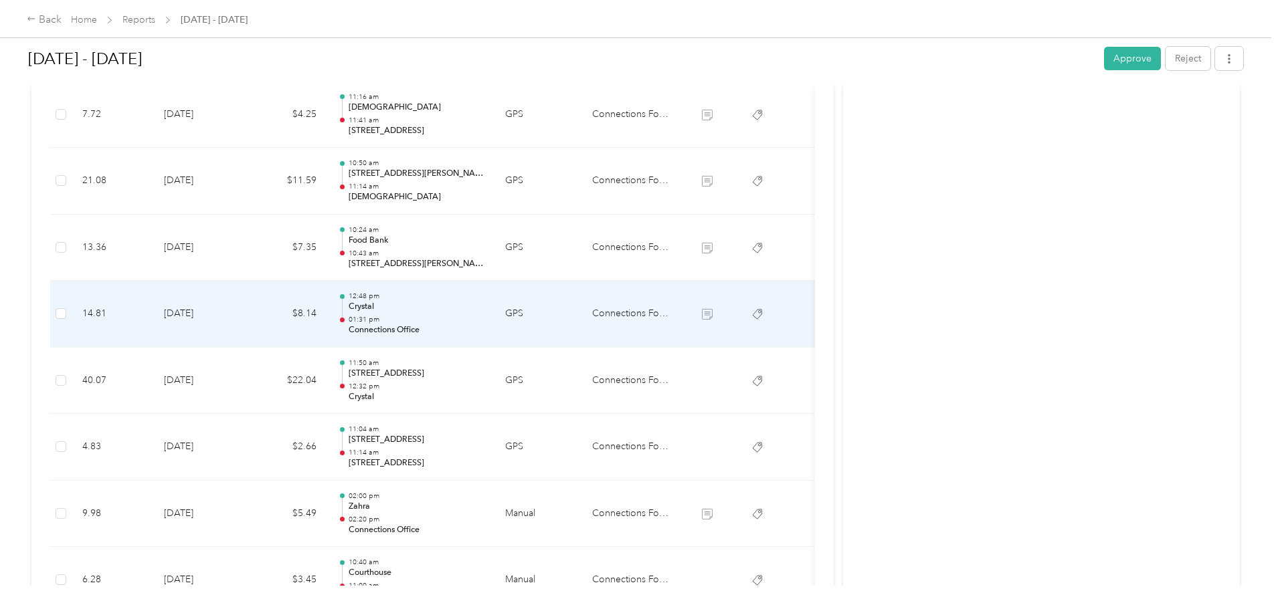
scroll to position [964, 0]
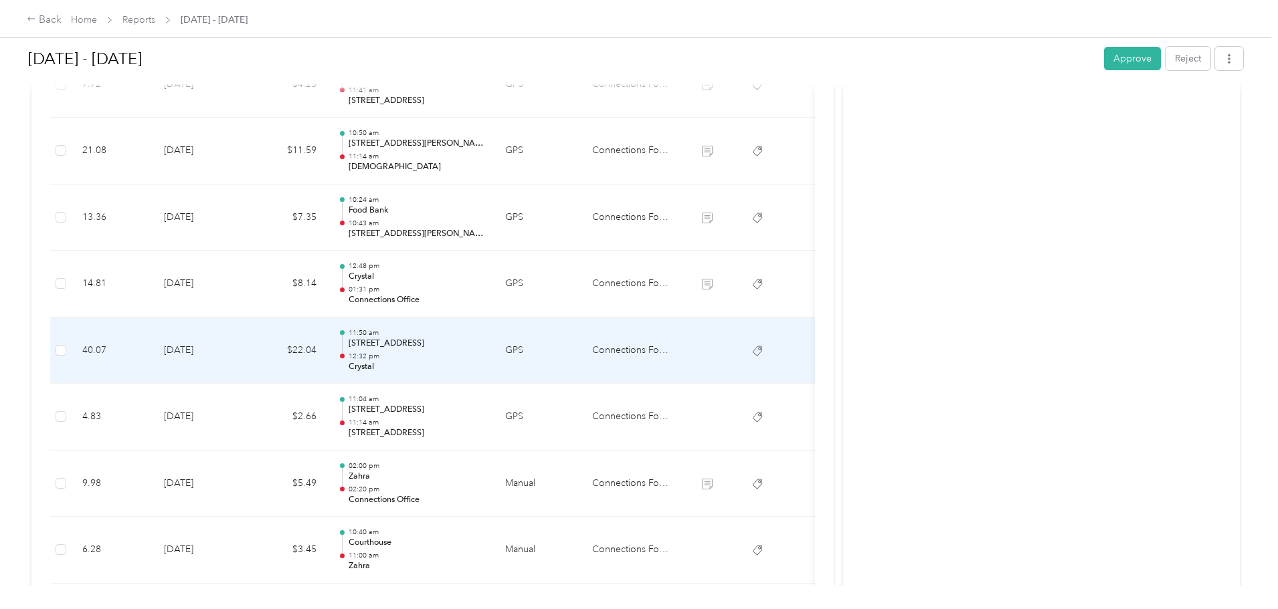
click at [484, 355] on p "12:32 pm" at bounding box center [415, 356] width 135 height 9
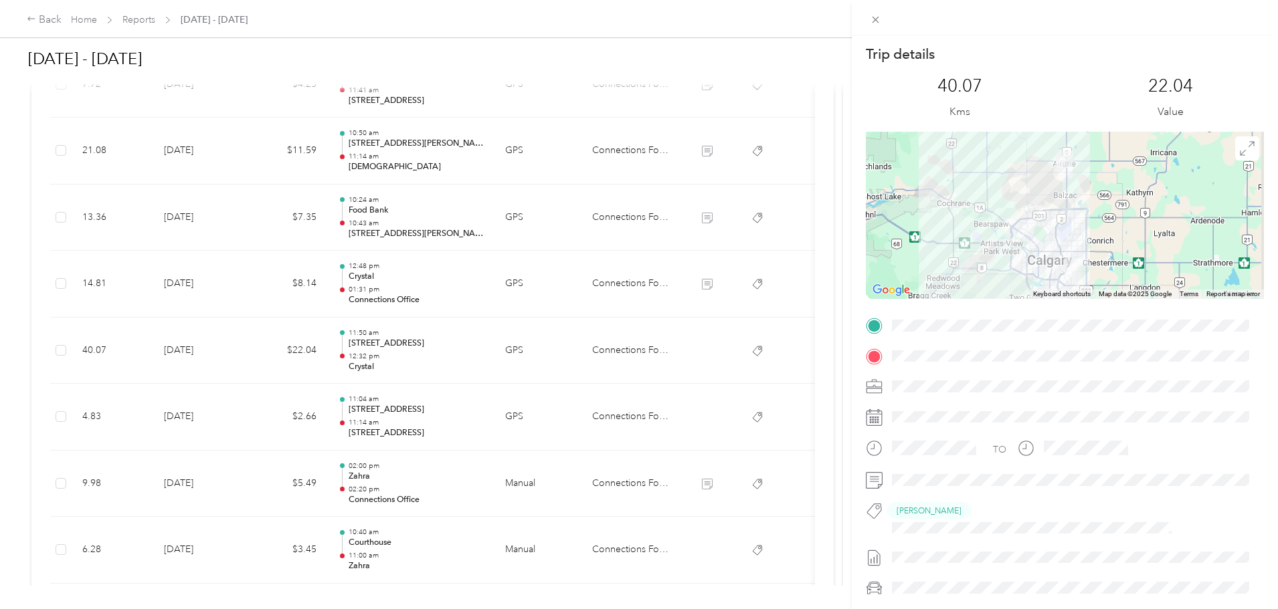
click at [508, 355] on div "Trip details This trip cannot be edited because it is either under review, appr…" at bounding box center [639, 304] width 1278 height 609
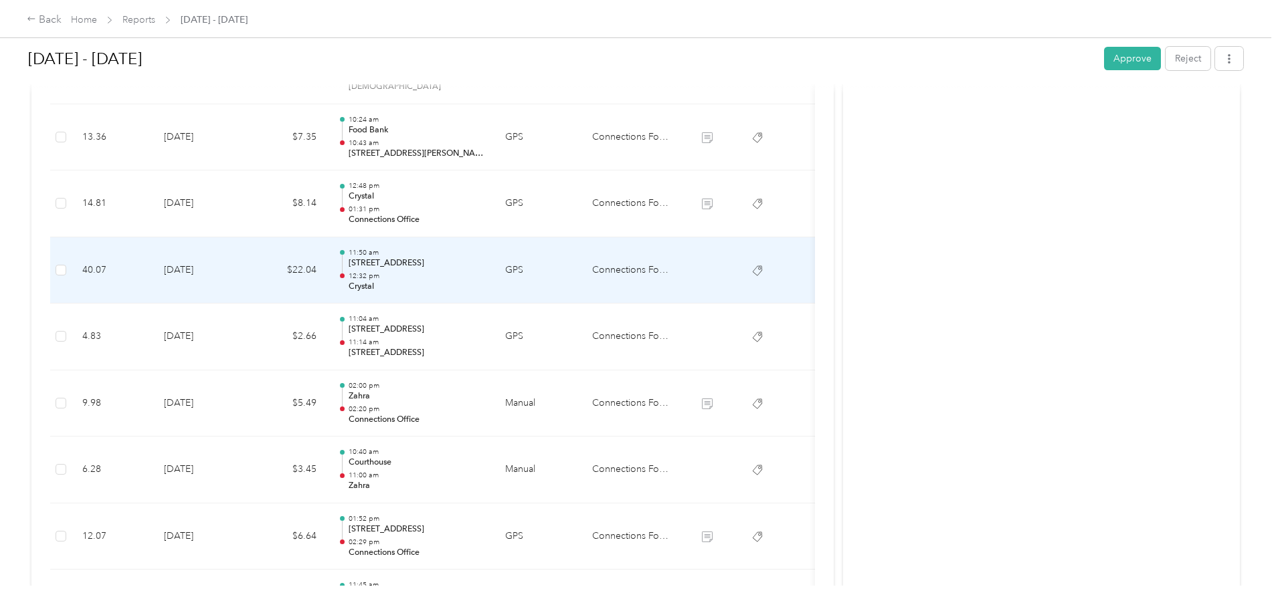
scroll to position [1076, 0]
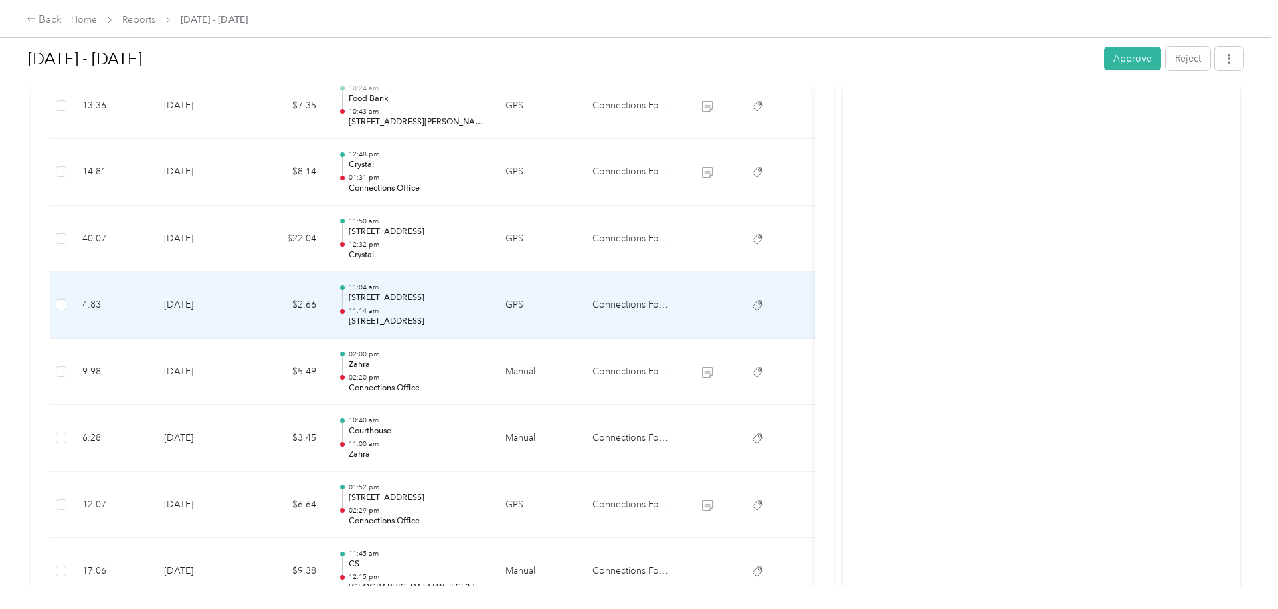
click at [484, 306] on div "11:04 am [STREET_ADDRESS] 11:14 am [STREET_ADDRESS]" at bounding box center [415, 305] width 135 height 45
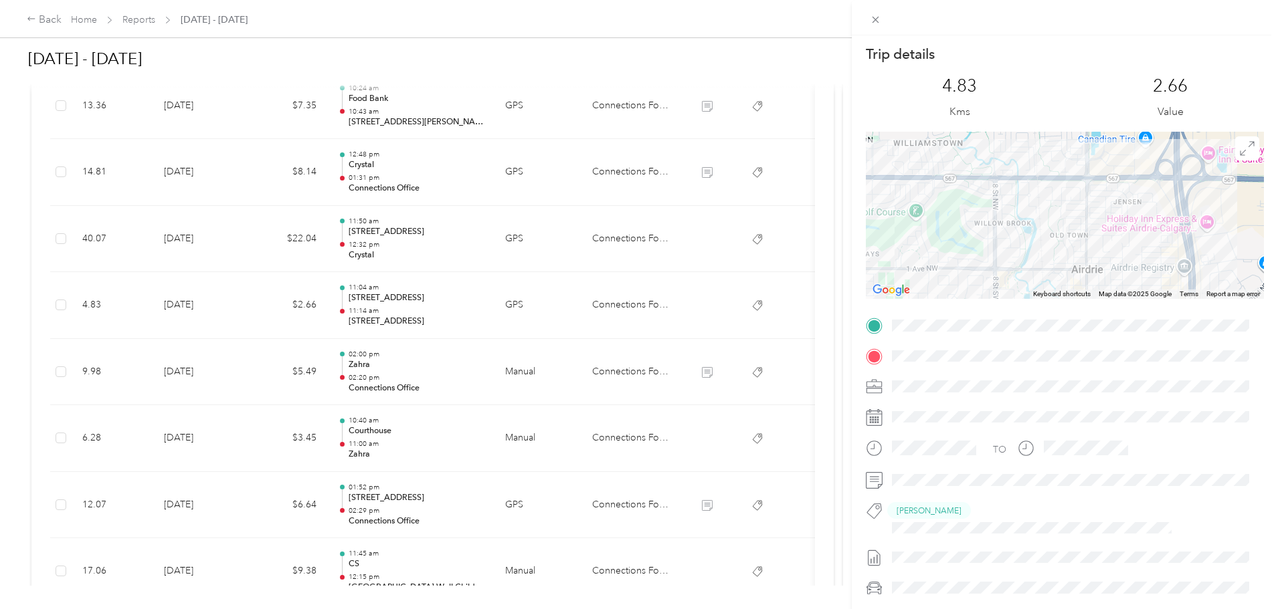
drag, startPoint x: 1122, startPoint y: 180, endPoint x: 1111, endPoint y: 226, distance: 47.5
click at [1111, 226] on div at bounding box center [1065, 215] width 398 height 167
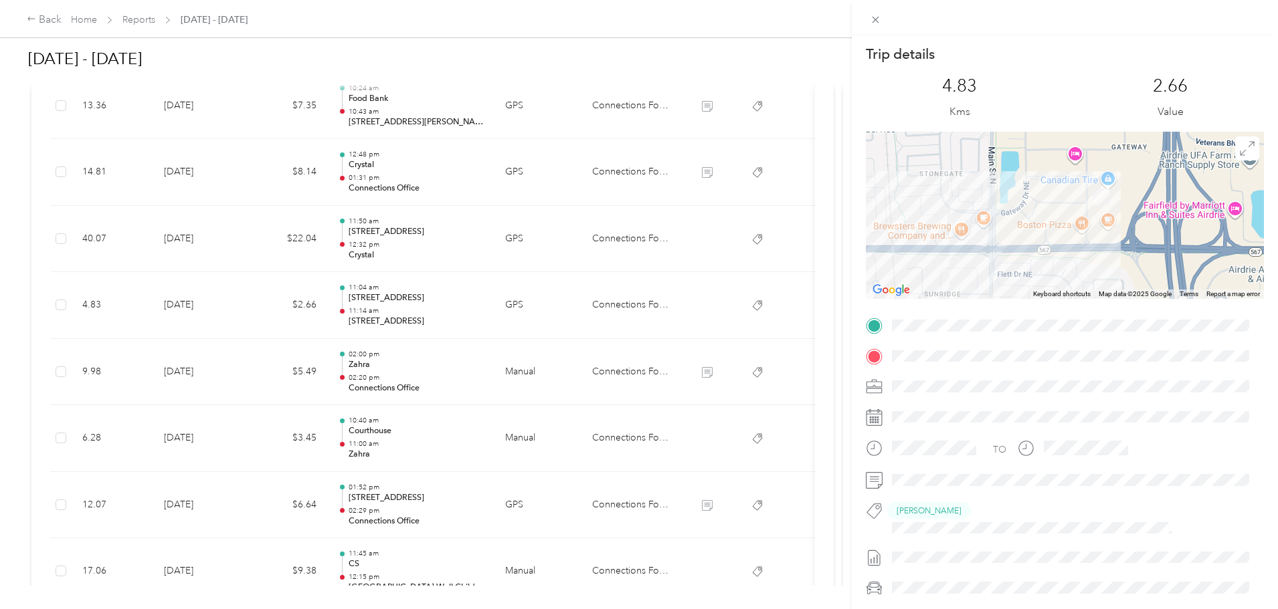
drag, startPoint x: 1154, startPoint y: 177, endPoint x: 1100, endPoint y: 282, distance: 118.2
click at [1100, 282] on div at bounding box center [1065, 215] width 398 height 167
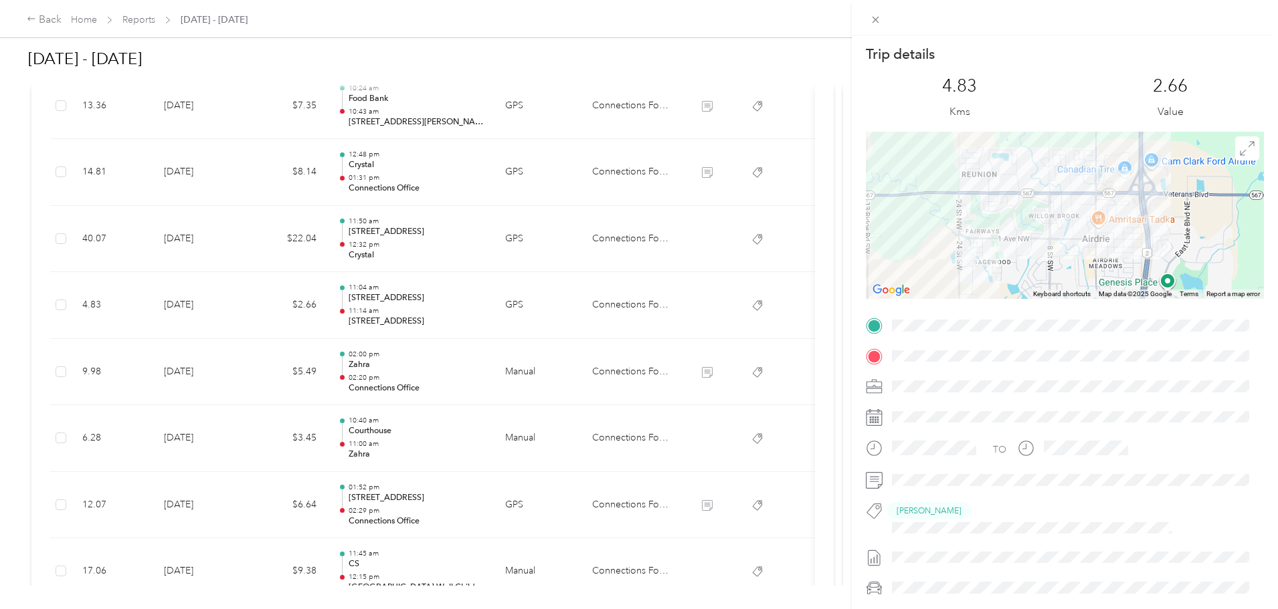
drag, startPoint x: 1060, startPoint y: 247, endPoint x: 1084, endPoint y: 173, distance: 78.7
click at [1084, 173] on div at bounding box center [1065, 215] width 398 height 167
click at [505, 449] on div "Trip details This trip cannot be edited because it is either under review, appr…" at bounding box center [639, 304] width 1278 height 609
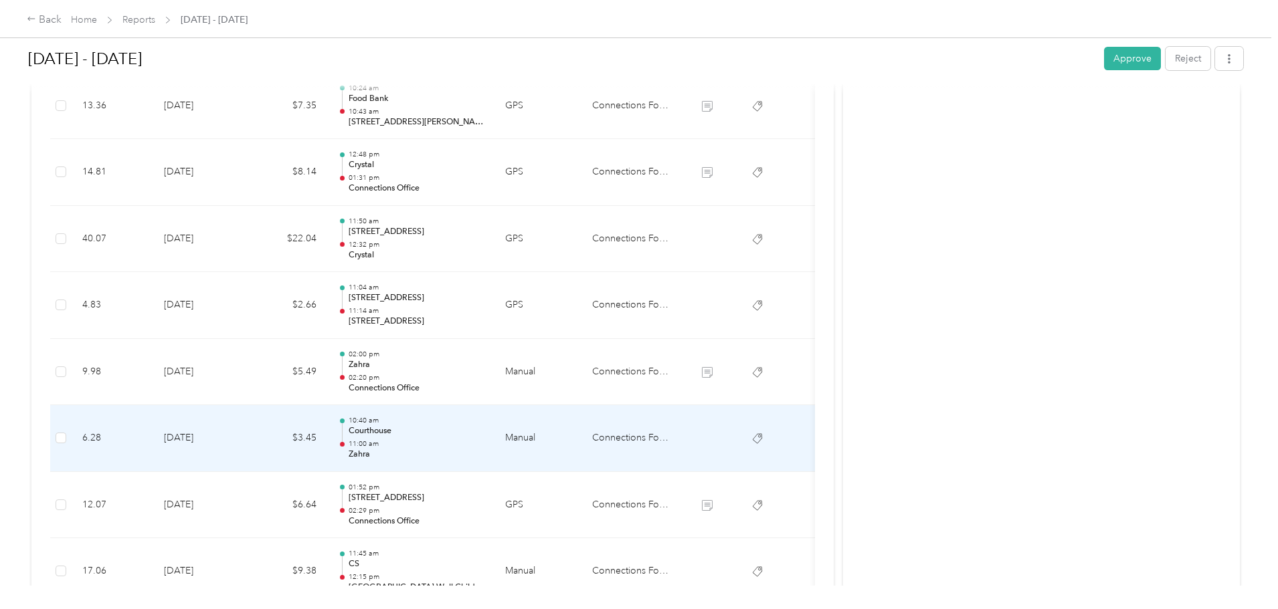
scroll to position [1187, 0]
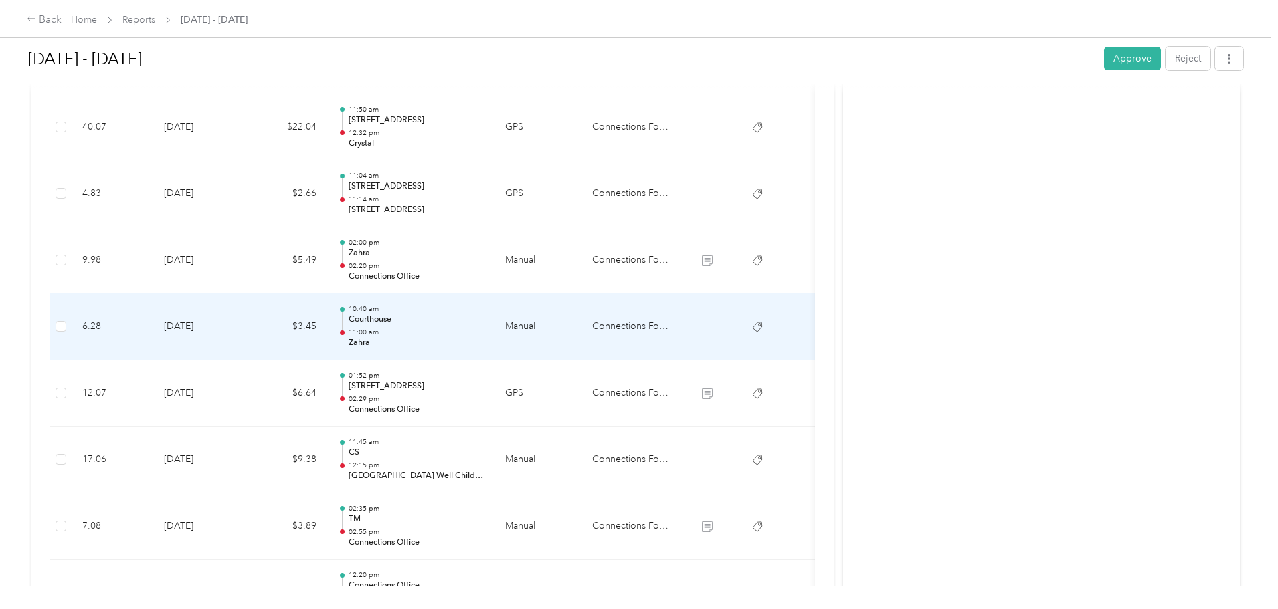
click at [484, 316] on p "Courthouse" at bounding box center [415, 320] width 135 height 12
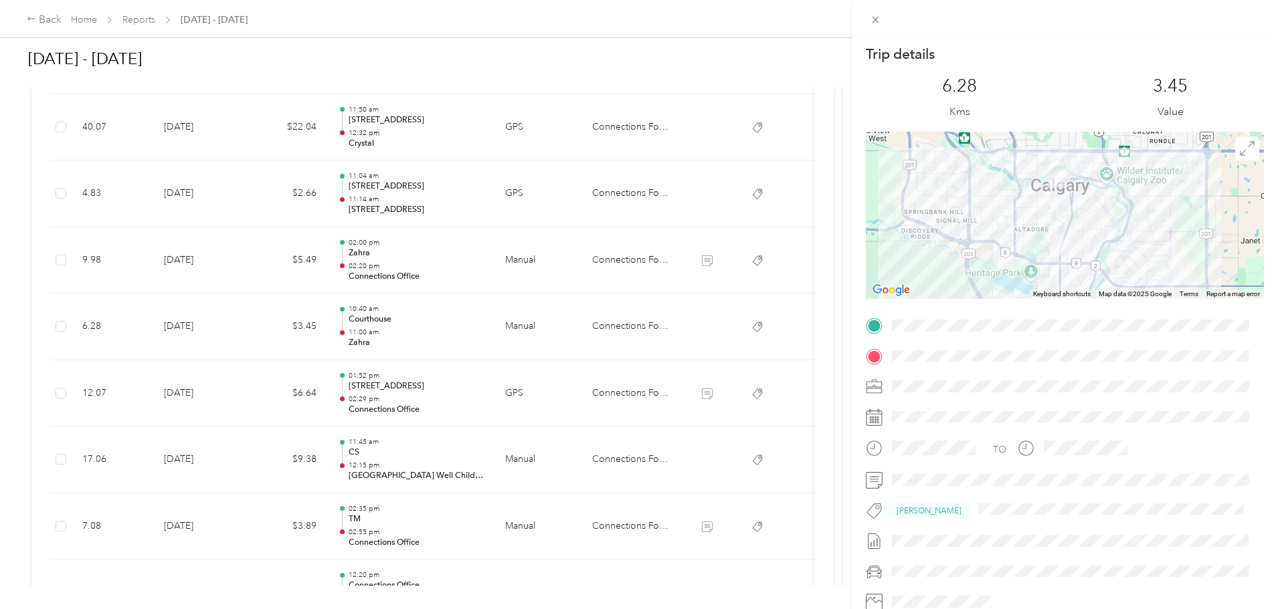
click at [528, 389] on div "Trip details This trip cannot be edited because it is either under review, appr…" at bounding box center [639, 304] width 1278 height 609
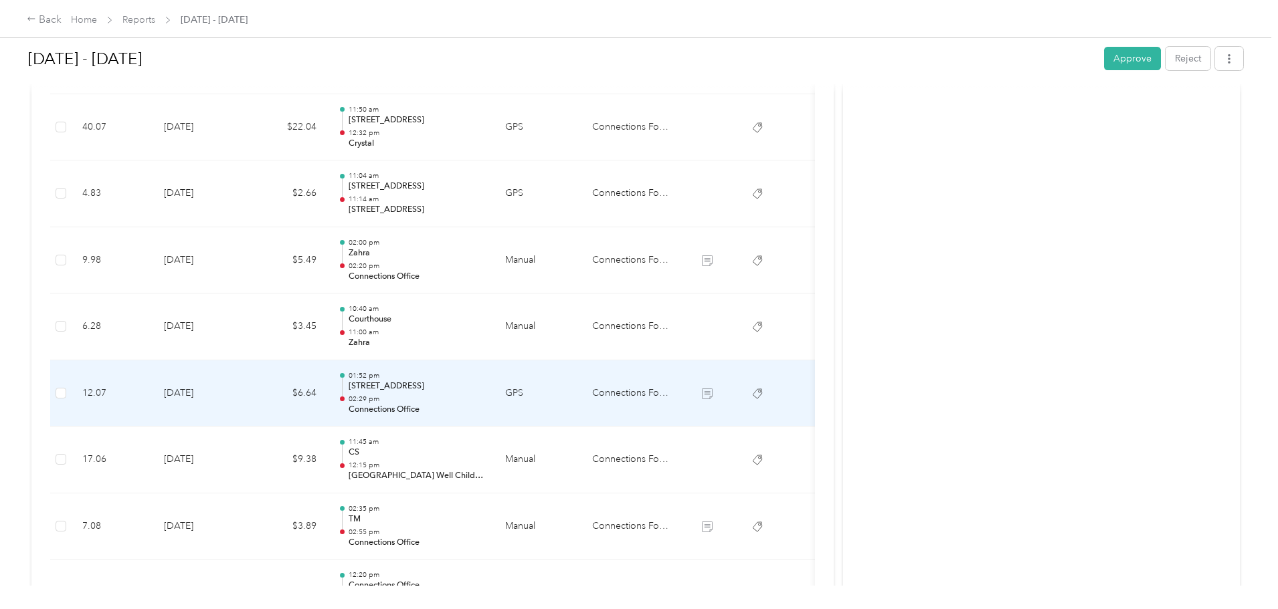
click at [484, 389] on p "[STREET_ADDRESS]" at bounding box center [415, 387] width 135 height 12
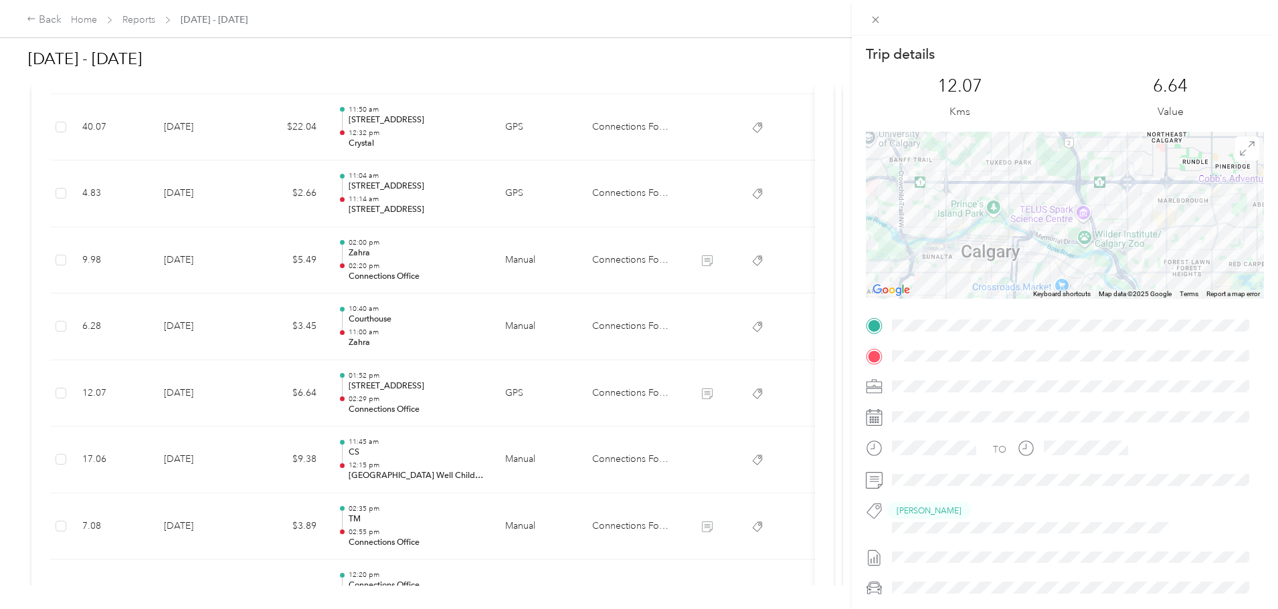
click at [527, 400] on div "Trip details This trip cannot be edited because it is either under review, appr…" at bounding box center [639, 304] width 1278 height 609
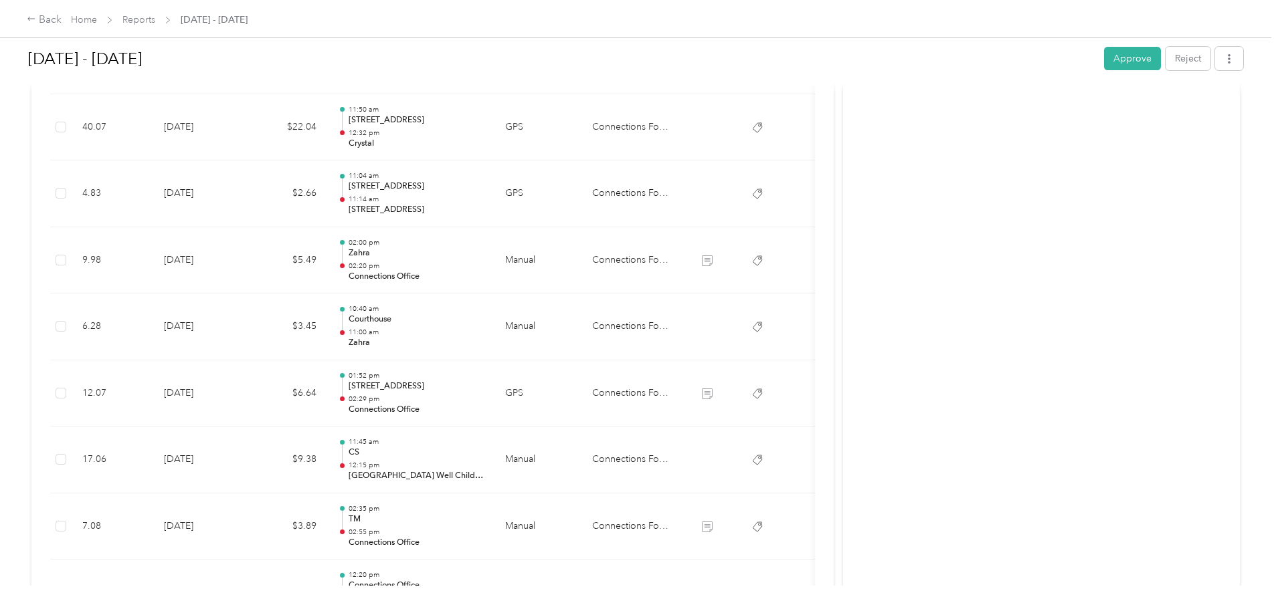
click at [484, 453] on p "CS" at bounding box center [415, 453] width 135 height 12
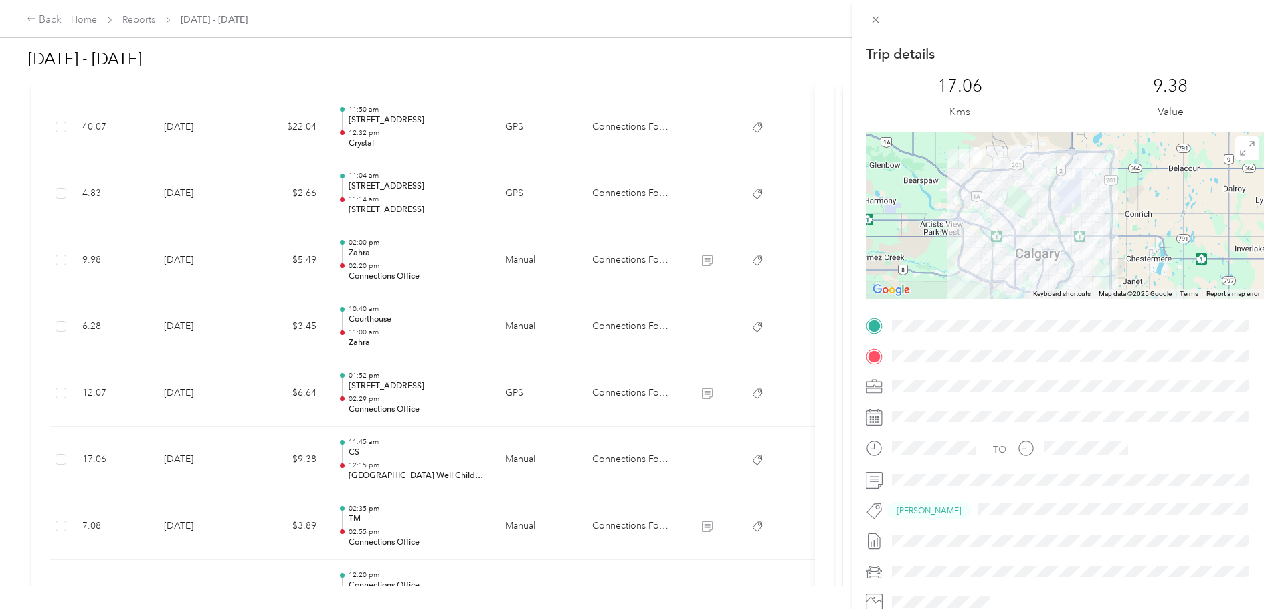
click at [533, 453] on div "Trip details This trip cannot be edited because it is either under review, appr…" at bounding box center [639, 304] width 1278 height 609
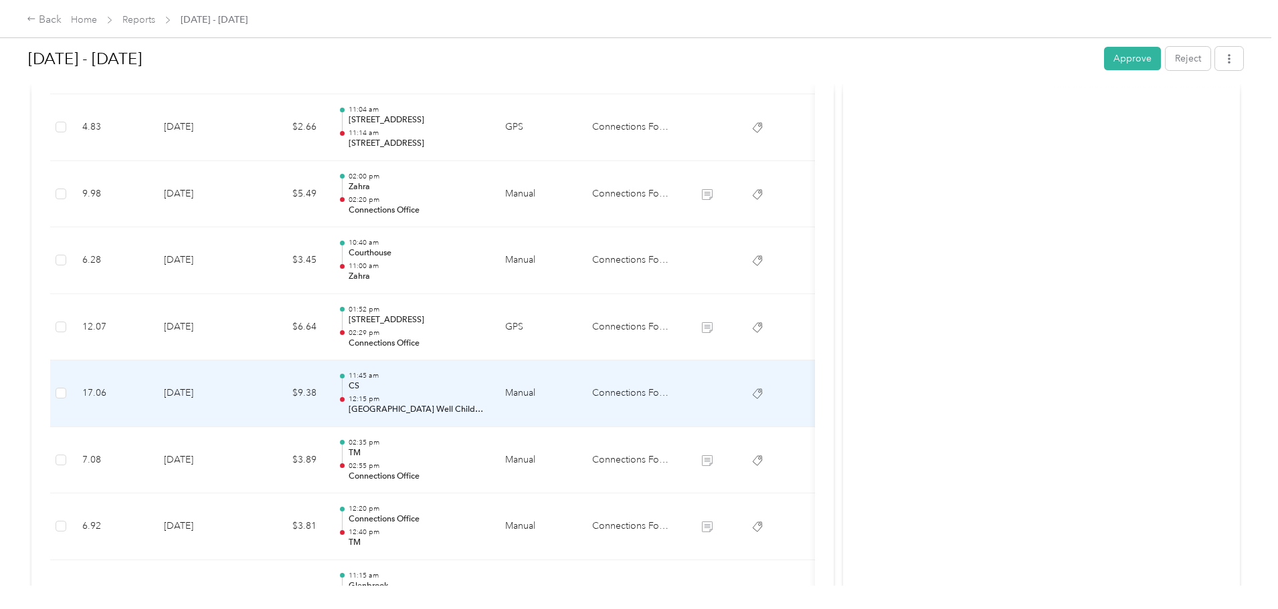
scroll to position [1298, 0]
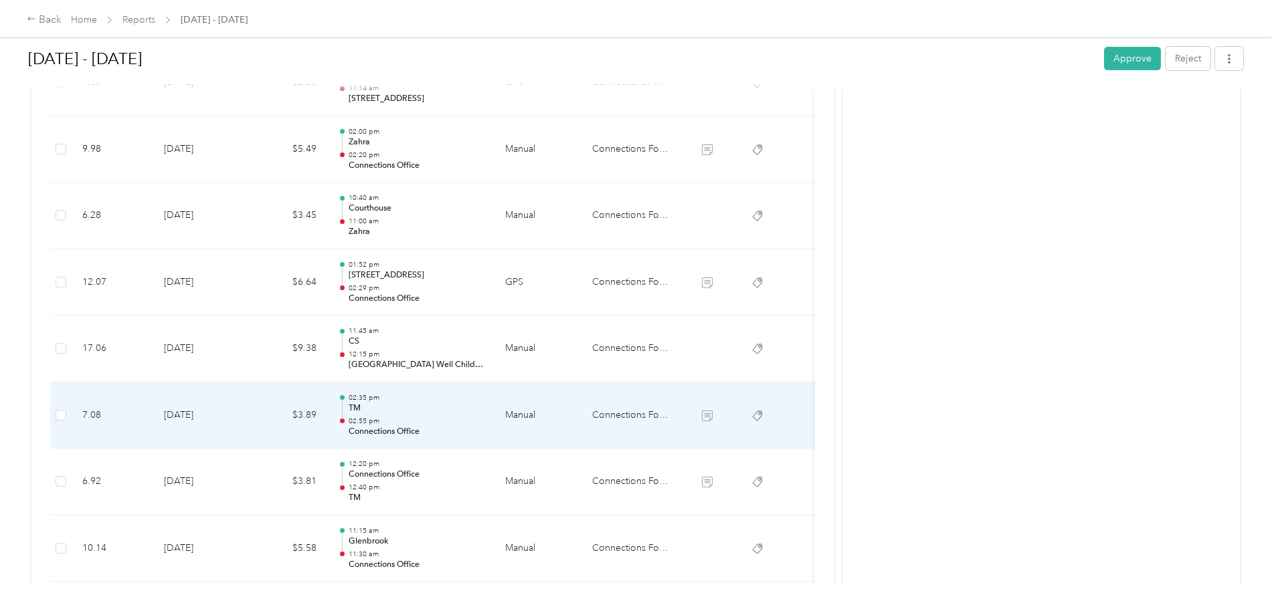
click at [484, 417] on p "02:55 pm" at bounding box center [415, 421] width 135 height 9
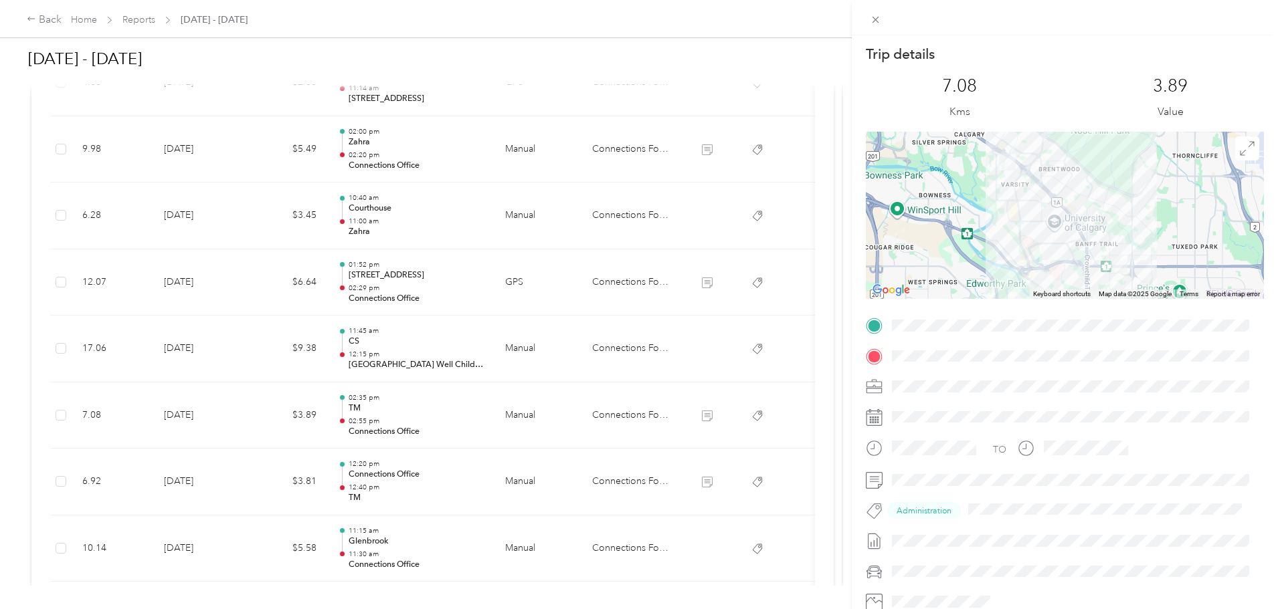
click at [511, 416] on div "Trip details This trip cannot be edited because it is either under review, appr…" at bounding box center [639, 304] width 1278 height 609
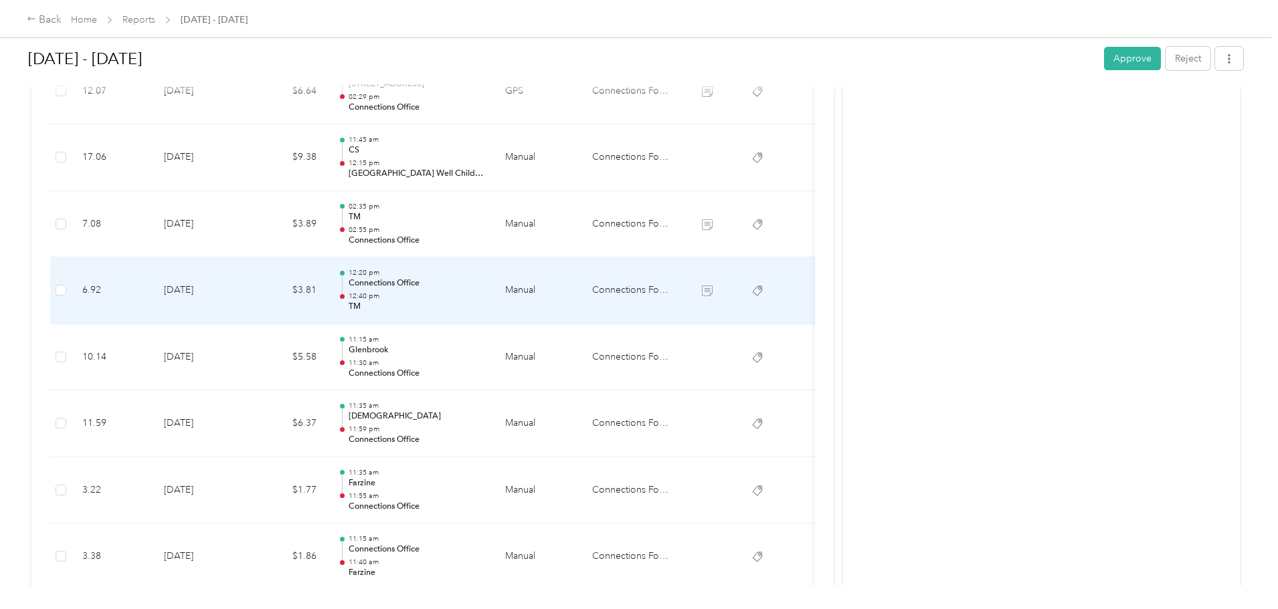
scroll to position [1522, 0]
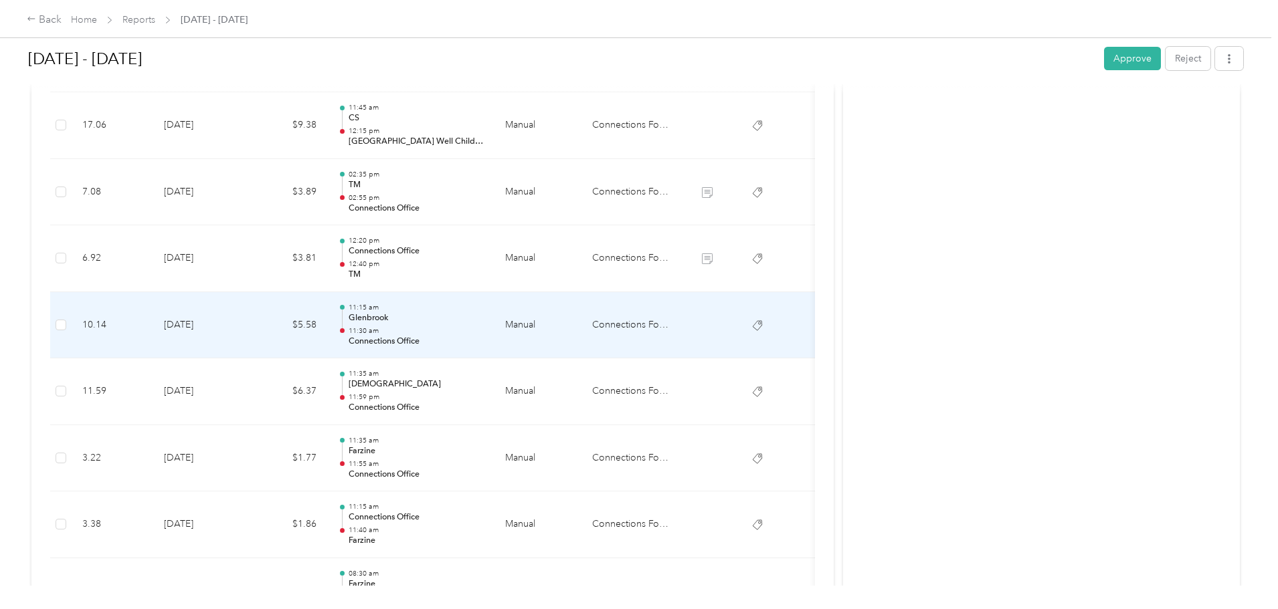
click at [484, 319] on p "Glenbrook" at bounding box center [415, 318] width 135 height 12
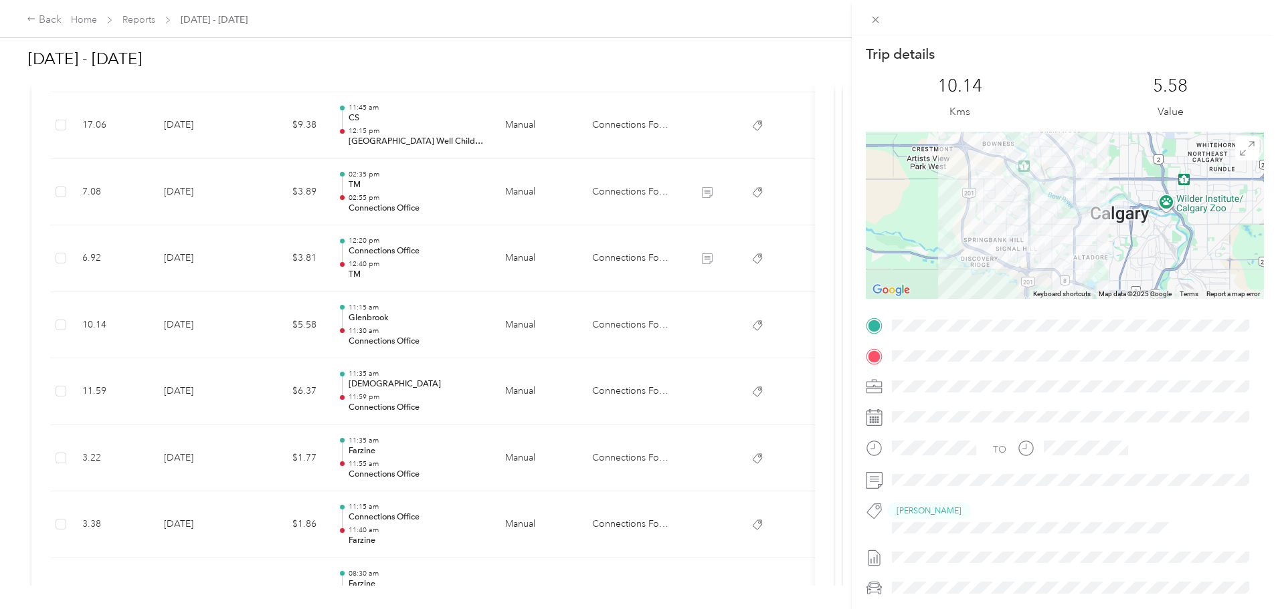
click at [518, 319] on div "Trip details This trip cannot be edited because it is either under review, appr…" at bounding box center [639, 304] width 1278 height 609
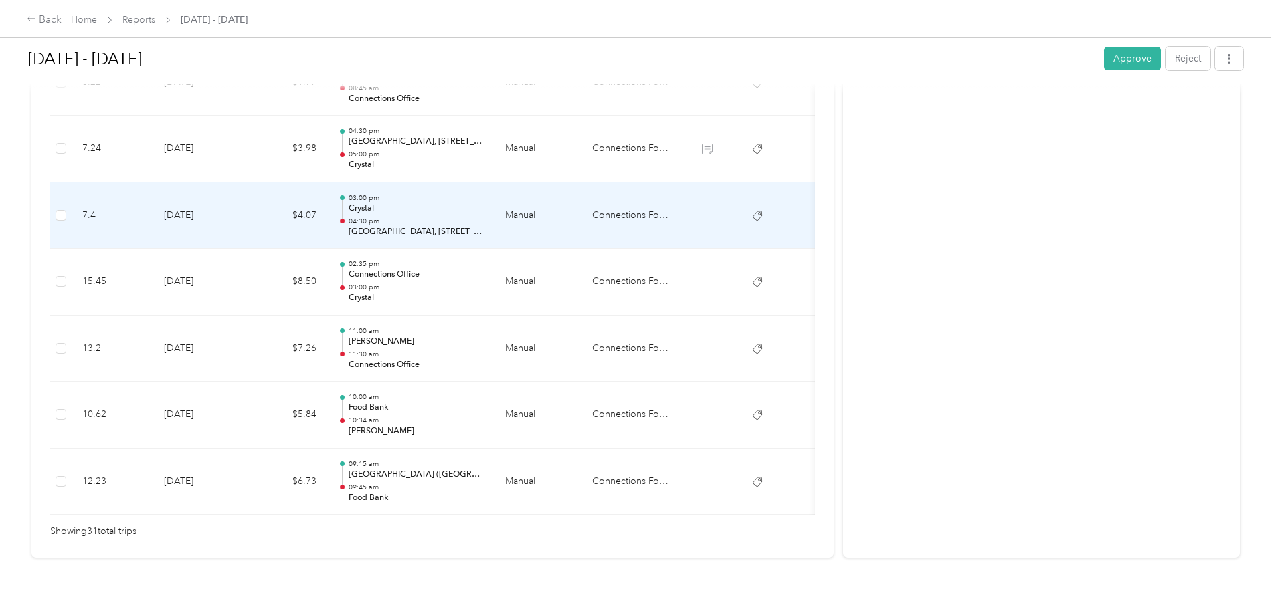
scroll to position [2069, 0]
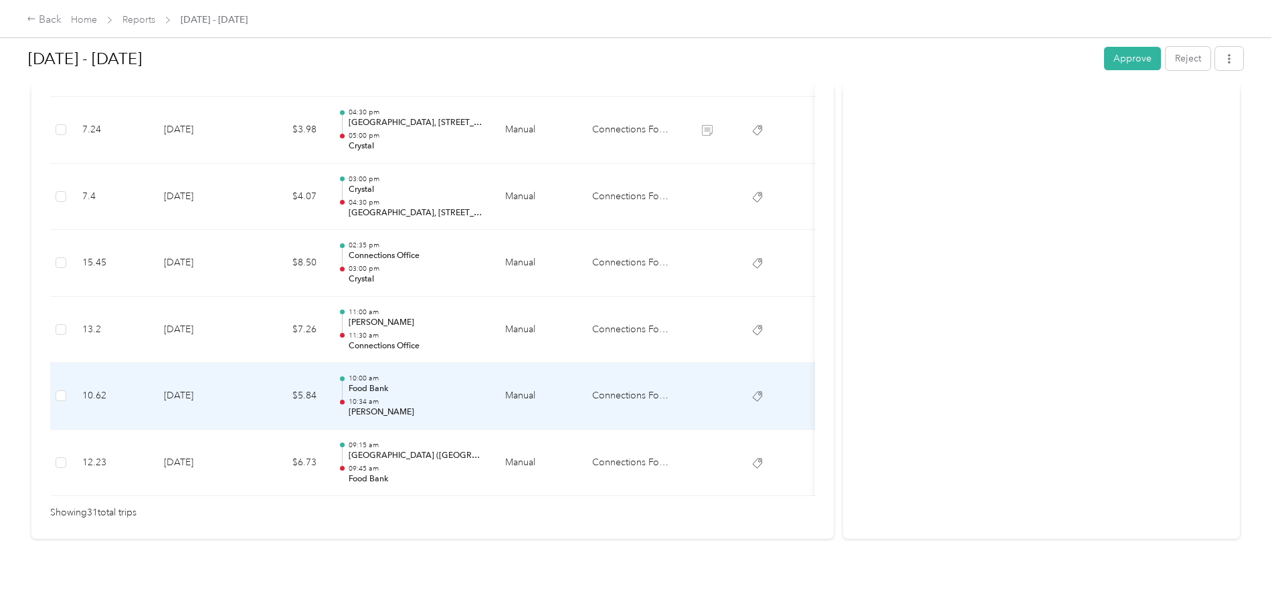
click at [484, 383] on p "Food Bank" at bounding box center [415, 389] width 135 height 12
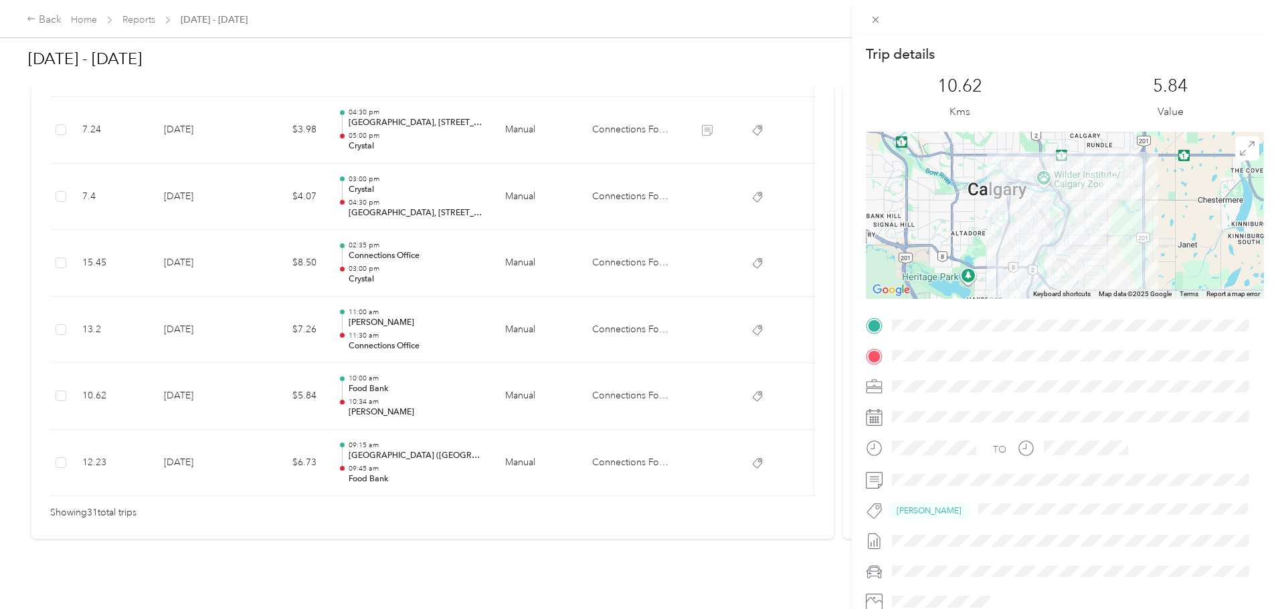
click at [508, 369] on div "Trip details This trip cannot be edited because it is either under review, appr…" at bounding box center [639, 304] width 1278 height 609
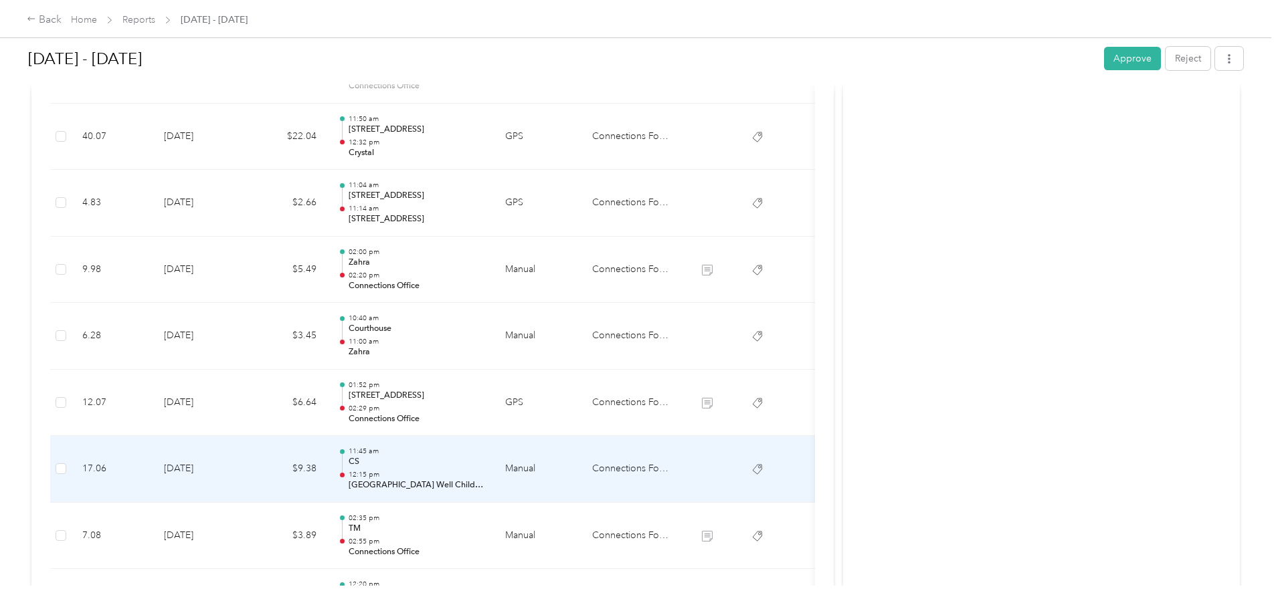
scroll to position [1066, 0]
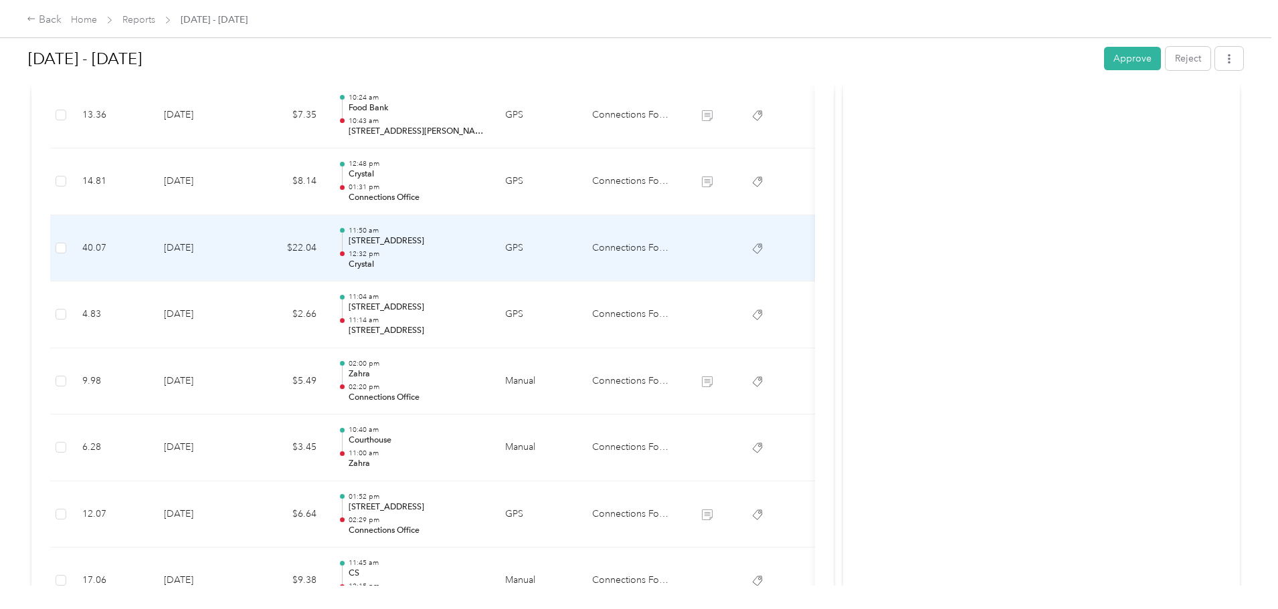
click at [484, 249] on p "12:32 pm" at bounding box center [415, 253] width 135 height 9
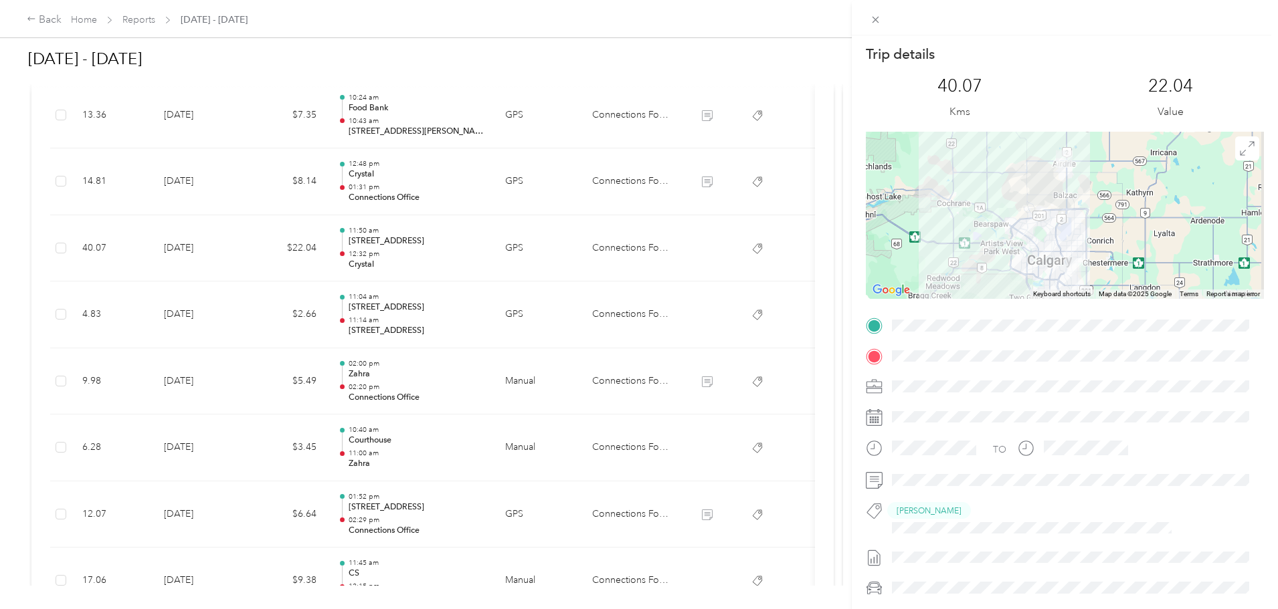
click at [512, 306] on div "Trip details This trip cannot be edited because it is either under review, appr…" at bounding box center [639, 304] width 1278 height 609
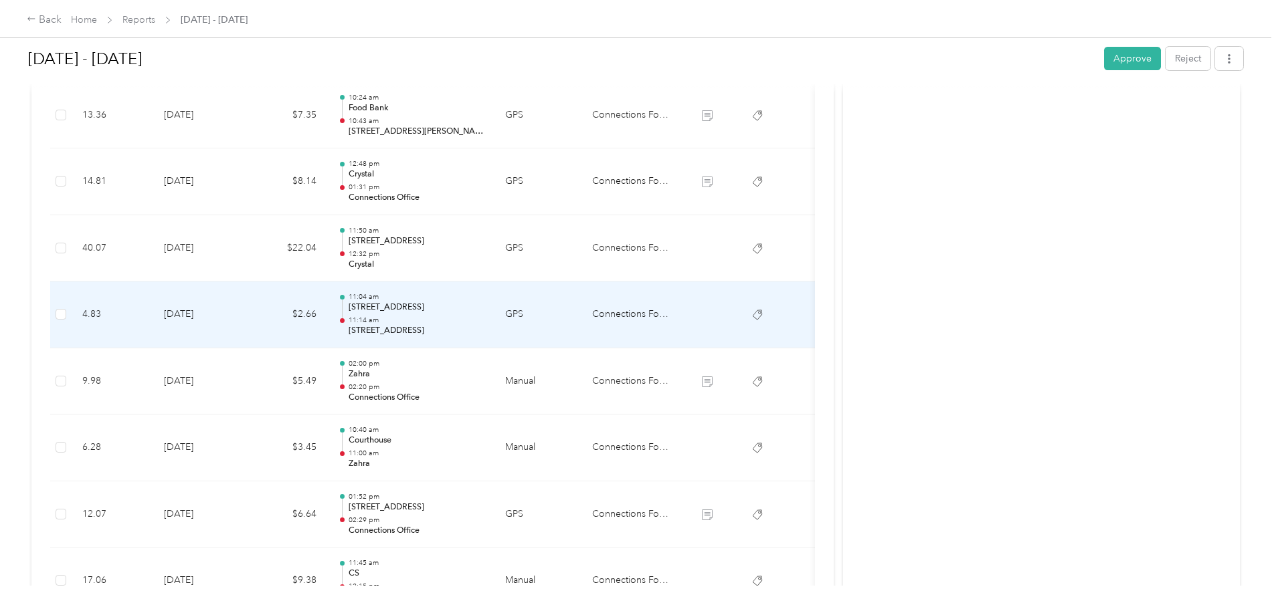
click at [484, 306] on p "[STREET_ADDRESS]" at bounding box center [415, 308] width 135 height 12
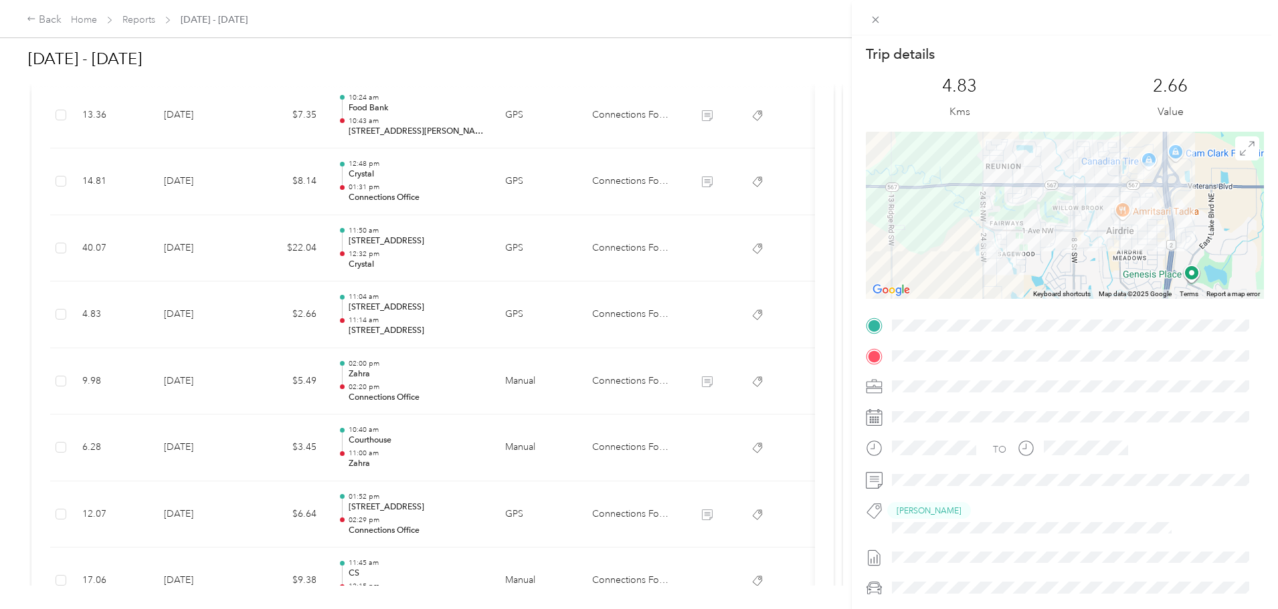
click at [633, 264] on div "Trip details This trip cannot be edited because it is either under review, appr…" at bounding box center [639, 304] width 1278 height 609
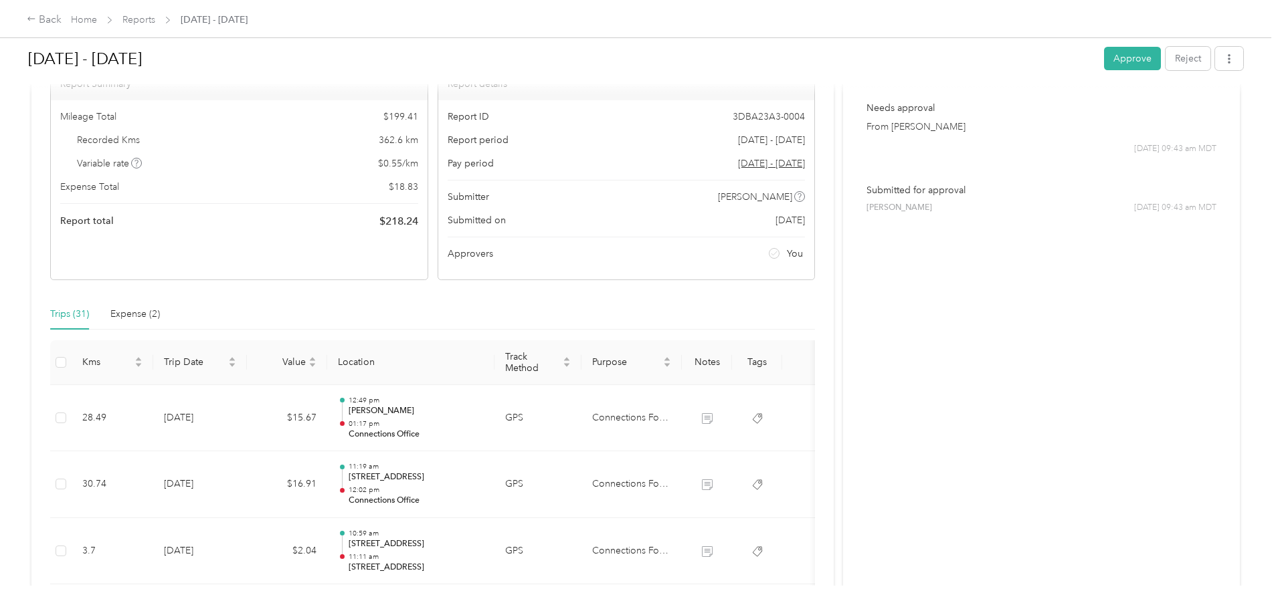
scroll to position [0, 0]
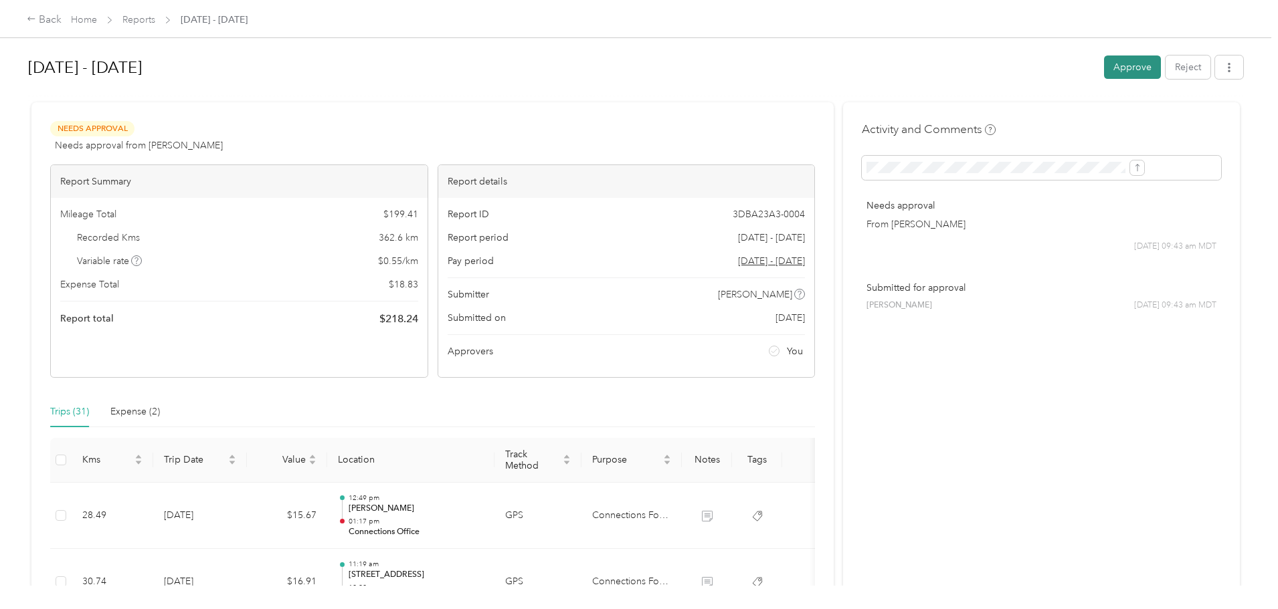
click at [1104, 68] on button "Approve" at bounding box center [1132, 67] width 57 height 23
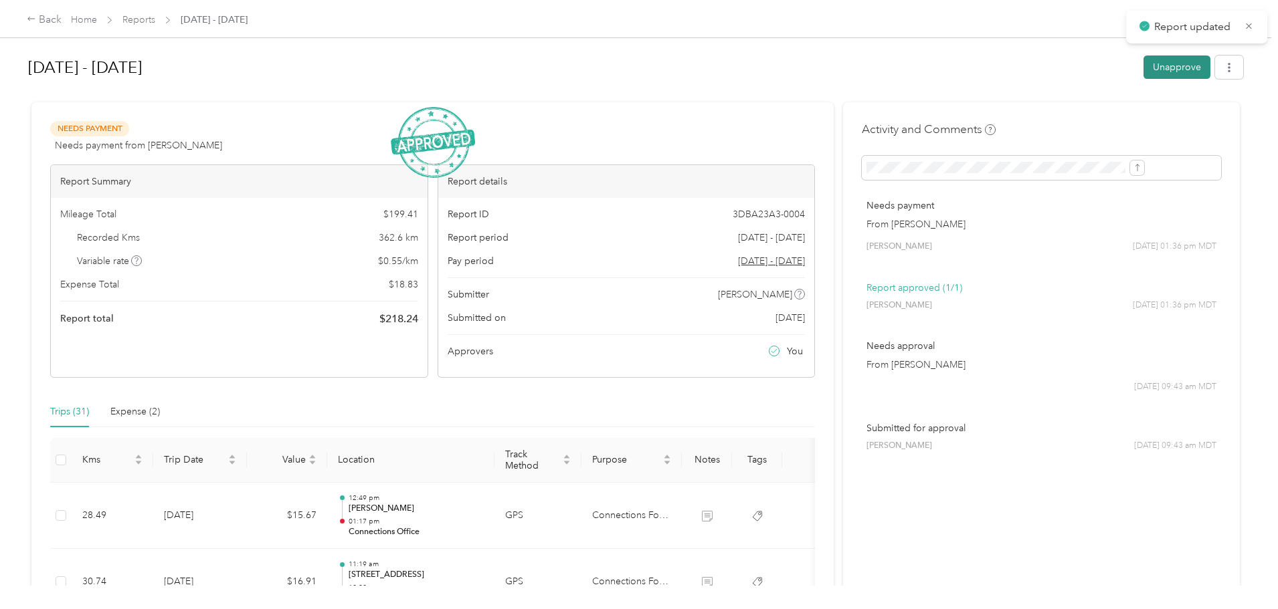
click at [1143, 73] on button "Unapprove" at bounding box center [1176, 67] width 67 height 23
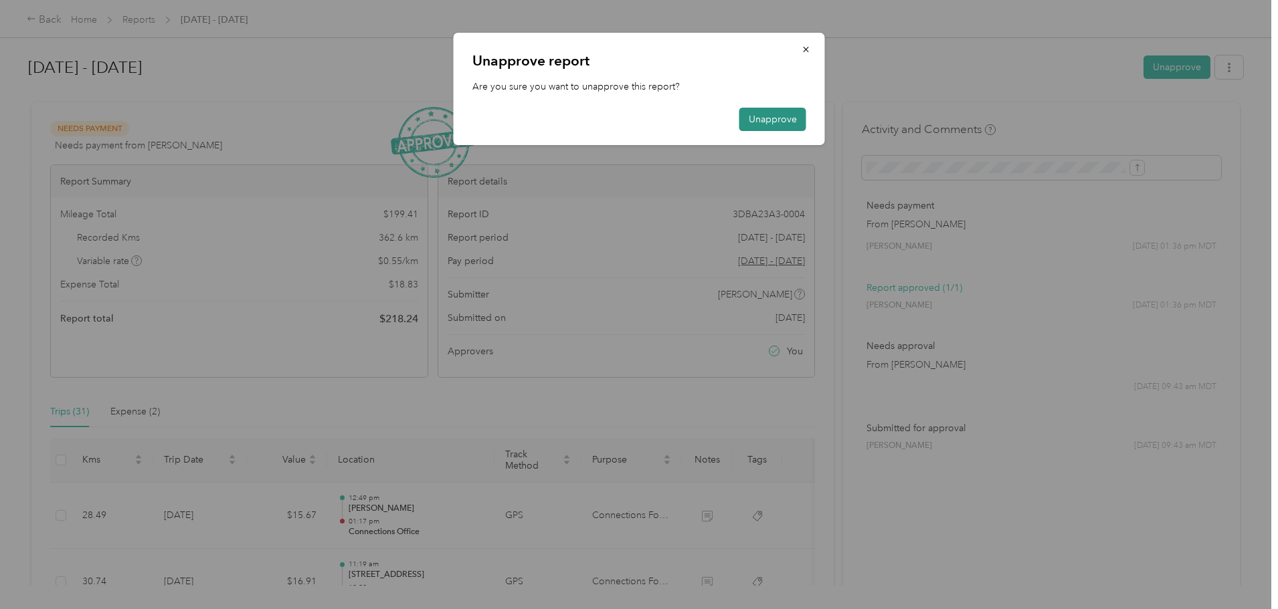
click at [791, 128] on button "Unapprove" at bounding box center [772, 119] width 67 height 23
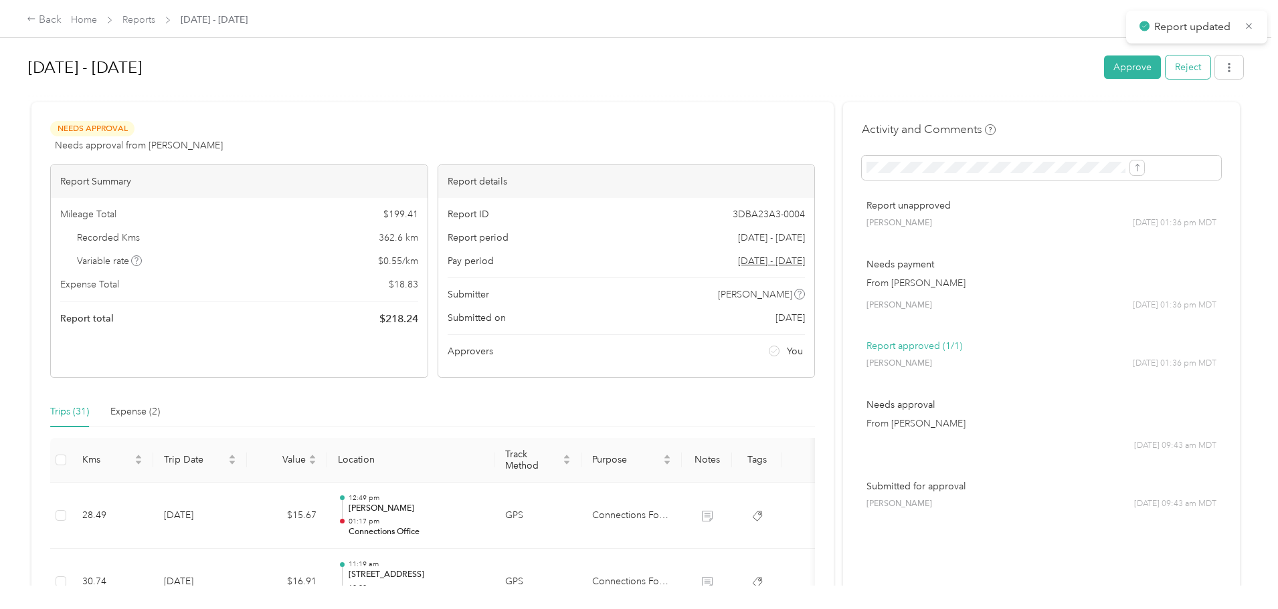
click at [1165, 67] on button "Reject" at bounding box center [1187, 67] width 45 height 23
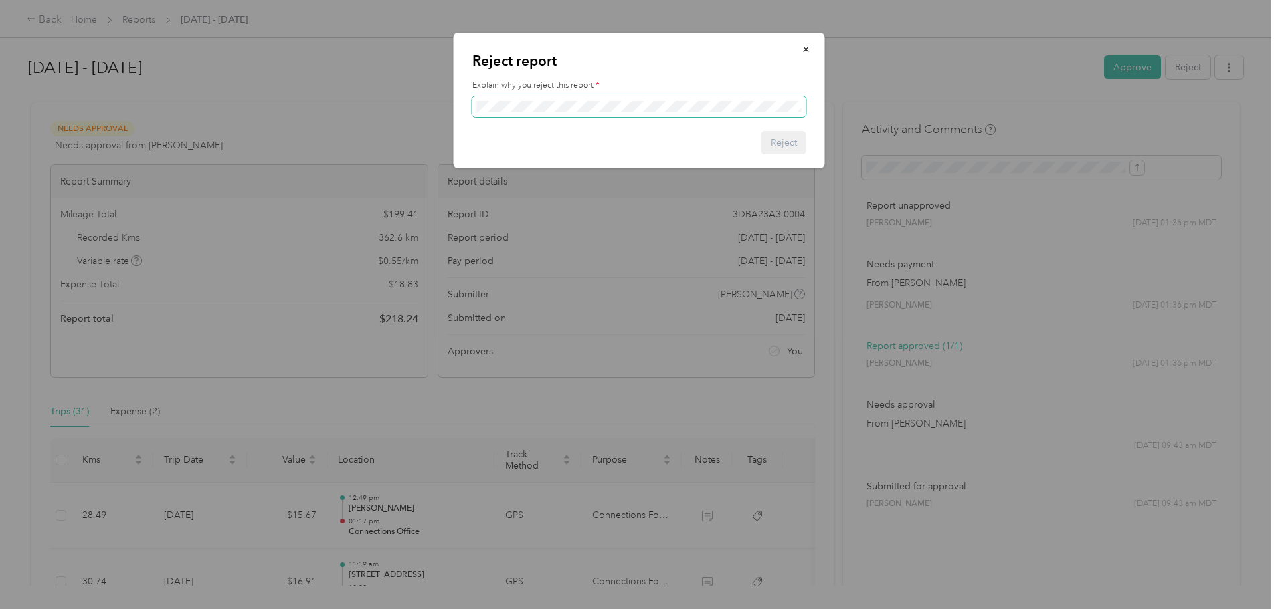
click at [579, 114] on span at bounding box center [639, 106] width 334 height 21
click at [775, 138] on button "Reject" at bounding box center [783, 142] width 45 height 23
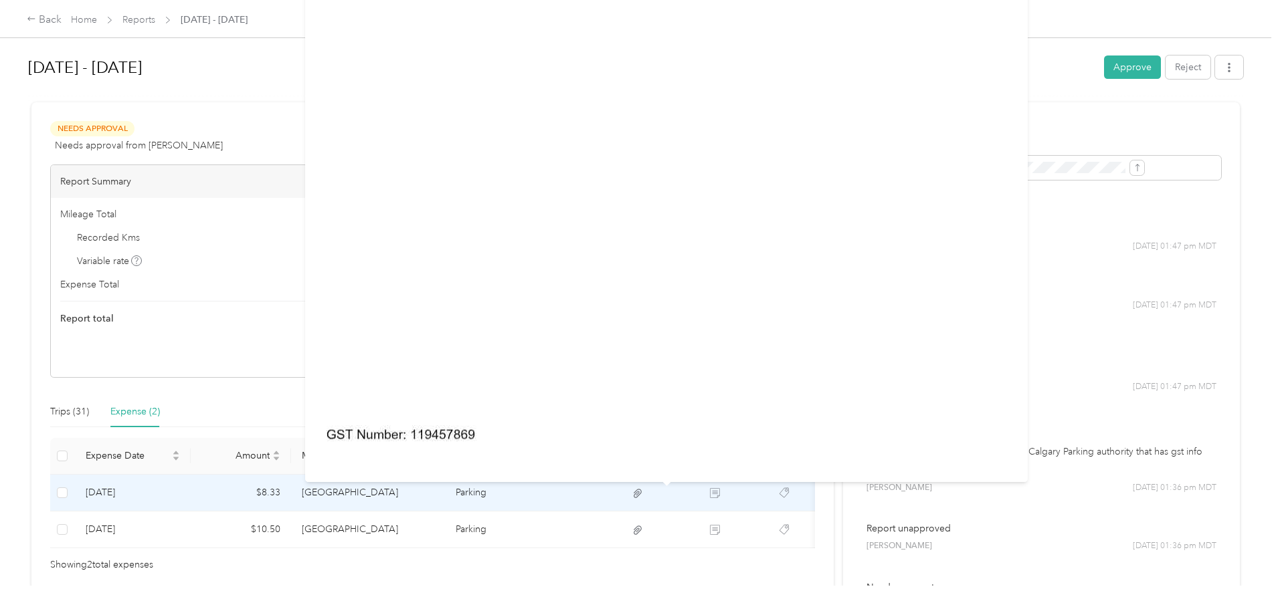
click at [641, 494] on icon at bounding box center [637, 493] width 8 height 9
click at [641, 490] on icon at bounding box center [637, 493] width 8 height 9
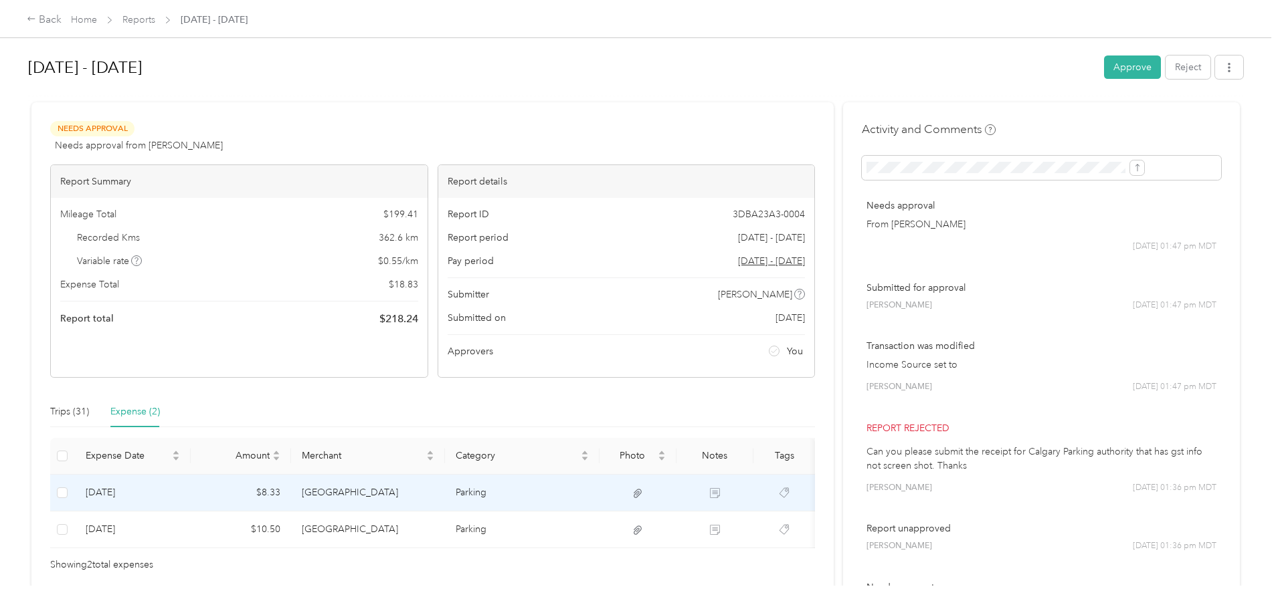
click at [538, 493] on td "Parking" at bounding box center [522, 493] width 155 height 37
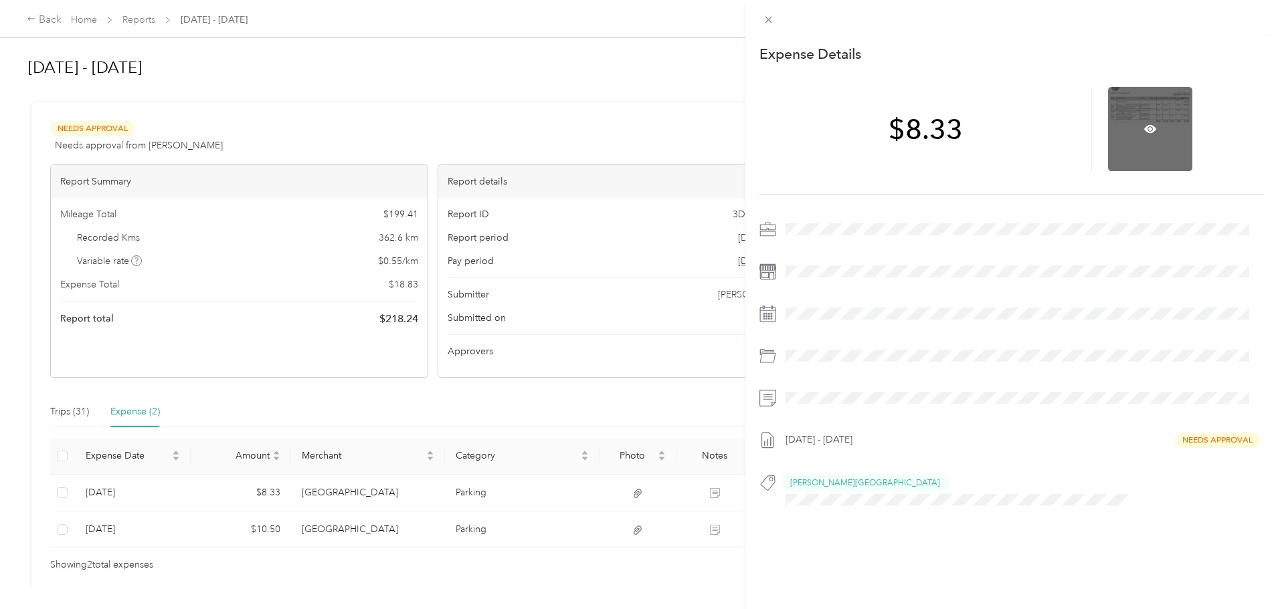
click at [1152, 113] on div at bounding box center [1150, 129] width 84 height 84
click at [1144, 124] on icon at bounding box center [1150, 129] width 12 height 12
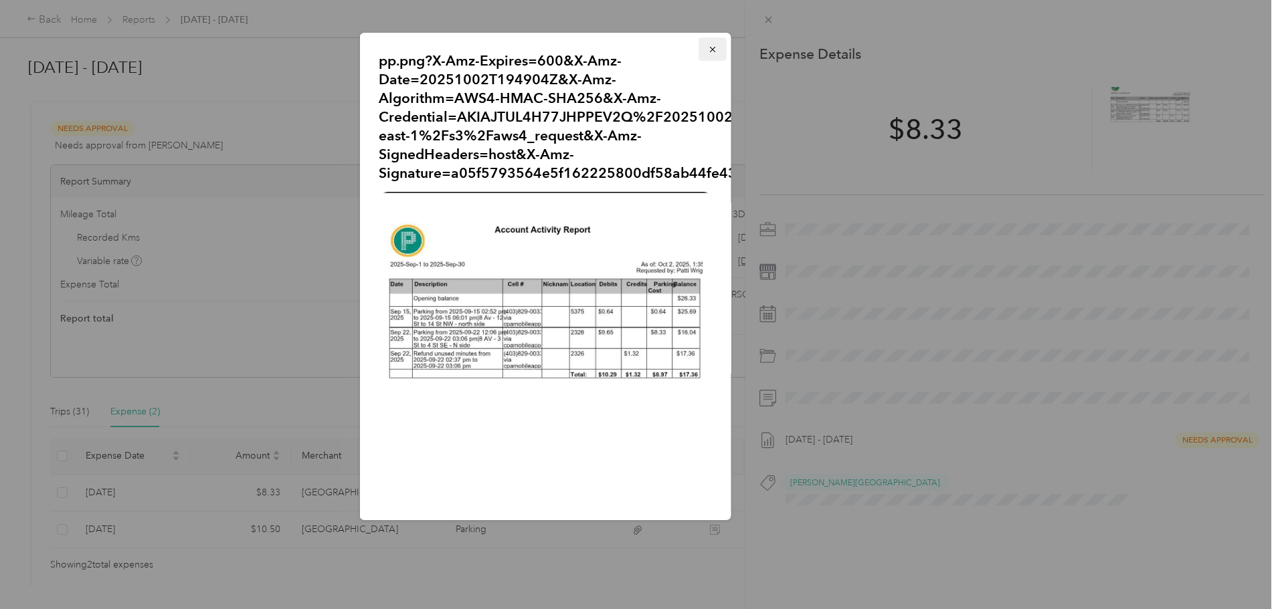
click at [709, 49] on icon "button" at bounding box center [711, 49] width 5 height 5
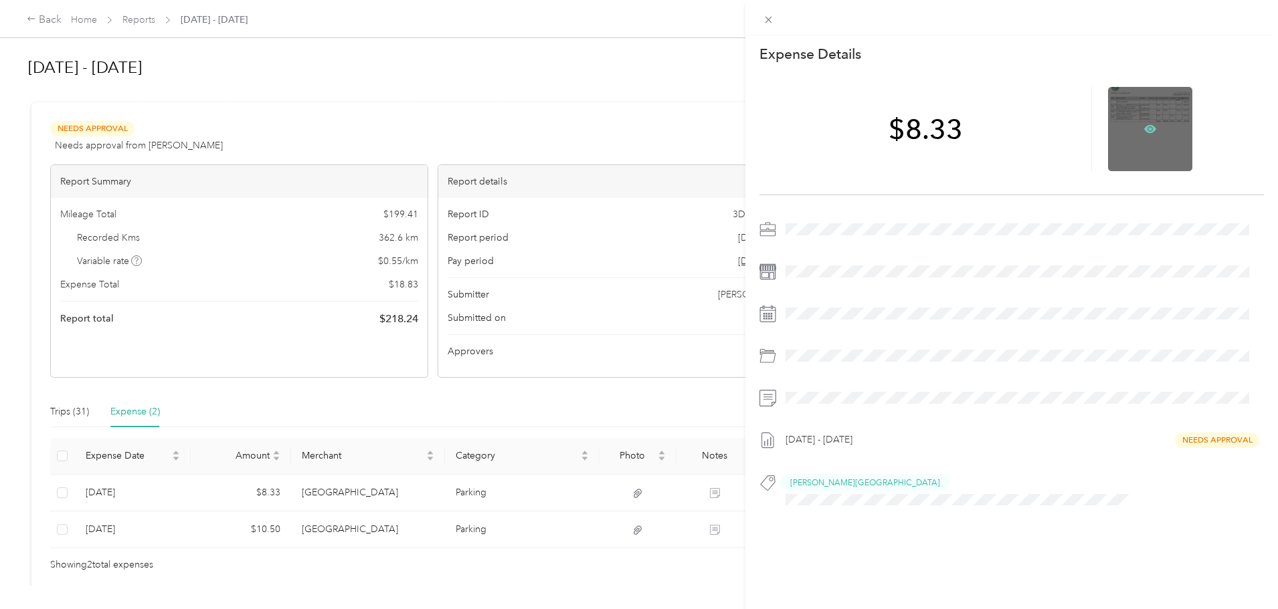
click at [1144, 125] on icon at bounding box center [1150, 129] width 12 height 8
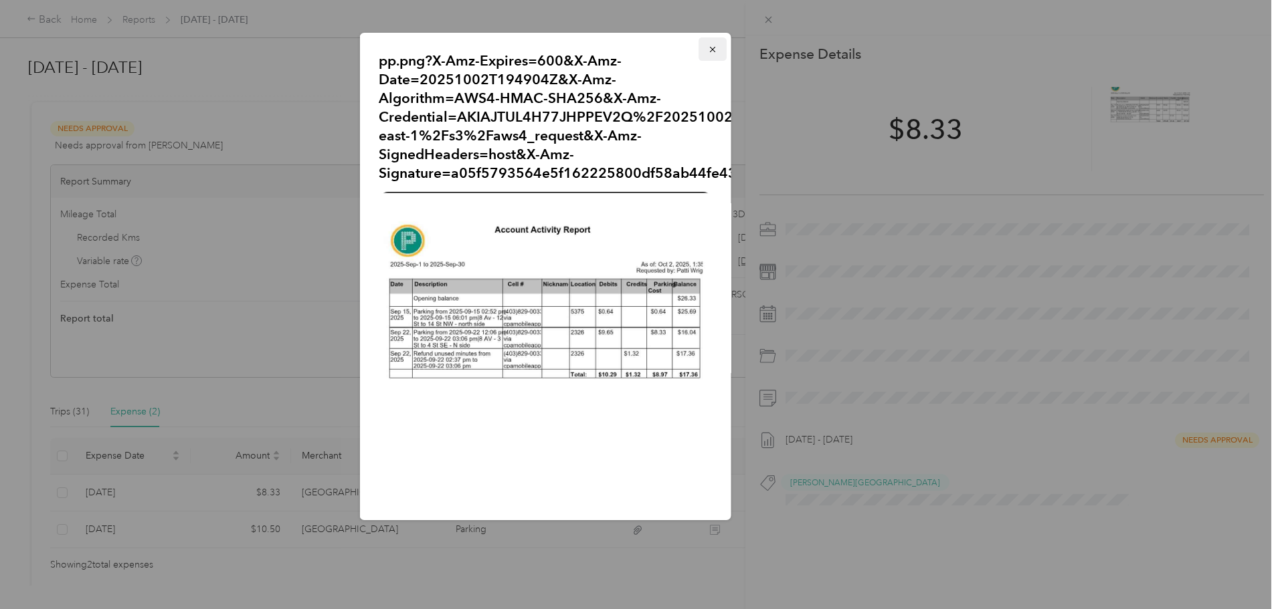
click at [708, 46] on icon "button" at bounding box center [712, 49] width 9 height 9
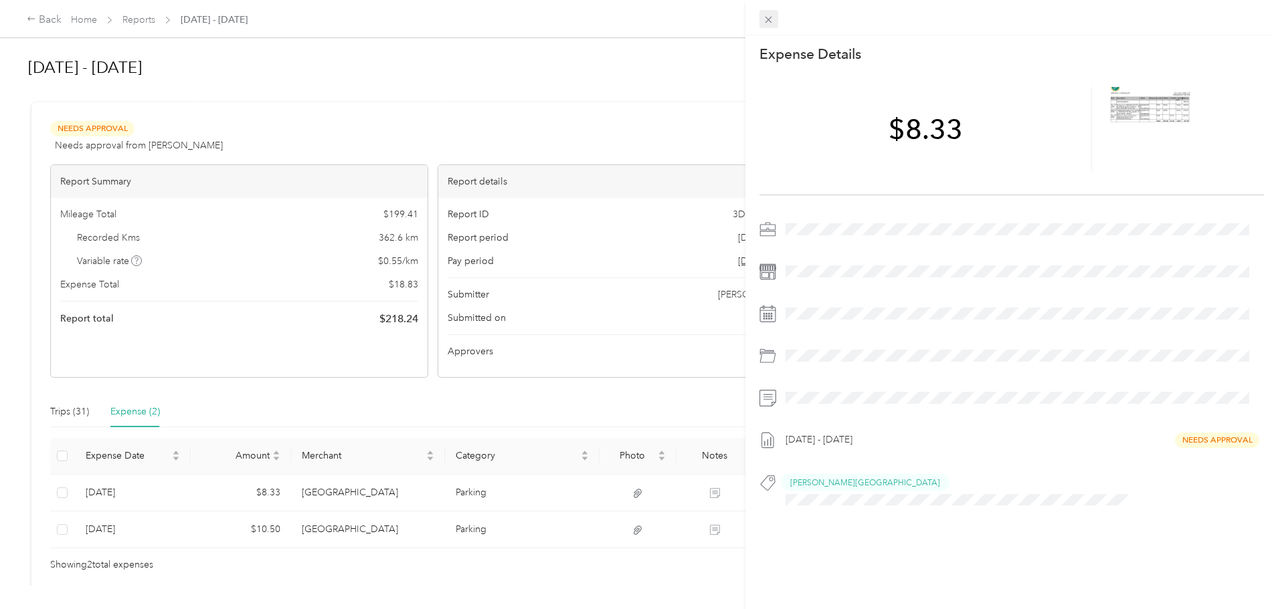
click at [770, 17] on icon at bounding box center [768, 19] width 11 height 11
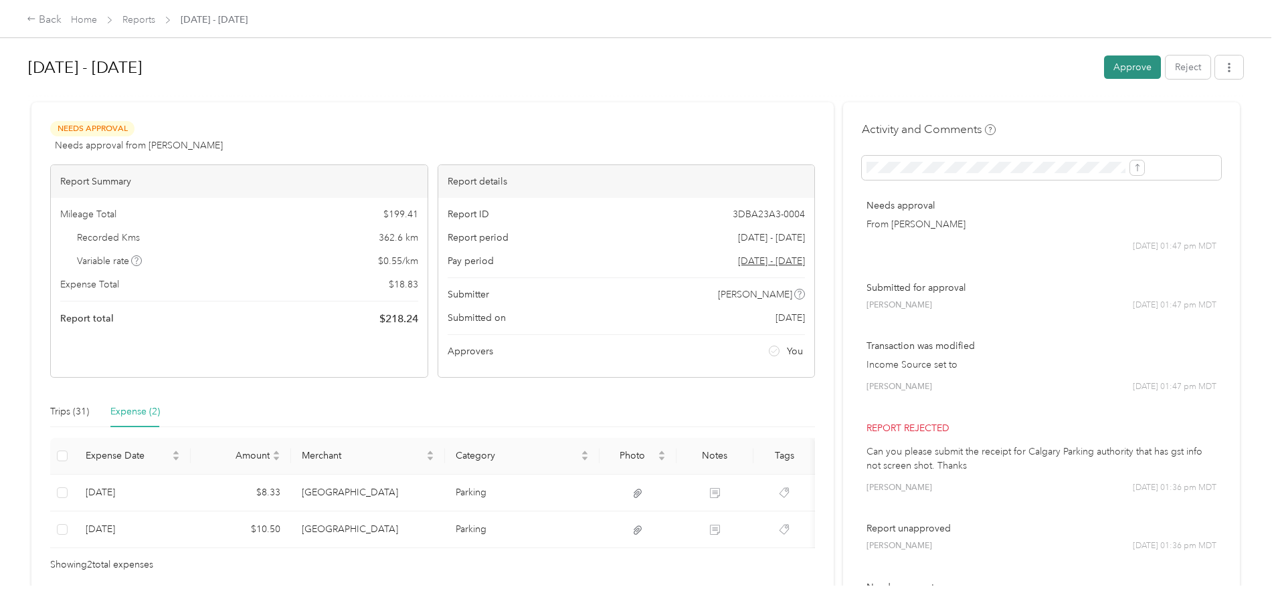
click at [1104, 67] on button "Approve" at bounding box center [1132, 67] width 57 height 23
